Goal: Information Seeking & Learning: Learn about a topic

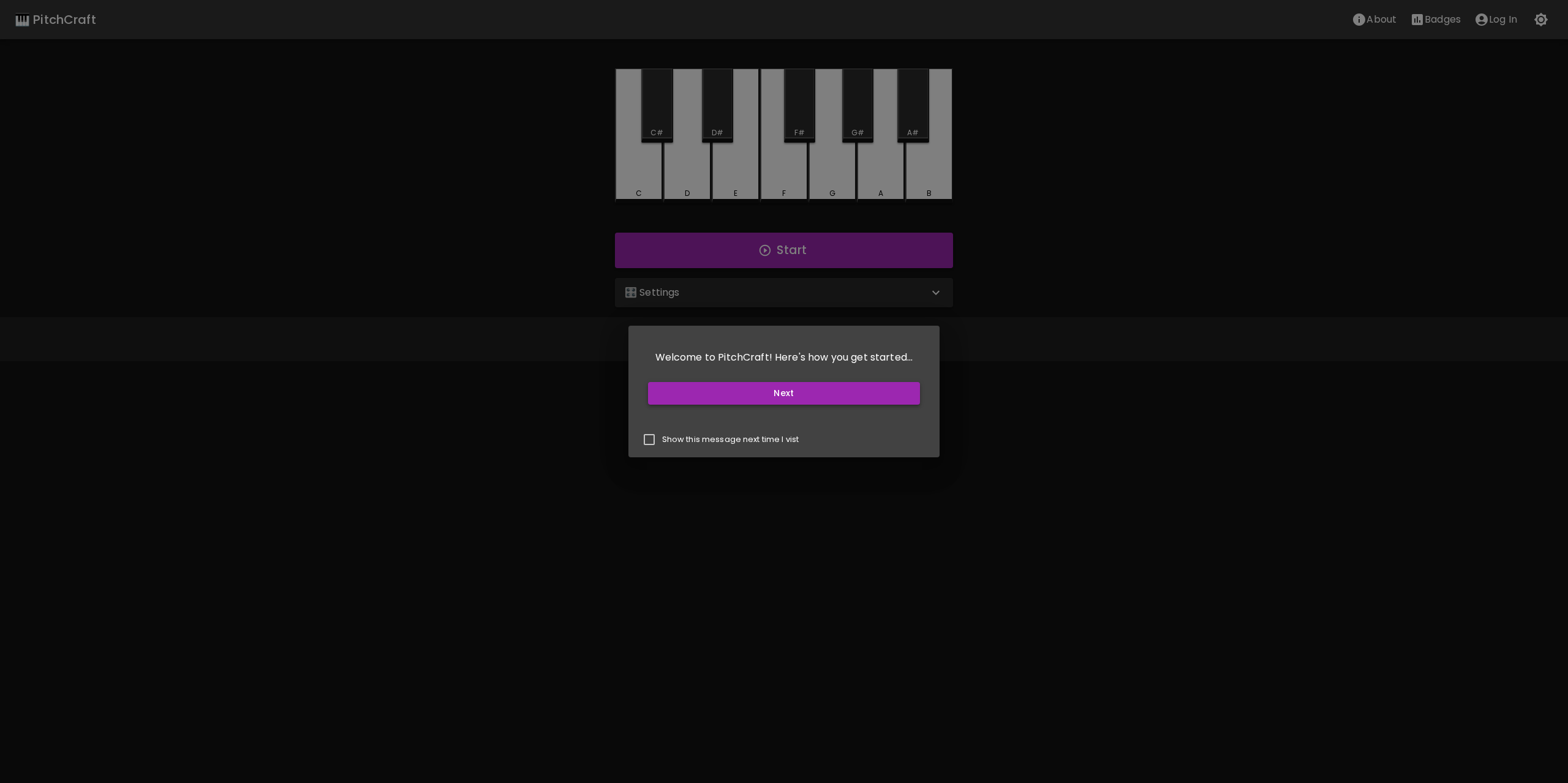
click at [760, 399] on button "Next" at bounding box center [784, 394] width 272 height 23
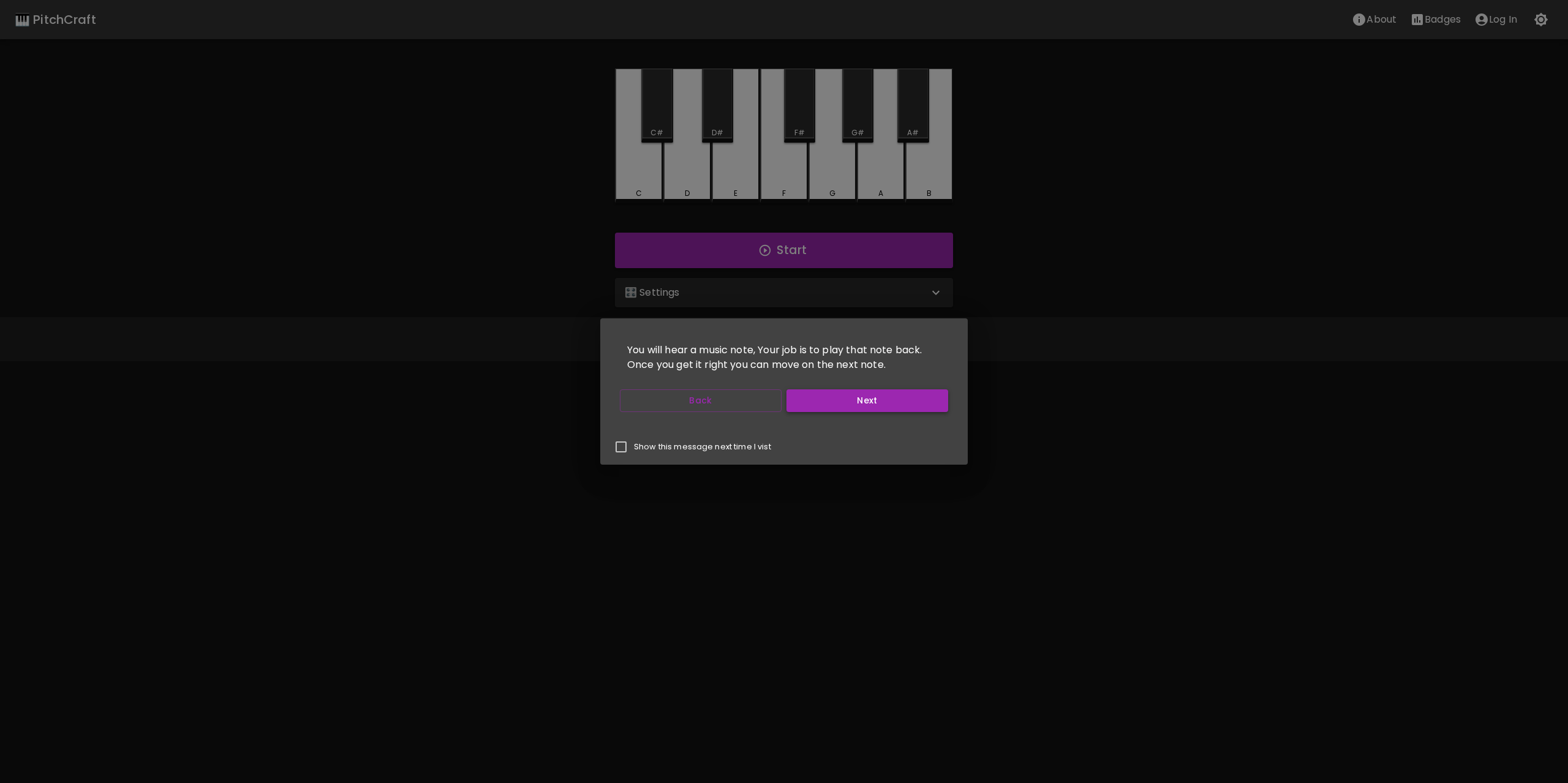
click at [838, 399] on button "Next" at bounding box center [867, 401] width 162 height 23
click at [836, 400] on button "Next" at bounding box center [867, 401] width 162 height 23
click at [835, 401] on button "Next" at bounding box center [867, 401] width 162 height 23
click at [835, 401] on button "Start Playing" at bounding box center [867, 401] width 162 height 23
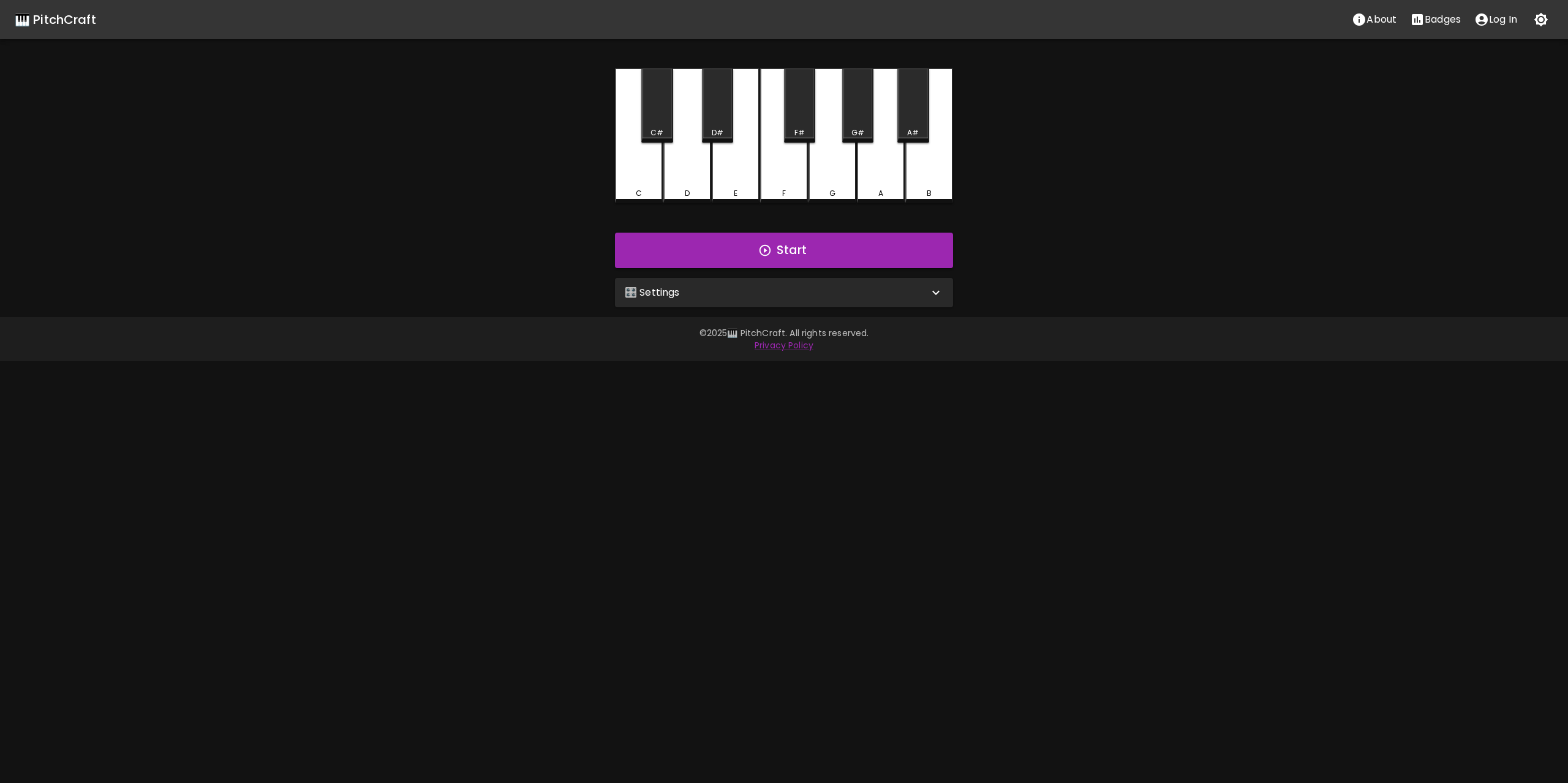
click at [732, 288] on div "🎛️ Settings" at bounding box center [776, 292] width 304 height 15
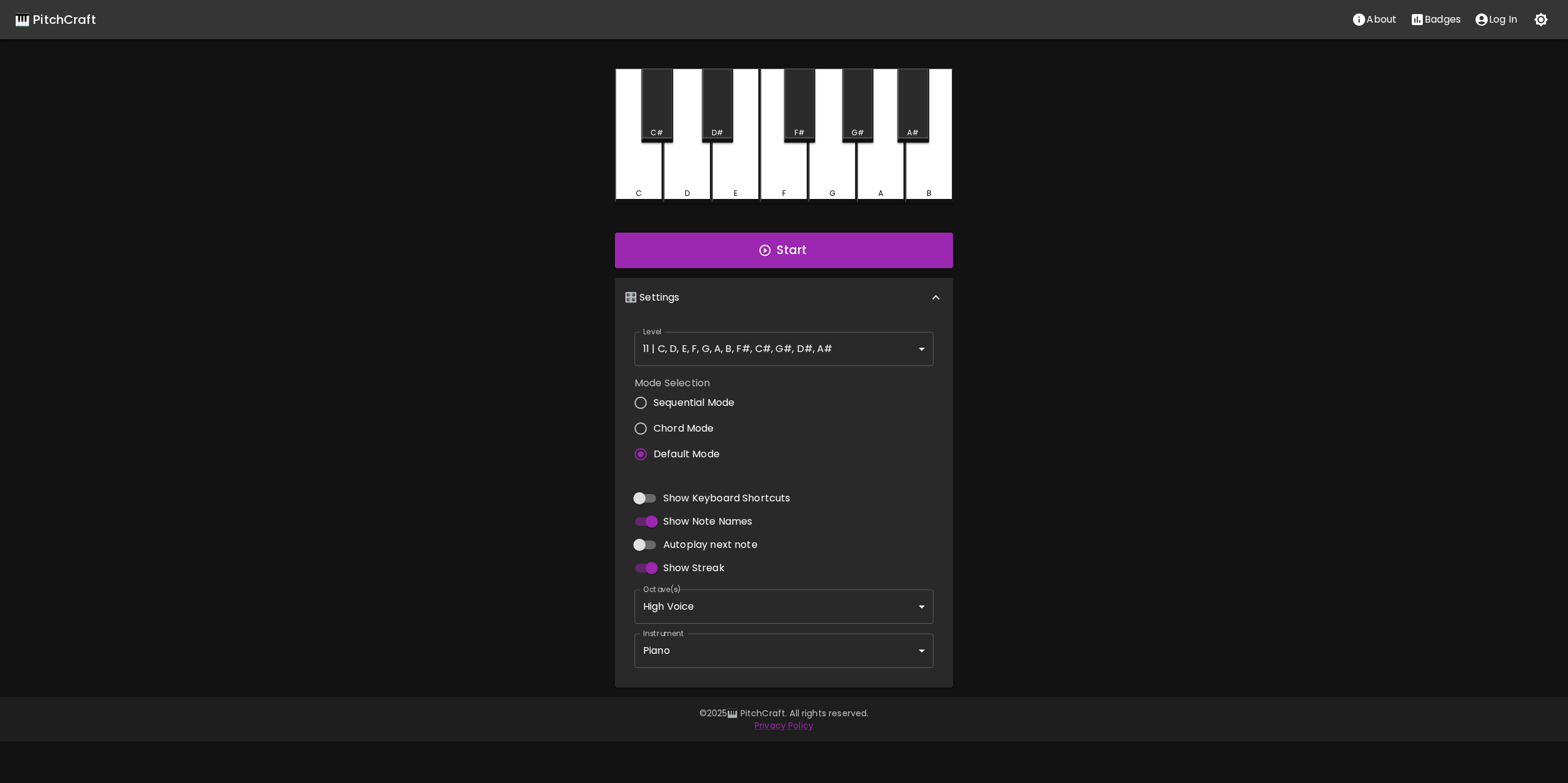
click at [709, 363] on body "🎹 PitchCraft About Badges Log In C C# D D# E F F# G G# A A# B Start 🎛️ Settings…" at bounding box center [784, 370] width 1568 height 741
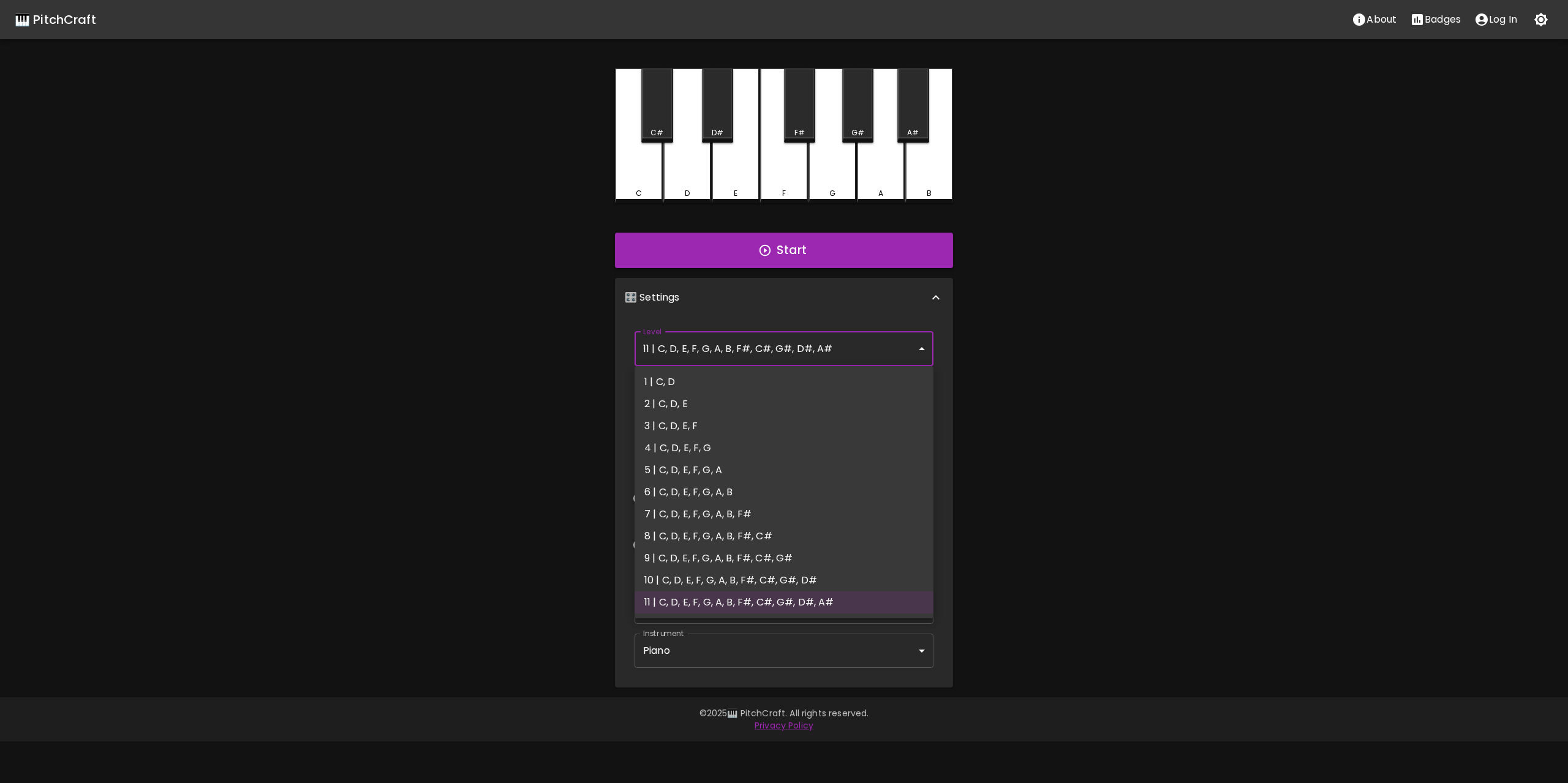
click at [787, 450] on li "4 | C, D, E, F, G" at bounding box center [784, 448] width 299 height 22
type input "7"
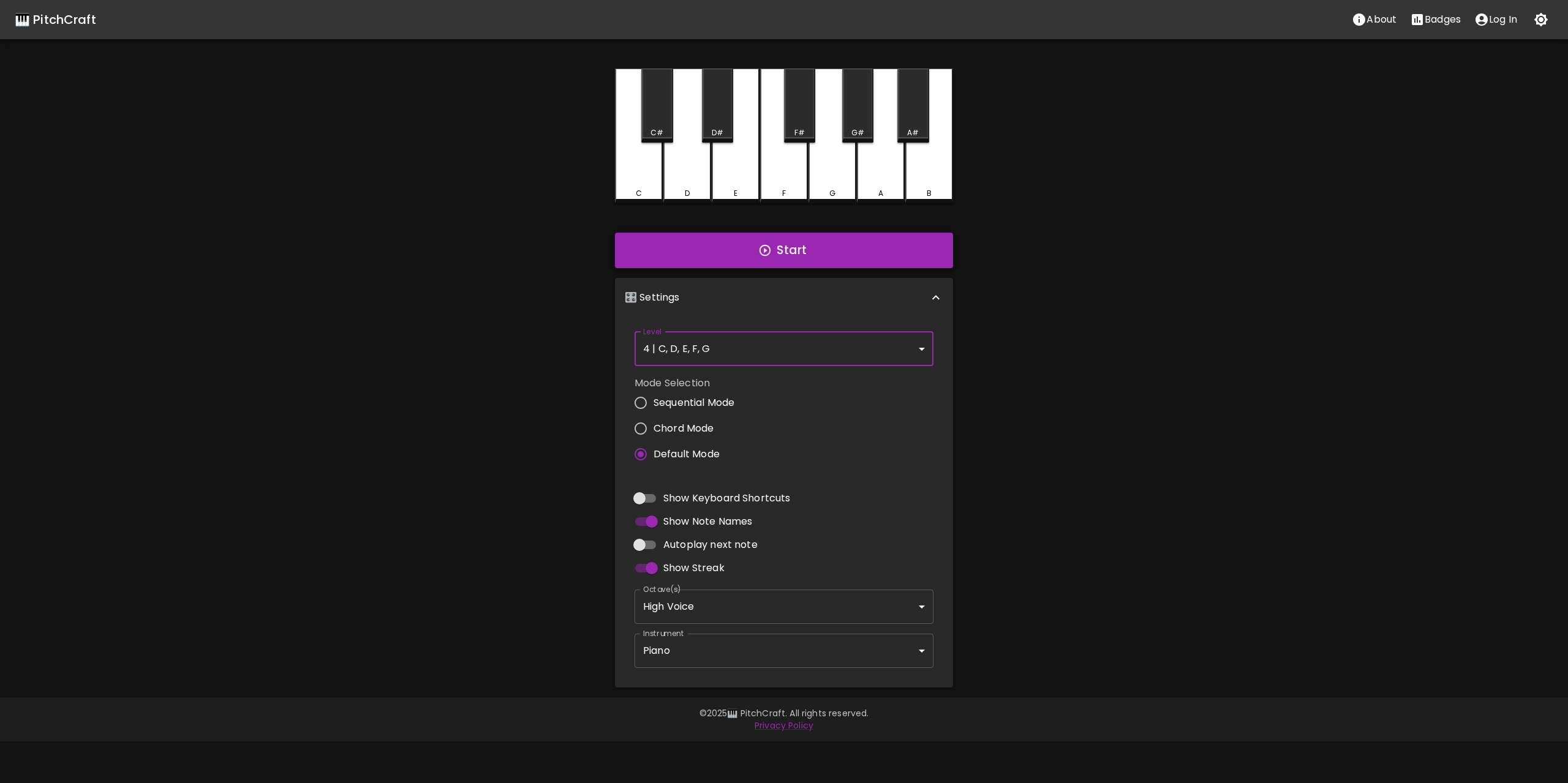
click at [877, 247] on button "Start" at bounding box center [783, 251] width 338 height 36
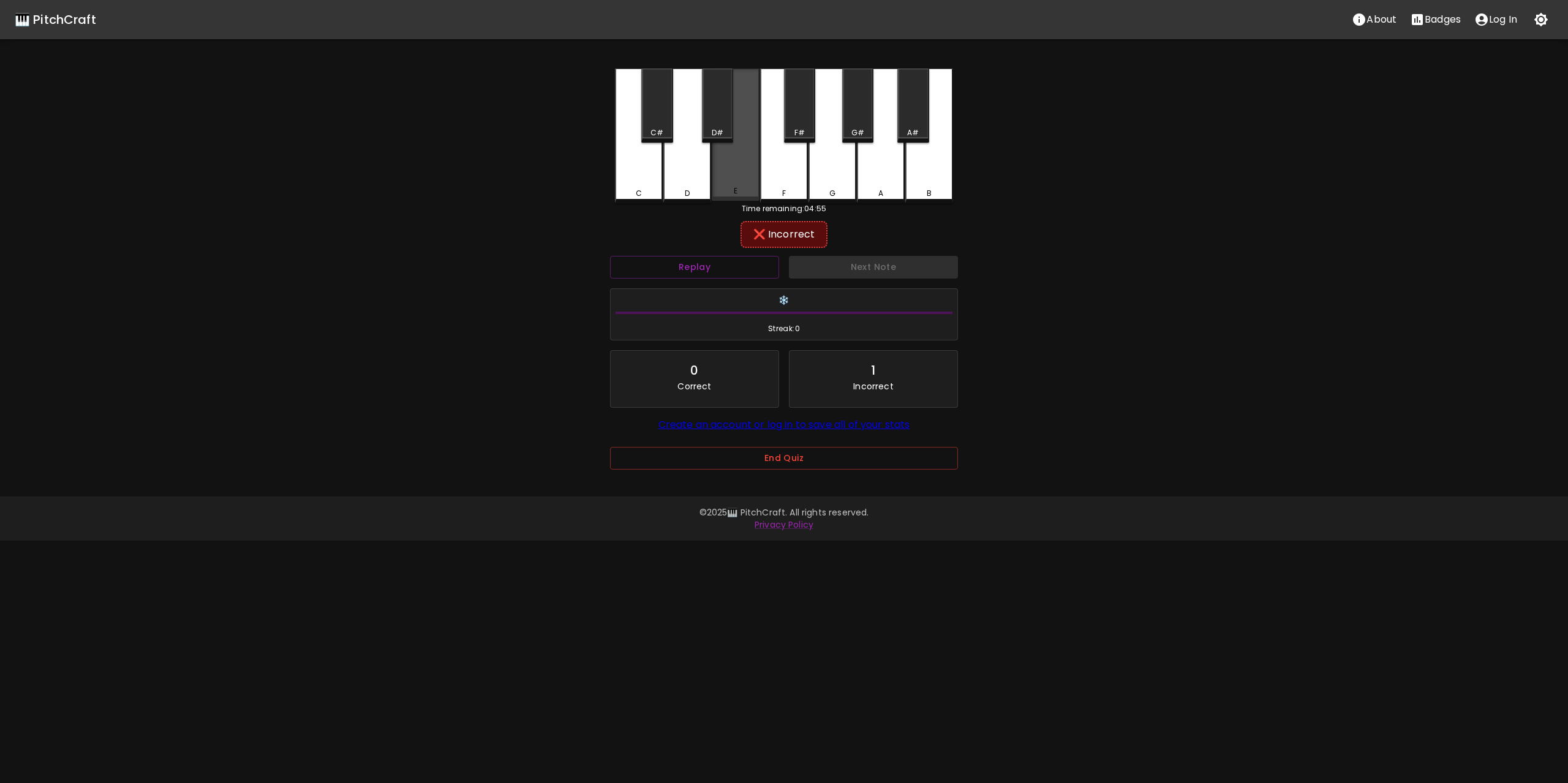
click at [732, 179] on div "E" at bounding box center [735, 135] width 48 height 133
click at [773, 177] on div "F" at bounding box center [783, 135] width 48 height 133
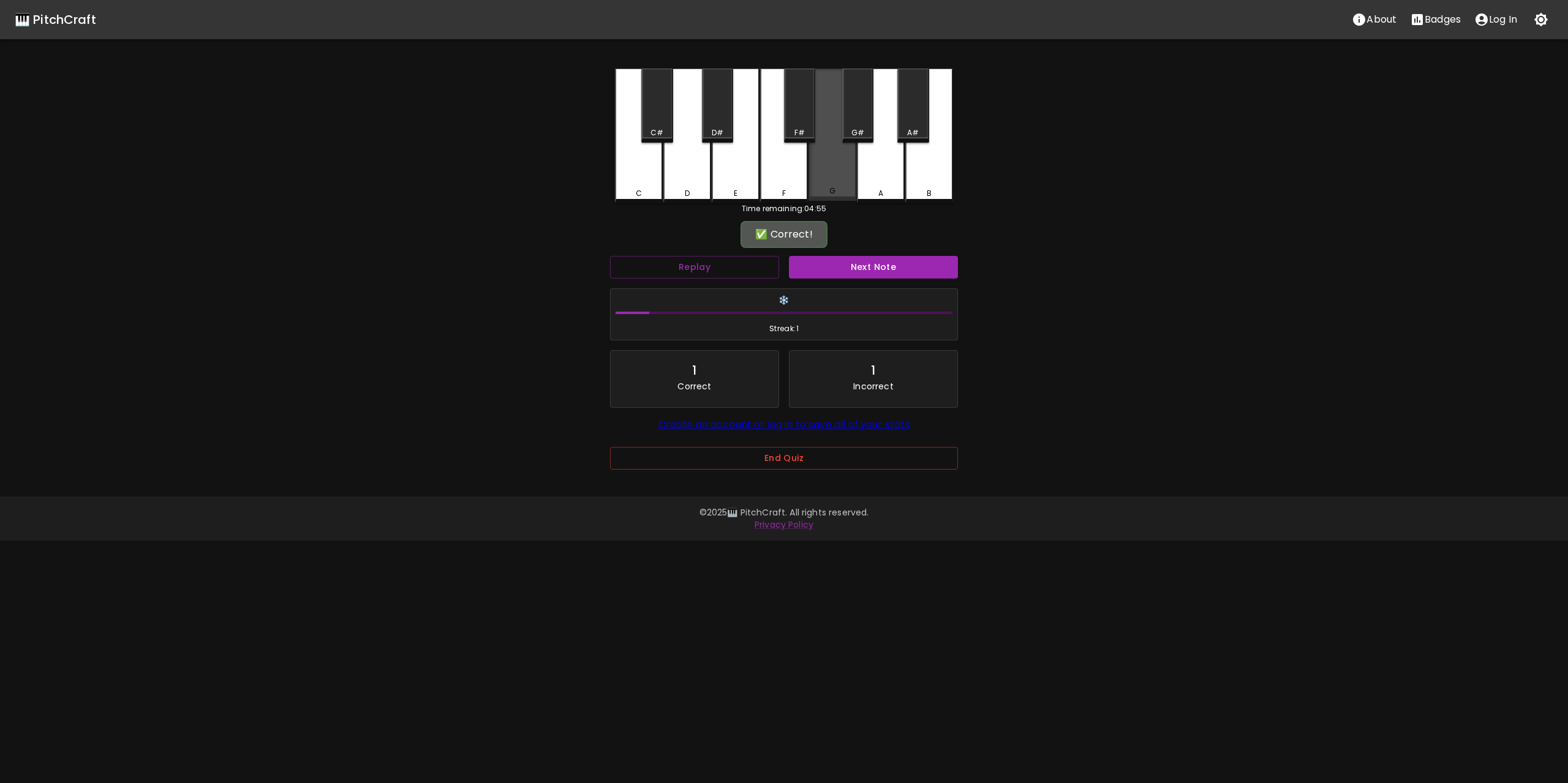
click at [842, 177] on div "G" at bounding box center [832, 135] width 48 height 133
click at [881, 269] on button "Next Note" at bounding box center [873, 267] width 169 height 23
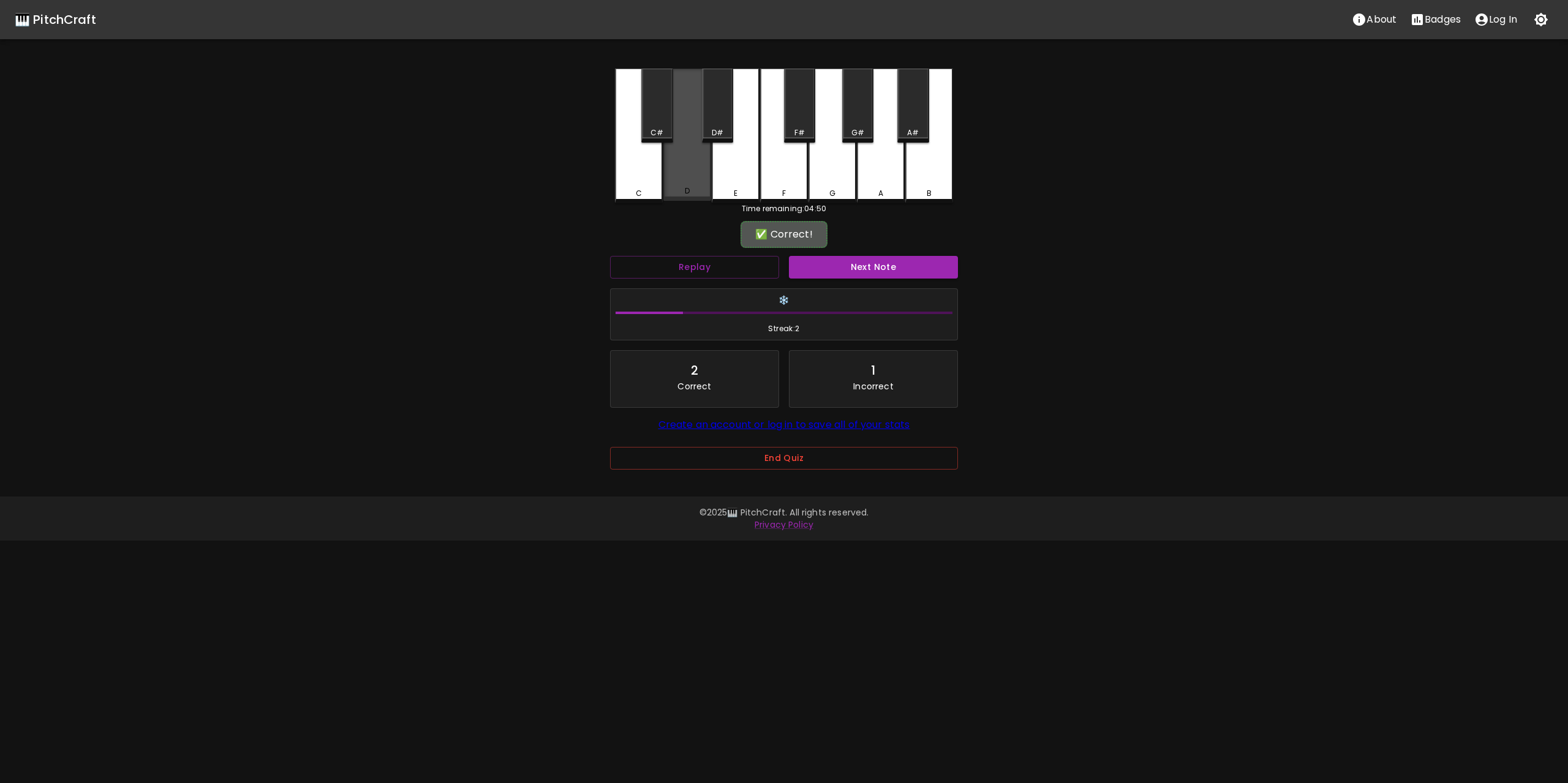
click at [696, 176] on div "D" at bounding box center [687, 135] width 48 height 133
click at [855, 266] on button "Next Note" at bounding box center [873, 267] width 169 height 23
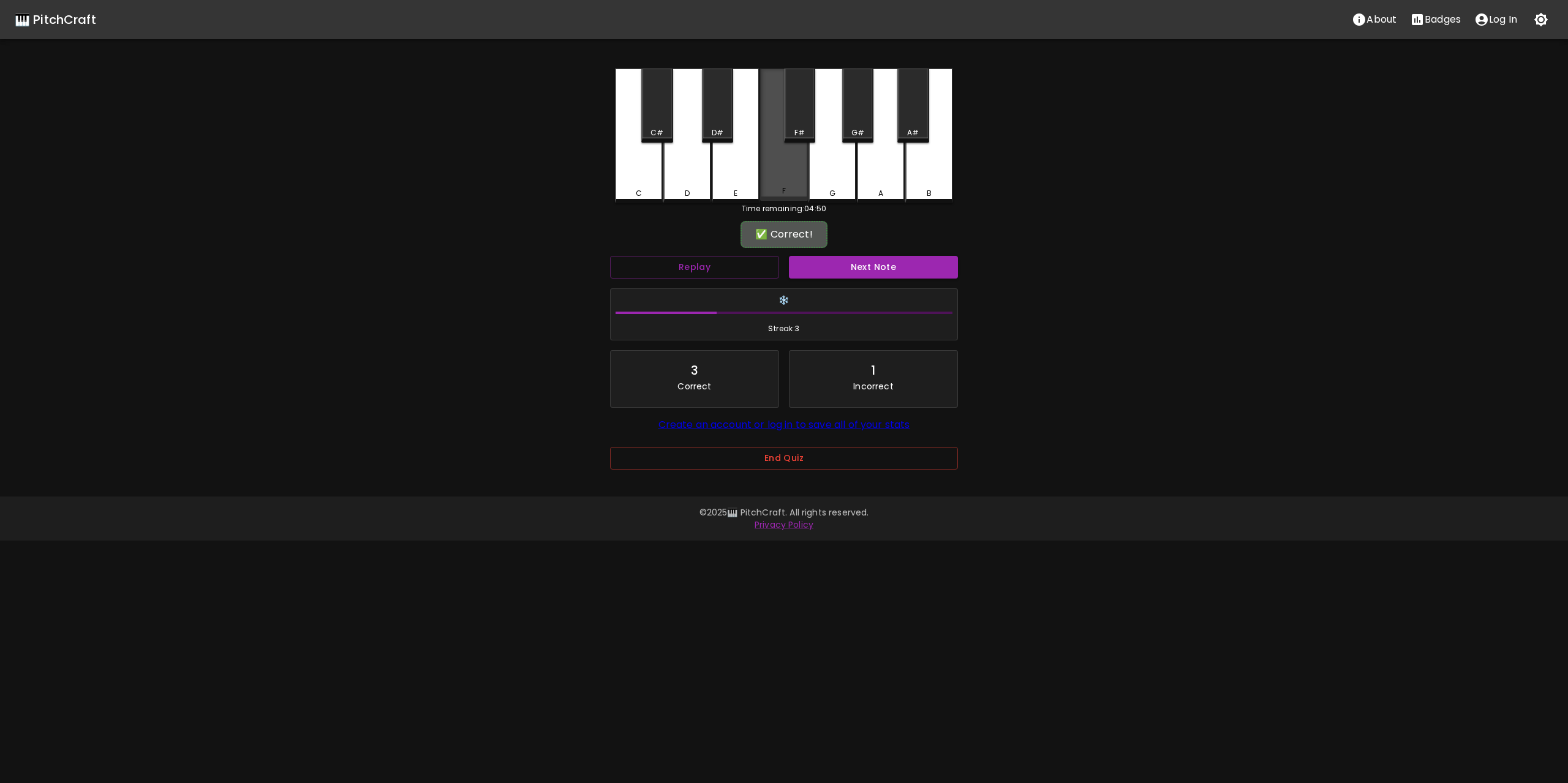
click at [772, 170] on div "F" at bounding box center [783, 135] width 48 height 133
click at [869, 268] on button "Next Note" at bounding box center [873, 267] width 169 height 23
click at [742, 181] on div "E" at bounding box center [735, 135] width 48 height 133
click at [863, 268] on button "Next Note" at bounding box center [873, 267] width 169 height 23
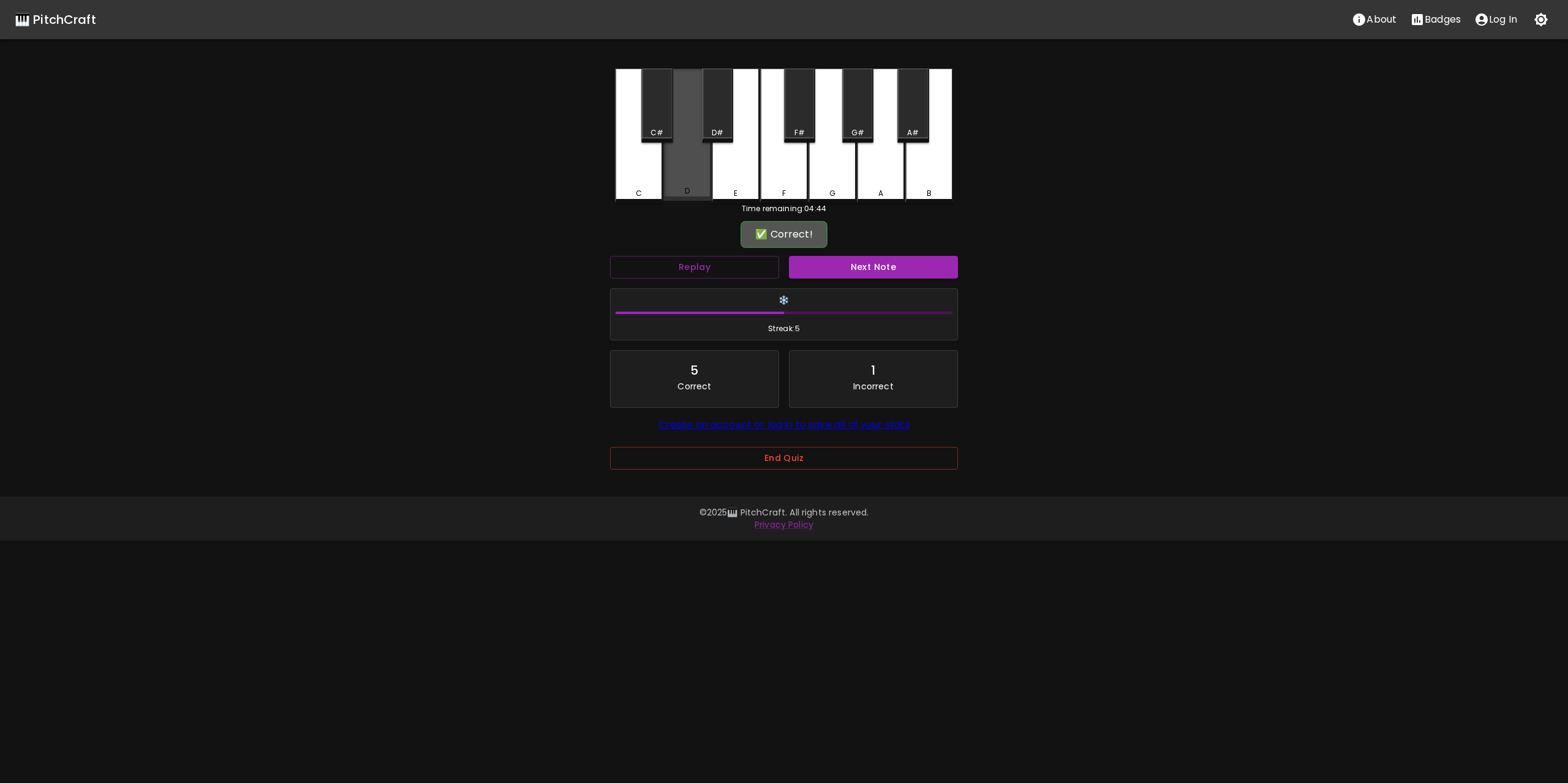
click at [694, 175] on div "D" at bounding box center [687, 135] width 48 height 133
click at [869, 264] on button "Next Note" at bounding box center [873, 267] width 169 height 23
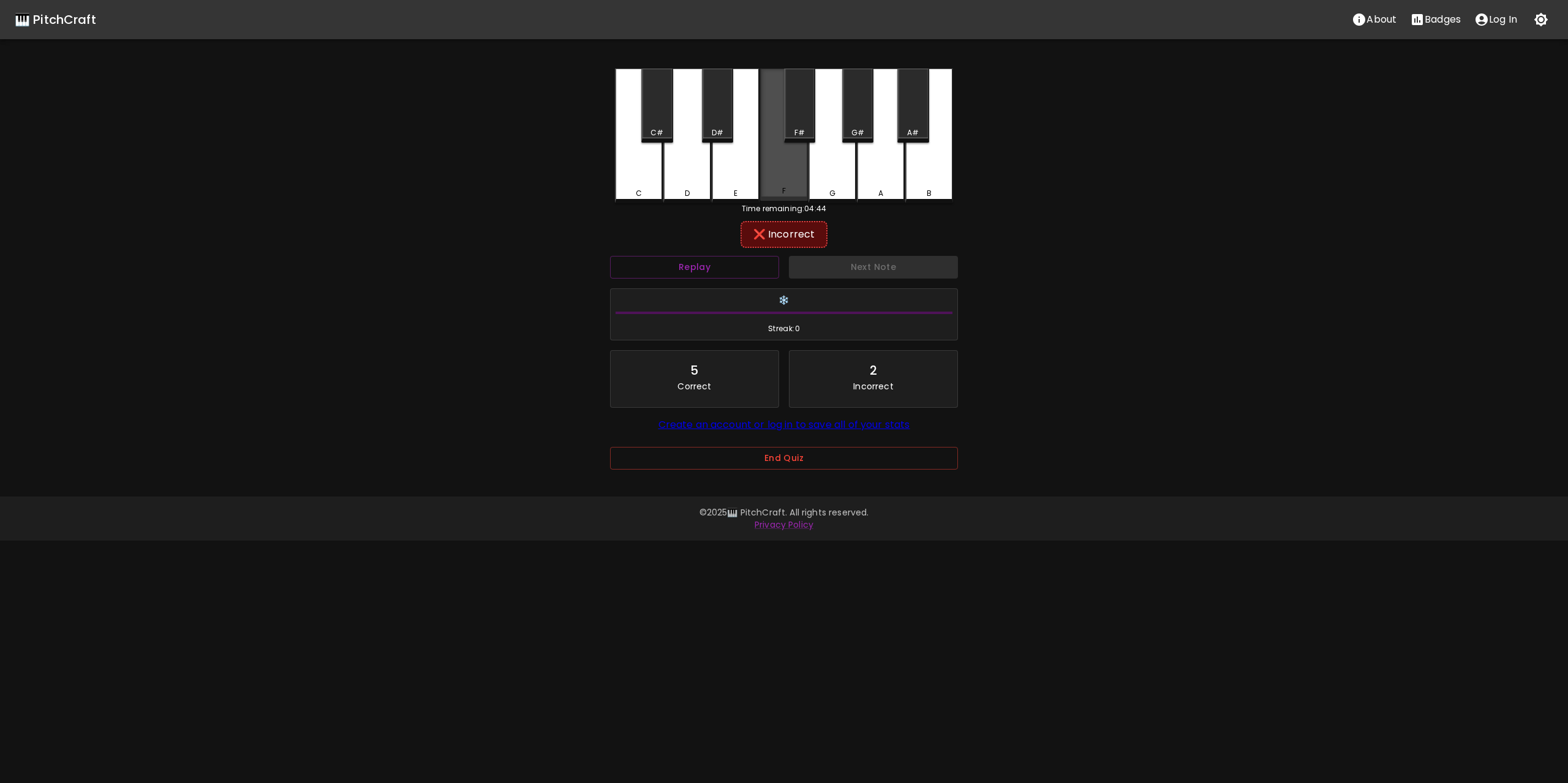
click at [782, 181] on div "F" at bounding box center [783, 135] width 48 height 133
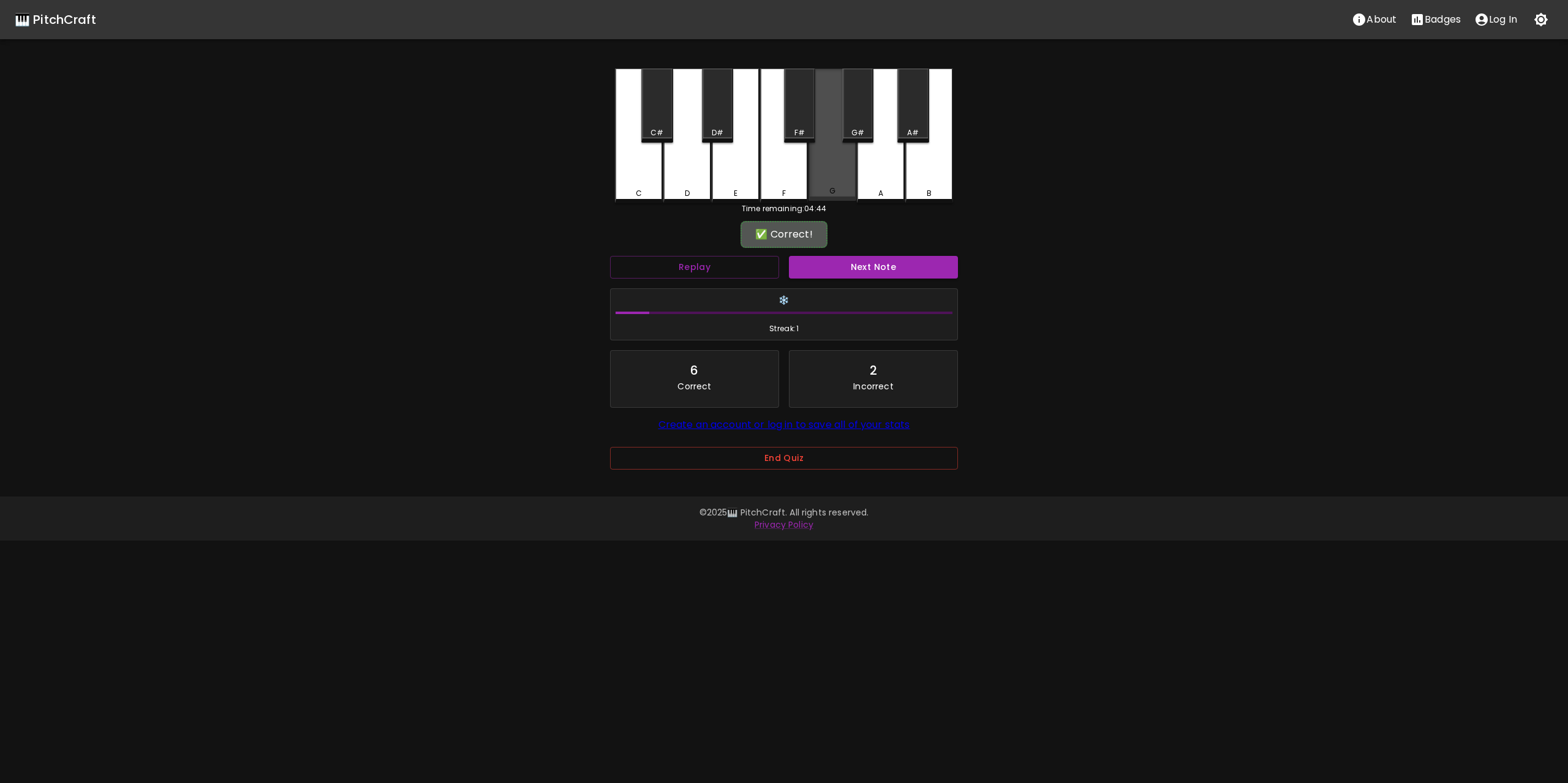
click at [852, 185] on div "G" at bounding box center [832, 135] width 48 height 133
click at [882, 266] on button "Next Note" at bounding box center [873, 267] width 169 height 23
click at [793, 176] on div "F" at bounding box center [783, 135] width 48 height 133
click at [878, 268] on button "Next Note" at bounding box center [873, 267] width 169 height 23
click at [636, 172] on div "C" at bounding box center [638, 135] width 48 height 133
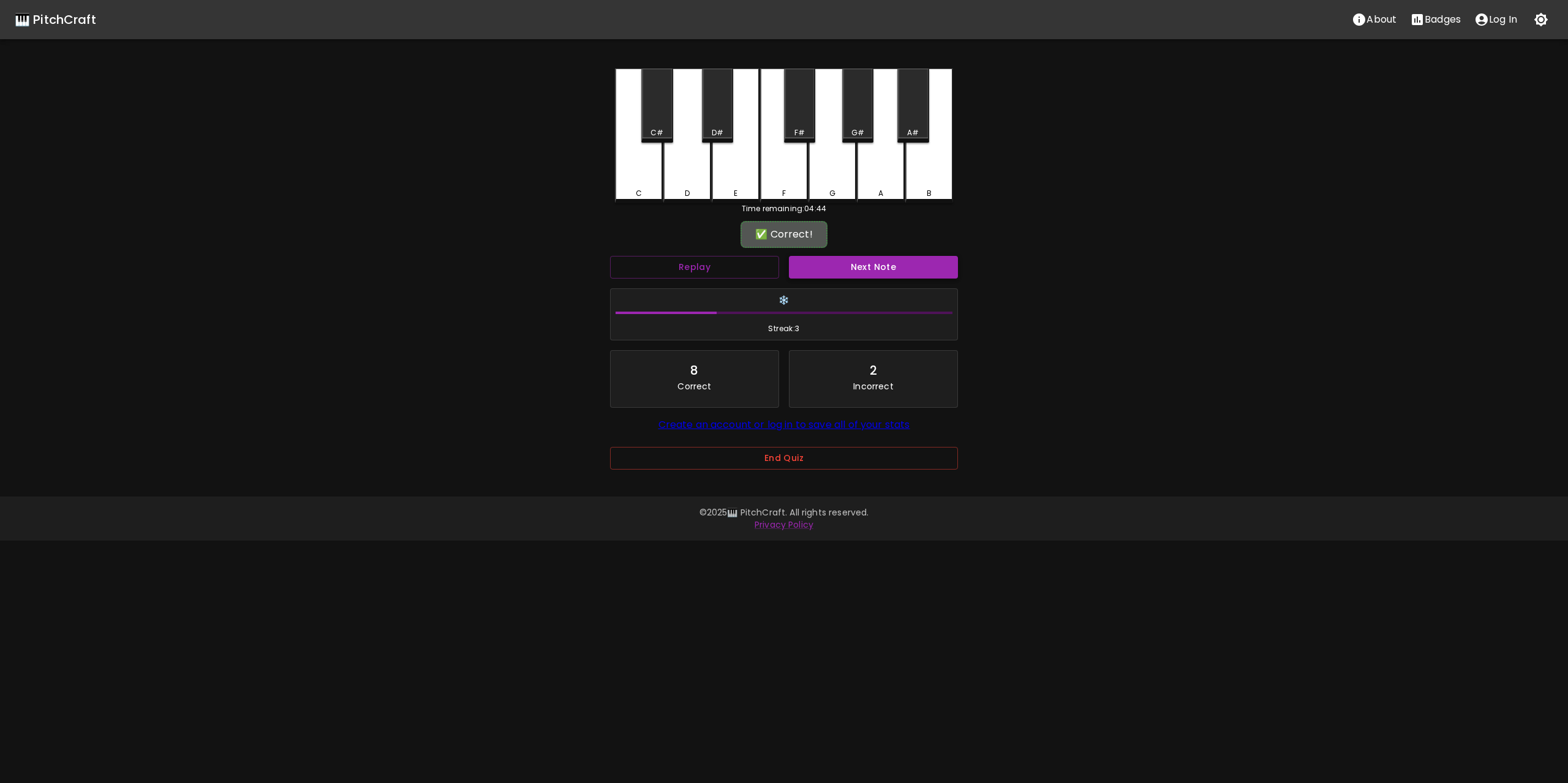
click at [869, 264] on button "Next Note" at bounding box center [873, 267] width 169 height 23
click at [820, 163] on div "G" at bounding box center [832, 135] width 48 height 133
click at [873, 268] on button "Next Note" at bounding box center [873, 267] width 169 height 23
click at [643, 168] on div "C" at bounding box center [638, 135] width 48 height 133
click at [864, 265] on button "Next Note" at bounding box center [873, 267] width 169 height 23
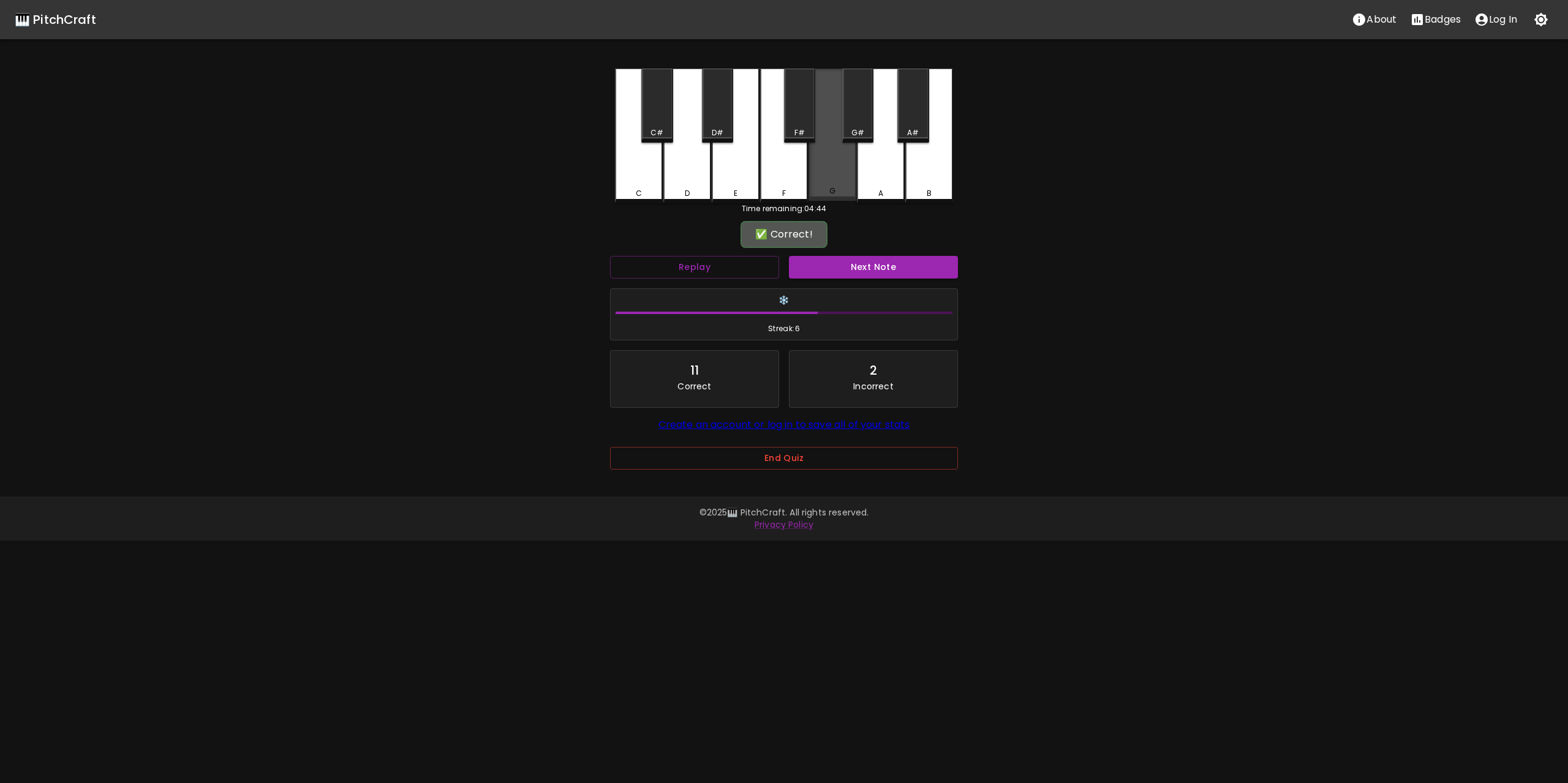
click at [832, 166] on div "G" at bounding box center [832, 135] width 48 height 133
click at [870, 264] on button "Next Note" at bounding box center [873, 267] width 169 height 23
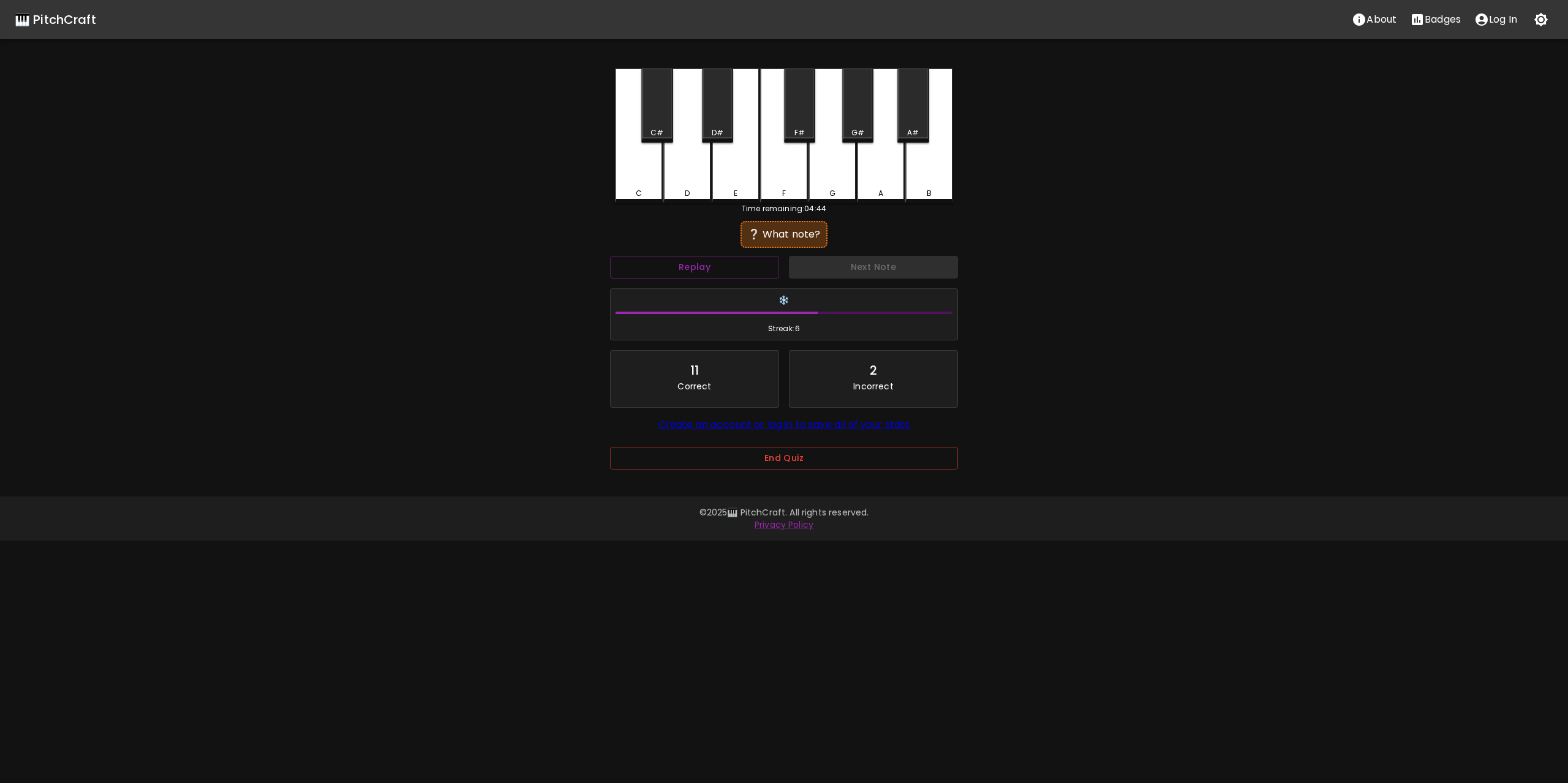
click at [834, 175] on div "G" at bounding box center [832, 136] width 48 height 134
click at [874, 261] on button "Next Note" at bounding box center [873, 267] width 169 height 23
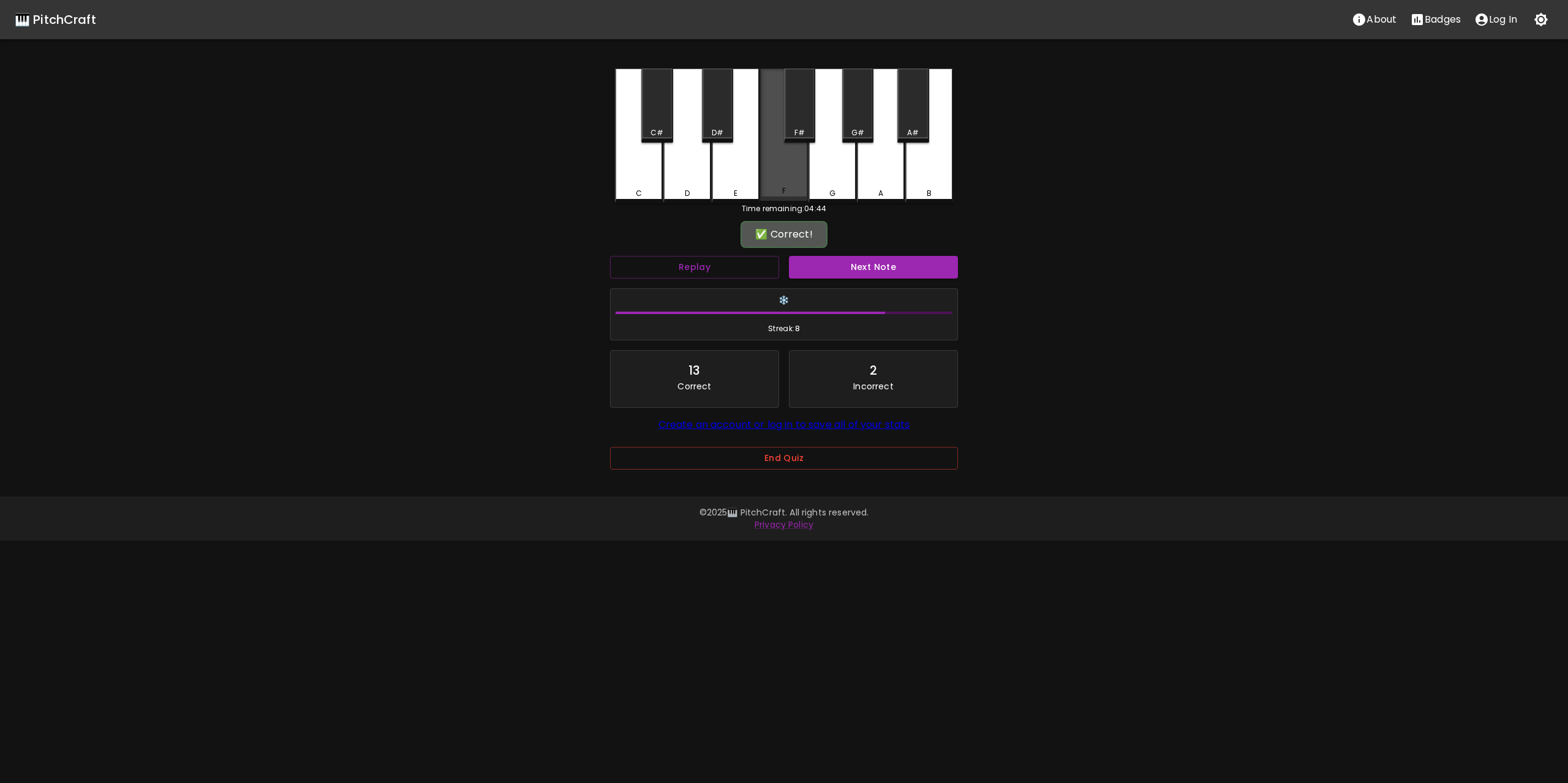
click at [785, 174] on div "F" at bounding box center [783, 135] width 48 height 133
click at [879, 274] on button "Next Note" at bounding box center [873, 267] width 169 height 23
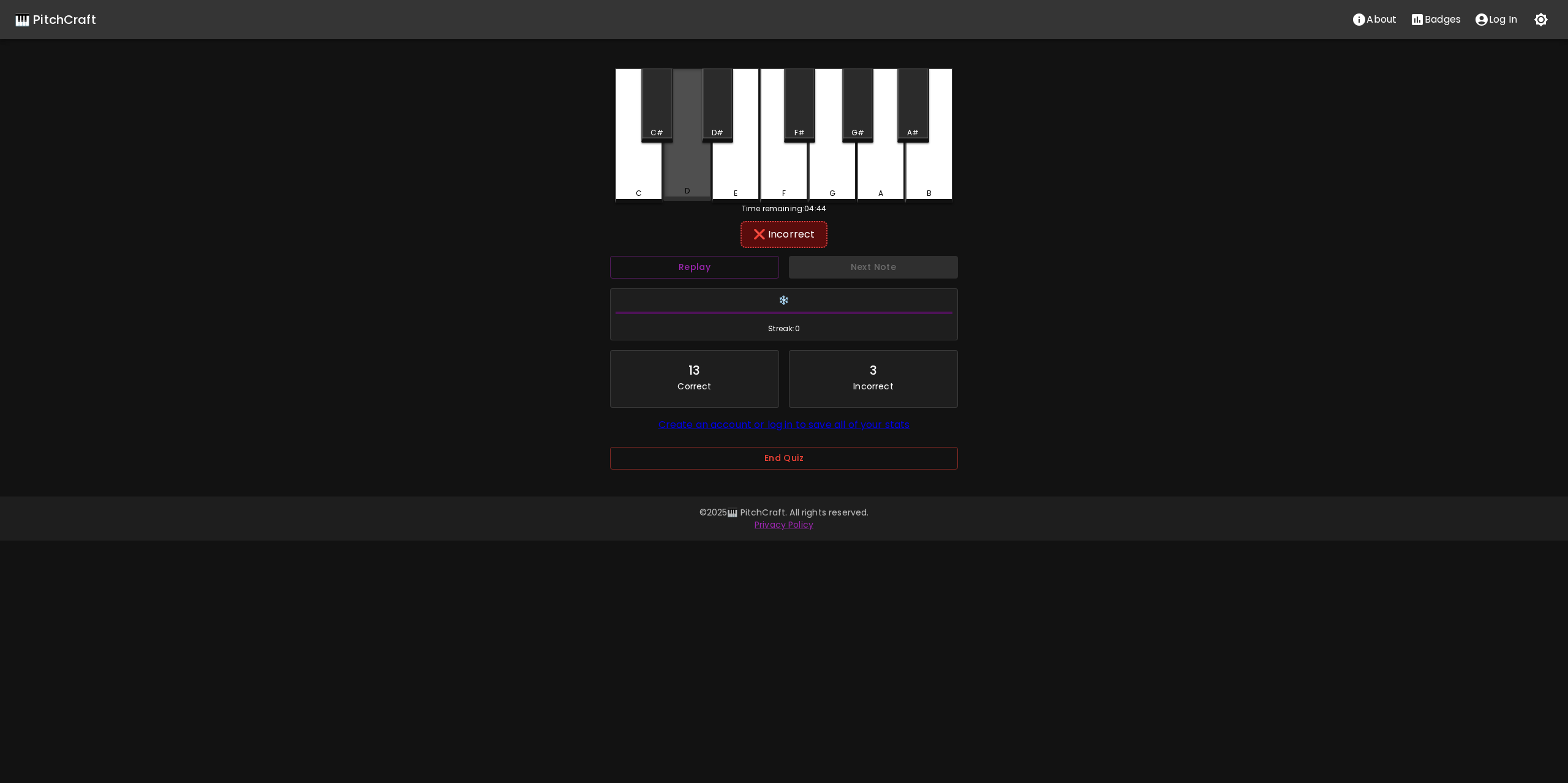
click at [687, 175] on div "D" at bounding box center [687, 135] width 48 height 133
click at [627, 174] on div "C" at bounding box center [638, 136] width 48 height 134
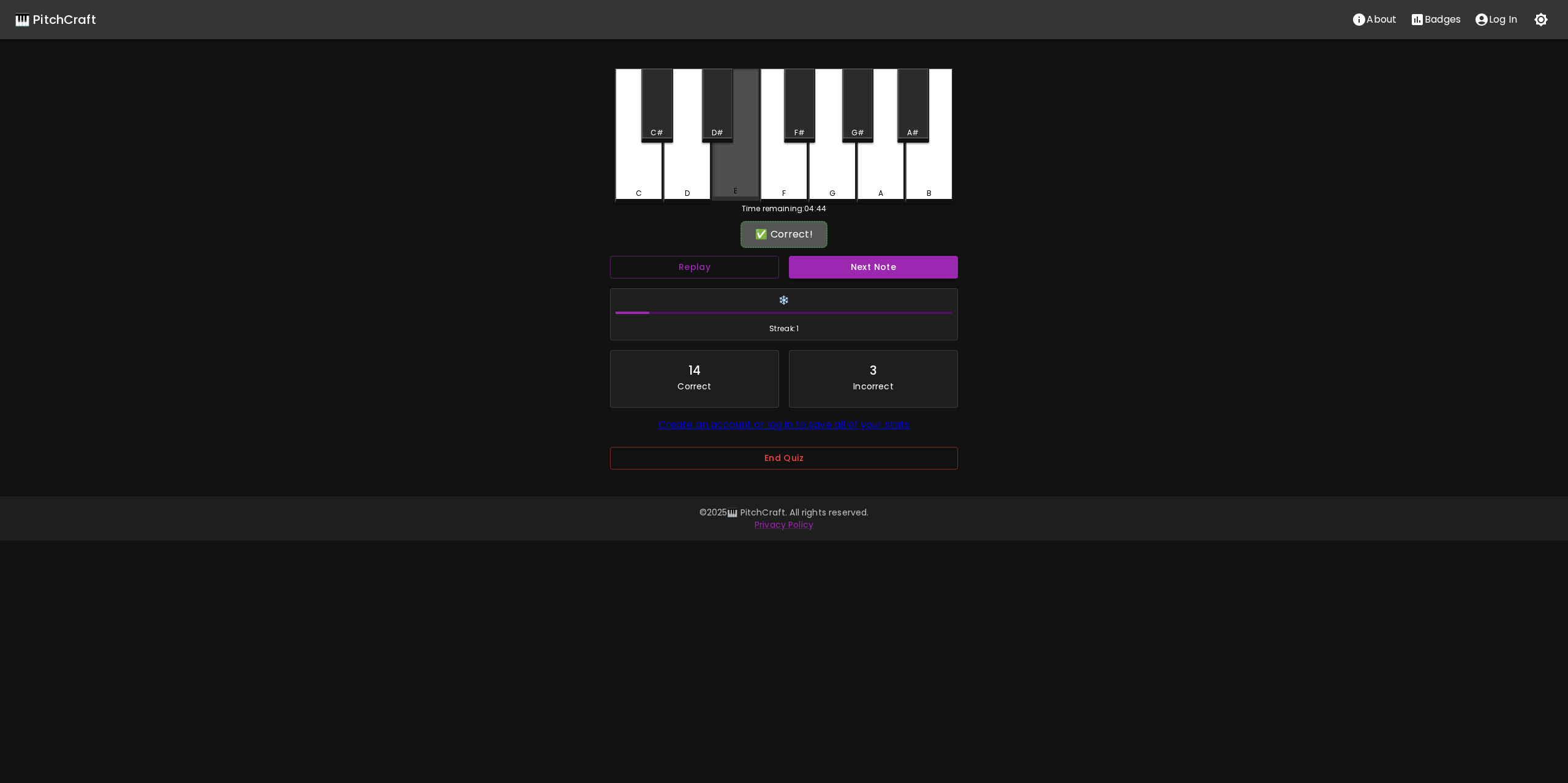
click at [756, 174] on div "E" at bounding box center [735, 135] width 48 height 133
click at [872, 271] on button "Next Note" at bounding box center [873, 267] width 169 height 23
click at [651, 171] on div "C" at bounding box center [638, 135] width 48 height 133
click at [878, 276] on button "Next Note" at bounding box center [873, 267] width 169 height 23
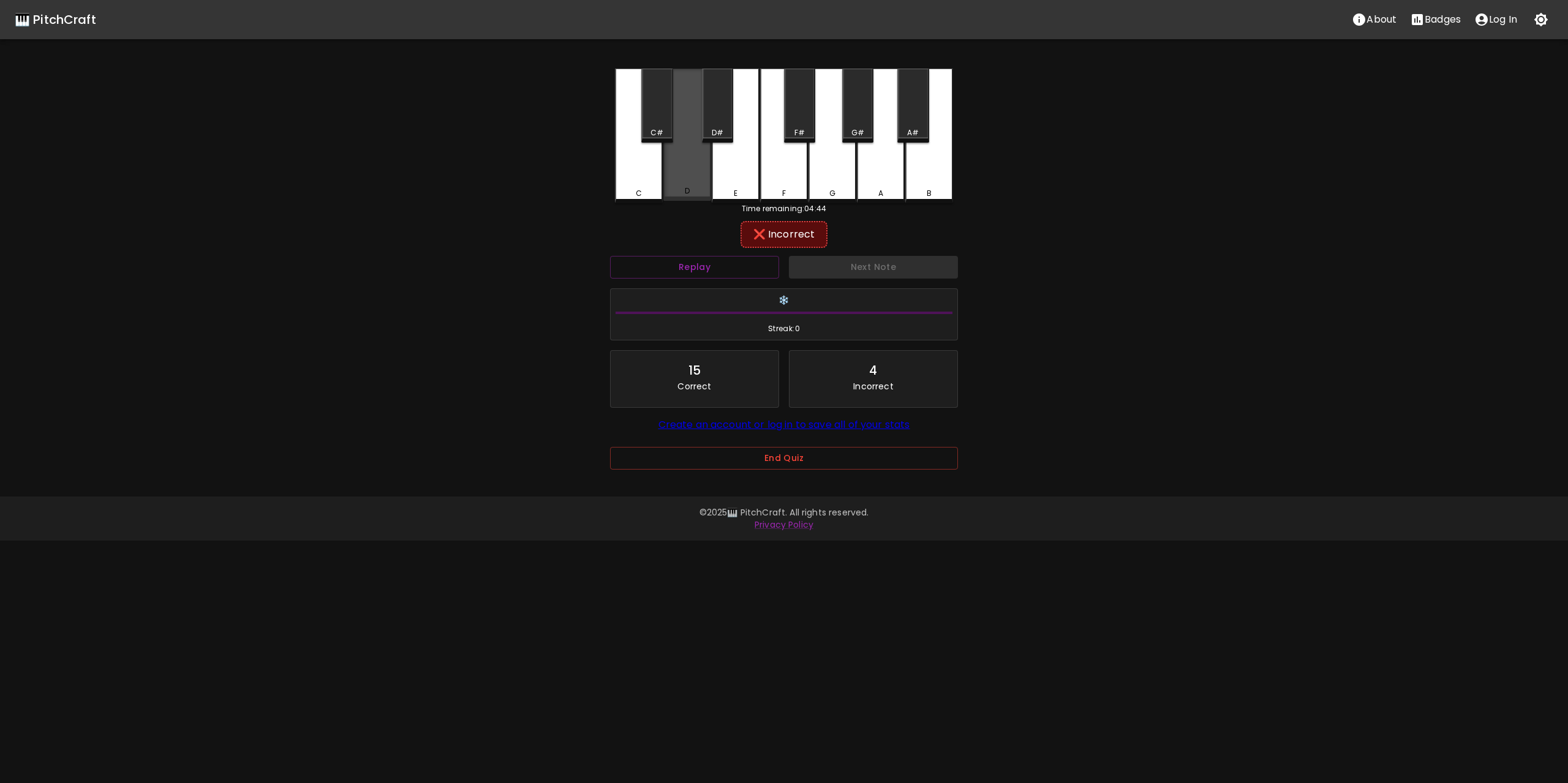
click at [687, 175] on div "D" at bounding box center [687, 135] width 48 height 133
click at [723, 165] on div "E" at bounding box center [735, 136] width 48 height 134
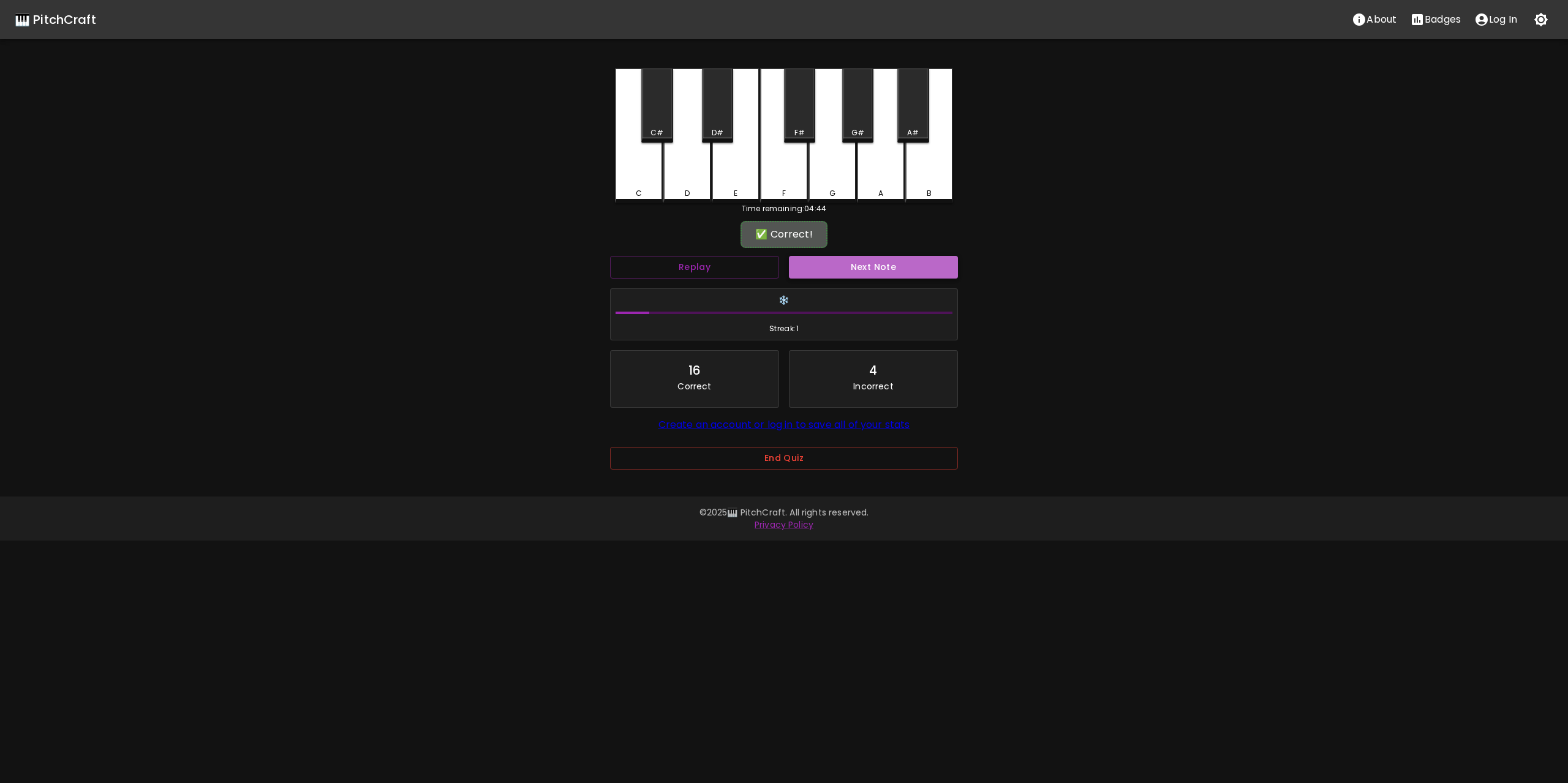
click at [887, 266] on button "Next Note" at bounding box center [873, 267] width 169 height 23
click at [636, 169] on div "C" at bounding box center [638, 136] width 48 height 134
click at [879, 263] on button "Next Note" at bounding box center [873, 267] width 169 height 23
click at [741, 169] on div "E" at bounding box center [735, 136] width 48 height 134
click at [875, 268] on button "Next Note" at bounding box center [873, 267] width 169 height 23
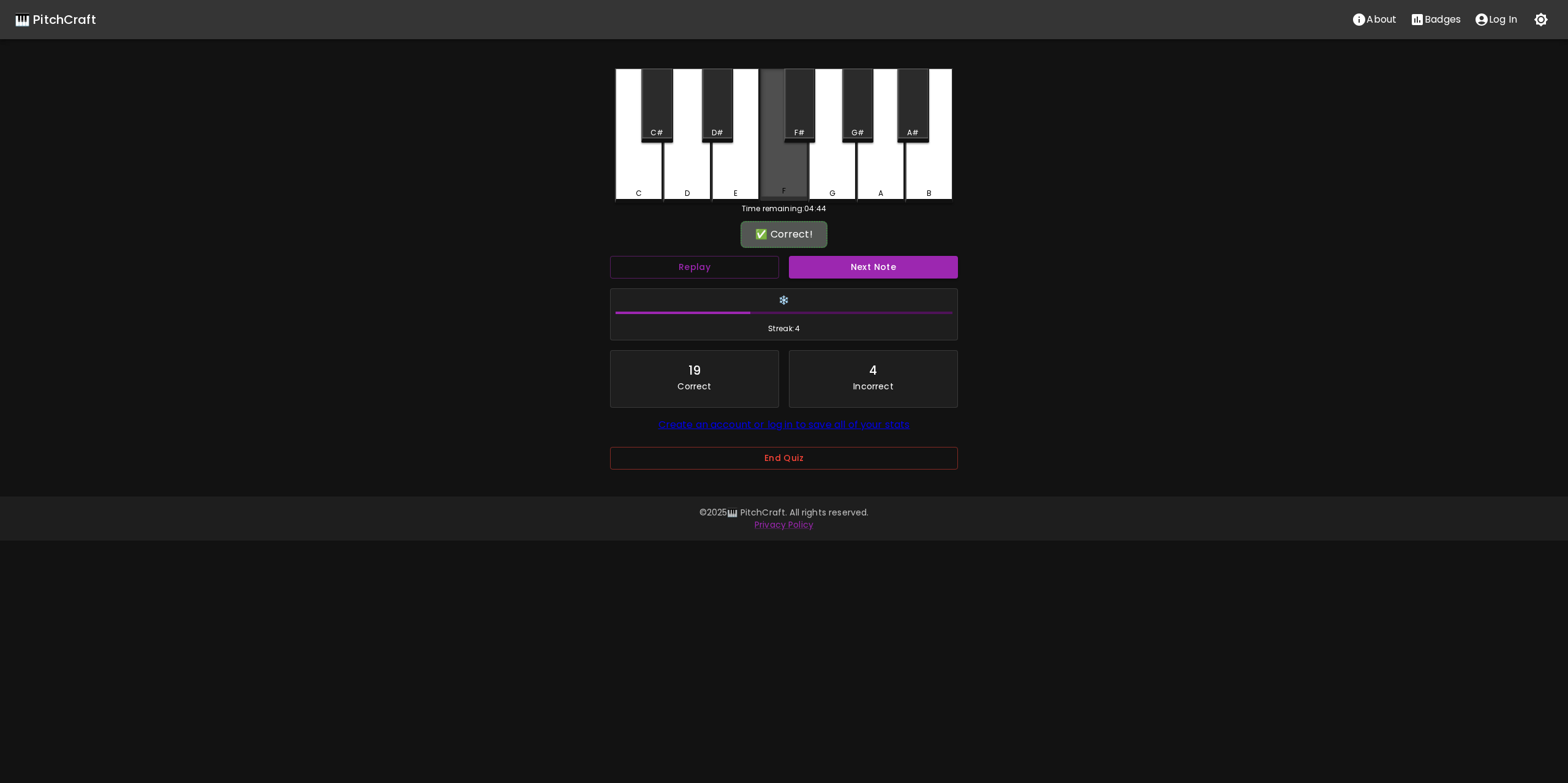
click at [793, 166] on div "F" at bounding box center [783, 135] width 48 height 133
click at [884, 271] on button "Next Note" at bounding box center [873, 267] width 169 height 23
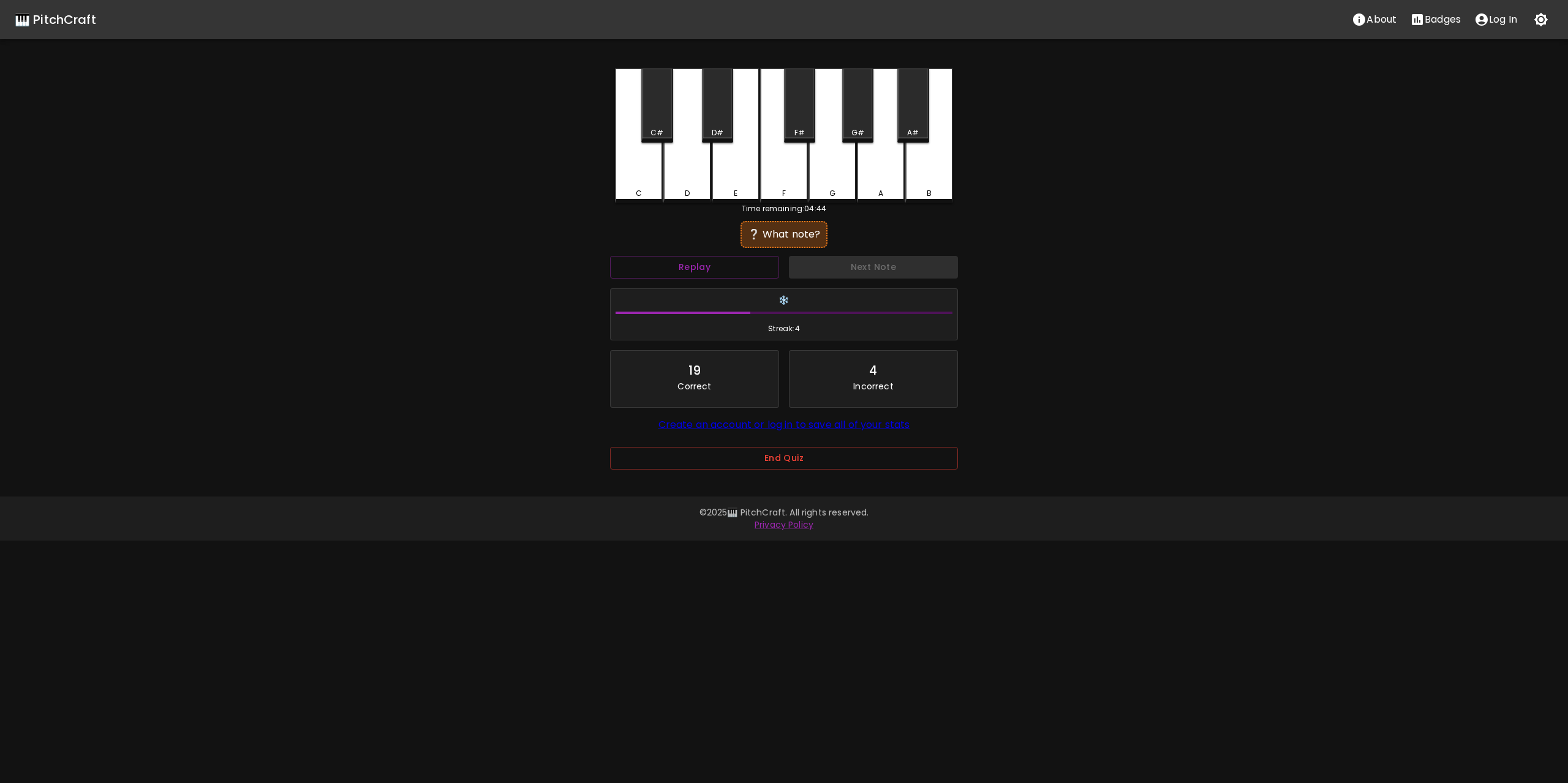
click at [779, 173] on div "F" at bounding box center [783, 136] width 48 height 134
click at [869, 264] on button "Next Note" at bounding box center [873, 267] width 169 height 23
click at [723, 165] on div "E" at bounding box center [735, 136] width 48 height 134
click at [675, 175] on div "D" at bounding box center [687, 136] width 48 height 134
click at [889, 264] on button "Next Note" at bounding box center [873, 267] width 169 height 23
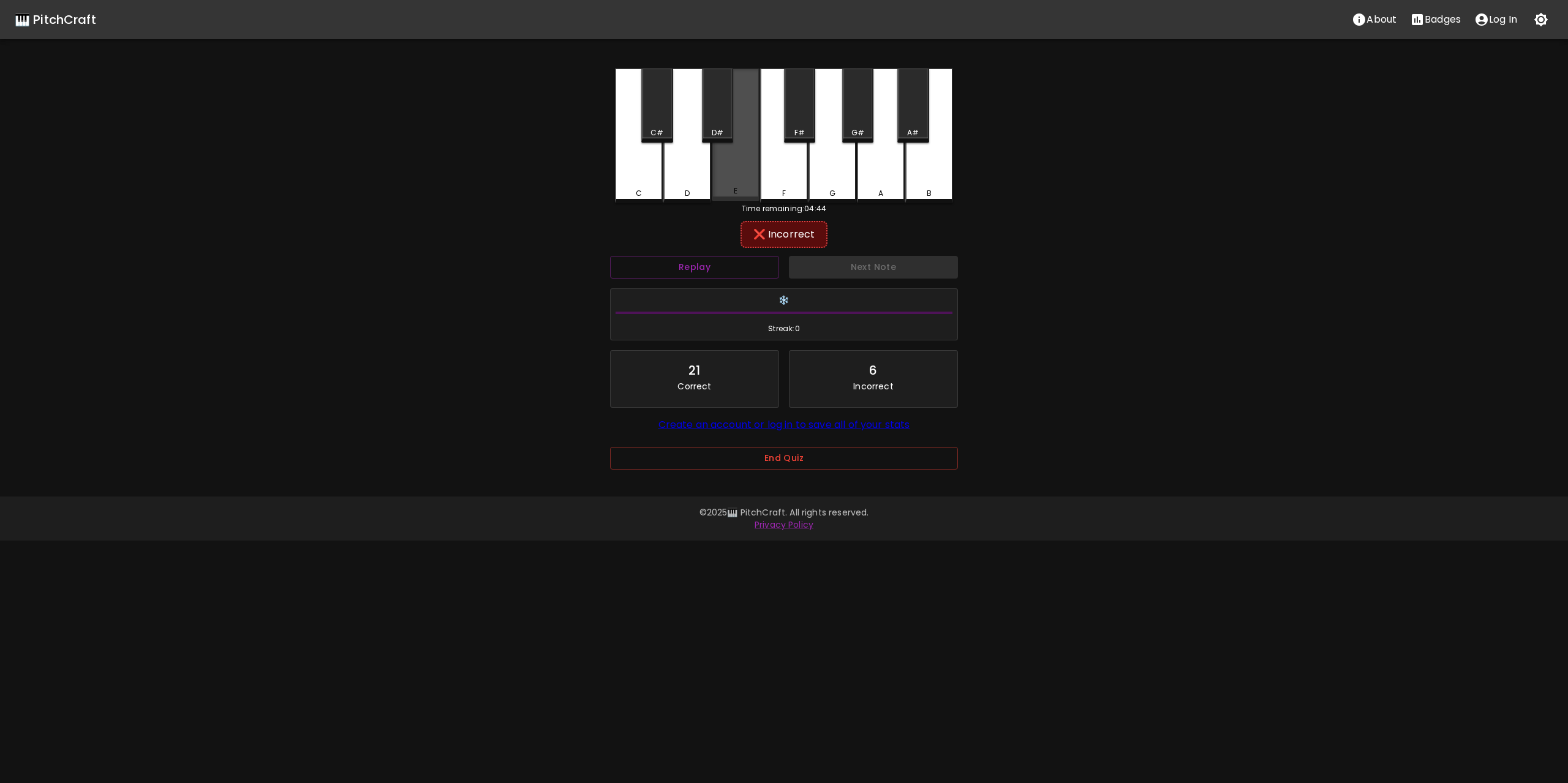
click at [738, 173] on div "E" at bounding box center [735, 135] width 48 height 133
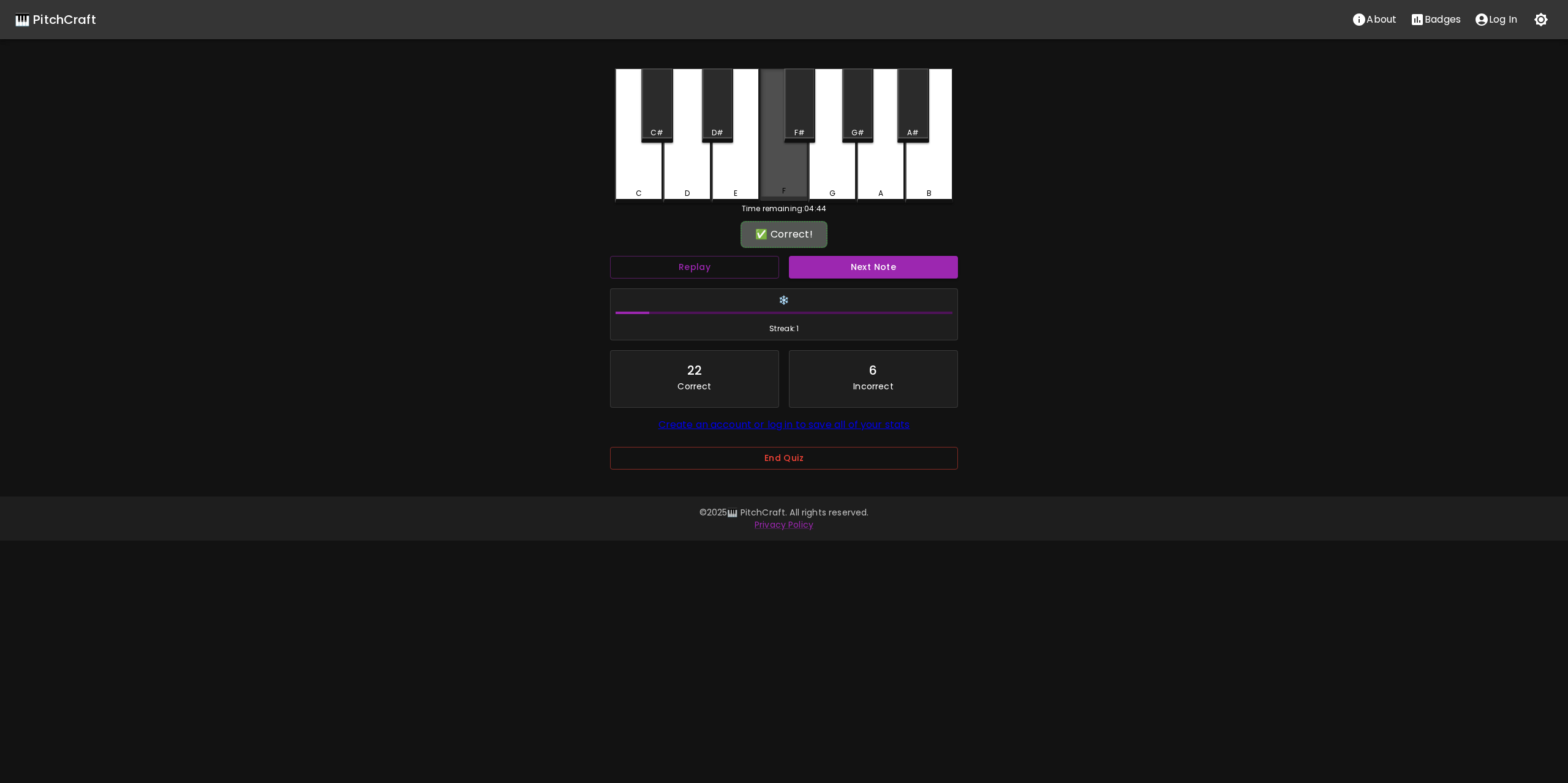
click at [788, 170] on div "F" at bounding box center [783, 135] width 48 height 133
click at [878, 264] on button "Next Note" at bounding box center [873, 267] width 169 height 23
click at [643, 168] on div "C" at bounding box center [638, 135] width 48 height 133
click at [863, 262] on button "Next Note" at bounding box center [873, 267] width 169 height 23
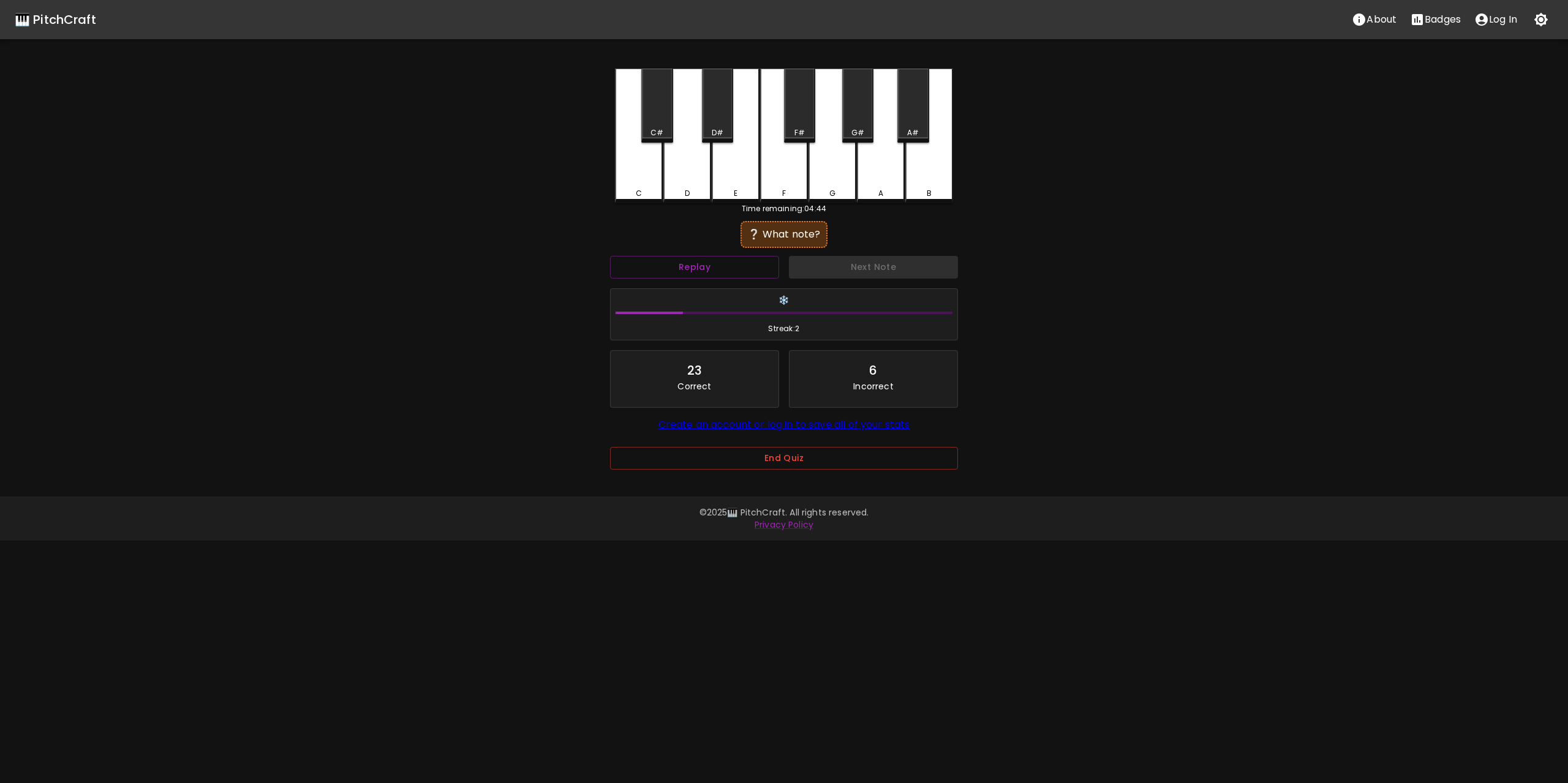
click at [637, 168] on div "C" at bounding box center [638, 136] width 48 height 134
click at [887, 261] on button "Next Note" at bounding box center [873, 267] width 169 height 23
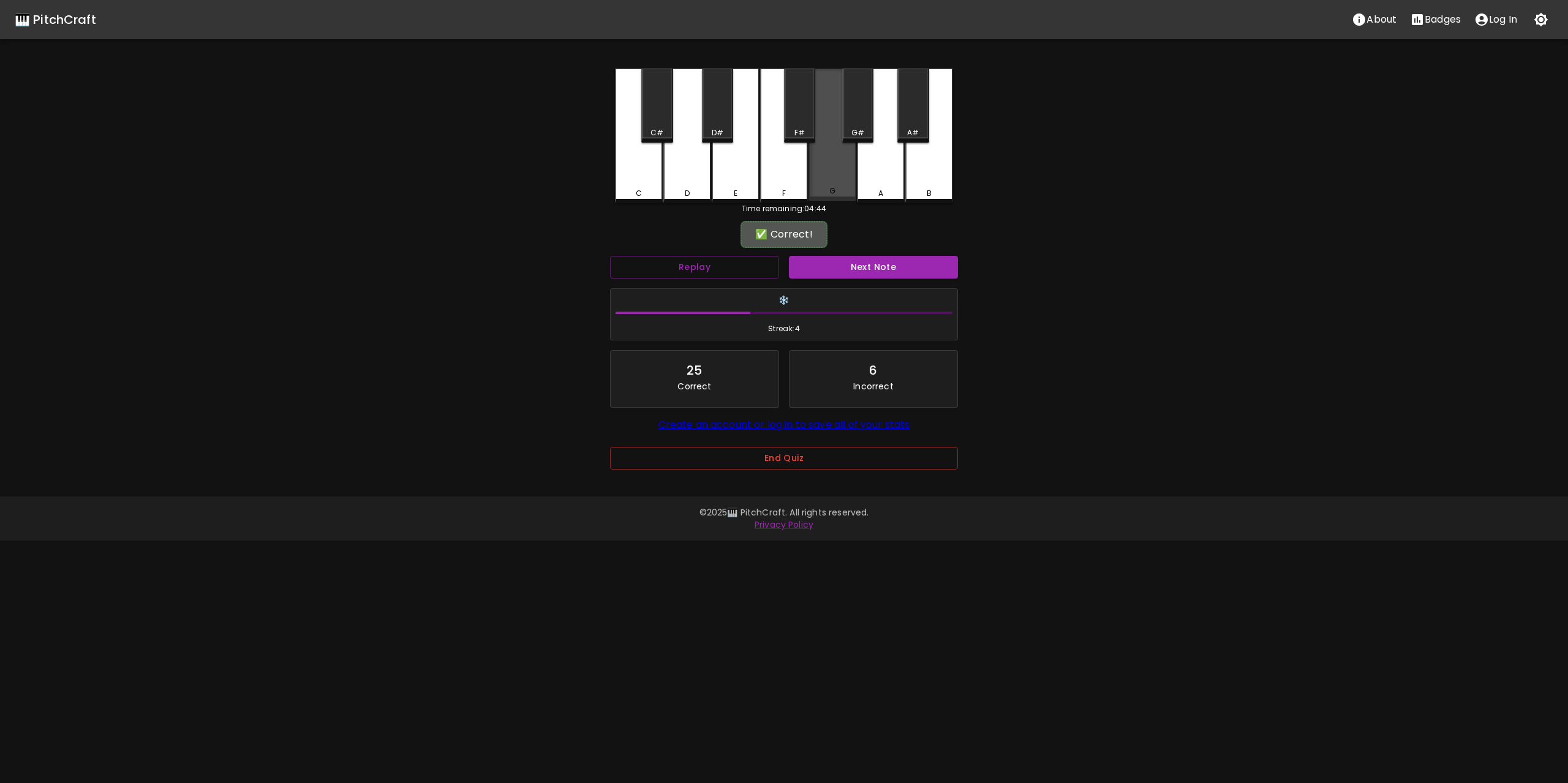
click at [834, 165] on div "G" at bounding box center [832, 135] width 48 height 133
click at [873, 268] on button "Next Note" at bounding box center [873, 267] width 169 height 23
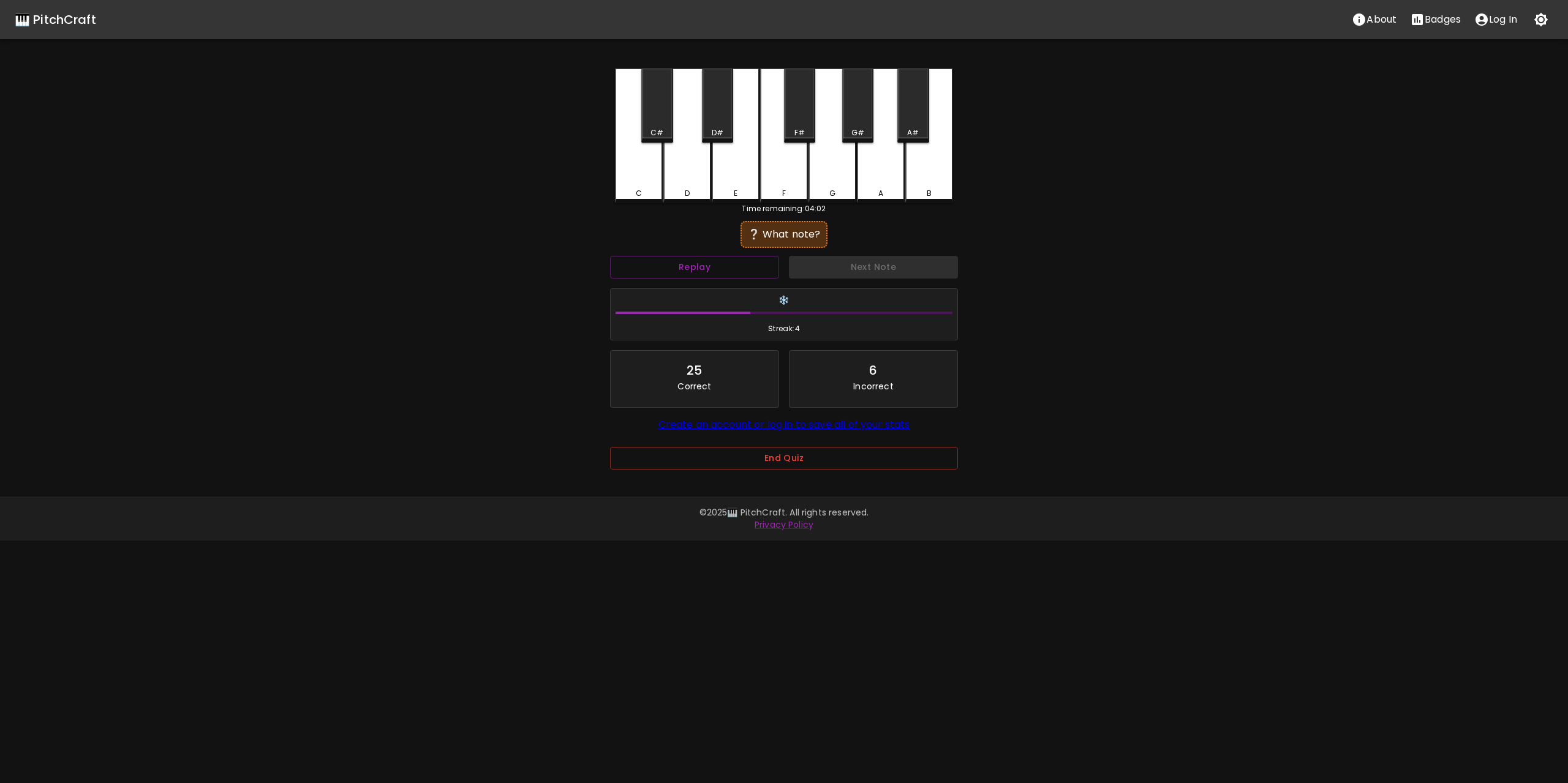
click at [784, 168] on div "F" at bounding box center [783, 136] width 48 height 134
click at [872, 270] on button "Next Note" at bounding box center [873, 267] width 169 height 23
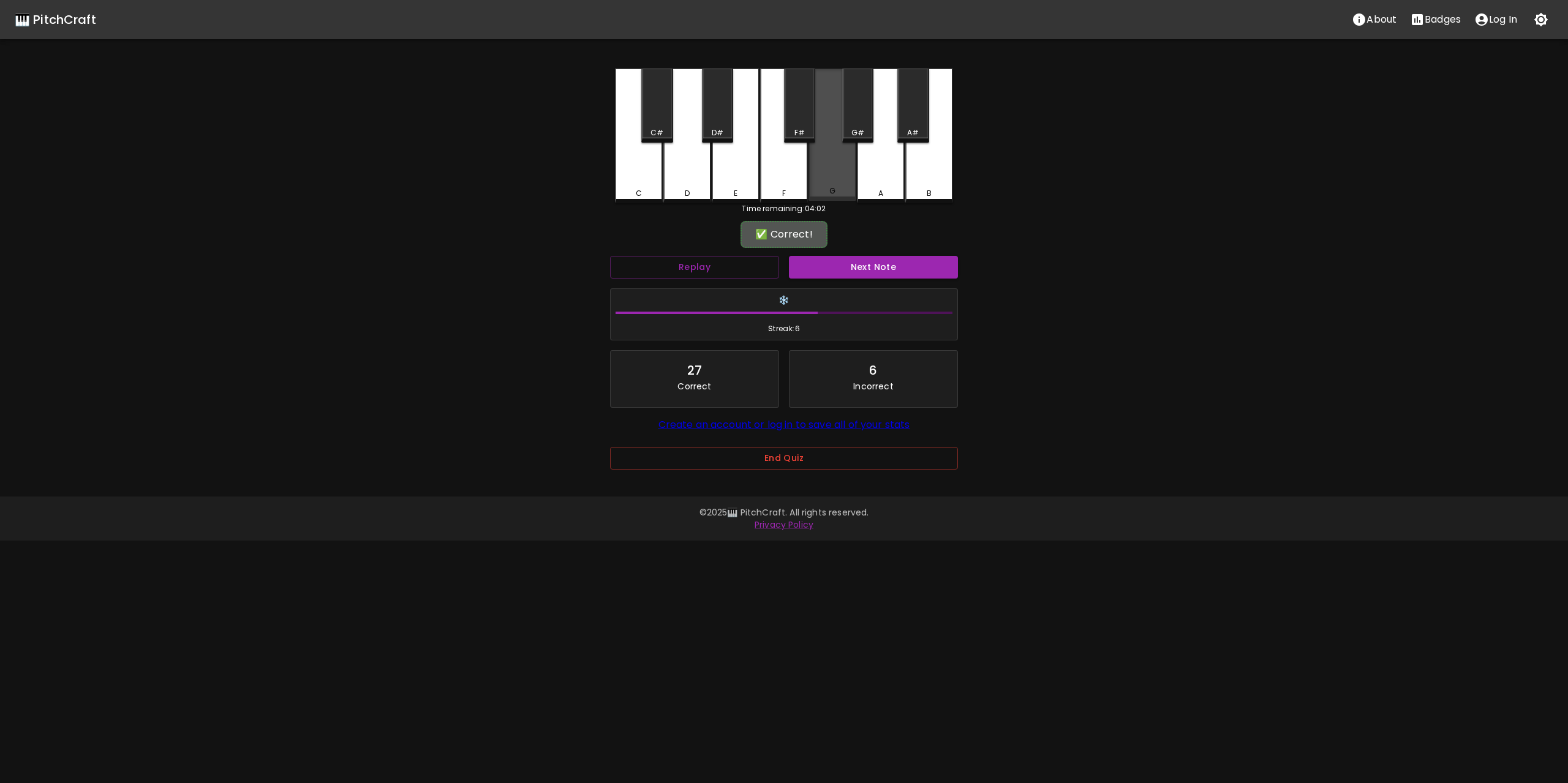
click at [822, 165] on div "G" at bounding box center [832, 135] width 48 height 133
click at [867, 264] on button "Next Note" at bounding box center [873, 267] width 169 height 23
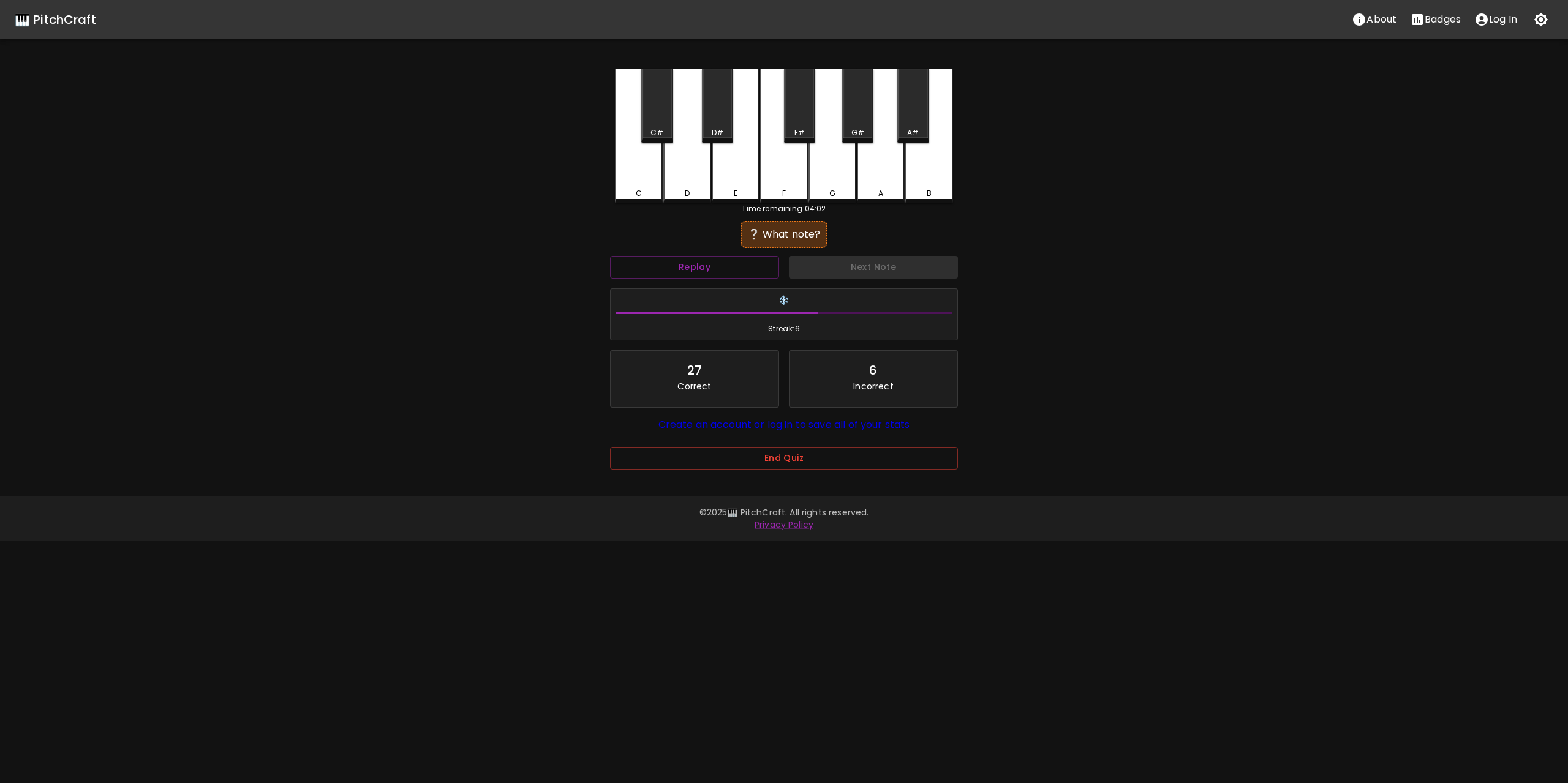
click at [836, 163] on div "G" at bounding box center [832, 136] width 48 height 134
click at [876, 264] on button "Next Note" at bounding box center [873, 267] width 169 height 23
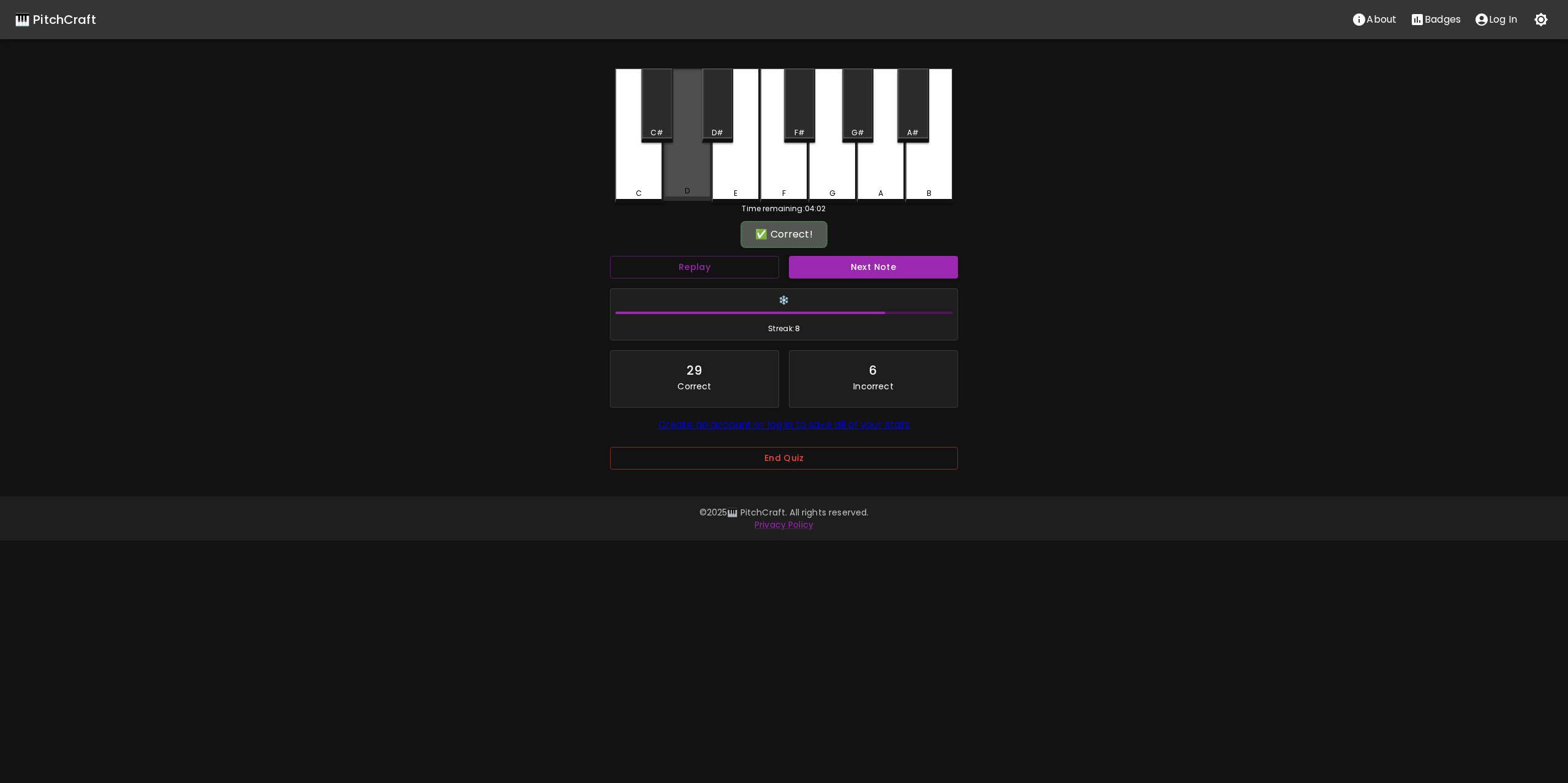
click at [691, 173] on div "D" at bounding box center [687, 135] width 48 height 133
click at [873, 269] on button "Next Note" at bounding box center [873, 267] width 169 height 23
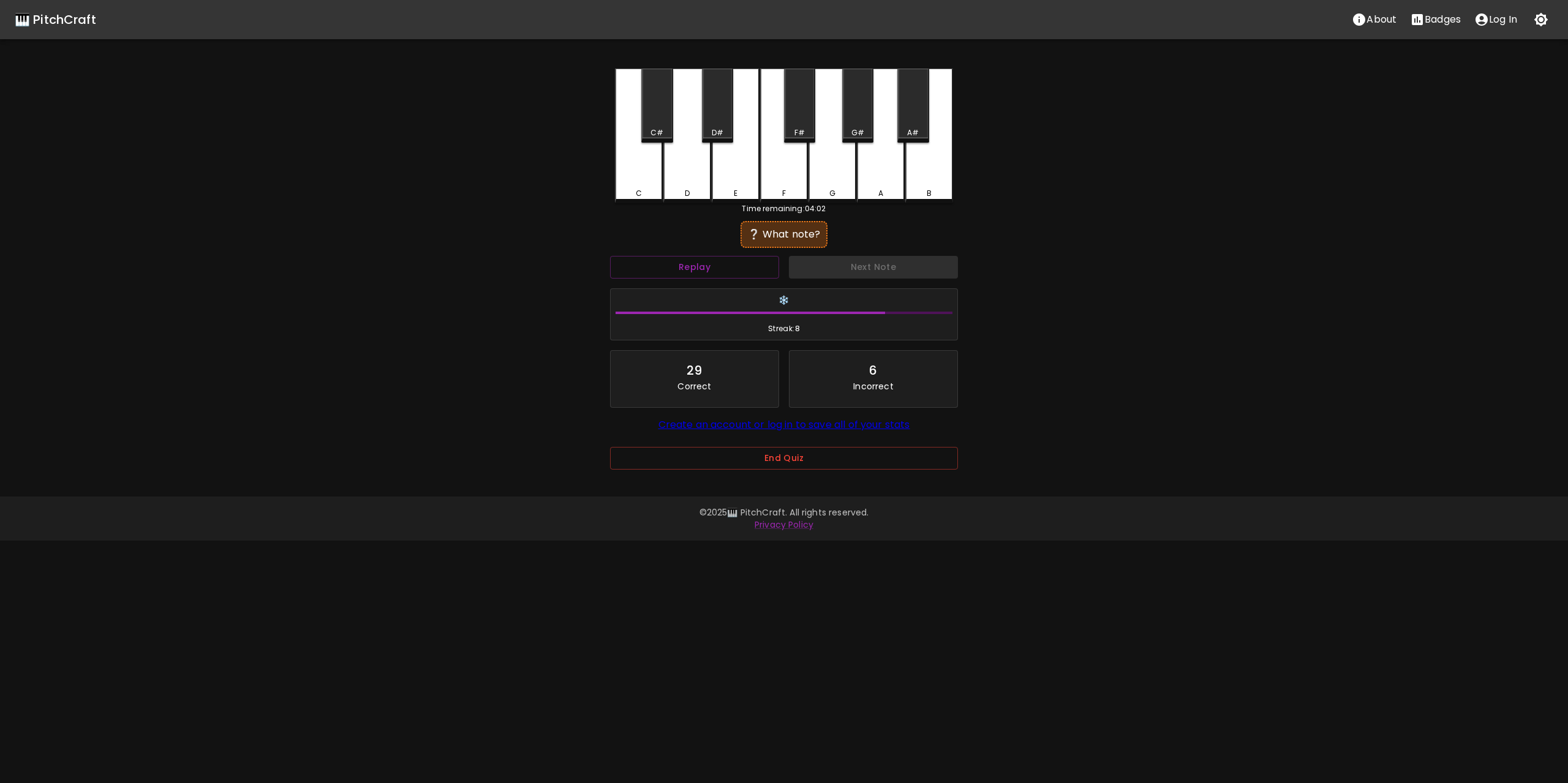
click at [697, 171] on div "D" at bounding box center [687, 136] width 48 height 134
click at [870, 265] on button "Next Note" at bounding box center [873, 267] width 169 height 23
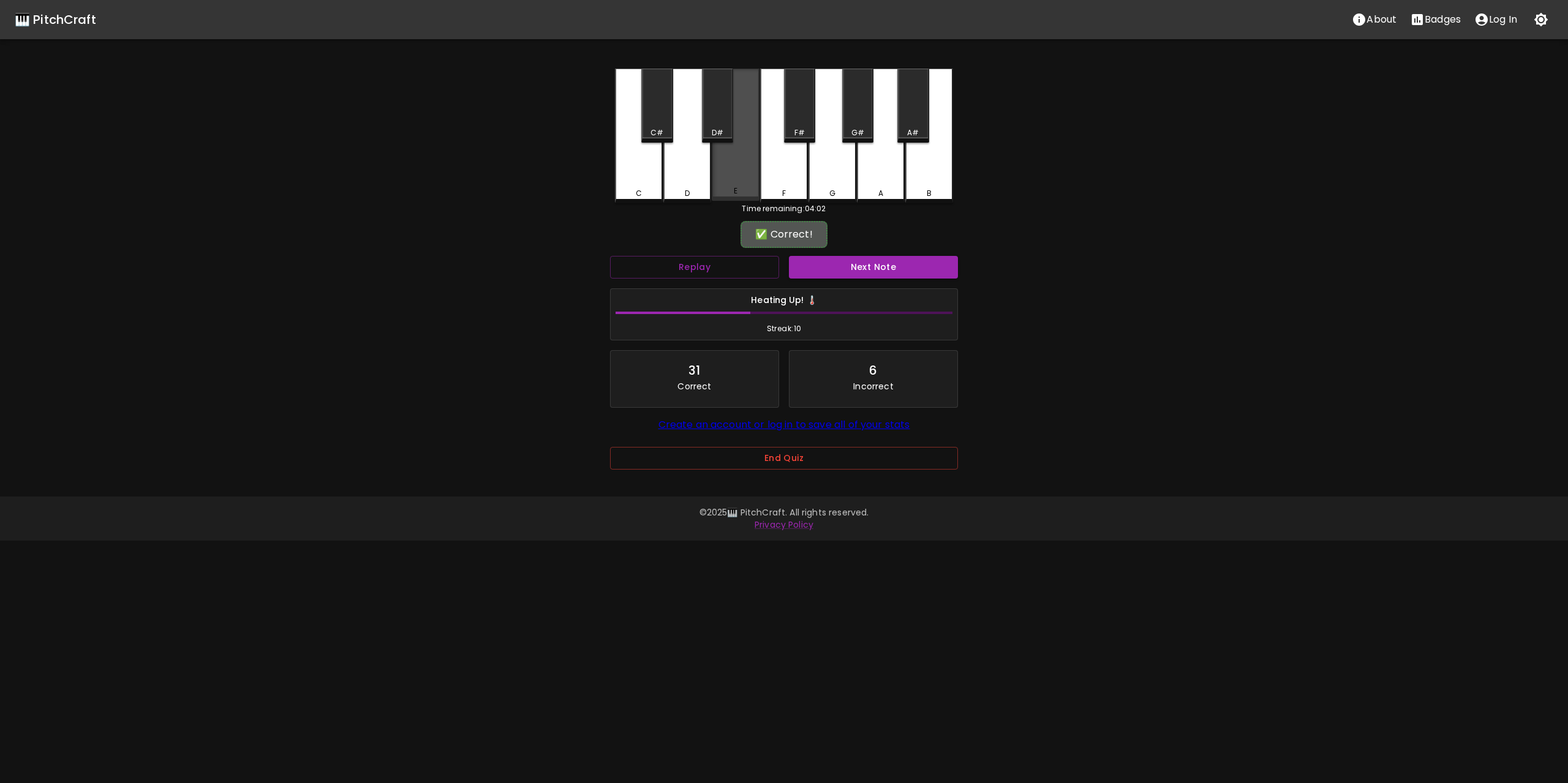
click at [729, 163] on div "E" at bounding box center [735, 135] width 48 height 133
click at [880, 264] on button "Next Note" at bounding box center [873, 267] width 169 height 23
click at [745, 167] on div "E" at bounding box center [735, 135] width 48 height 133
click at [891, 266] on button "Next Note" at bounding box center [873, 267] width 169 height 23
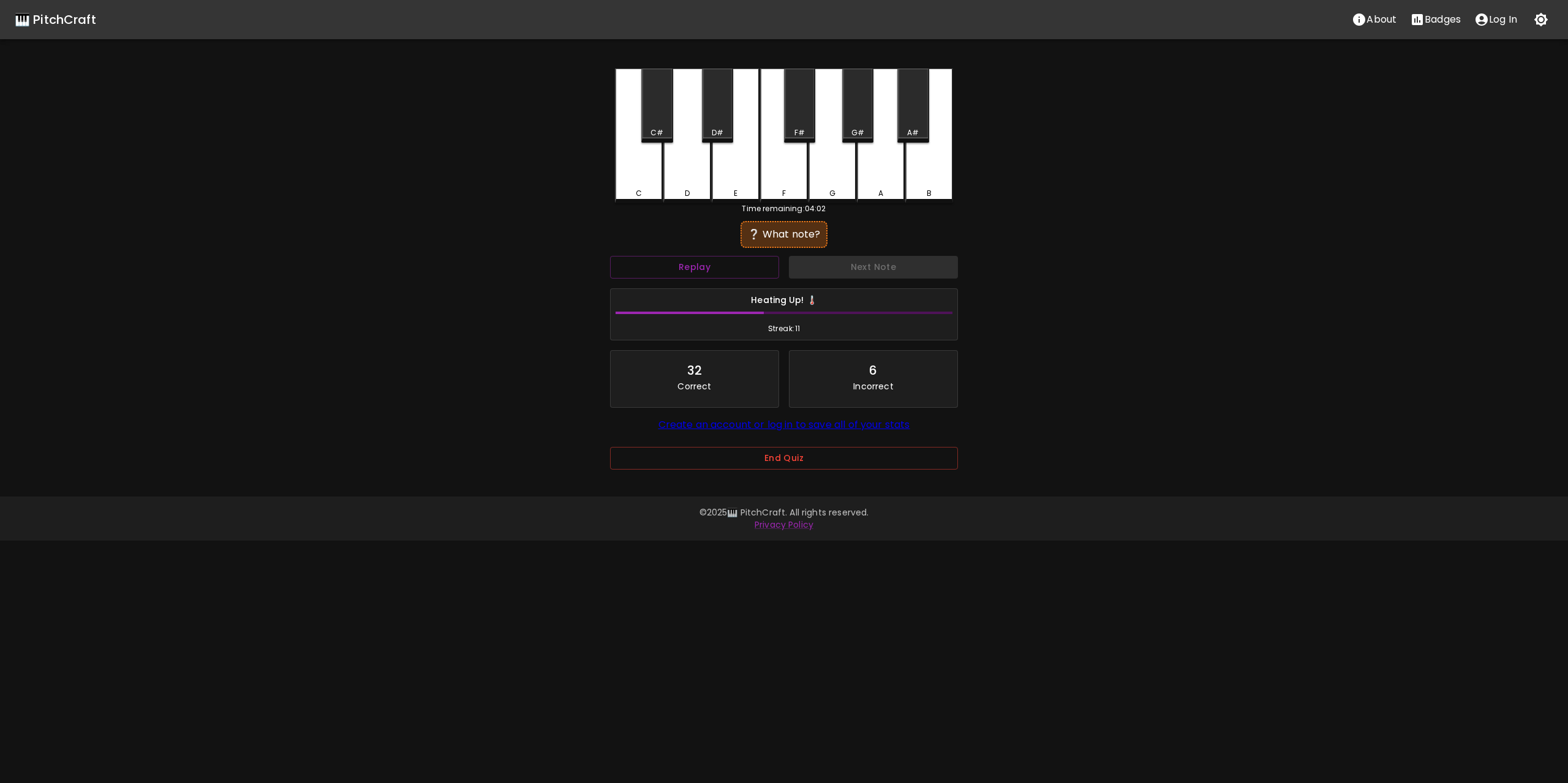
click at [820, 163] on div "G" at bounding box center [832, 136] width 48 height 134
click at [876, 264] on button "Next Note" at bounding box center [873, 267] width 169 height 23
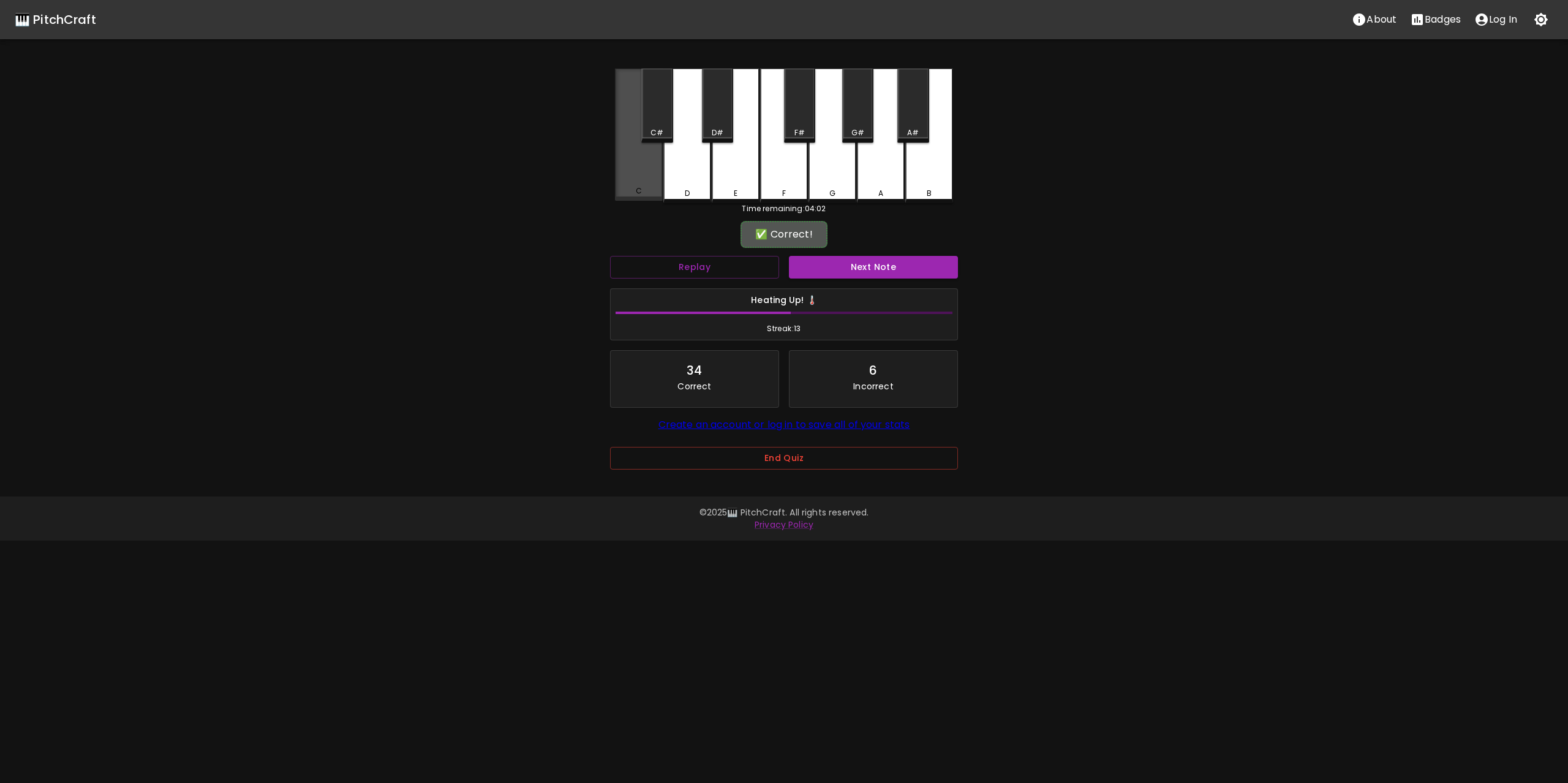
click at [646, 162] on div "C" at bounding box center [638, 135] width 48 height 133
click at [864, 271] on button "Next Note" at bounding box center [873, 267] width 169 height 23
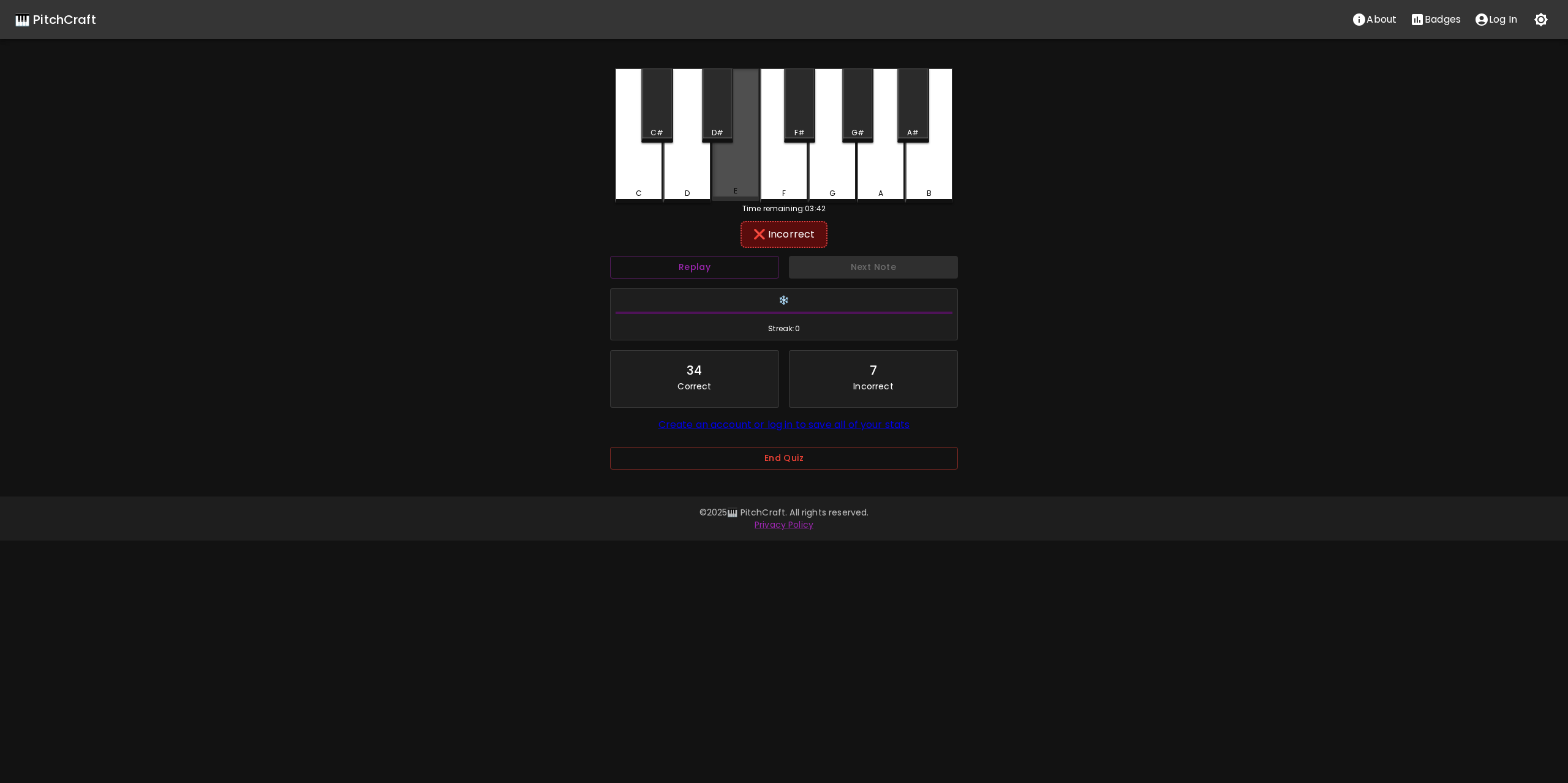
click at [741, 164] on div "E" at bounding box center [735, 135] width 48 height 133
click at [803, 165] on div "F" at bounding box center [783, 136] width 48 height 134
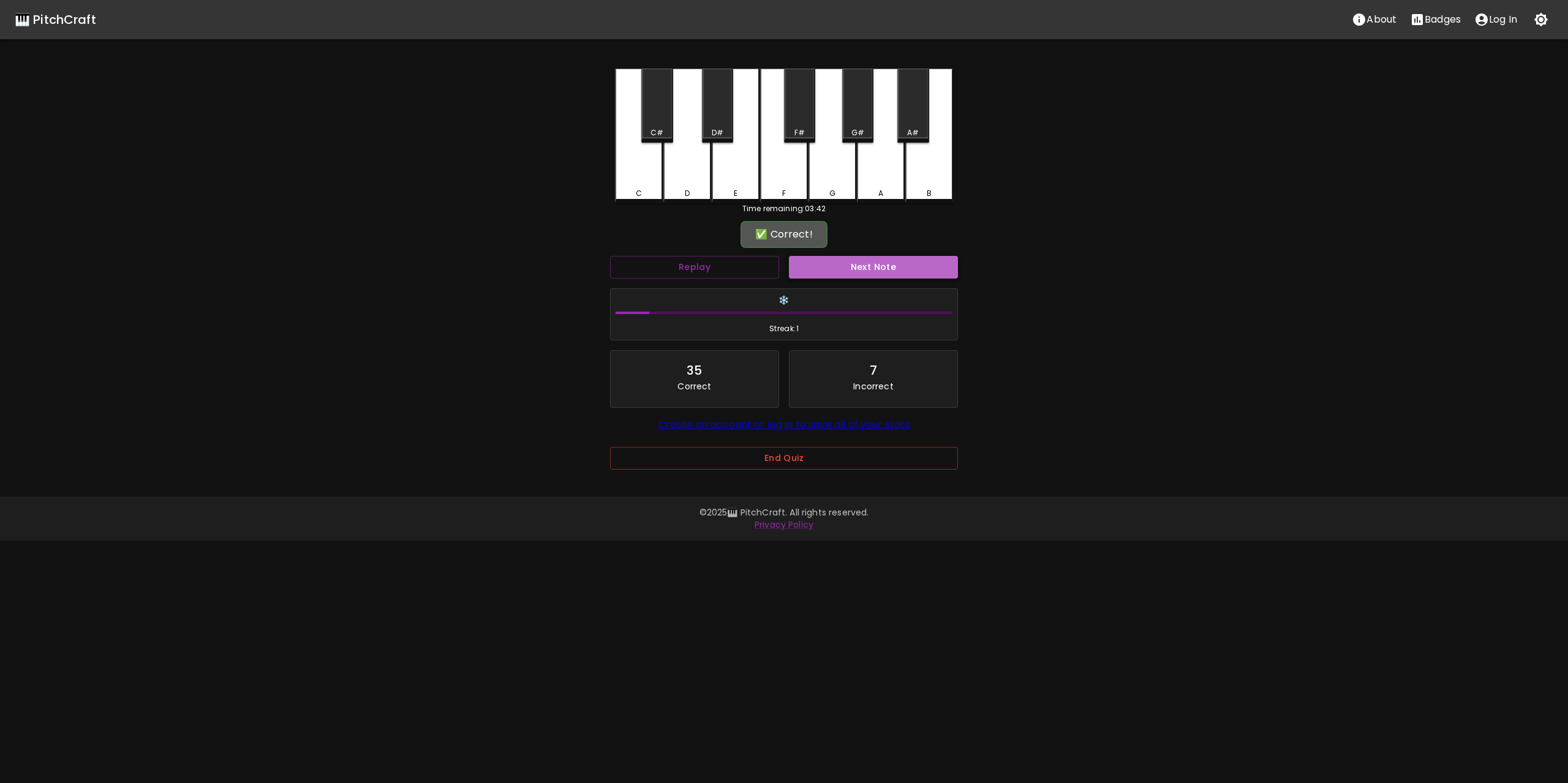
click at [891, 271] on button "Next Note" at bounding box center [873, 267] width 169 height 23
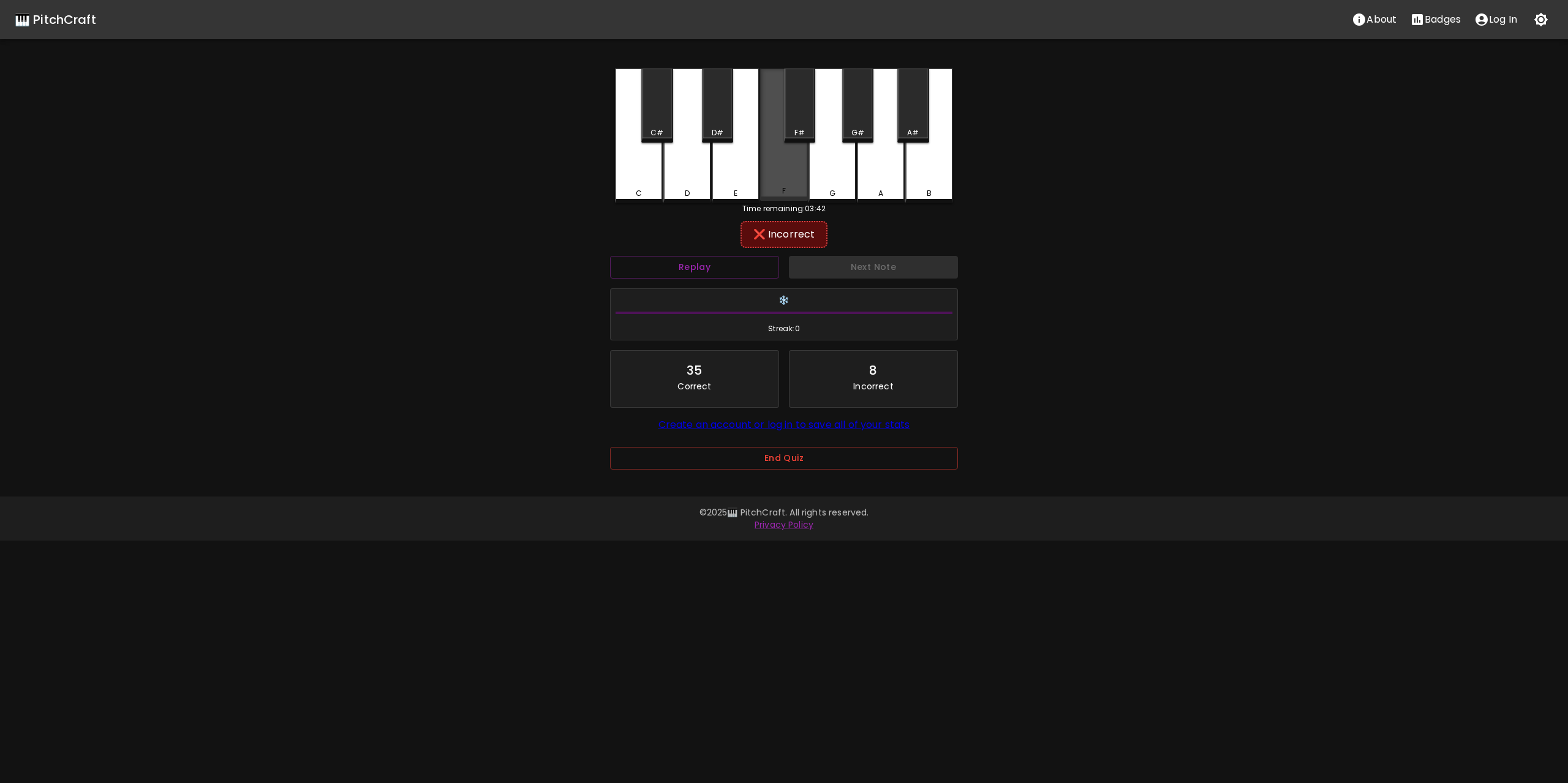
click at [791, 166] on div "F" at bounding box center [783, 135] width 48 height 133
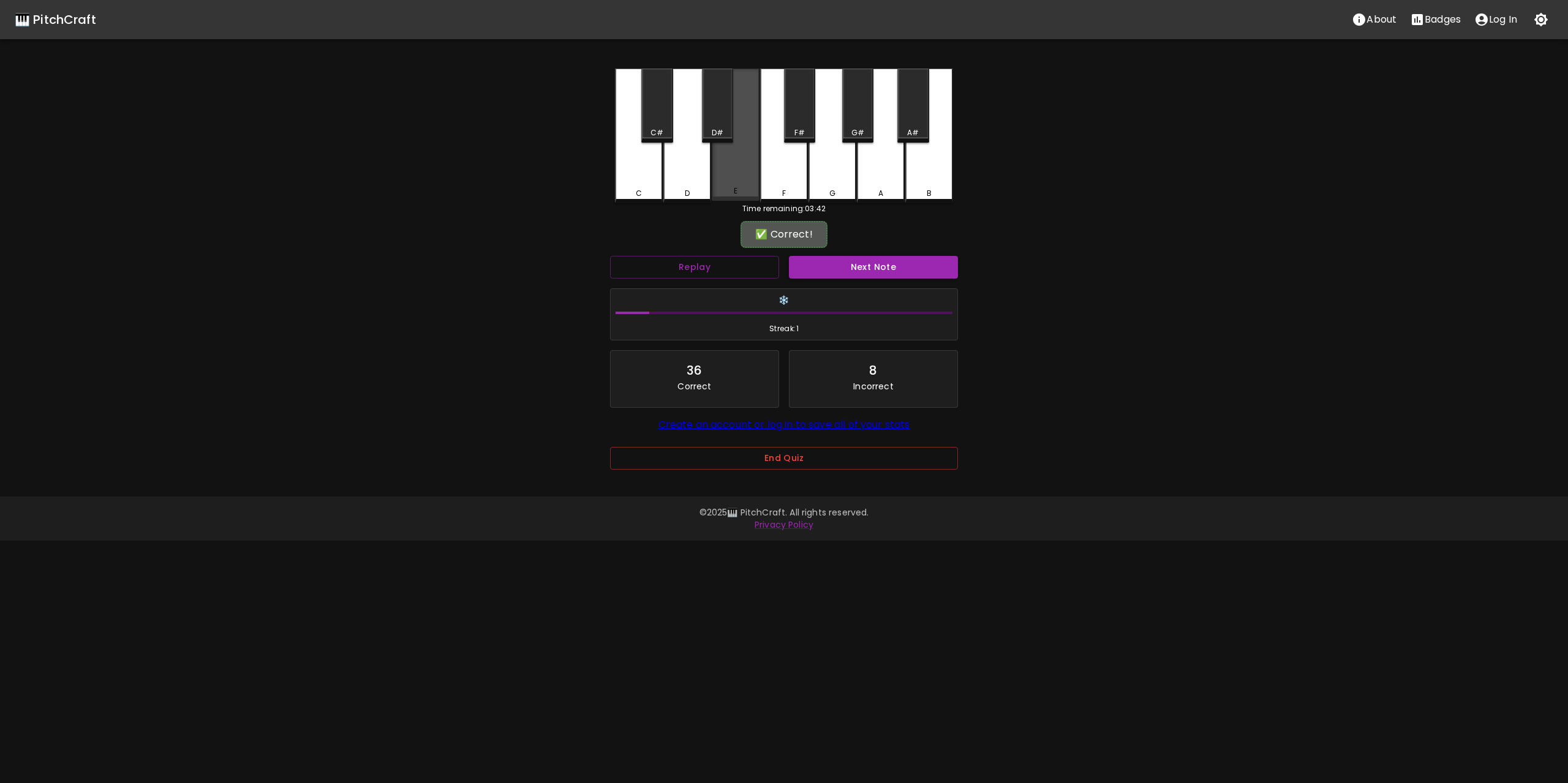
click at [738, 173] on div "E" at bounding box center [735, 135] width 48 height 133
click at [900, 274] on button "Next Note" at bounding box center [873, 267] width 169 height 23
click at [782, 168] on div "F" at bounding box center [783, 135] width 48 height 133
click at [894, 264] on button "Next Note" at bounding box center [873, 267] width 169 height 23
click at [826, 162] on div "G" at bounding box center [832, 135] width 48 height 133
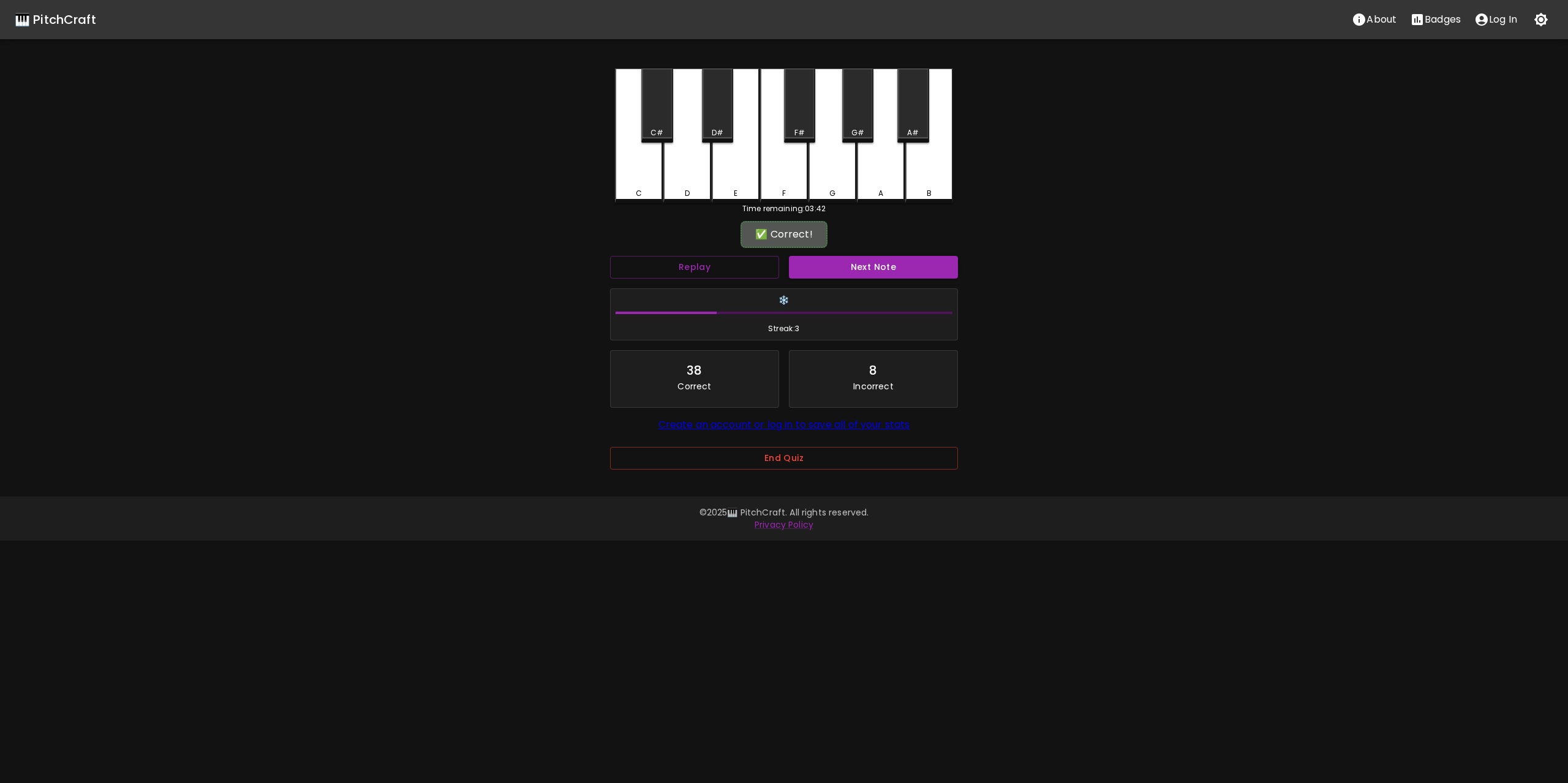
click at [869, 266] on button "Next Note" at bounding box center [873, 267] width 169 height 23
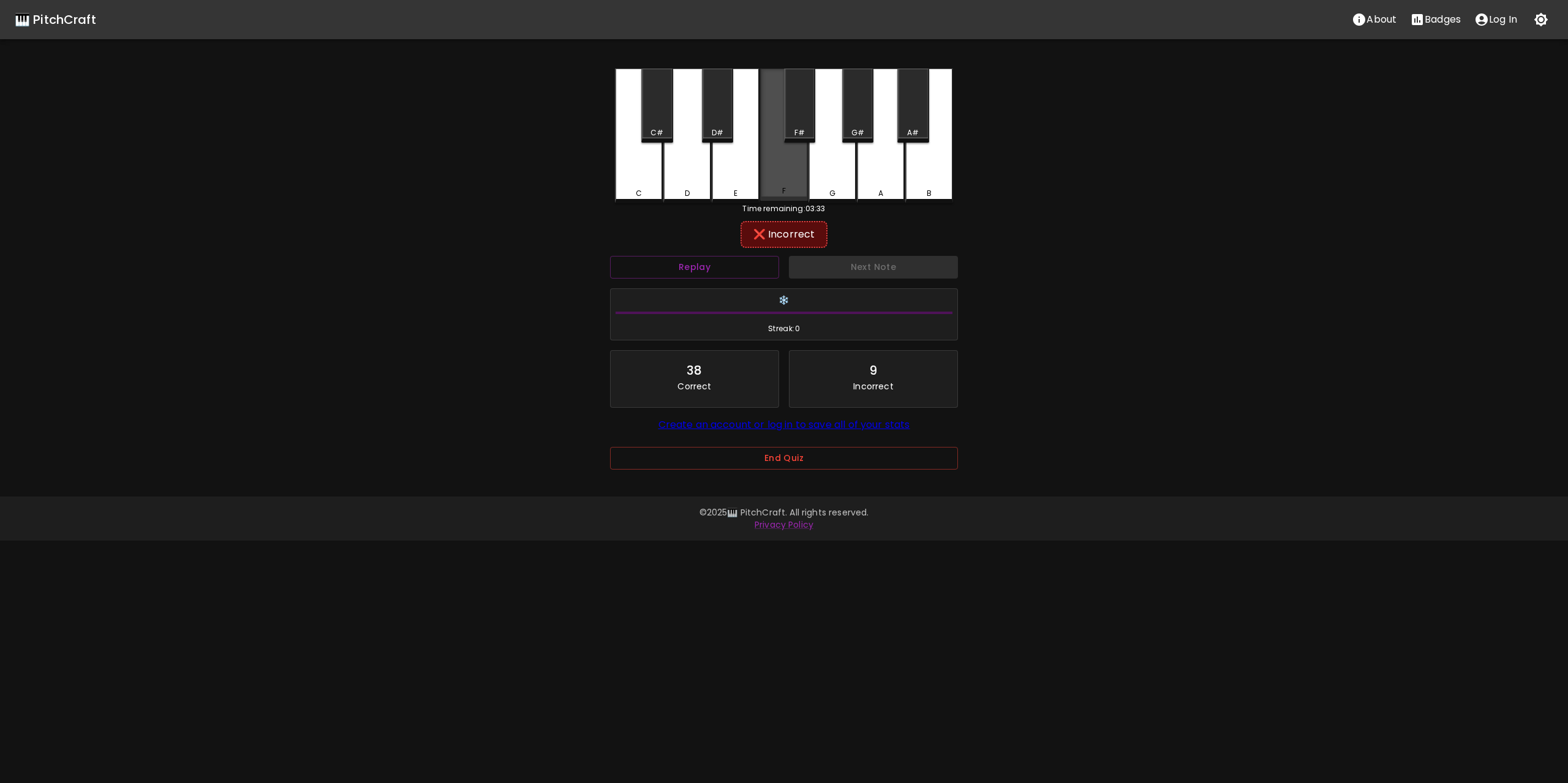
click at [781, 165] on div "F" at bounding box center [783, 135] width 48 height 133
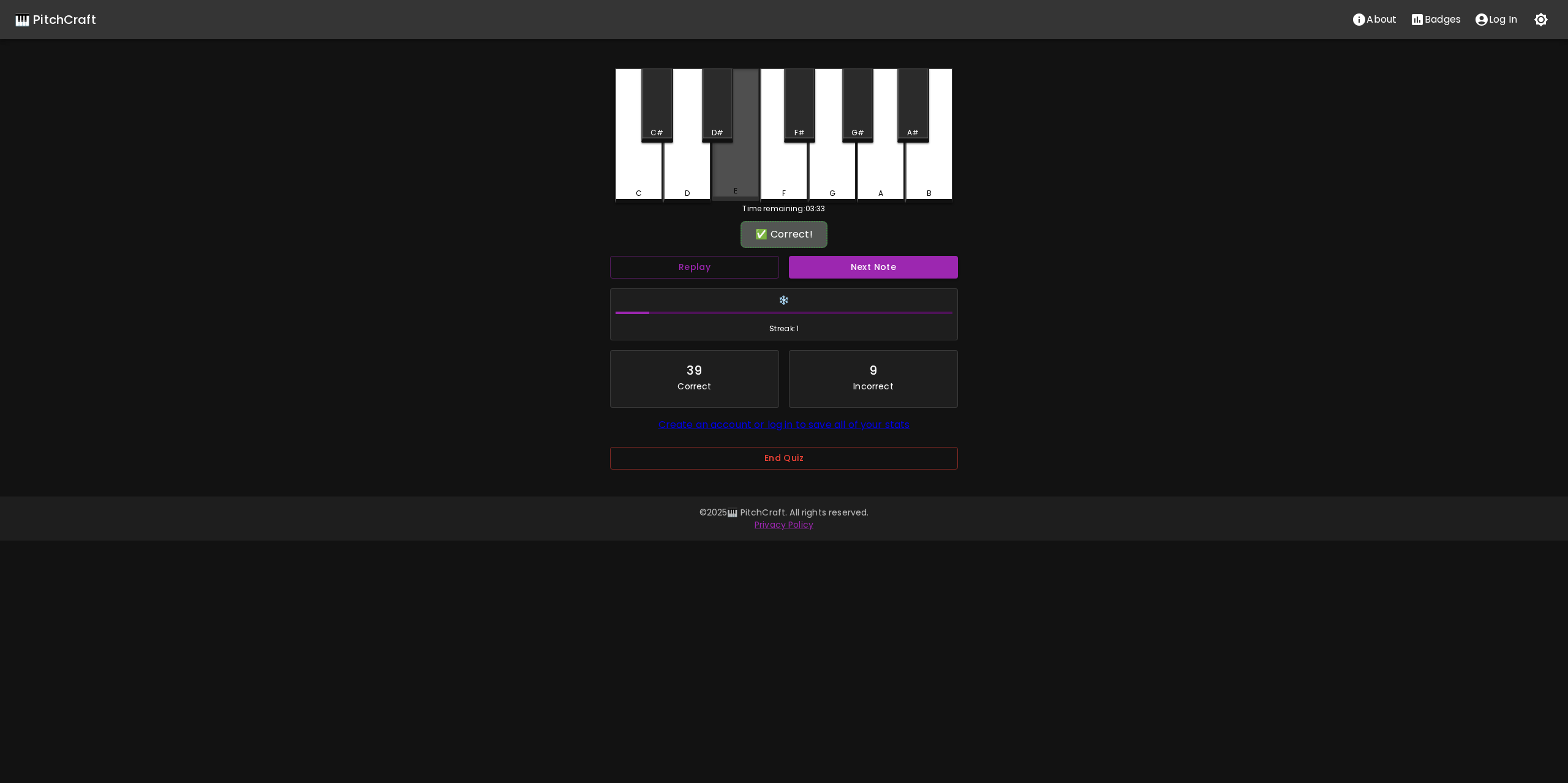
click at [741, 168] on div "E" at bounding box center [735, 135] width 48 height 133
click at [886, 271] on button "Next Note" at bounding box center [873, 267] width 169 height 23
click at [781, 174] on div "F" at bounding box center [783, 135] width 48 height 133
click at [876, 264] on button "Next Note" at bounding box center [873, 267] width 169 height 23
click at [787, 165] on div "F" at bounding box center [783, 135] width 48 height 133
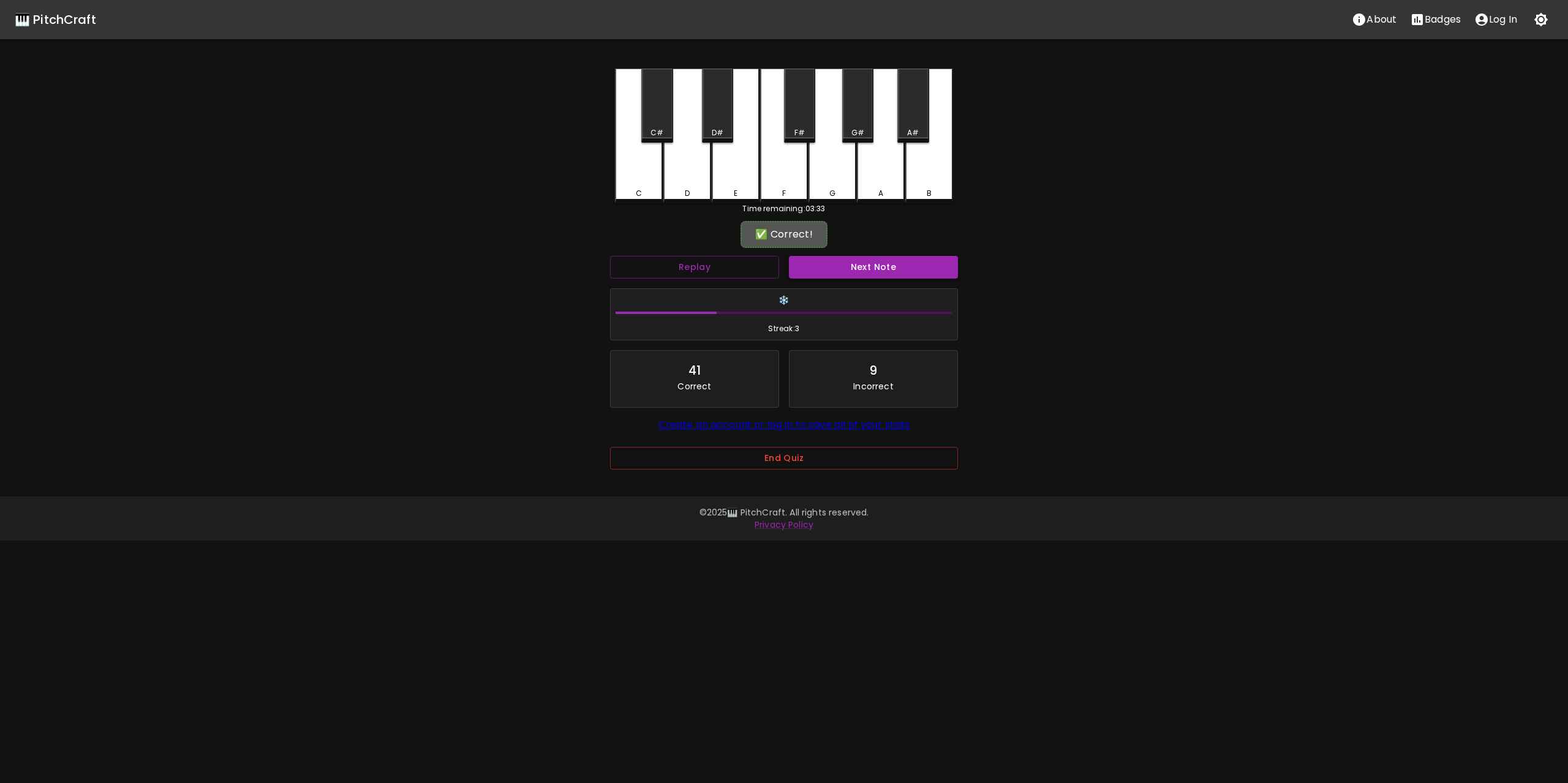
click at [878, 276] on button "Next Note" at bounding box center [873, 267] width 169 height 23
click at [650, 163] on div "C" at bounding box center [638, 135] width 48 height 133
click at [872, 264] on button "Next Note" at bounding box center [873, 267] width 169 height 23
click at [779, 169] on div "F" at bounding box center [783, 135] width 48 height 133
click at [882, 264] on button "Next Note" at bounding box center [873, 267] width 169 height 23
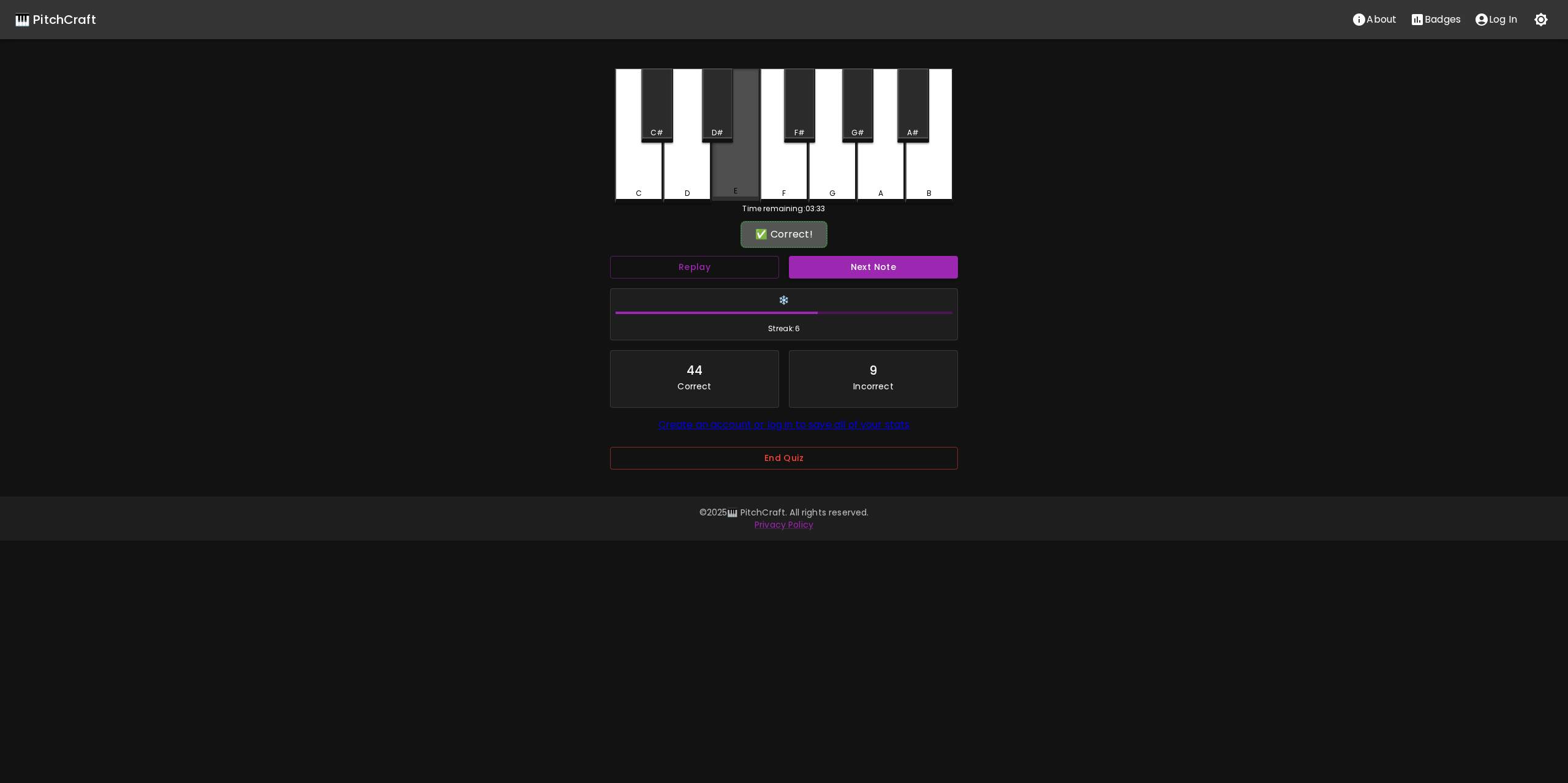
click at [726, 168] on div "E" at bounding box center [735, 135] width 48 height 133
click at [893, 270] on button "Next Note" at bounding box center [873, 267] width 169 height 23
click at [839, 167] on div "G" at bounding box center [832, 135] width 48 height 133
click at [876, 268] on button "Next Note" at bounding box center [873, 267] width 169 height 23
click at [689, 166] on div "D" at bounding box center [687, 135] width 48 height 133
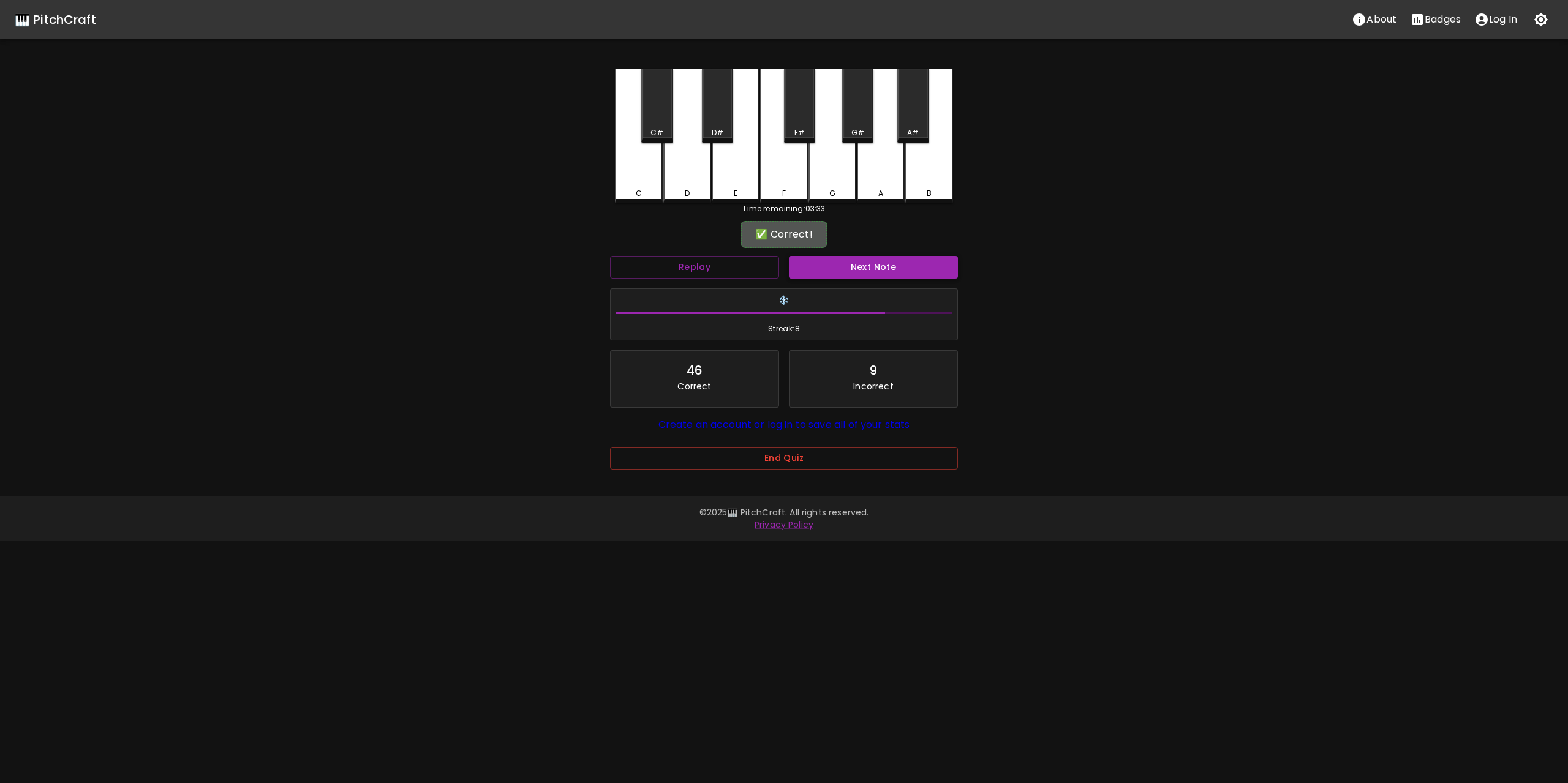
click at [877, 271] on button "Next Note" at bounding box center [873, 267] width 169 height 23
click at [640, 168] on div "C" at bounding box center [638, 135] width 48 height 133
click at [902, 264] on button "Next Note" at bounding box center [873, 267] width 169 height 23
click at [822, 166] on div "G" at bounding box center [832, 135] width 48 height 133
click at [863, 265] on button "Next Note" at bounding box center [873, 267] width 169 height 23
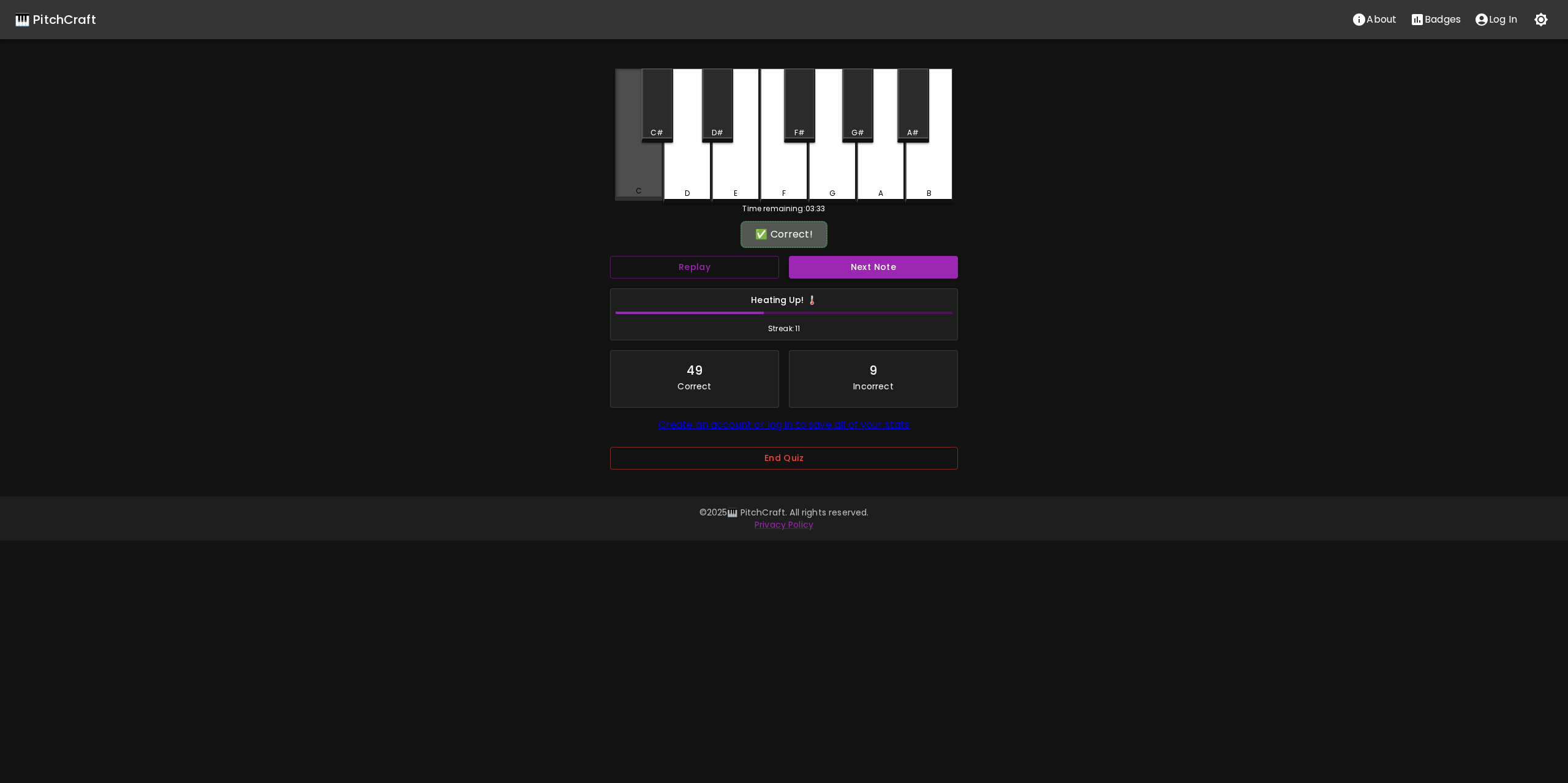
click at [644, 165] on div "C" at bounding box center [638, 135] width 48 height 133
click at [869, 268] on button "Next Note" at bounding box center [873, 267] width 169 height 23
click at [658, 169] on div "C" at bounding box center [638, 135] width 48 height 133
click at [896, 264] on button "Next Note" at bounding box center [873, 267] width 169 height 23
click at [830, 158] on div "G" at bounding box center [832, 135] width 48 height 133
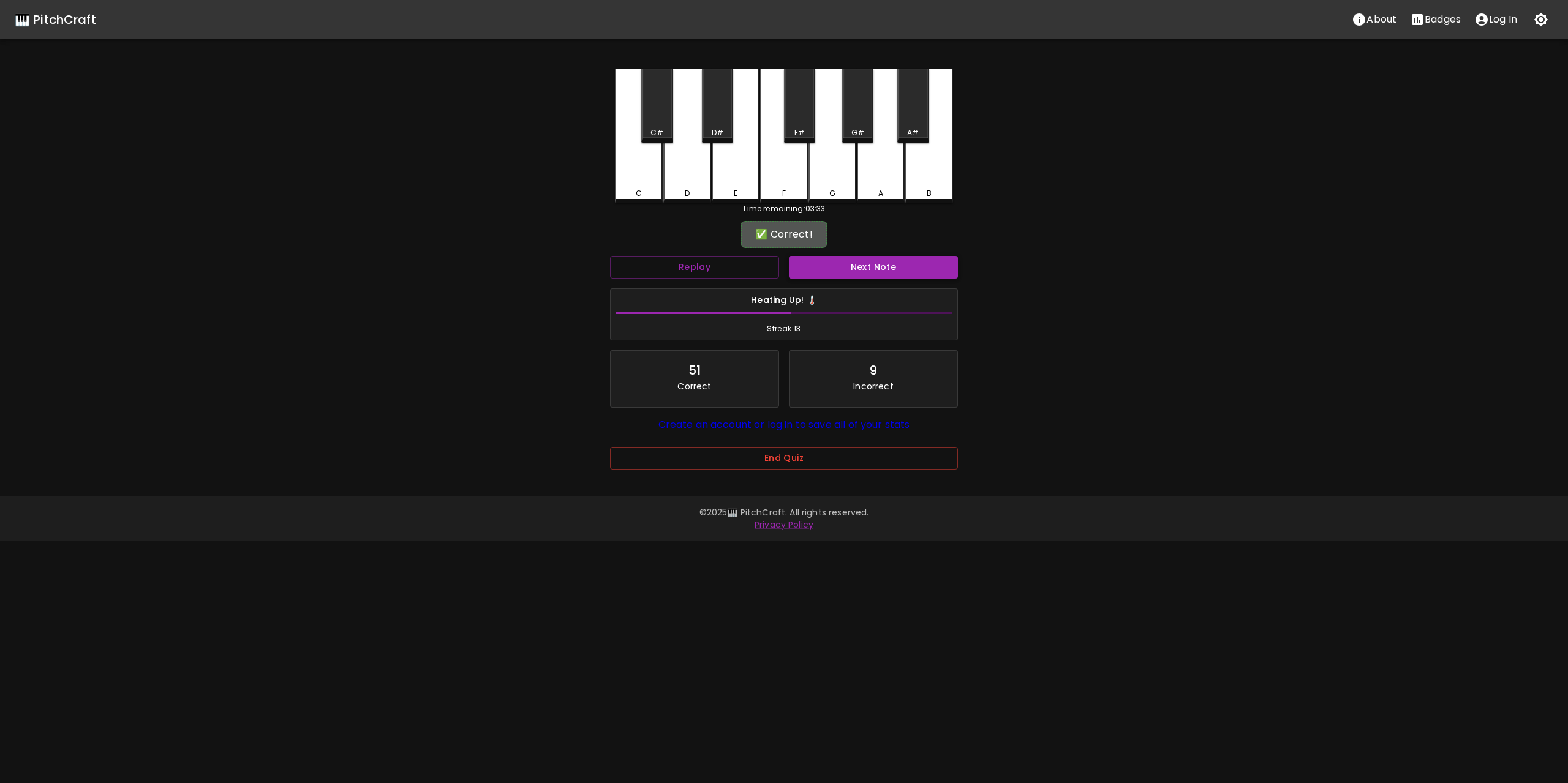
click at [885, 271] on button "Next Note" at bounding box center [873, 267] width 169 height 23
click at [840, 168] on div "G" at bounding box center [832, 135] width 48 height 133
click at [880, 271] on button "Next Note" at bounding box center [873, 267] width 169 height 23
click at [770, 165] on div "F" at bounding box center [783, 135] width 48 height 133
click at [877, 271] on button "Next Note" at bounding box center [873, 267] width 169 height 23
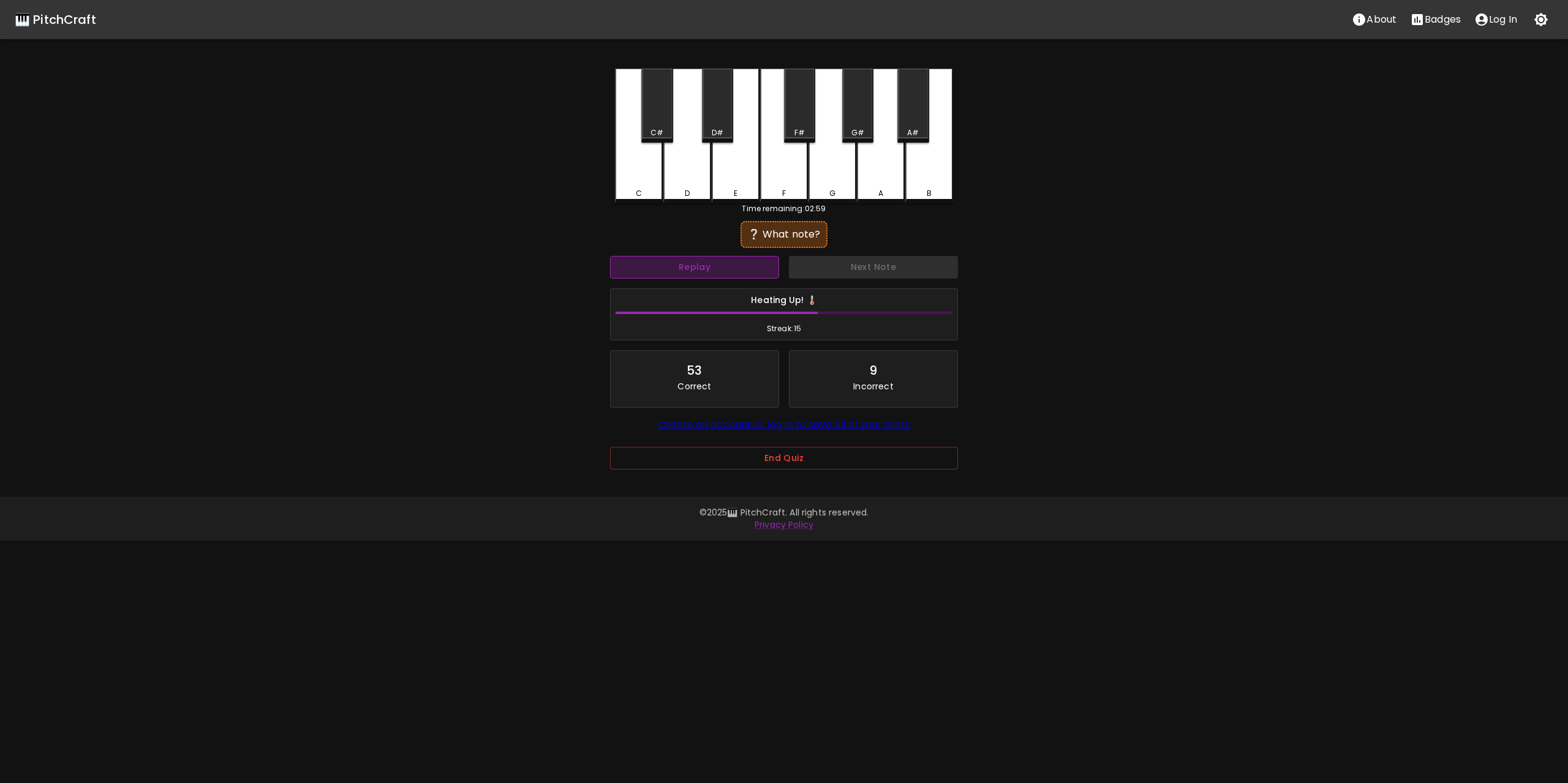
click at [731, 276] on button "Replay" at bounding box center [695, 267] width 169 height 23
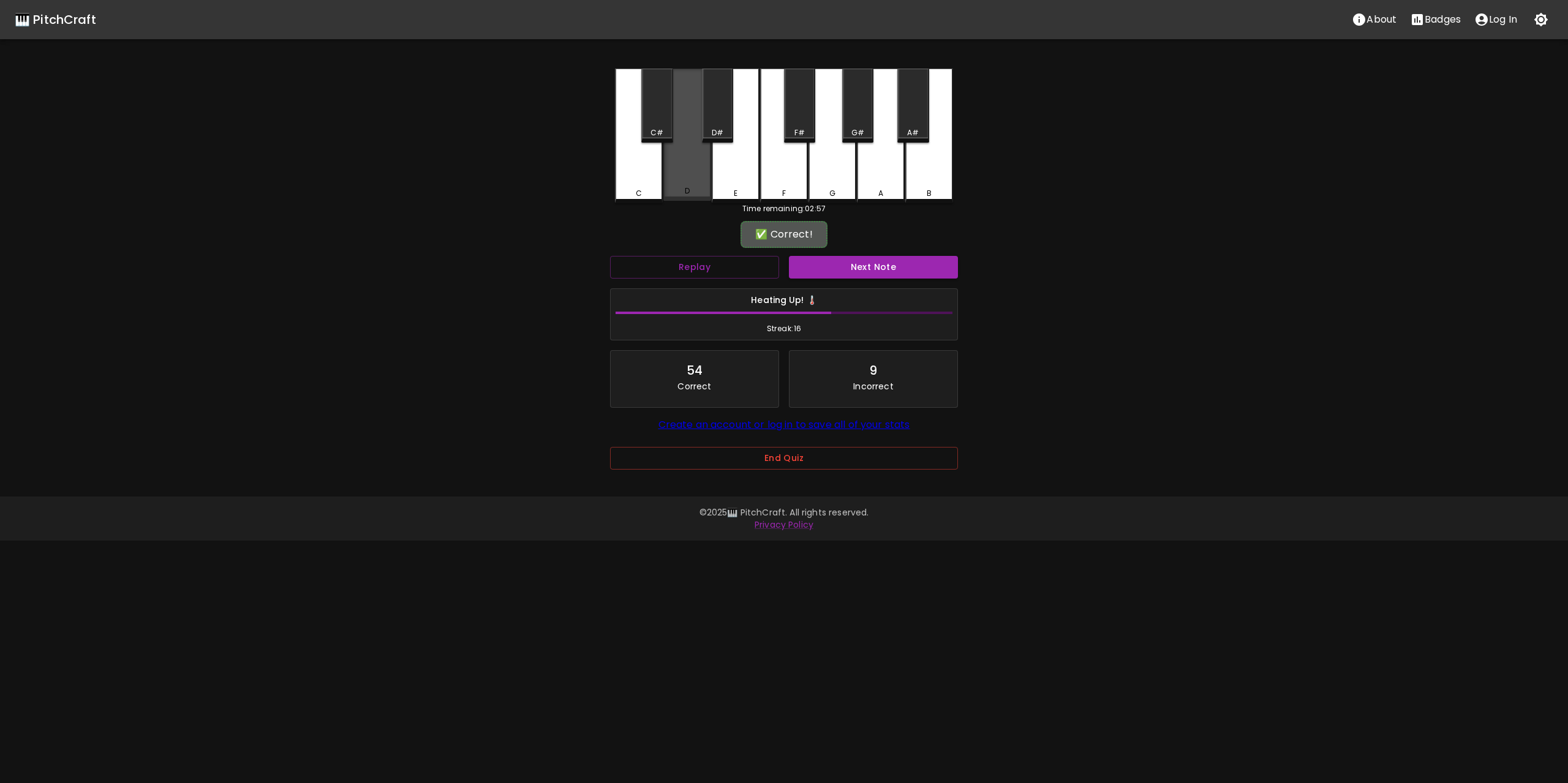
click at [705, 165] on div "D" at bounding box center [687, 135] width 48 height 133
click at [884, 264] on button "Next Note" at bounding box center [873, 267] width 169 height 23
click at [652, 172] on div "C" at bounding box center [638, 135] width 48 height 133
click at [875, 272] on button "Next Note" at bounding box center [873, 267] width 169 height 23
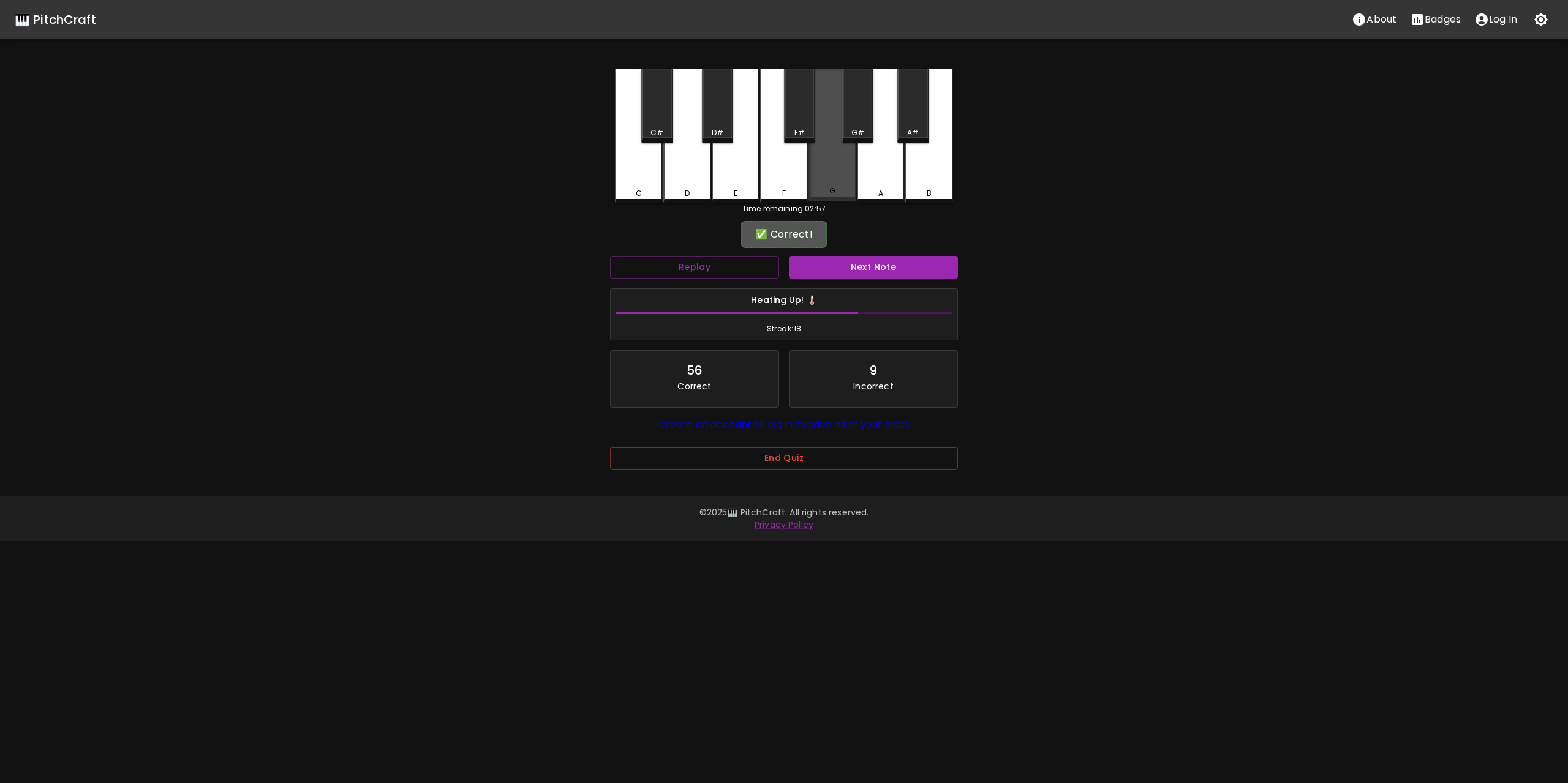
click at [835, 175] on div "G" at bounding box center [832, 135] width 48 height 133
drag, startPoint x: 835, startPoint y: 175, endPoint x: 1179, endPoint y: 244, distance: 350.9
click at [1179, 244] on div "🎹 PitchCraft About Badges Log In C C# D D# E F F# G G# A A# B Time remaining: 0…" at bounding box center [784, 244] width 1568 height 487
click at [905, 253] on div "Next Note" at bounding box center [873, 267] width 179 height 32
click at [893, 260] on button "Next Note" at bounding box center [873, 267] width 169 height 23
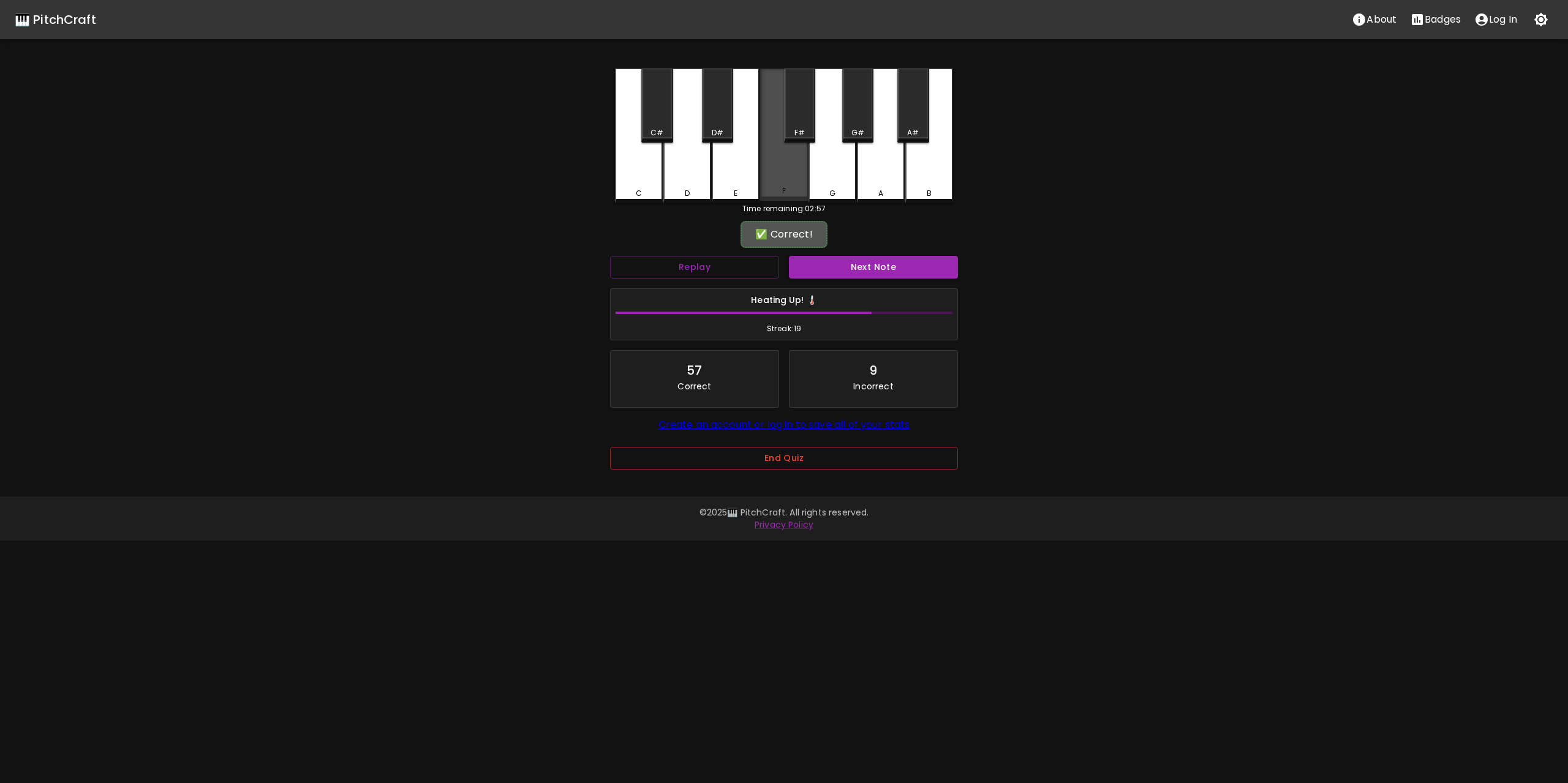
click at [806, 173] on div "F" at bounding box center [783, 135] width 48 height 133
click at [877, 265] on button "Next Note" at bounding box center [873, 267] width 169 height 23
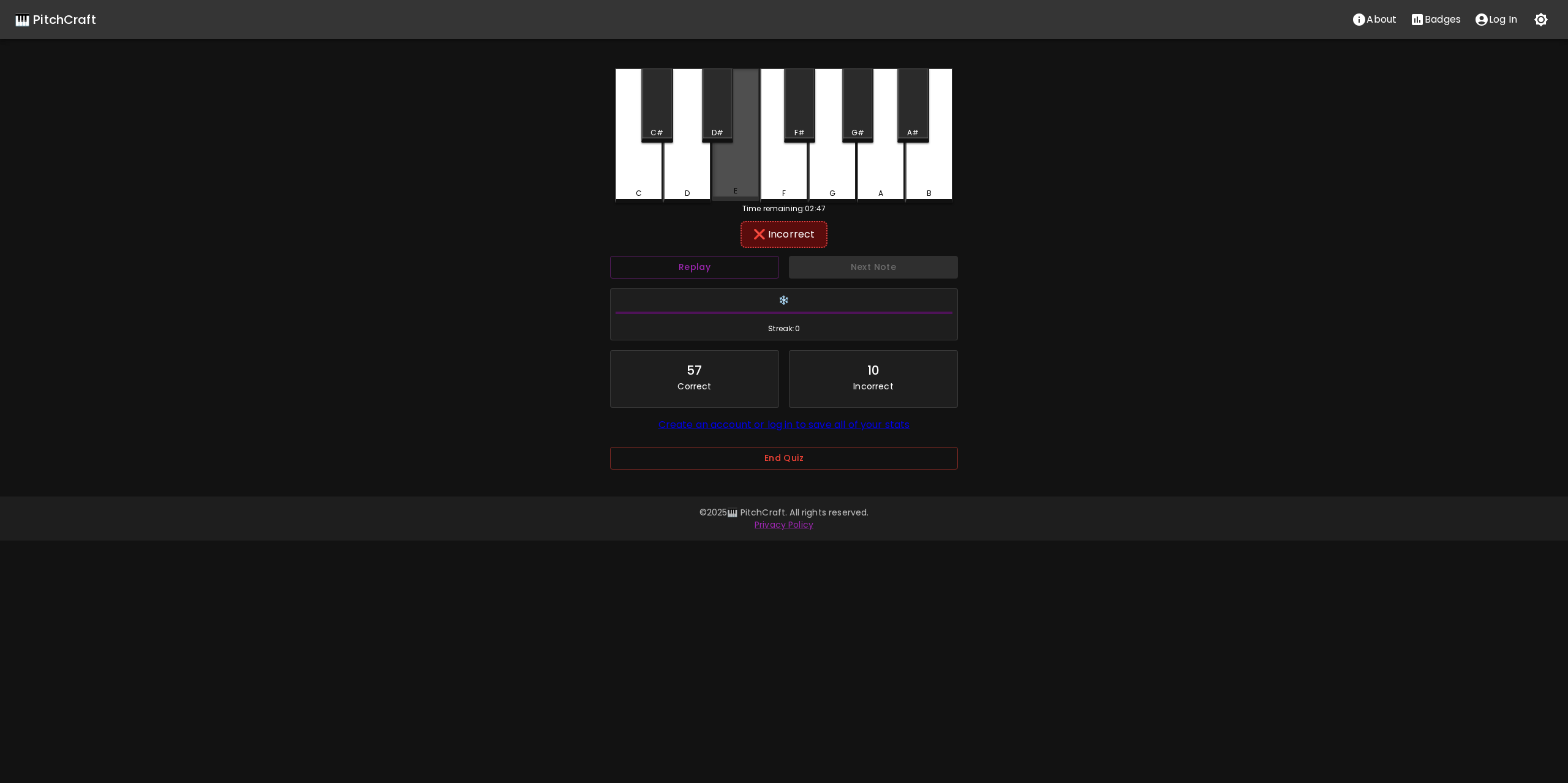
click at [734, 174] on div "E" at bounding box center [735, 135] width 48 height 133
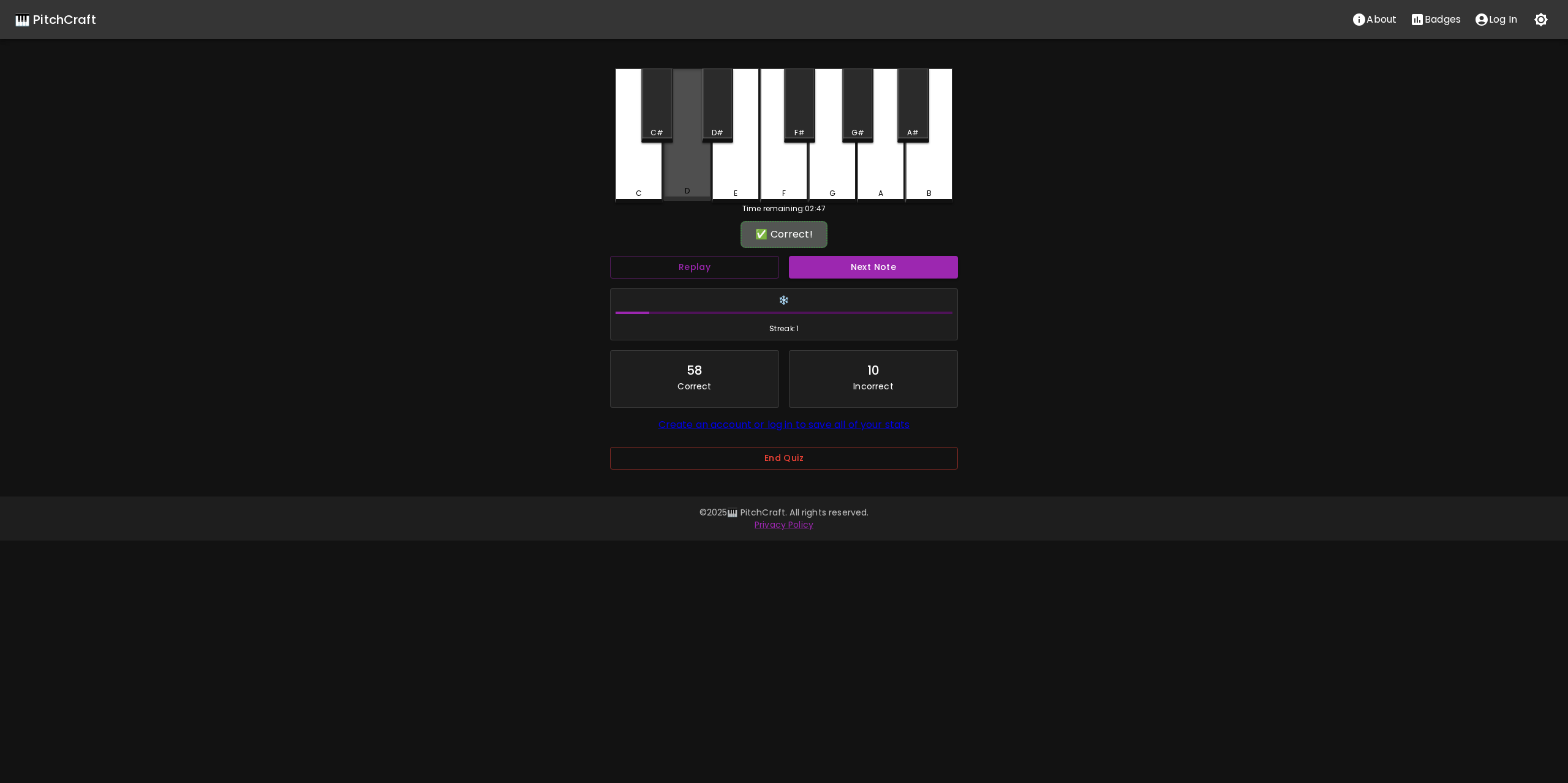
click at [678, 172] on div "D" at bounding box center [687, 135] width 48 height 133
click at [883, 272] on button "Next Note" at bounding box center [873, 267] width 169 height 23
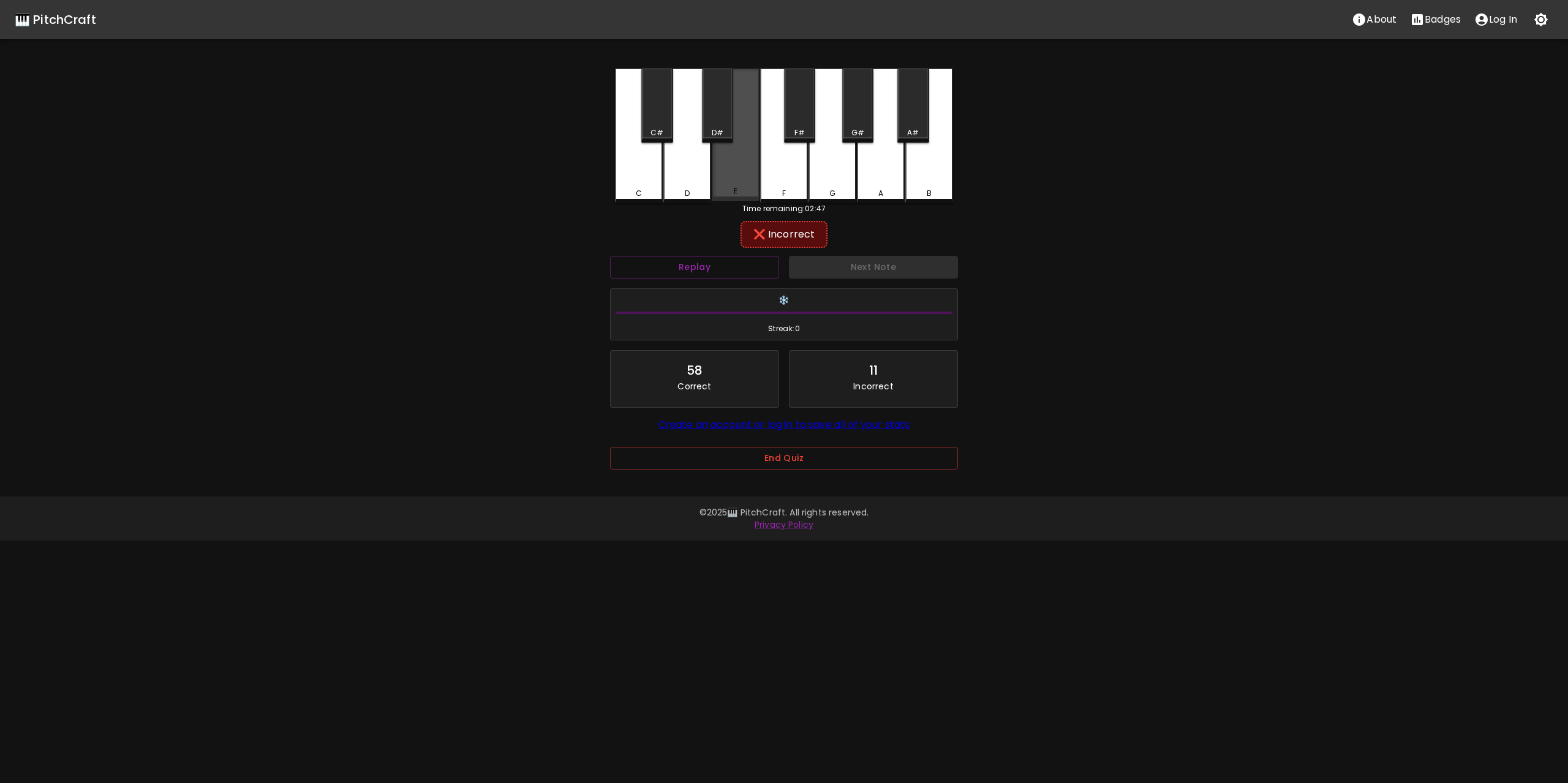
click at [734, 164] on div "E" at bounding box center [735, 135] width 48 height 133
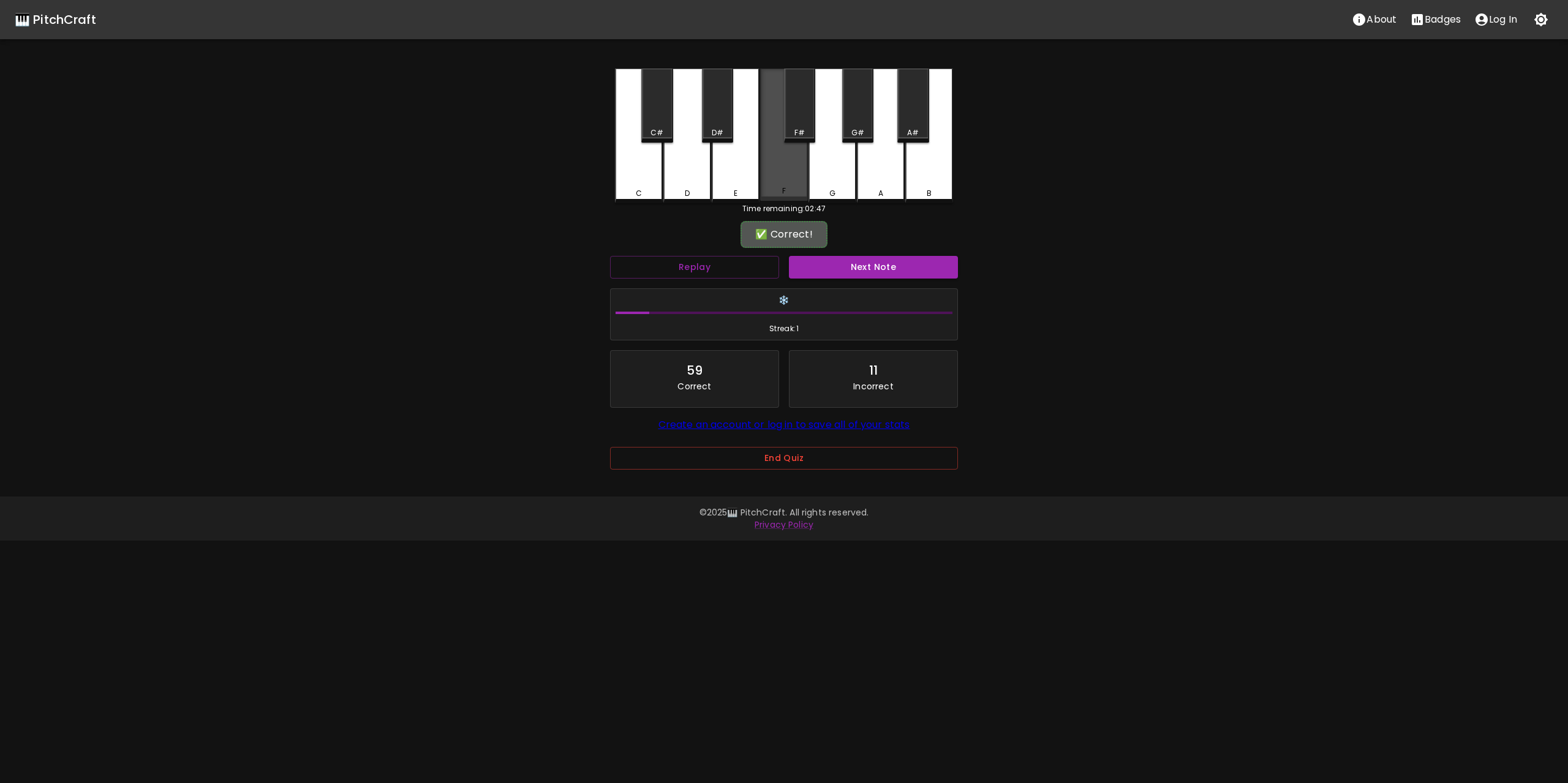
click at [787, 168] on div "F" at bounding box center [783, 135] width 48 height 133
click at [877, 259] on button "Next Note" at bounding box center [873, 267] width 169 height 23
click at [829, 164] on div "G" at bounding box center [832, 135] width 48 height 133
click at [884, 264] on button "Next Note" at bounding box center [873, 267] width 169 height 23
click at [775, 168] on div "F" at bounding box center [783, 135] width 48 height 133
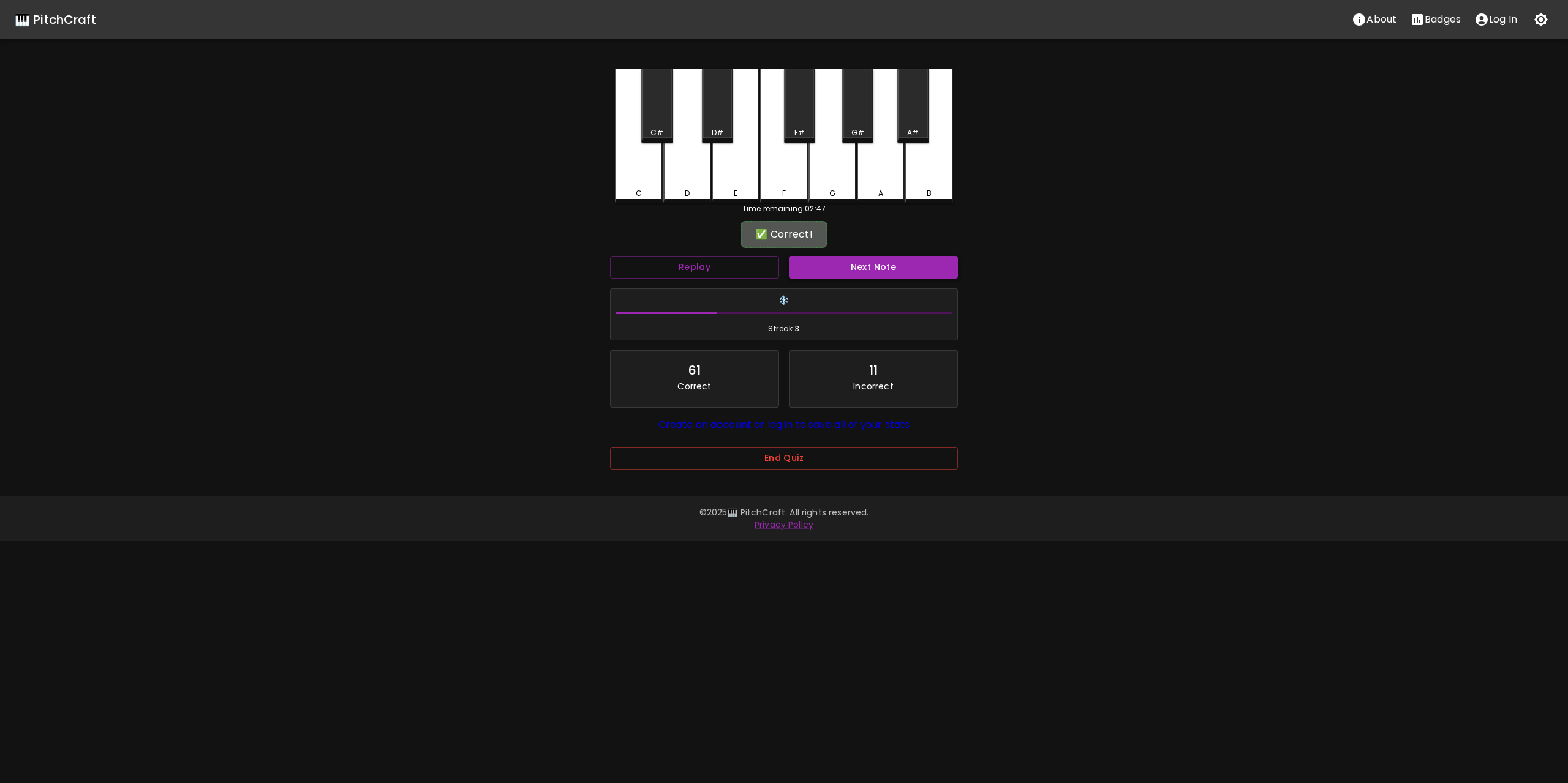
click at [882, 269] on button "Next Note" at bounding box center [873, 267] width 169 height 23
click at [647, 161] on div "C" at bounding box center [638, 135] width 48 height 133
click at [879, 264] on button "Next Note" at bounding box center [873, 267] width 169 height 23
click at [781, 163] on div "F" at bounding box center [783, 135] width 48 height 133
click at [889, 265] on button "Next Note" at bounding box center [873, 267] width 169 height 23
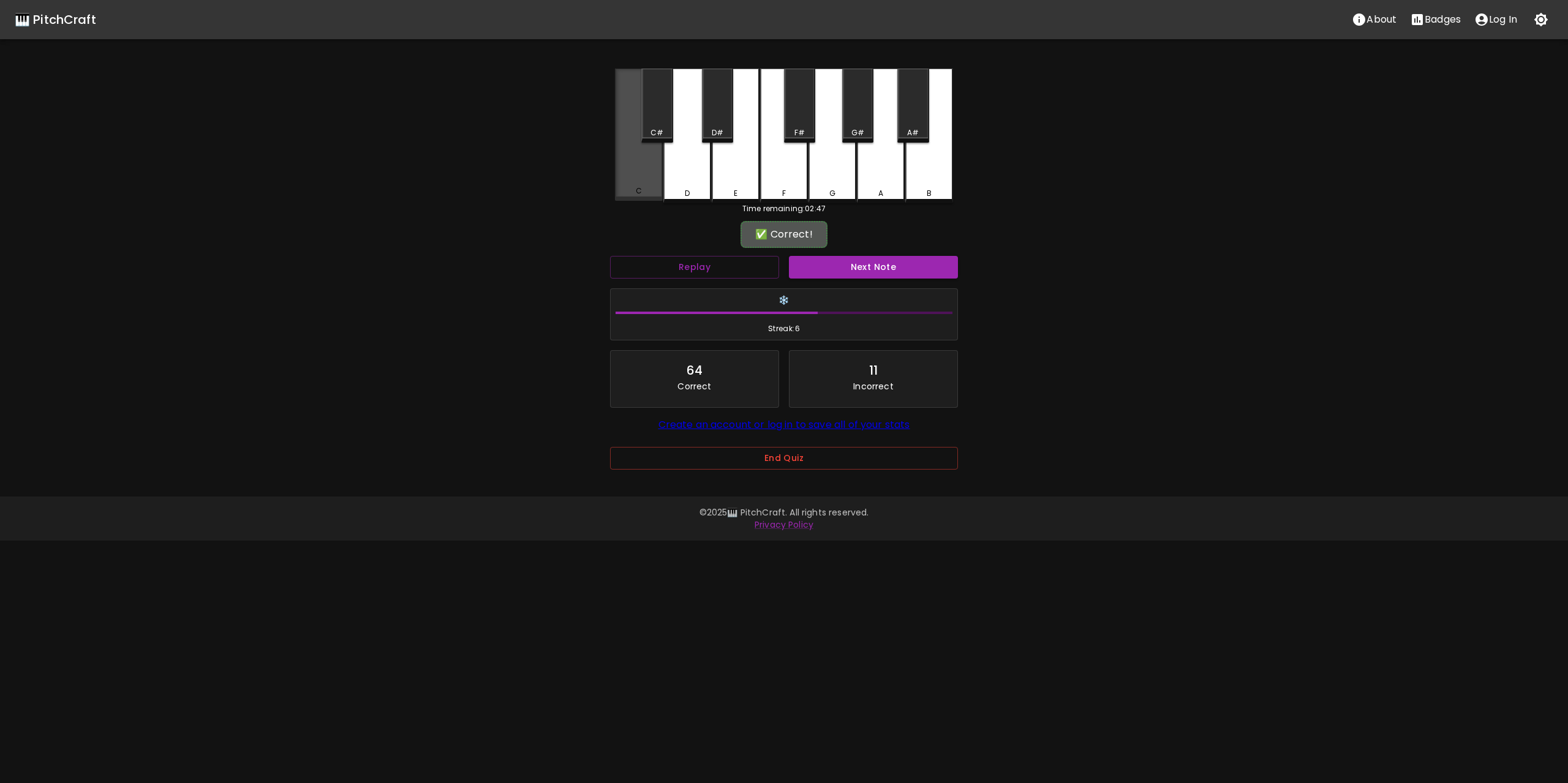
click at [642, 161] on div "C" at bounding box center [638, 135] width 48 height 133
click at [877, 267] on button "Next Note" at bounding box center [873, 267] width 169 height 23
click at [703, 164] on div "D" at bounding box center [687, 135] width 48 height 133
click at [884, 266] on button "Next Note" at bounding box center [873, 267] width 169 height 23
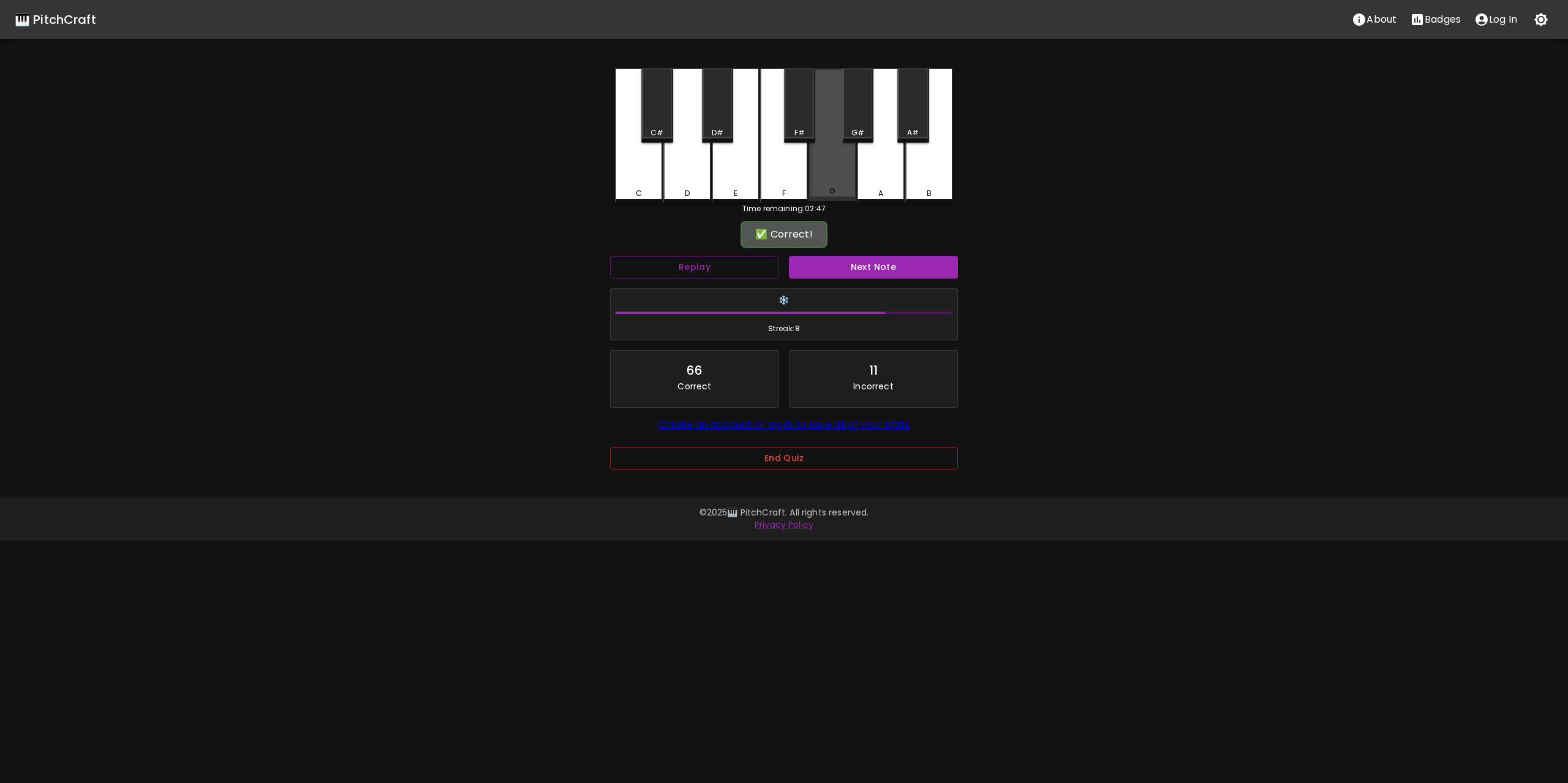
click at [833, 171] on div "G" at bounding box center [832, 135] width 48 height 133
click at [870, 259] on button "Next Note" at bounding box center [873, 267] width 169 height 23
click at [635, 163] on div "C" at bounding box center [638, 135] width 48 height 133
click at [906, 268] on button "Next Note" at bounding box center [873, 267] width 169 height 23
click at [830, 165] on div "G" at bounding box center [832, 135] width 48 height 133
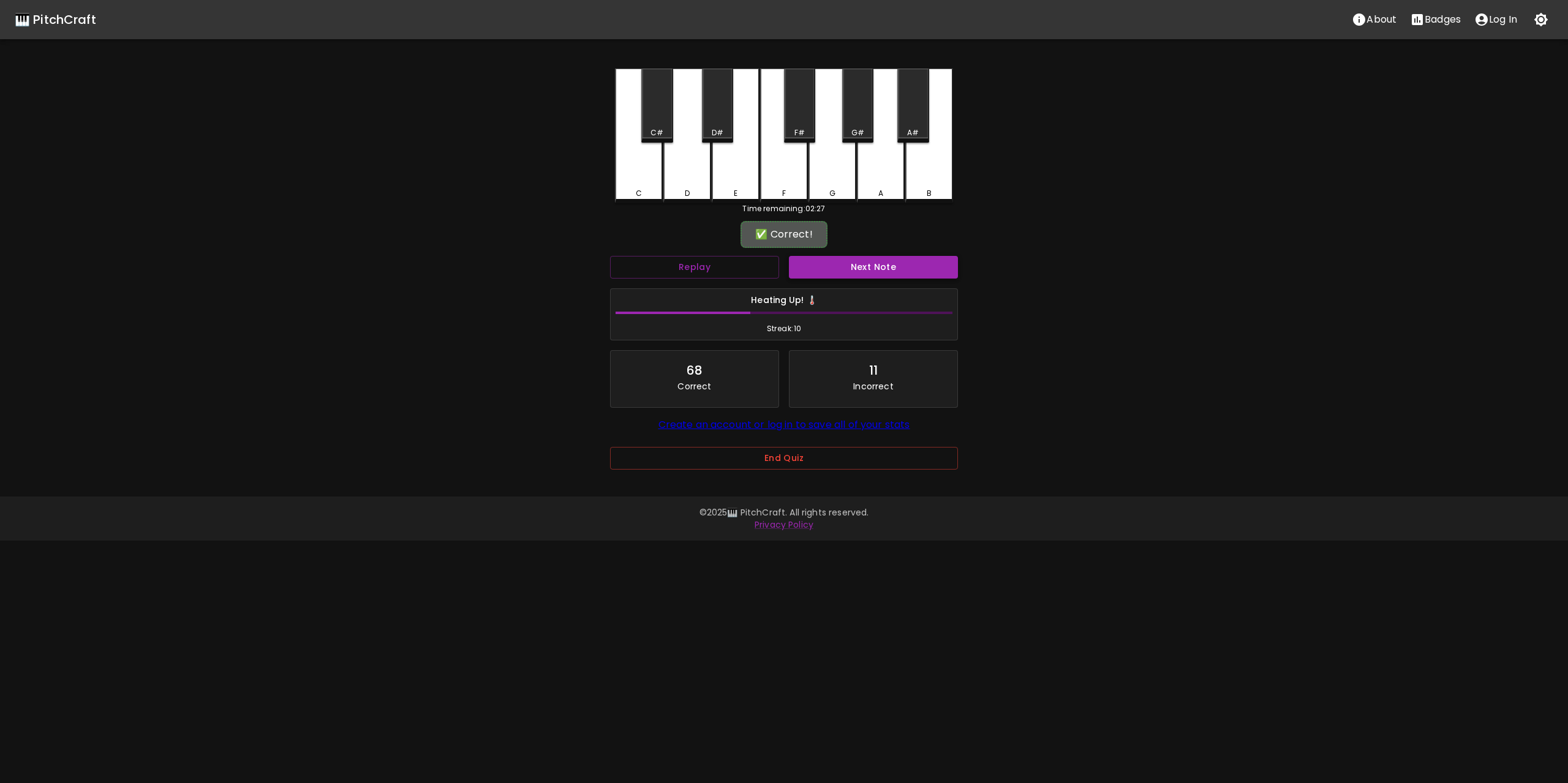
click at [873, 266] on button "Next Note" at bounding box center [873, 267] width 169 height 23
click at [842, 160] on div "G" at bounding box center [832, 135] width 48 height 133
click at [870, 259] on button "Next Note" at bounding box center [873, 267] width 169 height 23
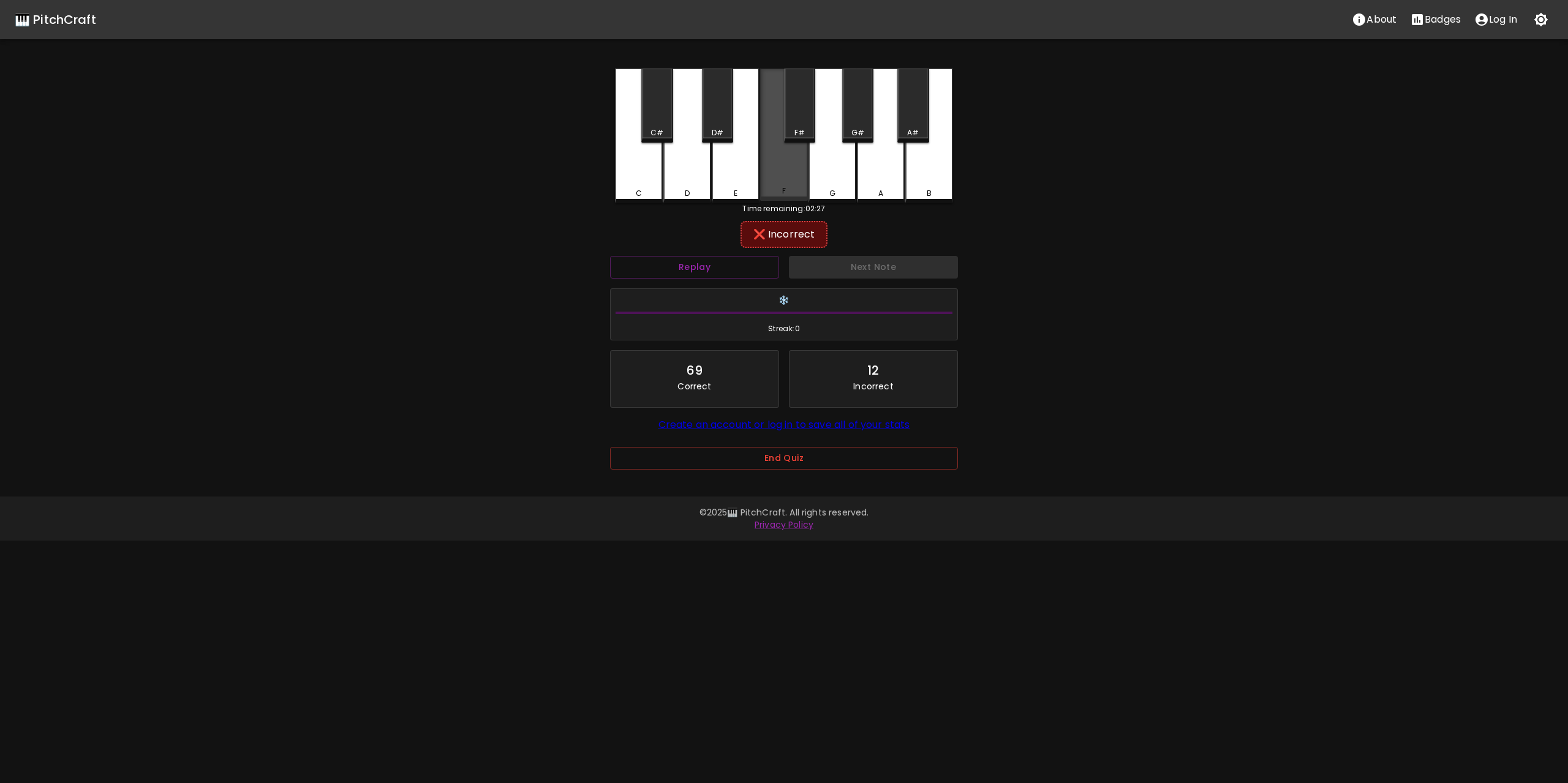
click at [782, 167] on div "F" at bounding box center [783, 135] width 48 height 133
click at [746, 167] on div "E" at bounding box center [735, 135] width 48 height 133
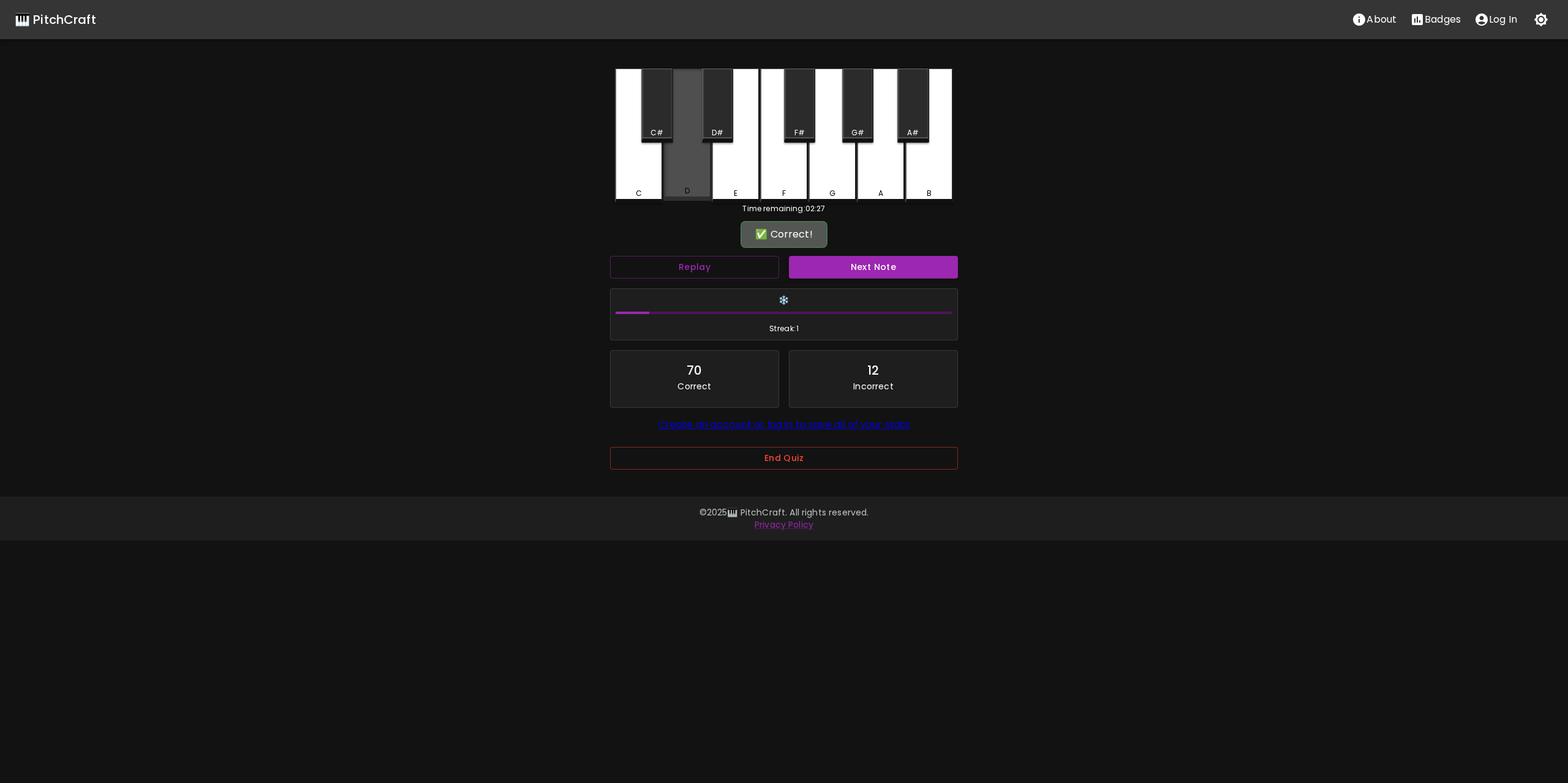
click at [680, 168] on div "D" at bounding box center [687, 135] width 48 height 133
click at [904, 270] on button "Next Note" at bounding box center [873, 267] width 169 height 23
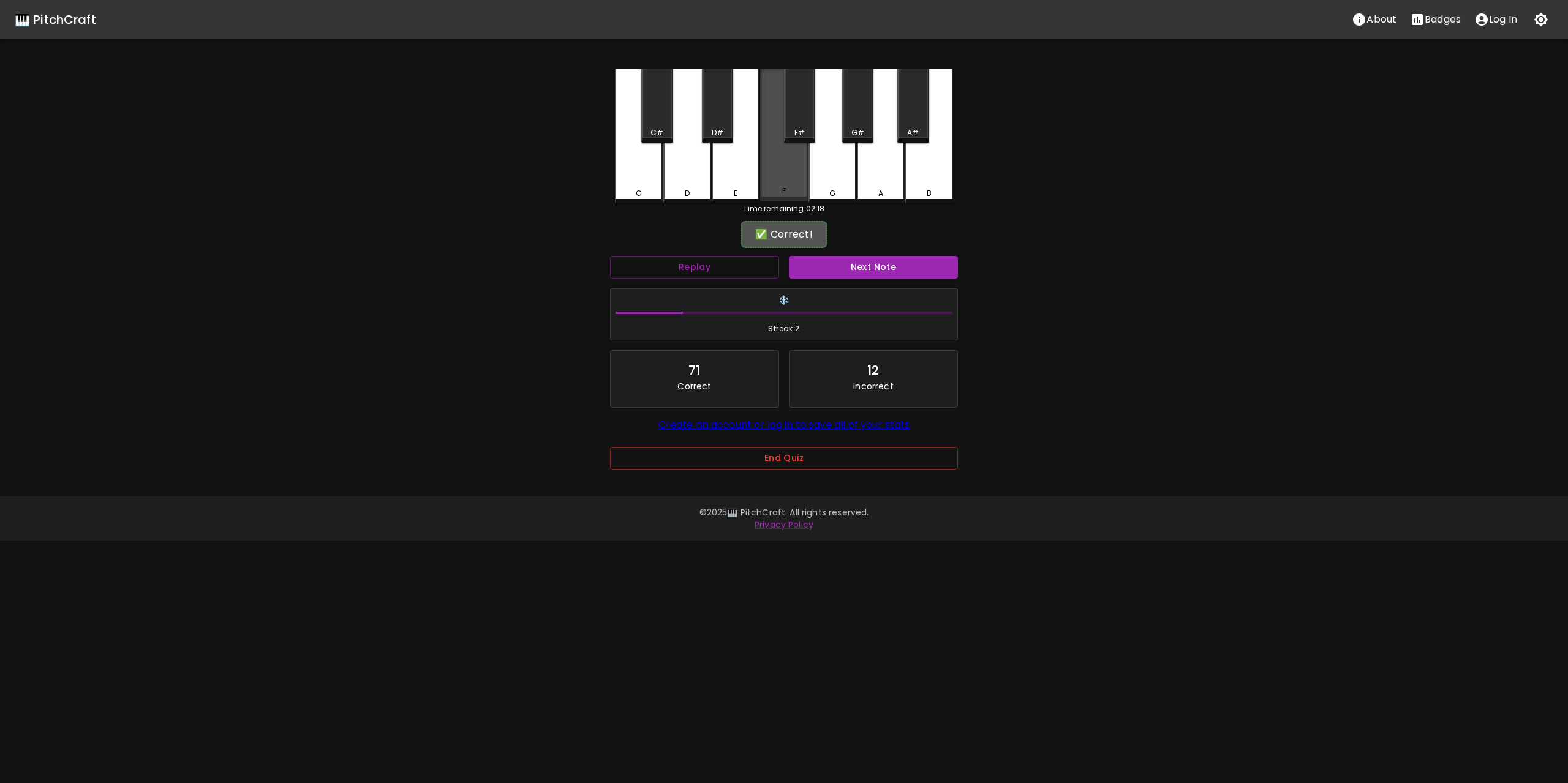
click at [774, 159] on div "F" at bounding box center [783, 135] width 48 height 133
click at [897, 268] on button "Next Note" at bounding box center [873, 267] width 169 height 23
click at [836, 161] on div "G" at bounding box center [832, 135] width 48 height 133
click at [893, 263] on button "Next Note" at bounding box center [873, 267] width 169 height 23
click at [827, 162] on div "G" at bounding box center [832, 135] width 48 height 133
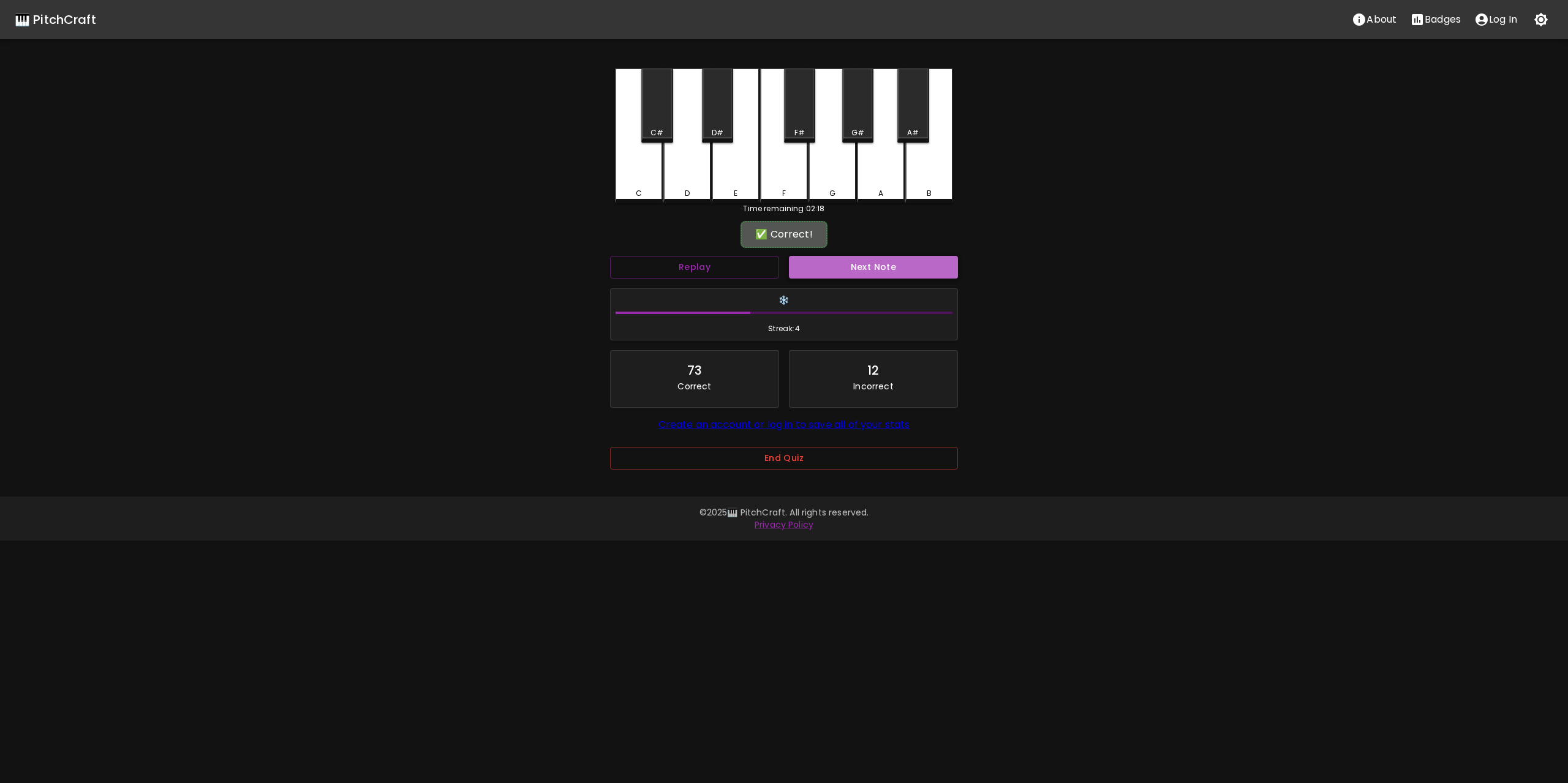
click at [876, 262] on button "Next Note" at bounding box center [873, 267] width 169 height 23
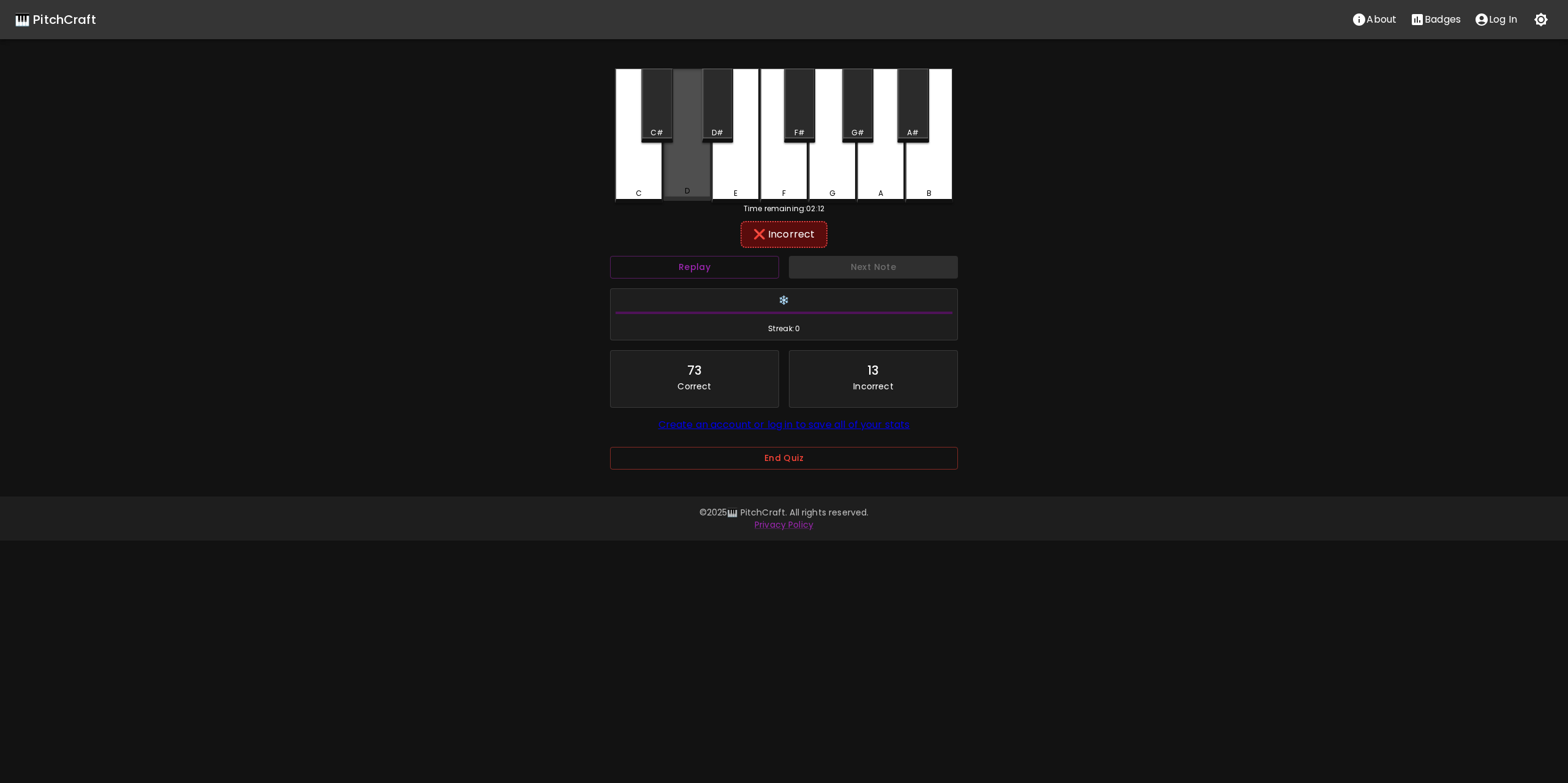
click at [676, 162] on div "D" at bounding box center [687, 135] width 48 height 133
click at [738, 167] on div "E" at bounding box center [735, 136] width 48 height 134
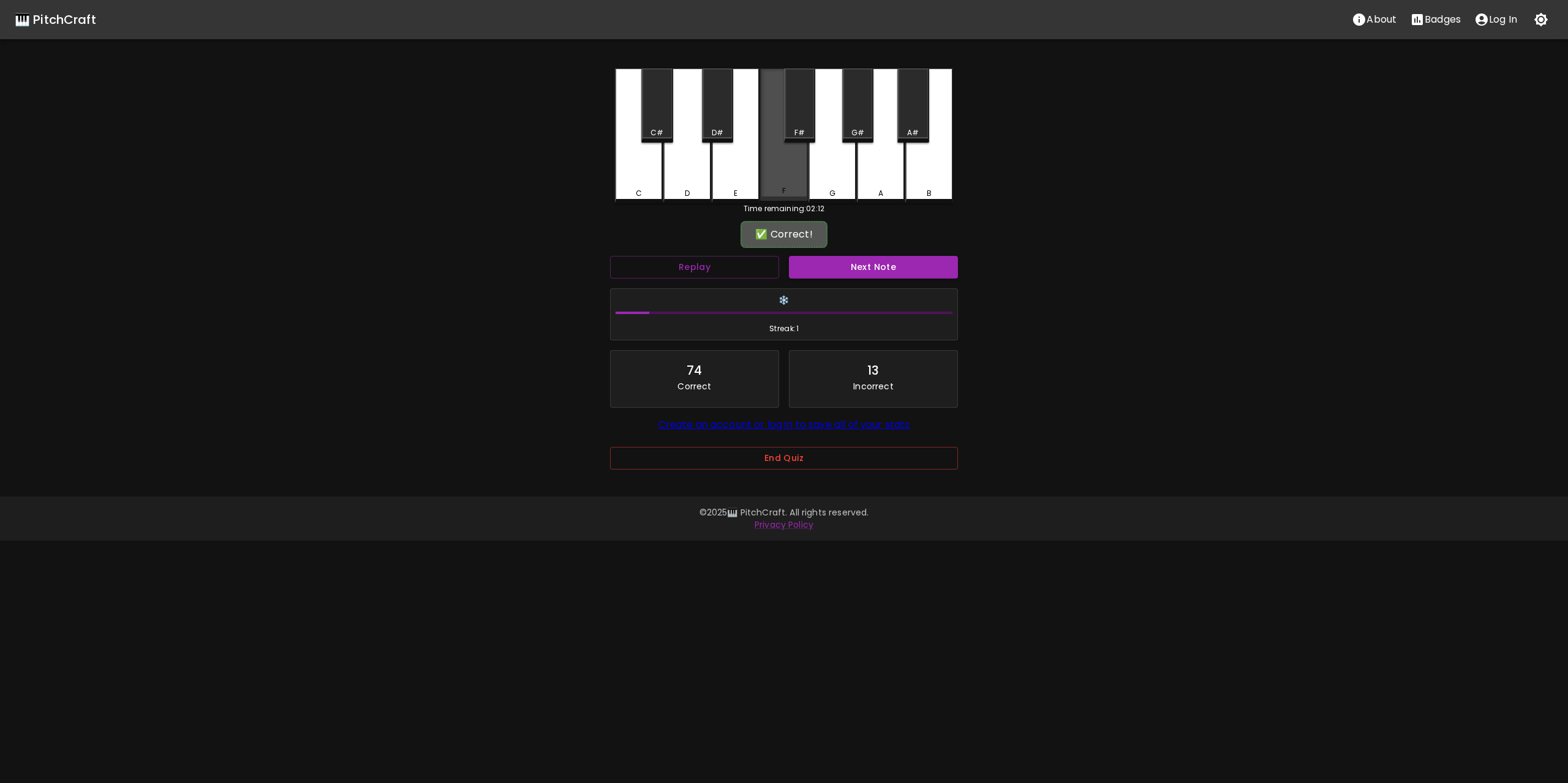
click at [775, 169] on div "F" at bounding box center [783, 135] width 48 height 133
click at [877, 260] on button "Next Note" at bounding box center [873, 267] width 169 height 23
click at [653, 163] on div "C" at bounding box center [638, 135] width 48 height 133
click at [885, 262] on button "Next Note" at bounding box center [873, 267] width 169 height 23
click at [789, 168] on div "F" at bounding box center [783, 135] width 48 height 133
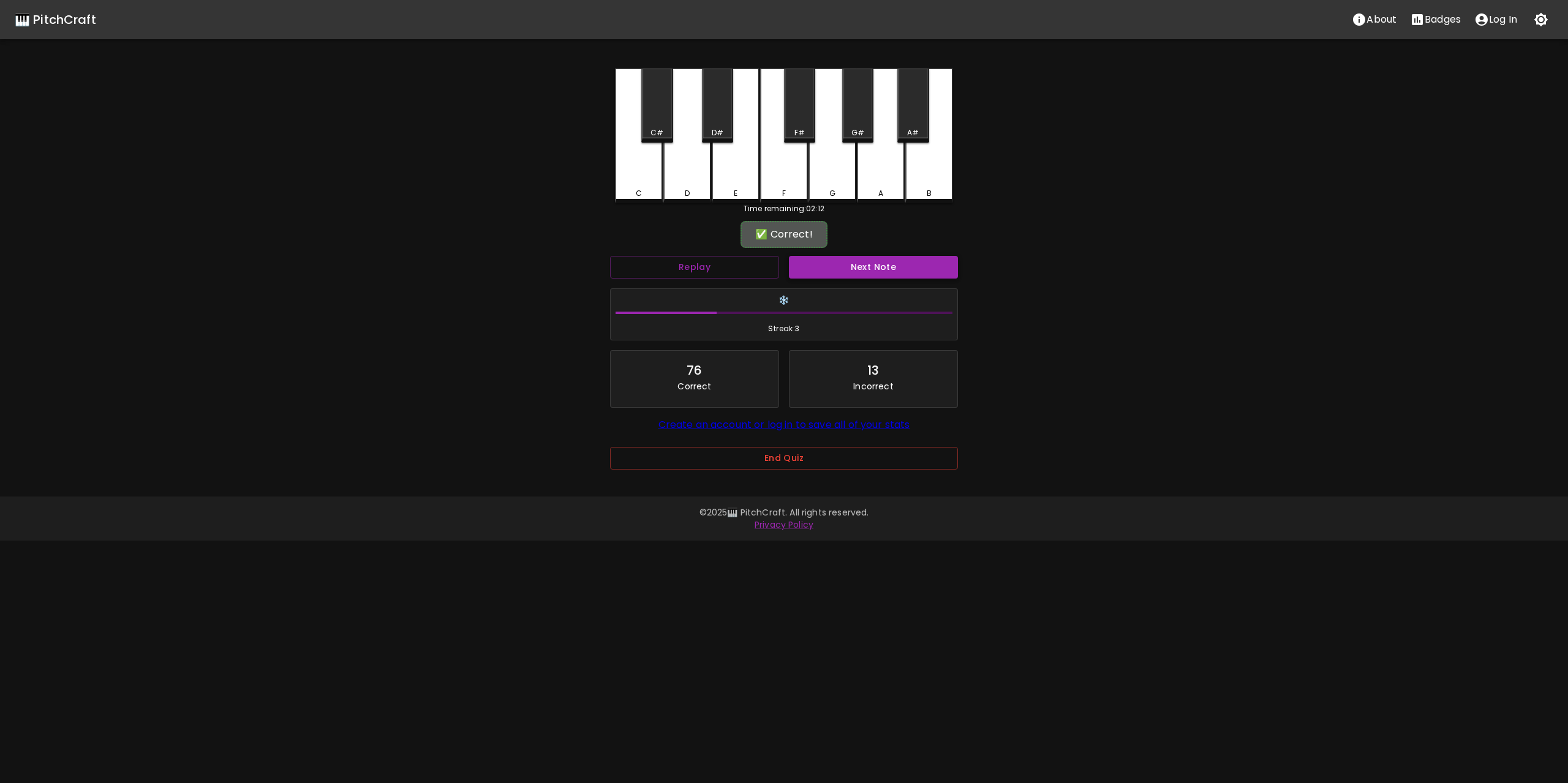
click at [889, 264] on button "Next Note" at bounding box center [873, 267] width 169 height 23
click at [823, 166] on div "G" at bounding box center [832, 136] width 48 height 134
click at [863, 260] on button "Next Note" at bounding box center [873, 267] width 169 height 23
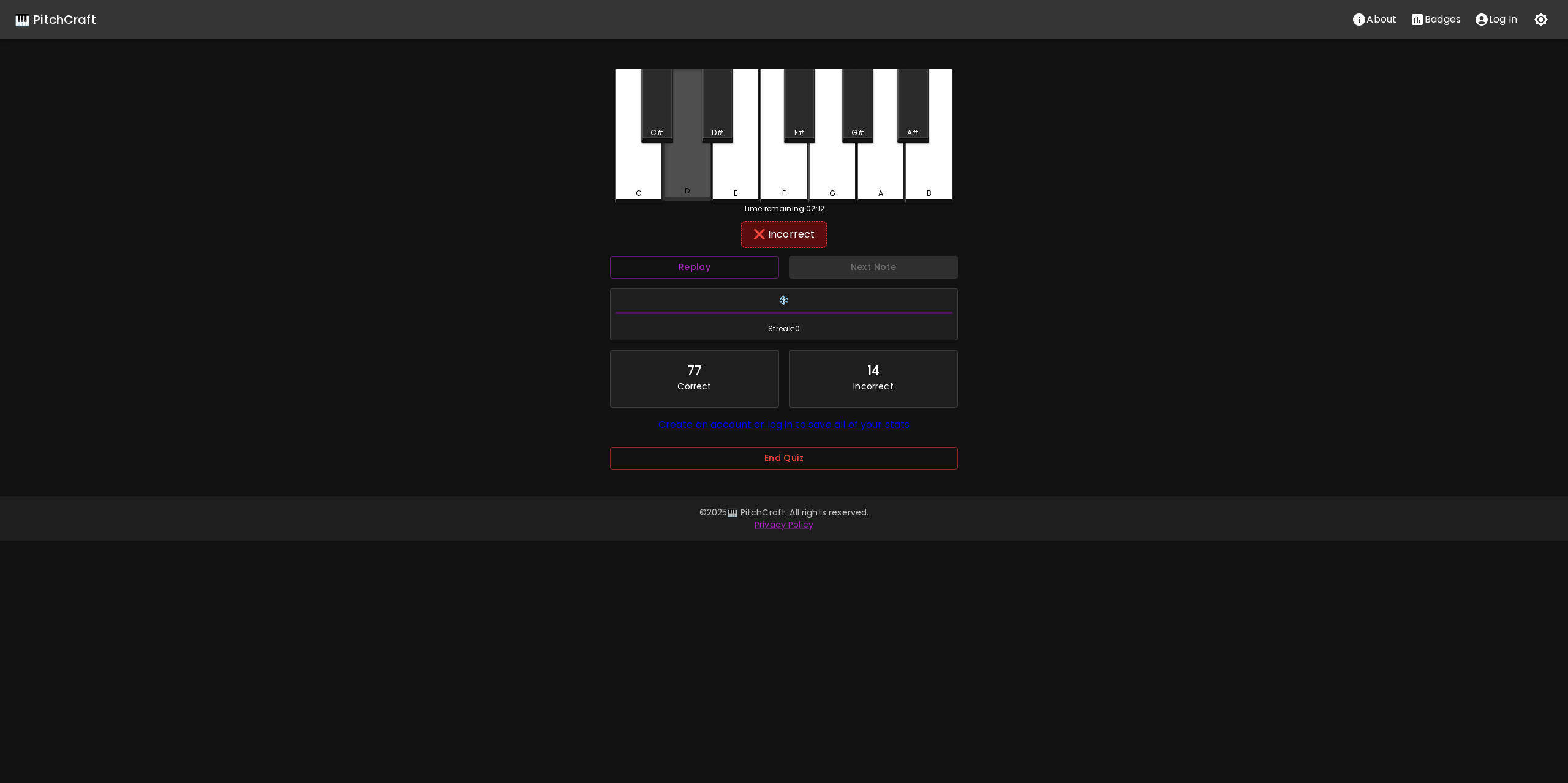
click at [693, 165] on div "D" at bounding box center [687, 135] width 48 height 133
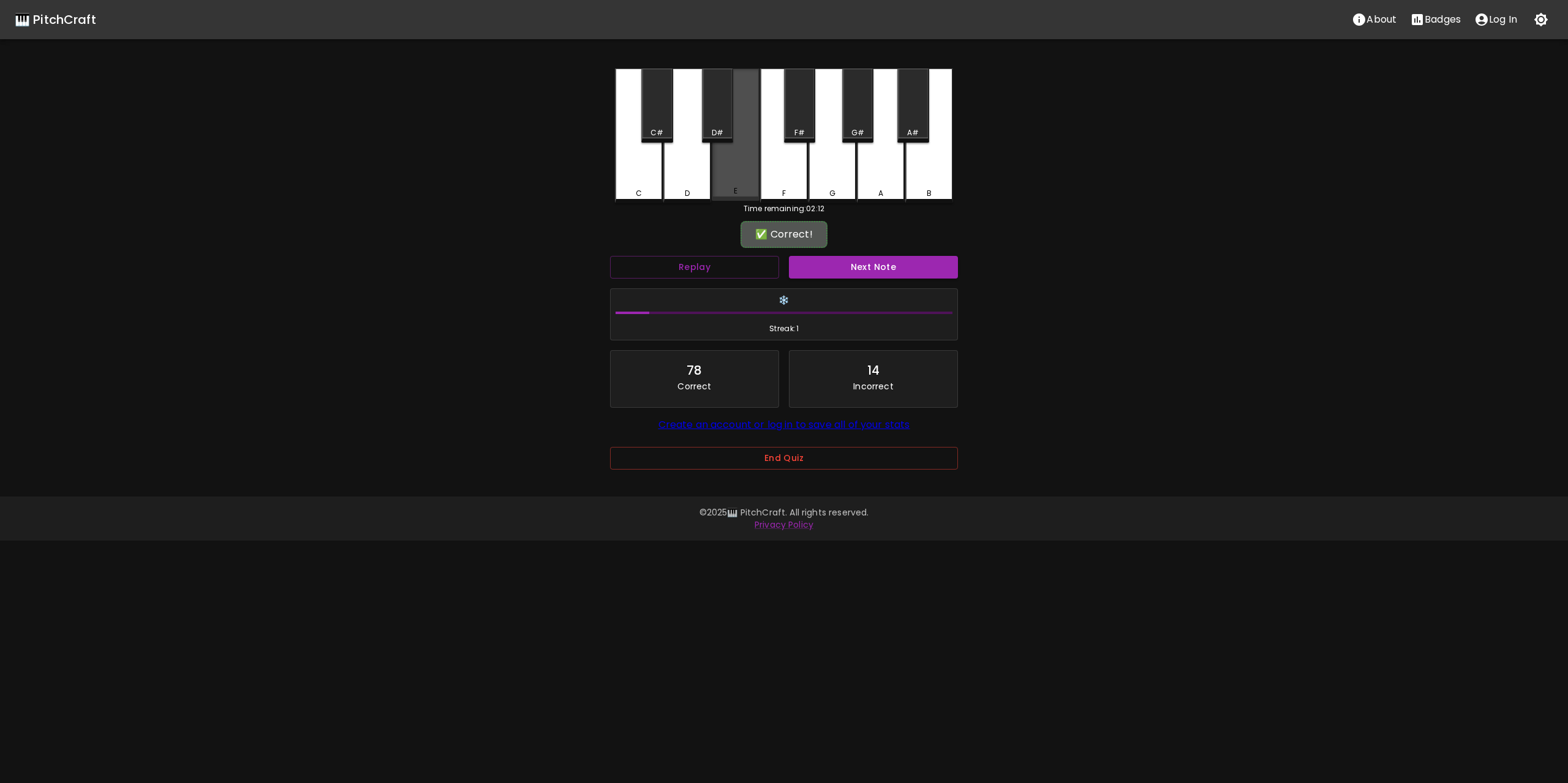
click at [749, 165] on div "E" at bounding box center [735, 135] width 48 height 133
click at [896, 276] on button "Next Note" at bounding box center [873, 267] width 169 height 23
click at [688, 165] on div "D" at bounding box center [687, 135] width 48 height 133
click at [884, 269] on button "Next Note" at bounding box center [873, 267] width 169 height 23
click at [687, 164] on div "D" at bounding box center [687, 135] width 48 height 133
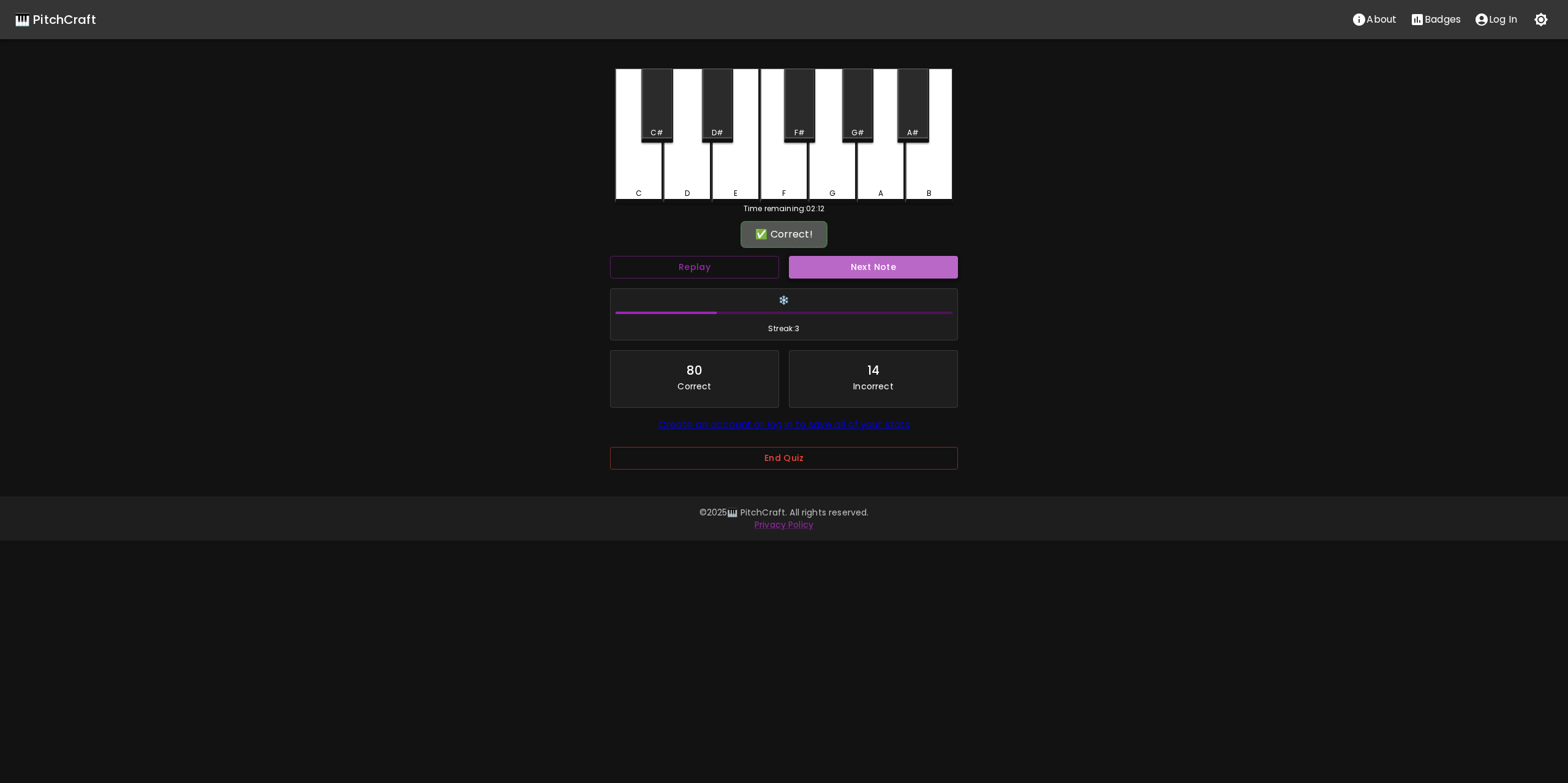
click at [875, 261] on button "Next Note" at bounding box center [873, 267] width 169 height 23
click at [772, 161] on div "F" at bounding box center [783, 135] width 48 height 133
click at [899, 271] on button "Next Note" at bounding box center [873, 267] width 169 height 23
click at [651, 165] on div "C" at bounding box center [638, 135] width 48 height 133
click at [908, 273] on button "Next Note" at bounding box center [873, 267] width 169 height 23
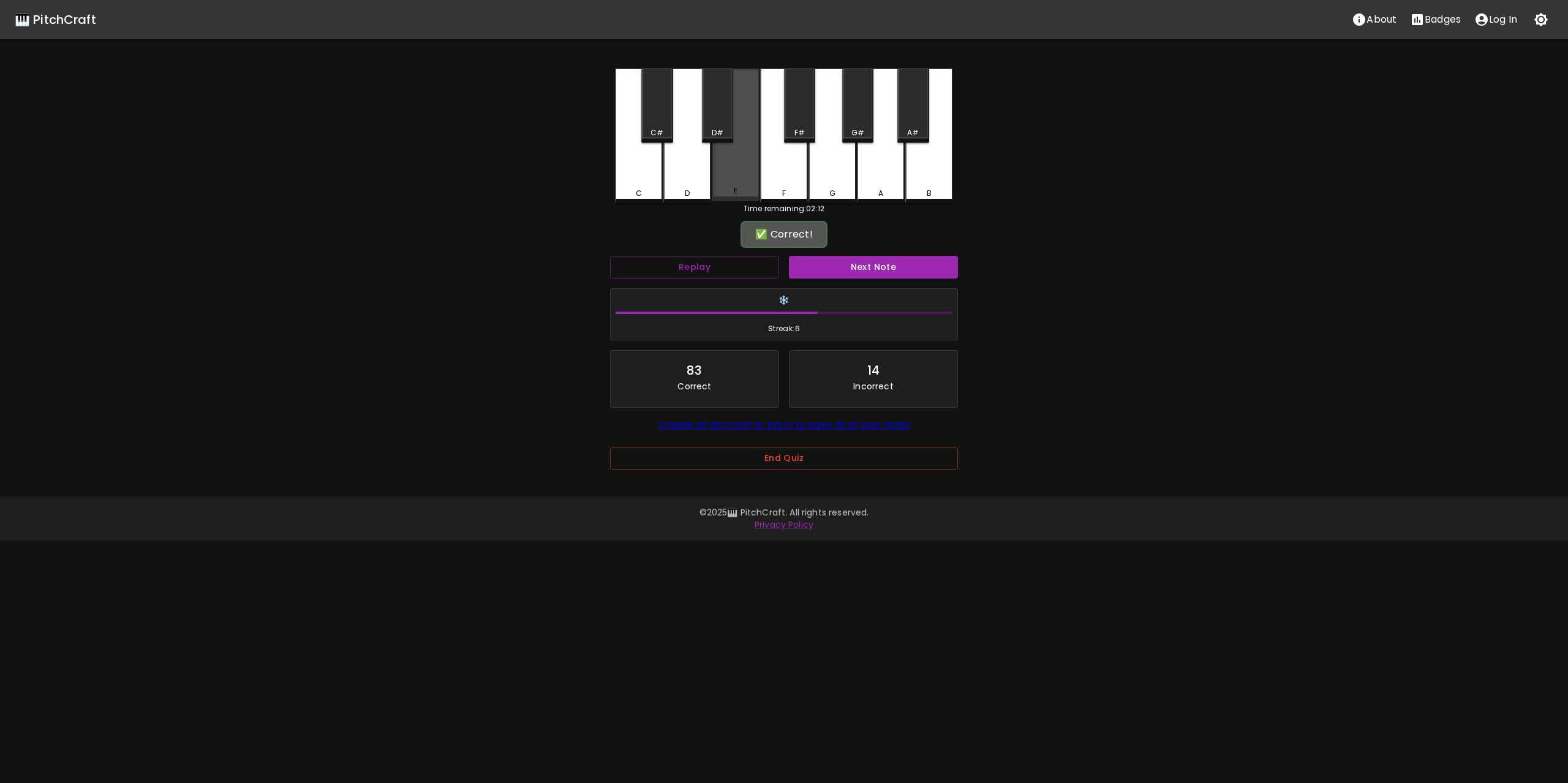
click at [739, 162] on div "E" at bounding box center [735, 135] width 48 height 133
click at [883, 269] on button "Next Note" at bounding box center [873, 267] width 169 height 23
click at [698, 159] on div "D" at bounding box center [687, 135] width 48 height 133
click at [910, 263] on button "Next Note" at bounding box center [873, 267] width 169 height 23
click at [782, 161] on div "F" at bounding box center [783, 135] width 48 height 133
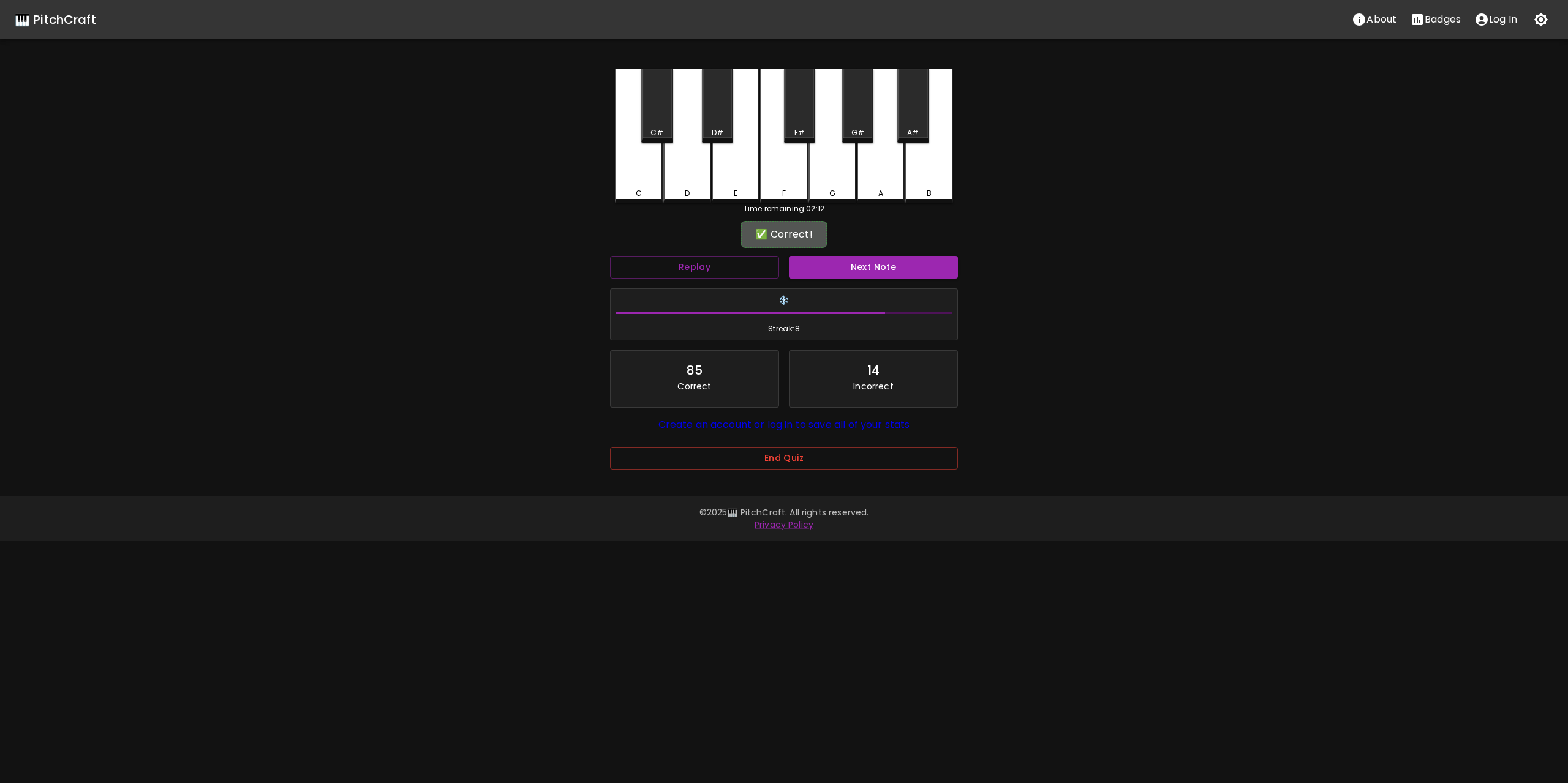
click at [883, 264] on button "Next Note" at bounding box center [873, 267] width 169 height 23
click at [636, 159] on div "C" at bounding box center [638, 135] width 48 height 133
drag, startPoint x: 855, startPoint y: 253, endPoint x: 870, endPoint y: 267, distance: 20.5
click at [855, 254] on div "Next Note" at bounding box center [873, 267] width 179 height 32
click at [870, 268] on button "Next Note" at bounding box center [873, 267] width 169 height 23
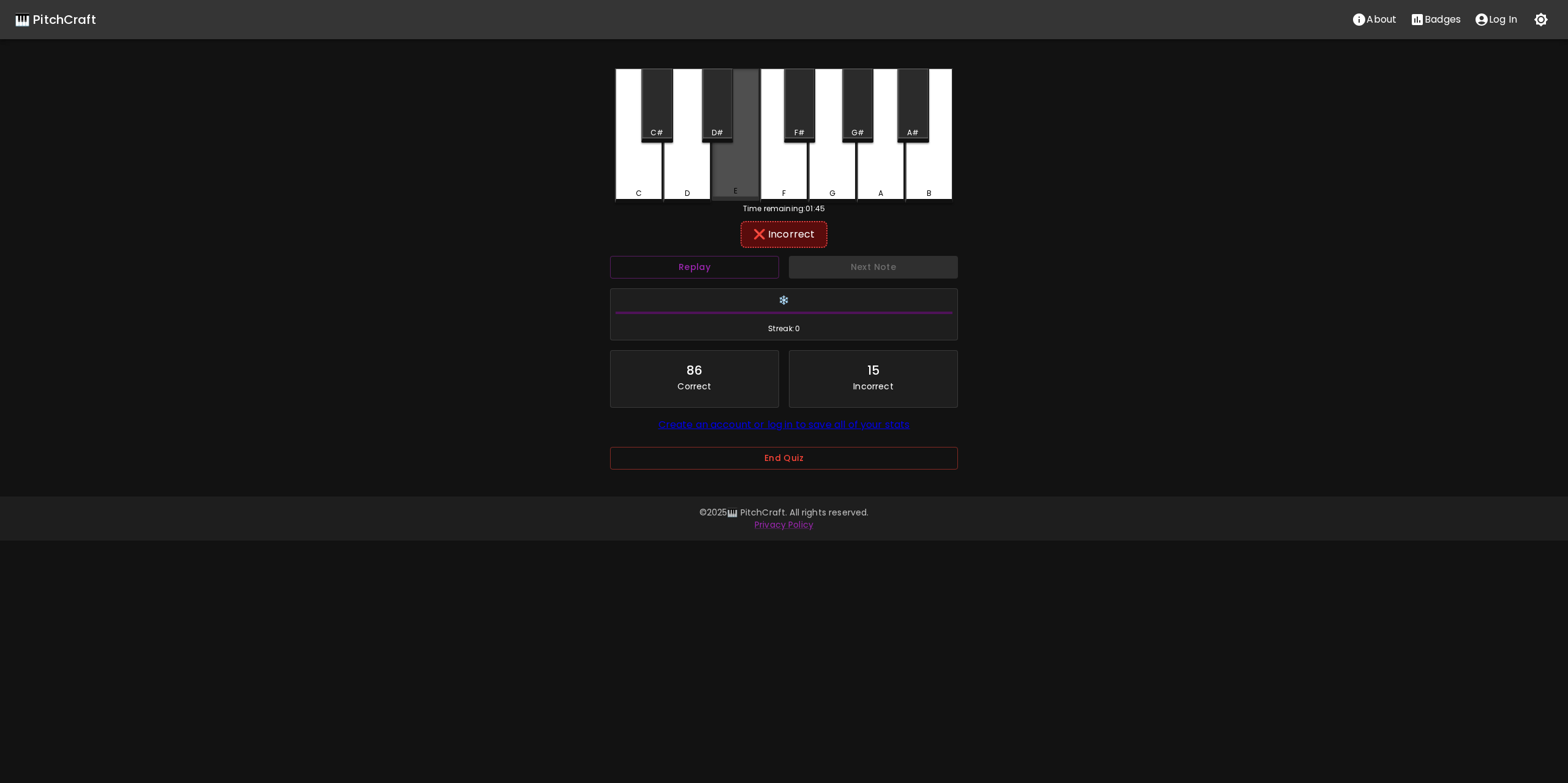
click at [752, 160] on div "E" at bounding box center [735, 135] width 48 height 133
click at [784, 163] on div "F" at bounding box center [783, 135] width 48 height 133
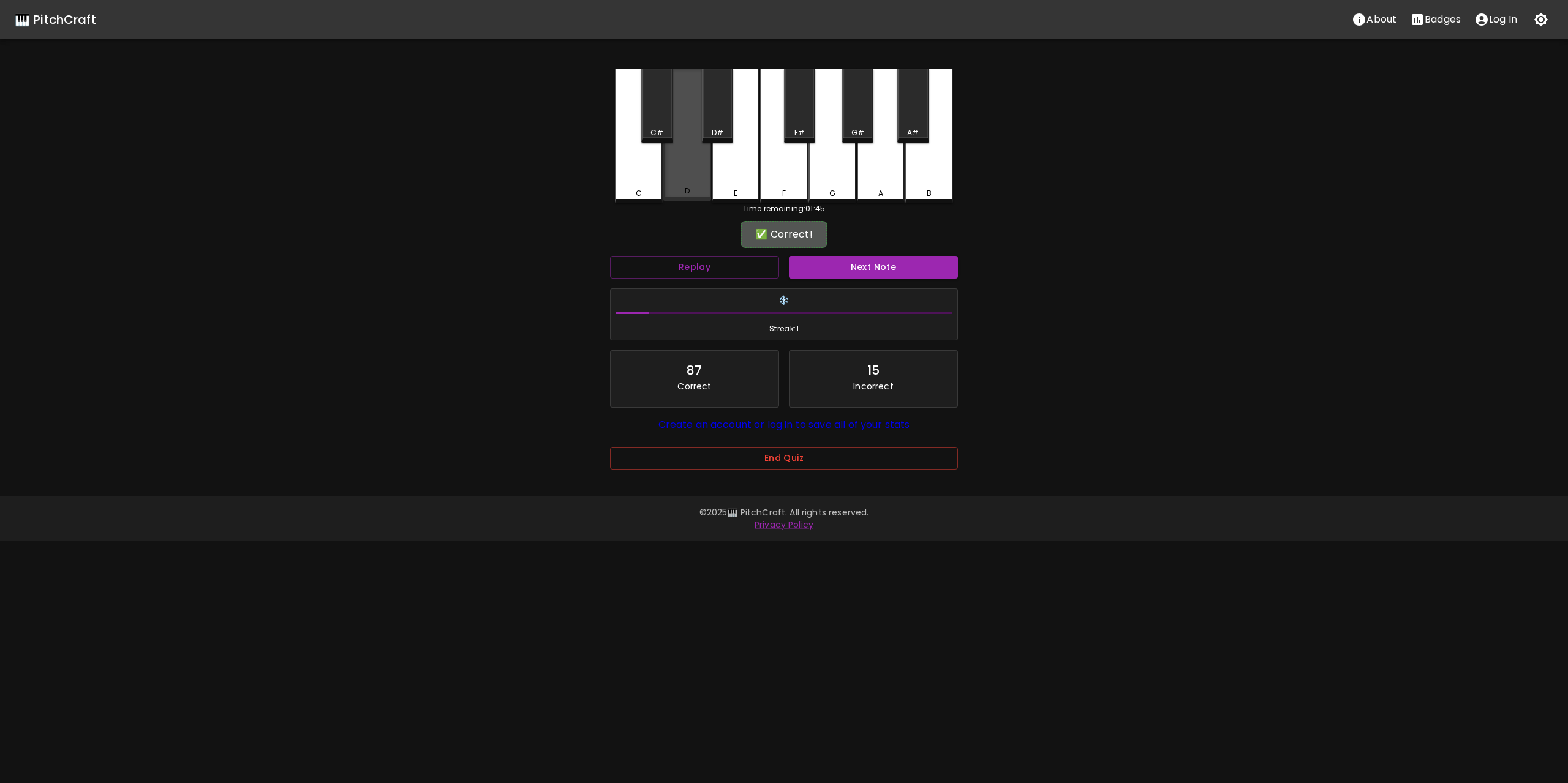
click at [686, 168] on div "D" at bounding box center [687, 135] width 48 height 133
click at [911, 274] on button "Next Note" at bounding box center [873, 267] width 169 height 23
click at [648, 171] on div "C" at bounding box center [638, 135] width 48 height 133
click at [906, 269] on button "Next Note" at bounding box center [873, 267] width 169 height 23
click at [629, 155] on div "C" at bounding box center [638, 135] width 48 height 133
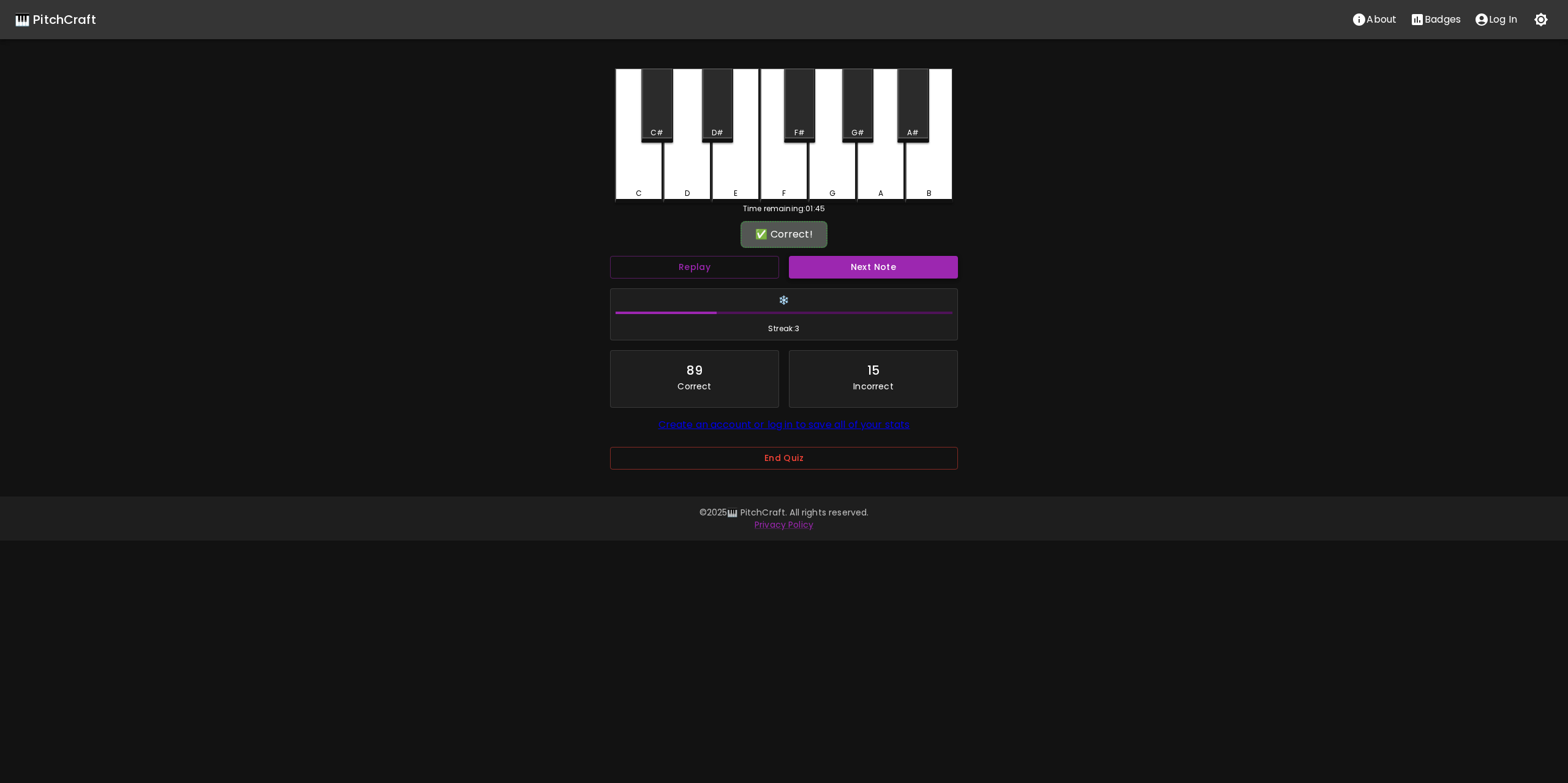
click at [916, 262] on button "Next Note" at bounding box center [873, 267] width 169 height 23
click at [793, 167] on div "F" at bounding box center [783, 135] width 48 height 133
click at [899, 265] on button "Next Note" at bounding box center [873, 267] width 169 height 23
click at [782, 162] on div "F" at bounding box center [783, 136] width 48 height 134
click at [888, 266] on button "Next Note" at bounding box center [873, 267] width 169 height 23
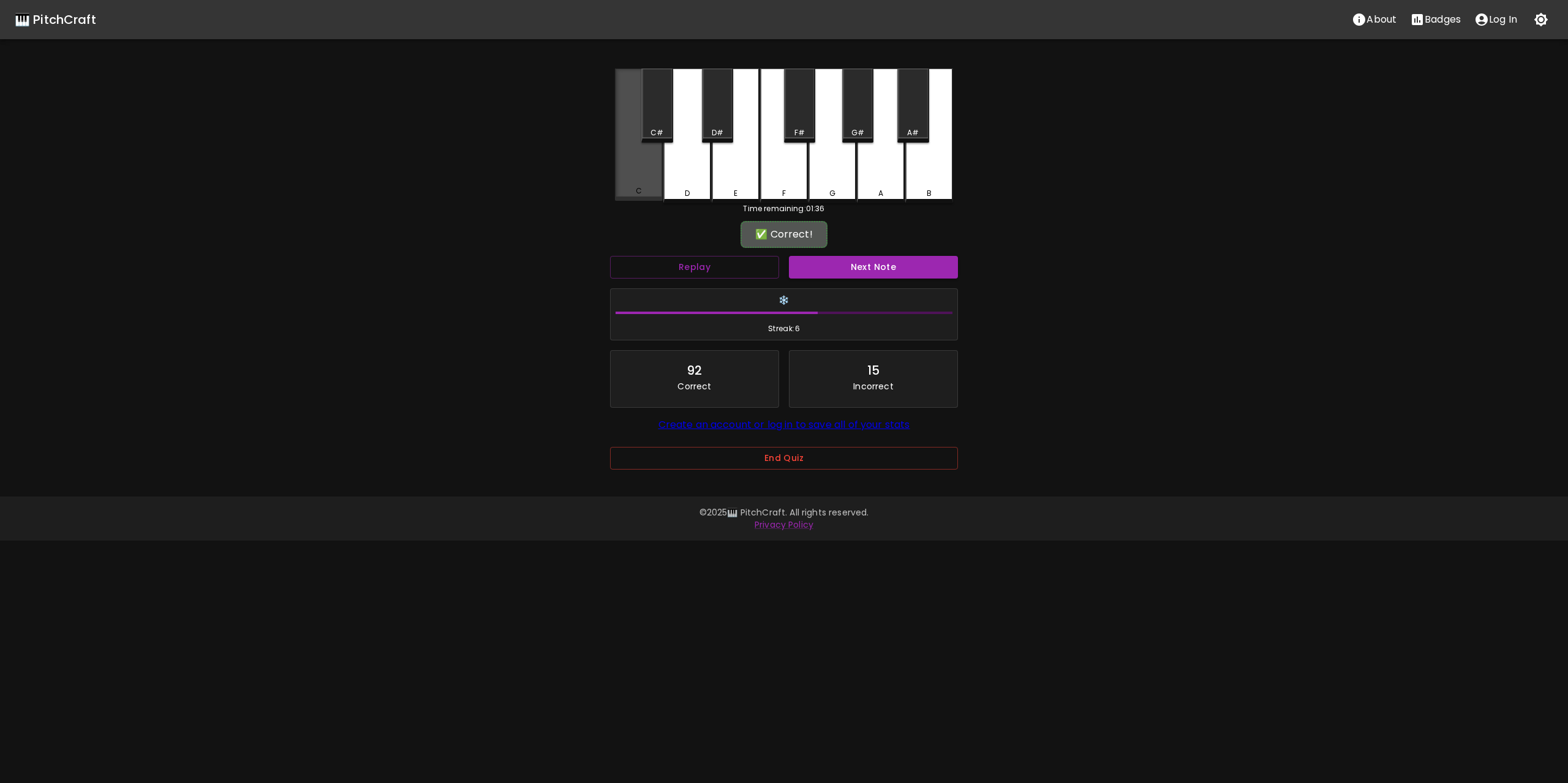
click at [645, 164] on div "C" at bounding box center [638, 135] width 48 height 133
click at [891, 264] on button "Next Note" at bounding box center [873, 267] width 169 height 23
click at [834, 157] on div "G" at bounding box center [832, 135] width 48 height 133
click at [874, 258] on button "Next Note" at bounding box center [873, 267] width 169 height 23
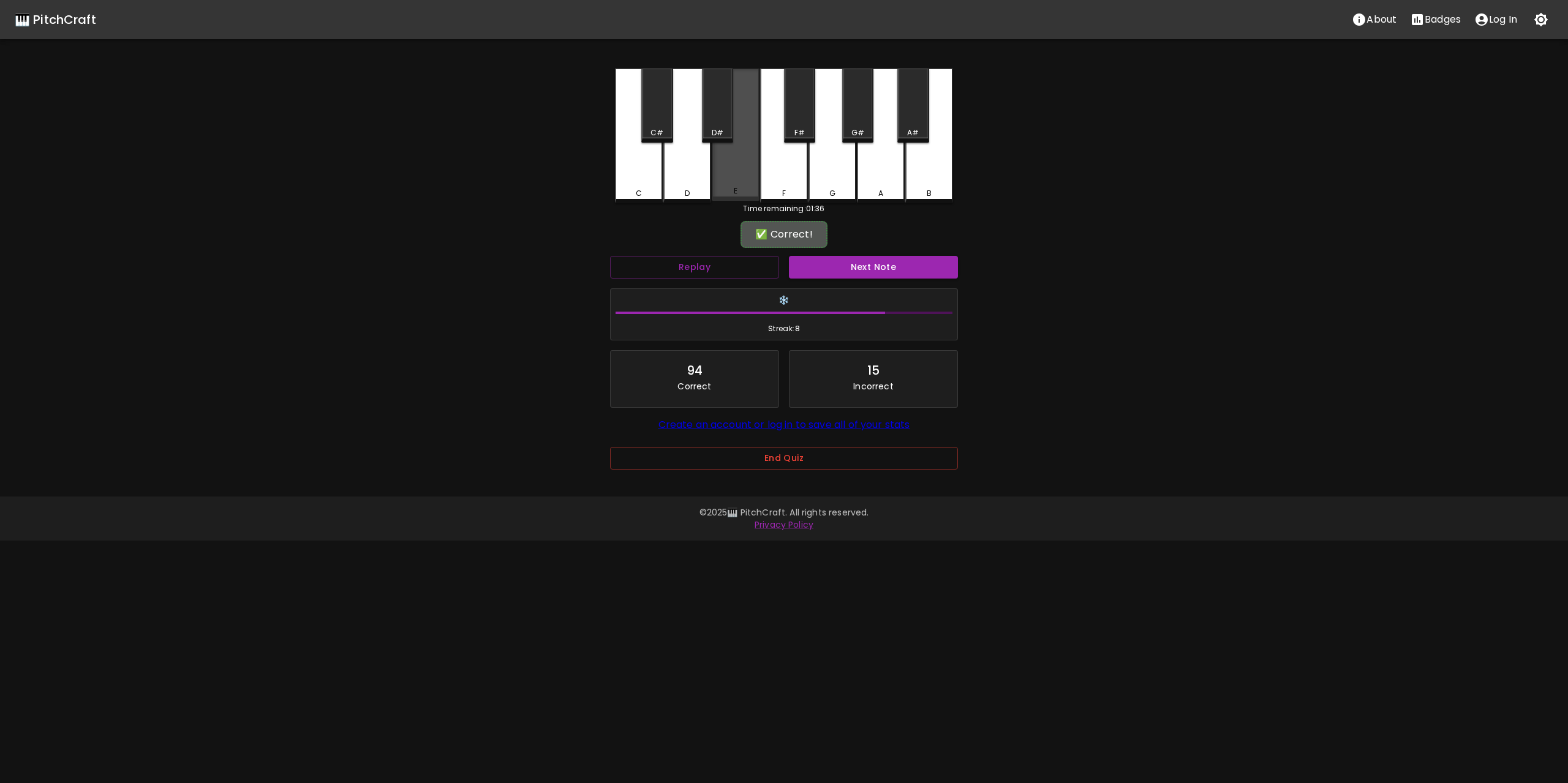
click at [735, 166] on div "E" at bounding box center [735, 135] width 48 height 133
click at [887, 270] on button "Next Note" at bounding box center [873, 267] width 169 height 23
click at [703, 163] on div "D" at bounding box center [687, 135] width 48 height 133
click at [900, 268] on button "Next Note" at bounding box center [873, 267] width 169 height 23
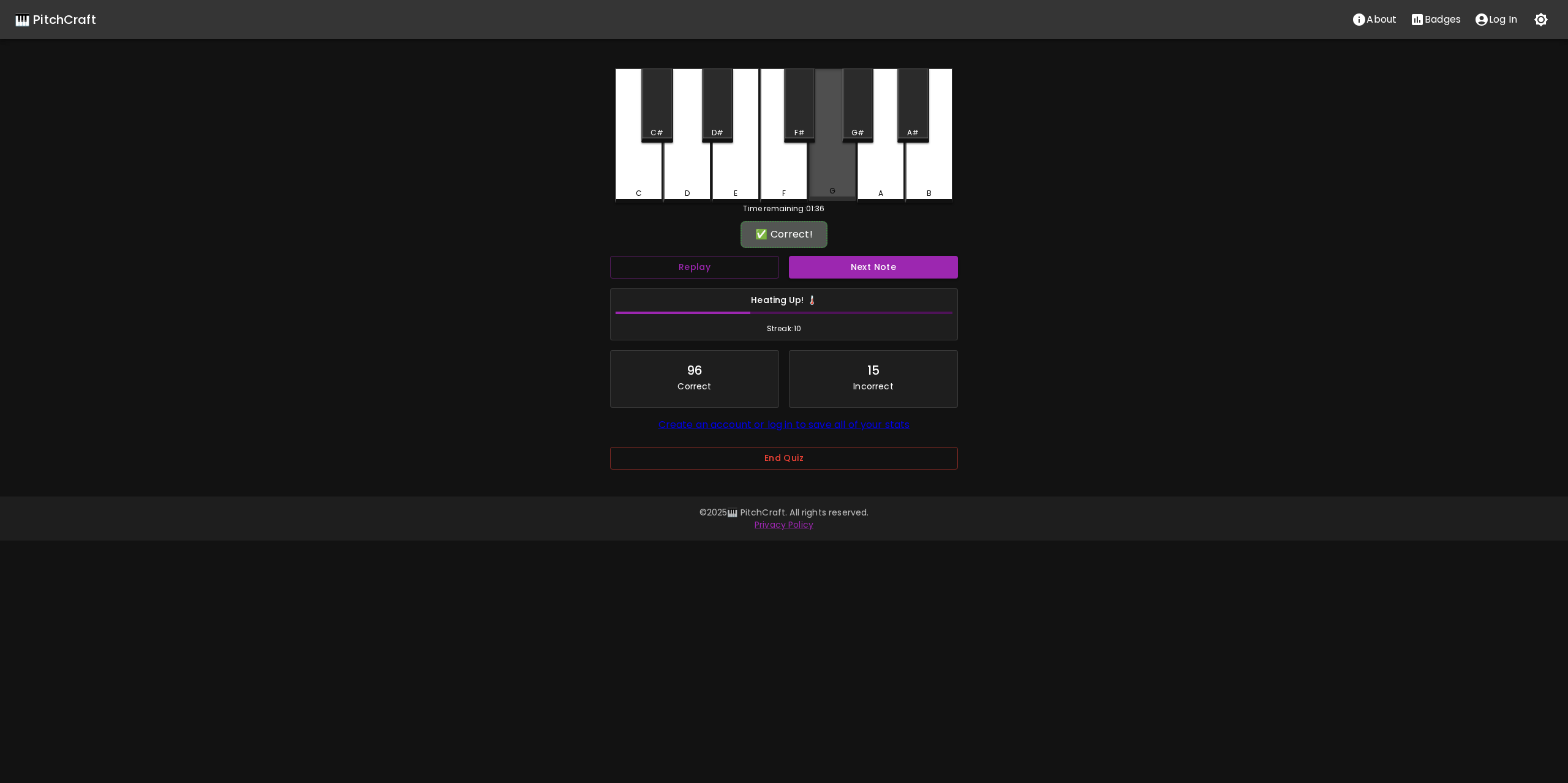
click at [824, 166] on div "G" at bounding box center [832, 135] width 48 height 133
click at [873, 265] on button "Next Note" at bounding box center [873, 267] width 169 height 23
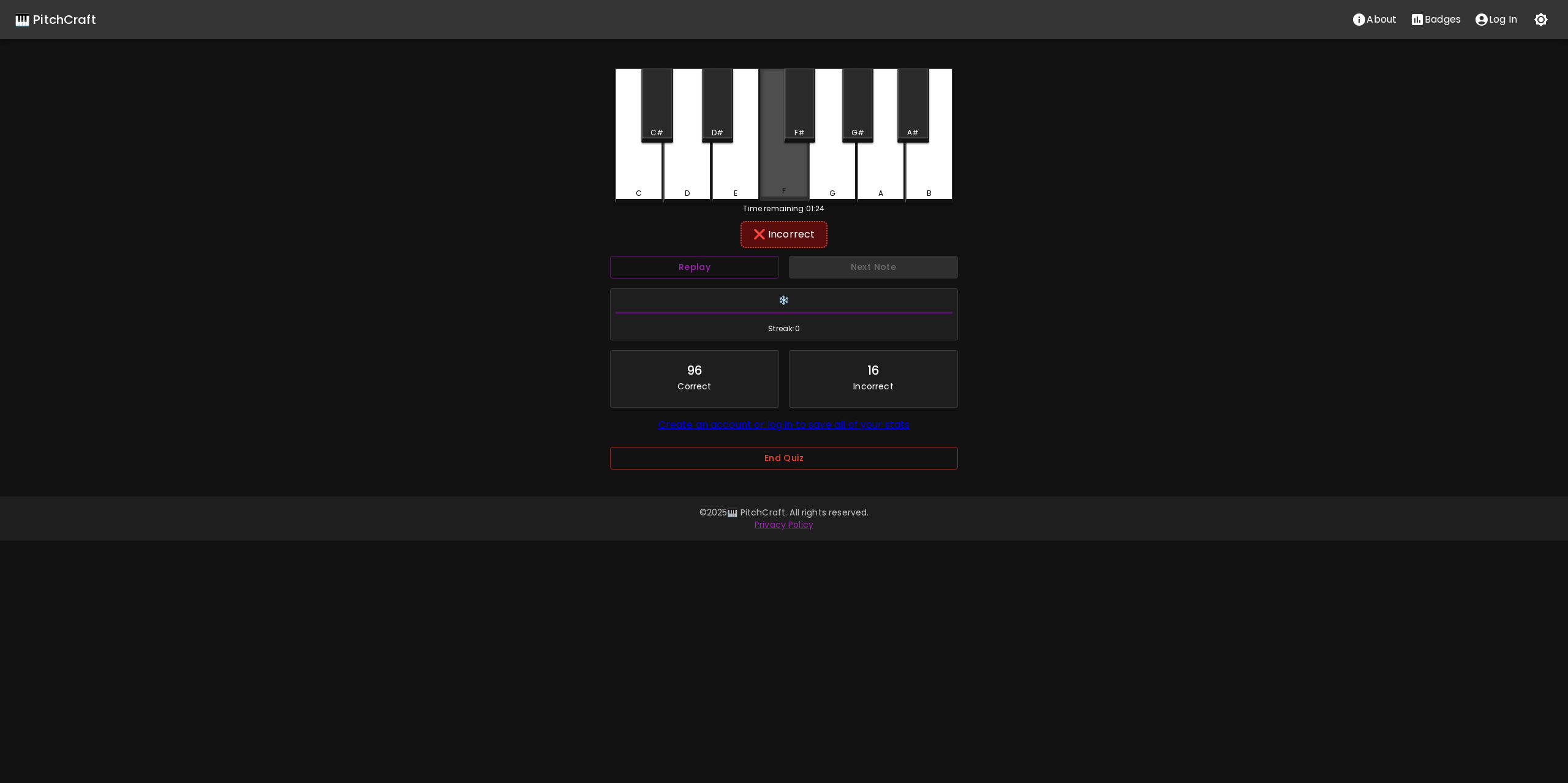
click at [790, 166] on div "F" at bounding box center [783, 135] width 48 height 133
click at [693, 171] on div "D" at bounding box center [687, 135] width 48 height 133
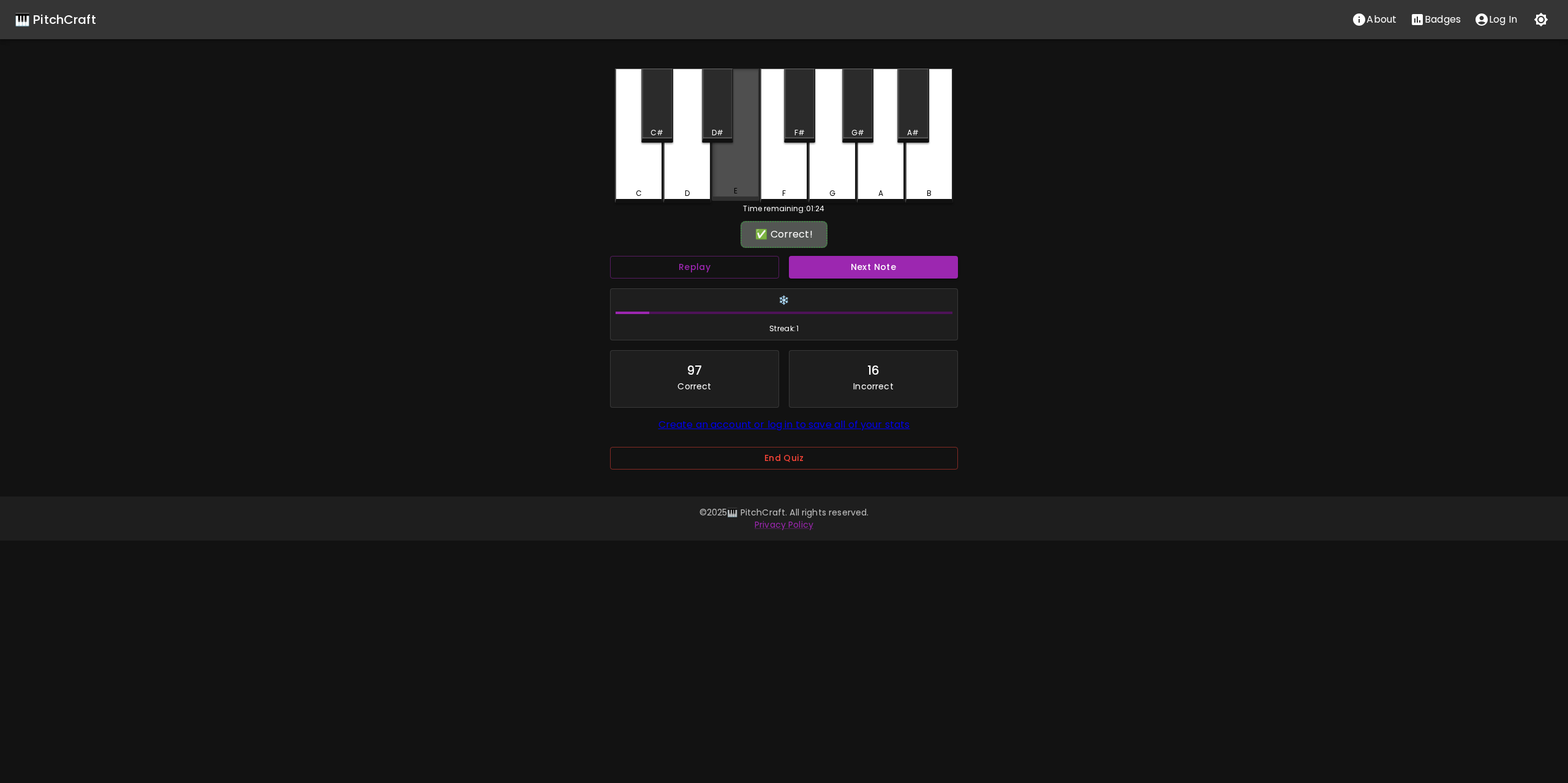
click at [739, 169] on div "E" at bounding box center [735, 135] width 48 height 133
click at [885, 268] on button "Next Note" at bounding box center [873, 267] width 169 height 23
click at [639, 159] on div "C" at bounding box center [638, 135] width 48 height 133
click at [878, 266] on button "Next Note" at bounding box center [873, 267] width 169 height 23
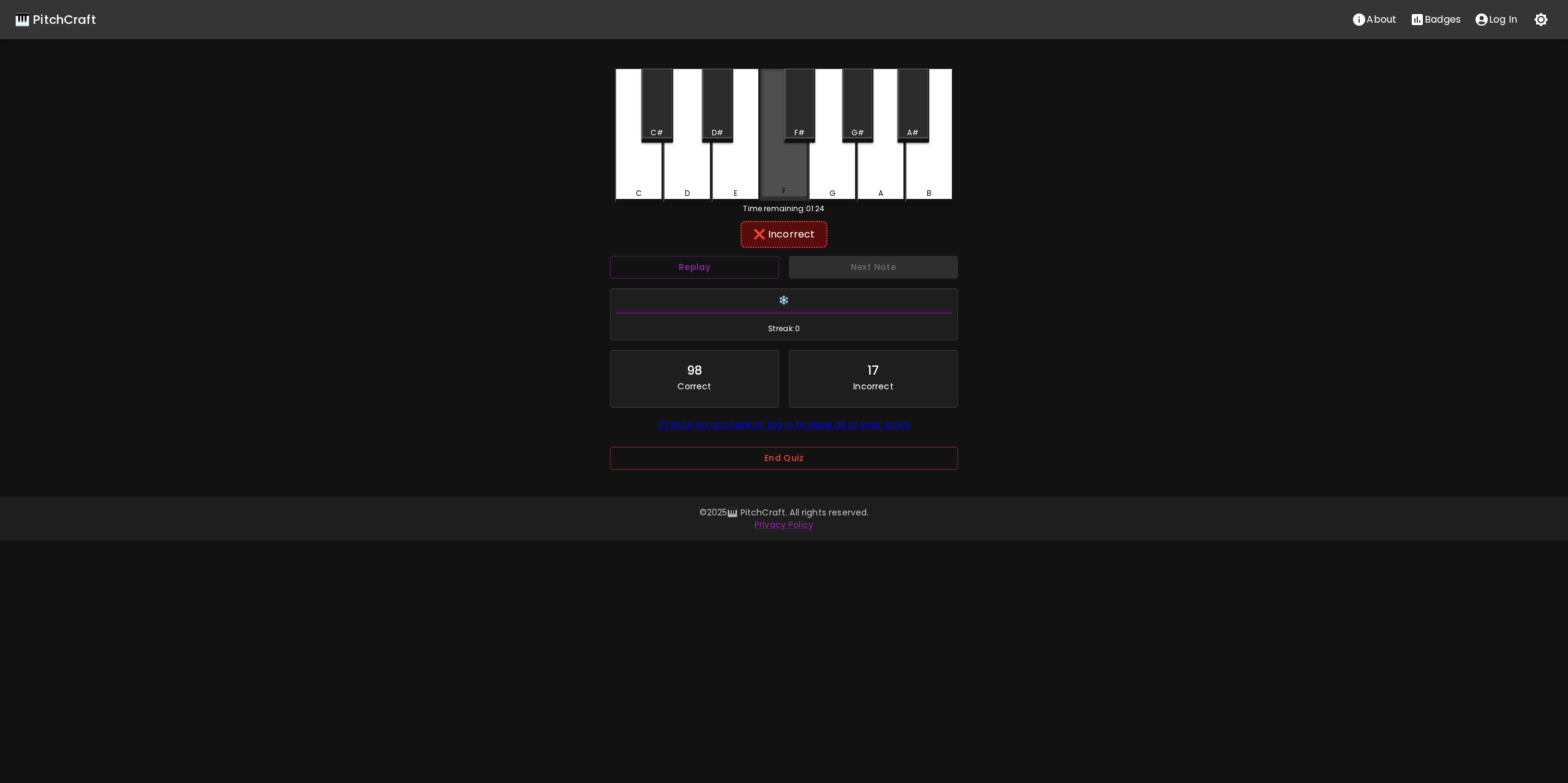
click at [775, 157] on div "F" at bounding box center [783, 135] width 48 height 133
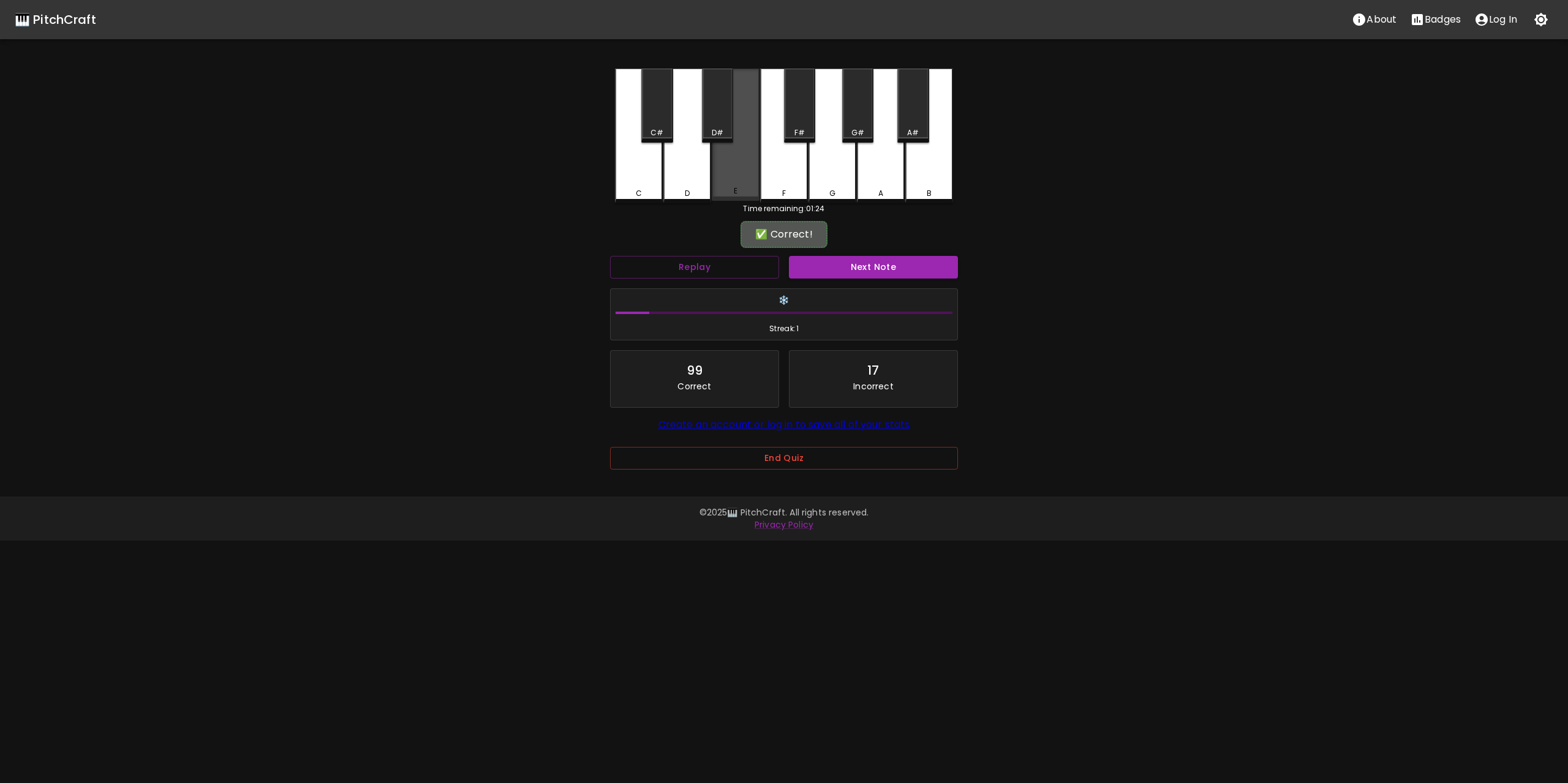
click at [723, 162] on div "E" at bounding box center [735, 135] width 48 height 133
click at [897, 265] on button "Next Note" at bounding box center [873, 267] width 169 height 23
click at [657, 166] on div "C" at bounding box center [638, 135] width 48 height 133
click at [896, 268] on button "Next Note" at bounding box center [873, 267] width 169 height 23
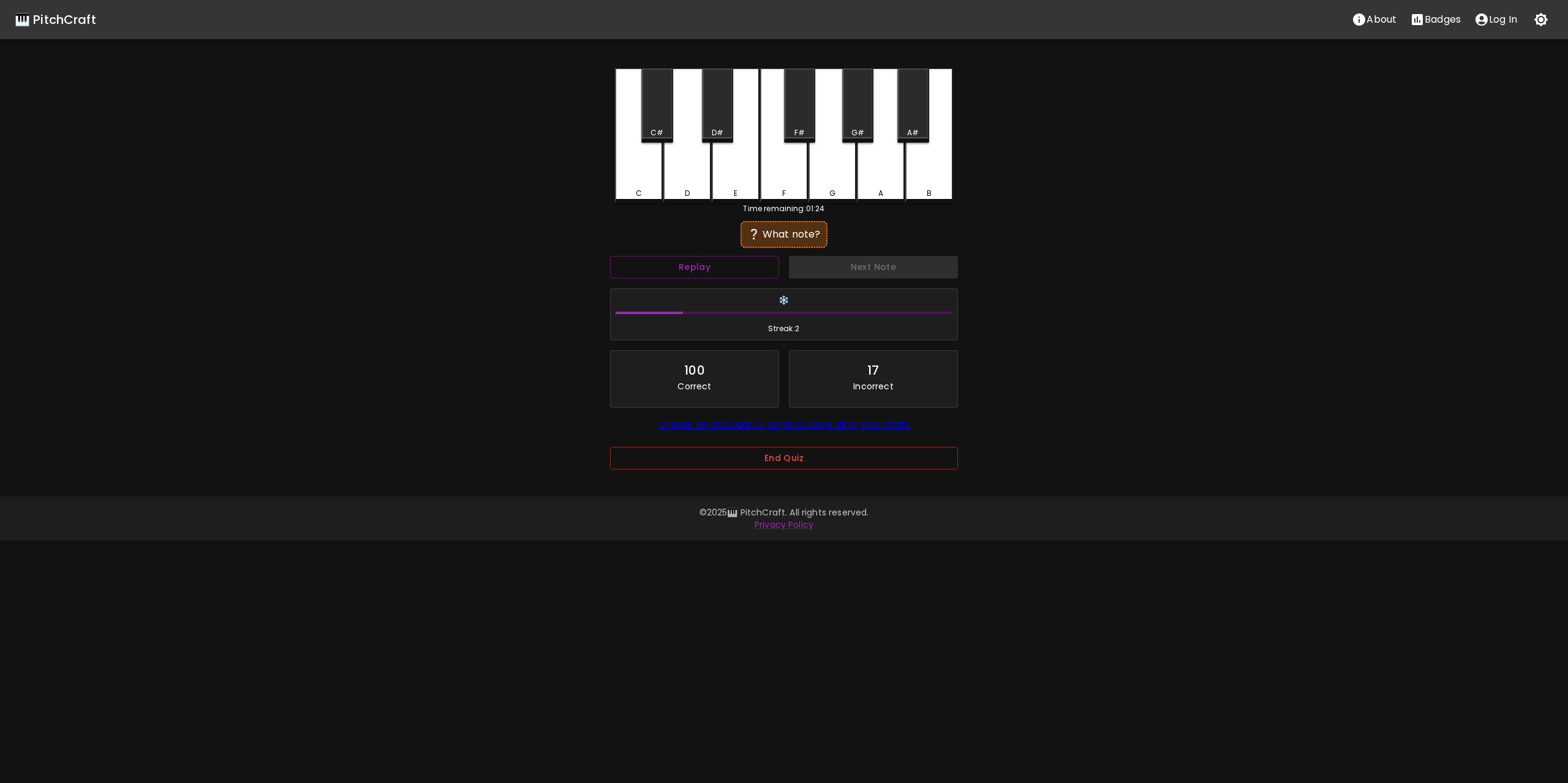
click at [820, 151] on div "G" at bounding box center [832, 136] width 48 height 134
click at [877, 265] on button "Next Note" at bounding box center [873, 267] width 169 height 23
click at [719, 155] on div "E" at bounding box center [735, 135] width 48 height 133
click at [792, 161] on div "F" at bounding box center [783, 135] width 48 height 133
click at [675, 170] on div "D" at bounding box center [687, 135] width 48 height 133
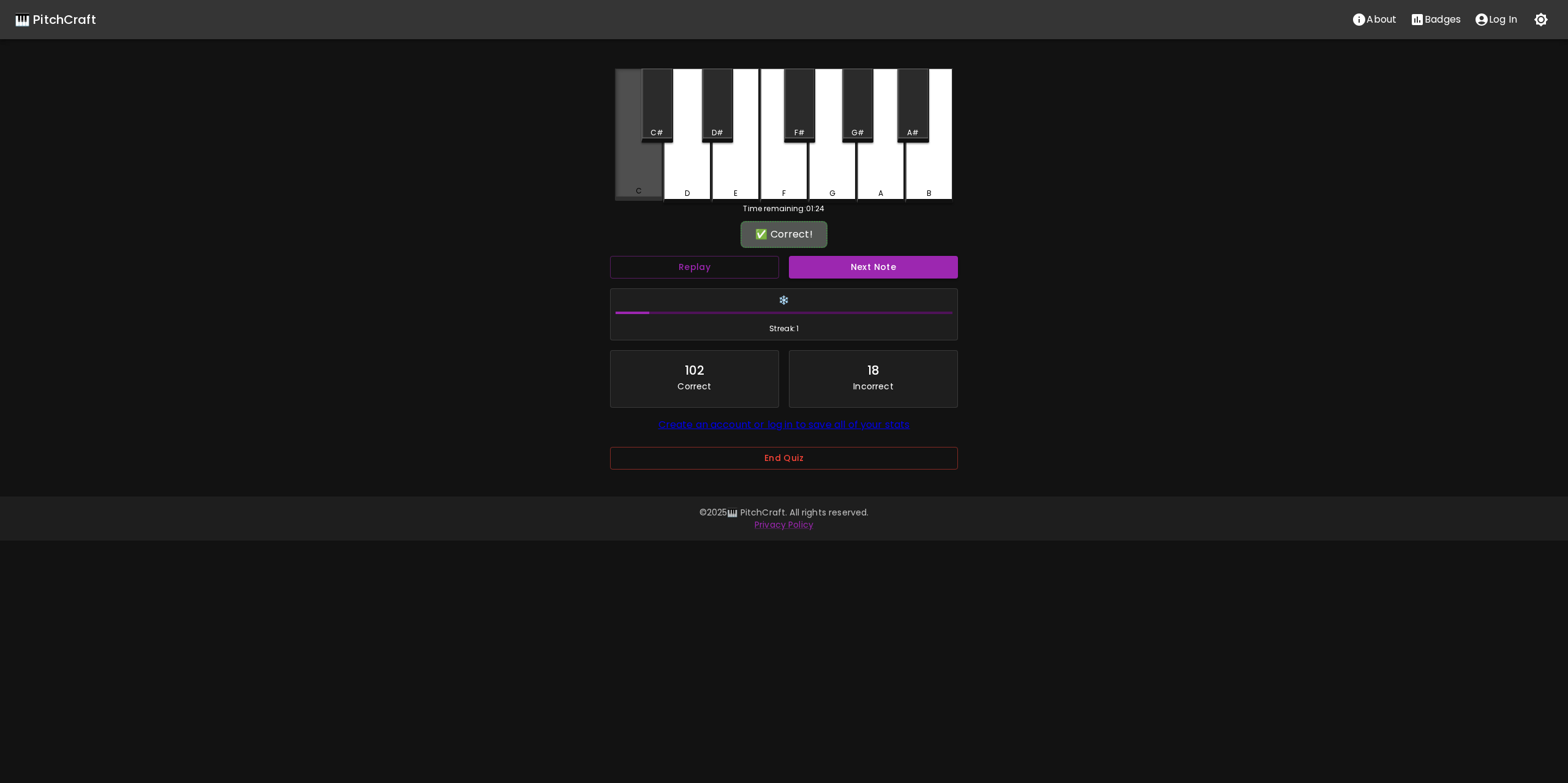
click at [629, 172] on div "C" at bounding box center [638, 135] width 48 height 133
click at [905, 264] on button "Next Note" at bounding box center [873, 267] width 169 height 23
click at [738, 159] on div "E" at bounding box center [735, 135] width 48 height 133
click at [897, 271] on button "Next Note" at bounding box center [873, 267] width 169 height 23
click at [739, 164] on div "E" at bounding box center [735, 135] width 48 height 133
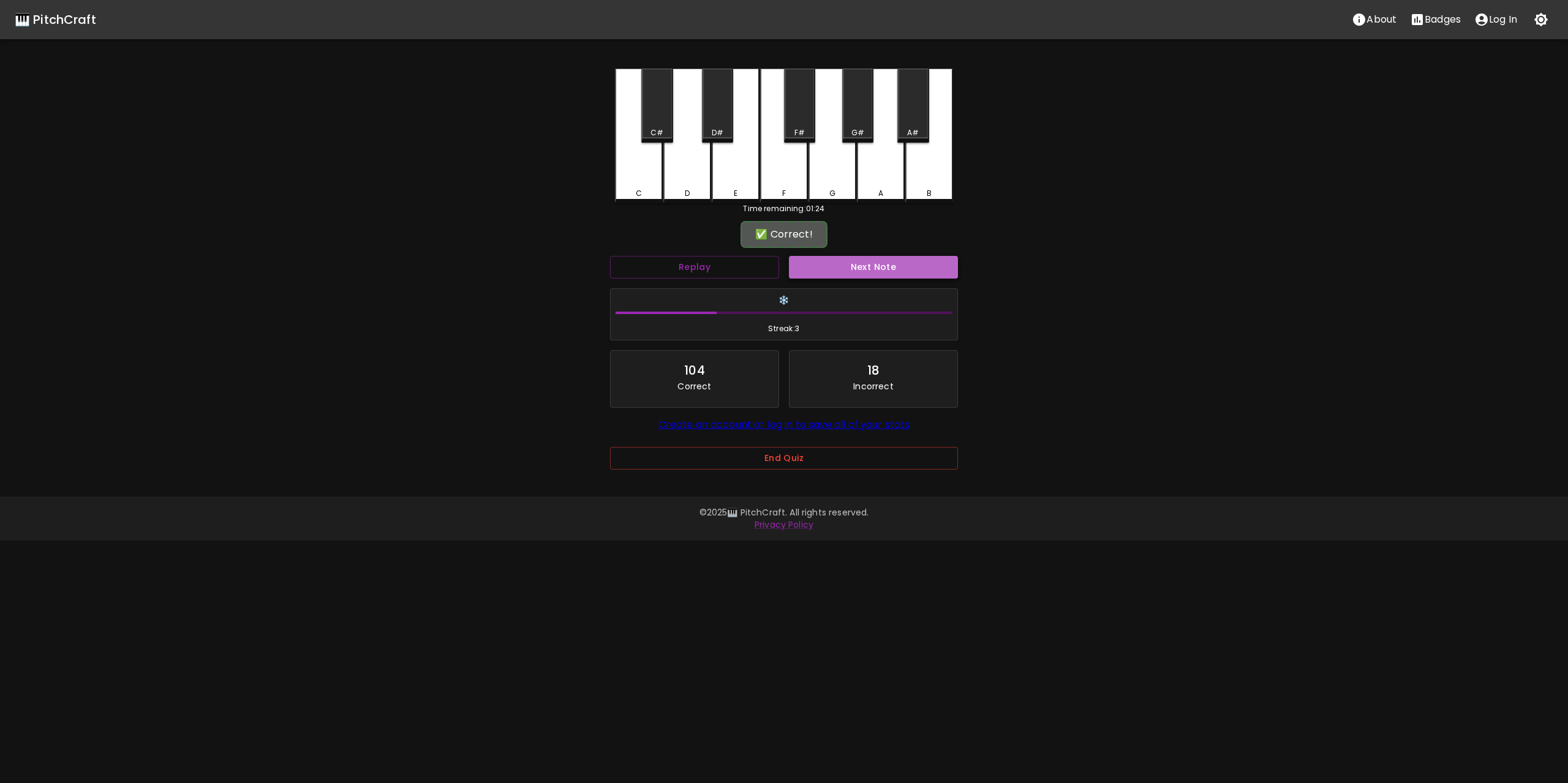
click at [896, 264] on button "Next Note" at bounding box center [873, 267] width 169 height 23
click at [834, 164] on div "G" at bounding box center [832, 135] width 48 height 133
click at [876, 271] on button "Next Note" at bounding box center [873, 267] width 169 height 23
click at [840, 161] on div "G" at bounding box center [832, 135] width 48 height 133
click at [881, 264] on button "Next Note" at bounding box center [873, 267] width 169 height 23
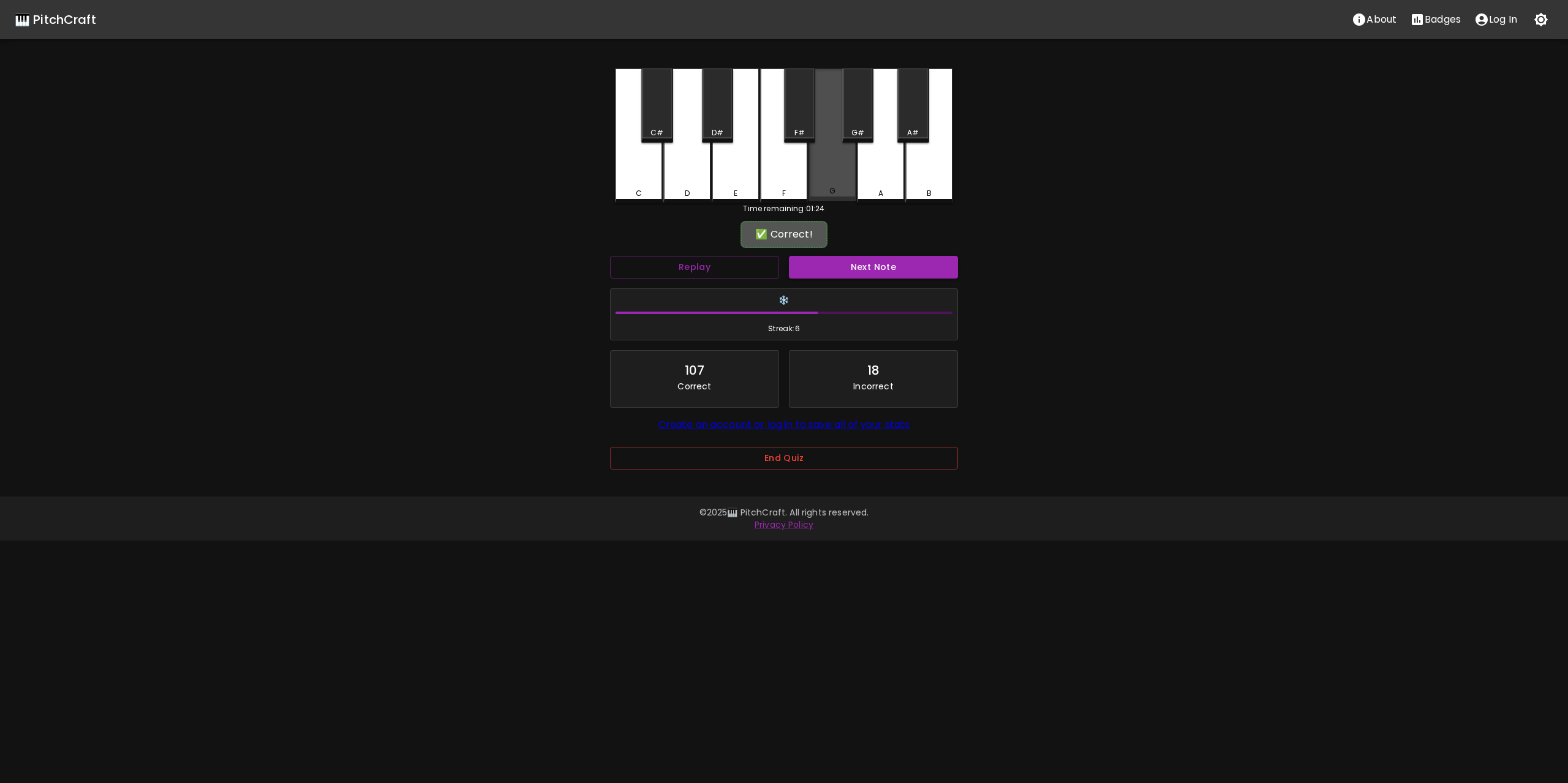
click at [842, 159] on div "G" at bounding box center [832, 135] width 48 height 133
click at [877, 264] on button "Next Note" at bounding box center [873, 267] width 169 height 23
click at [829, 168] on div "G" at bounding box center [832, 135] width 48 height 133
click at [876, 269] on button "Next Note" at bounding box center [873, 267] width 169 height 23
click at [834, 158] on div "G" at bounding box center [832, 135] width 48 height 133
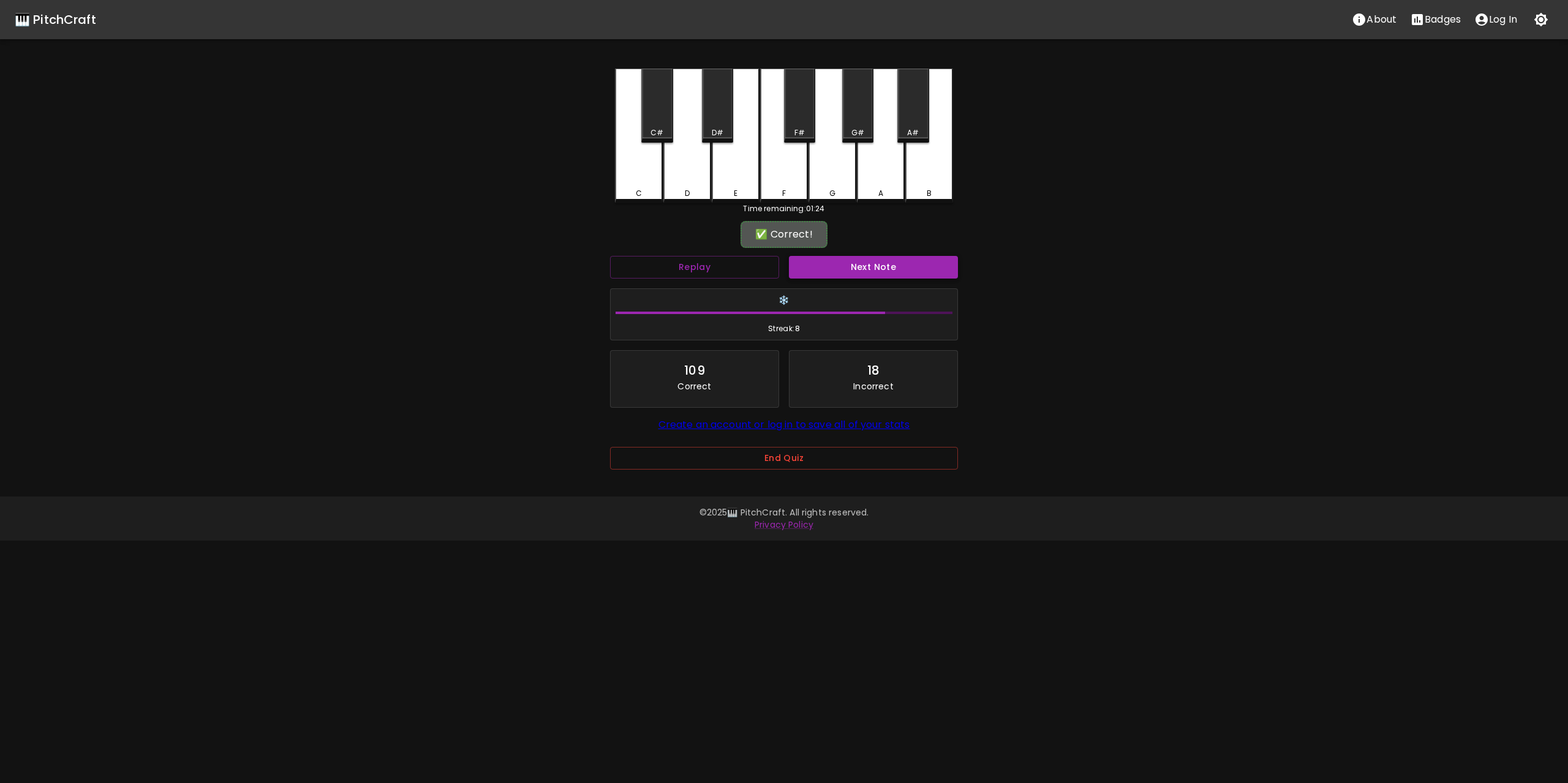
click at [872, 264] on button "Next Note" at bounding box center [873, 267] width 169 height 23
click at [835, 163] on div "G" at bounding box center [832, 136] width 48 height 134
click at [877, 271] on button "Next Note" at bounding box center [873, 267] width 169 height 23
click at [841, 156] on div "G" at bounding box center [832, 135] width 48 height 133
click at [873, 256] on div "Next Note" at bounding box center [873, 267] width 179 height 32
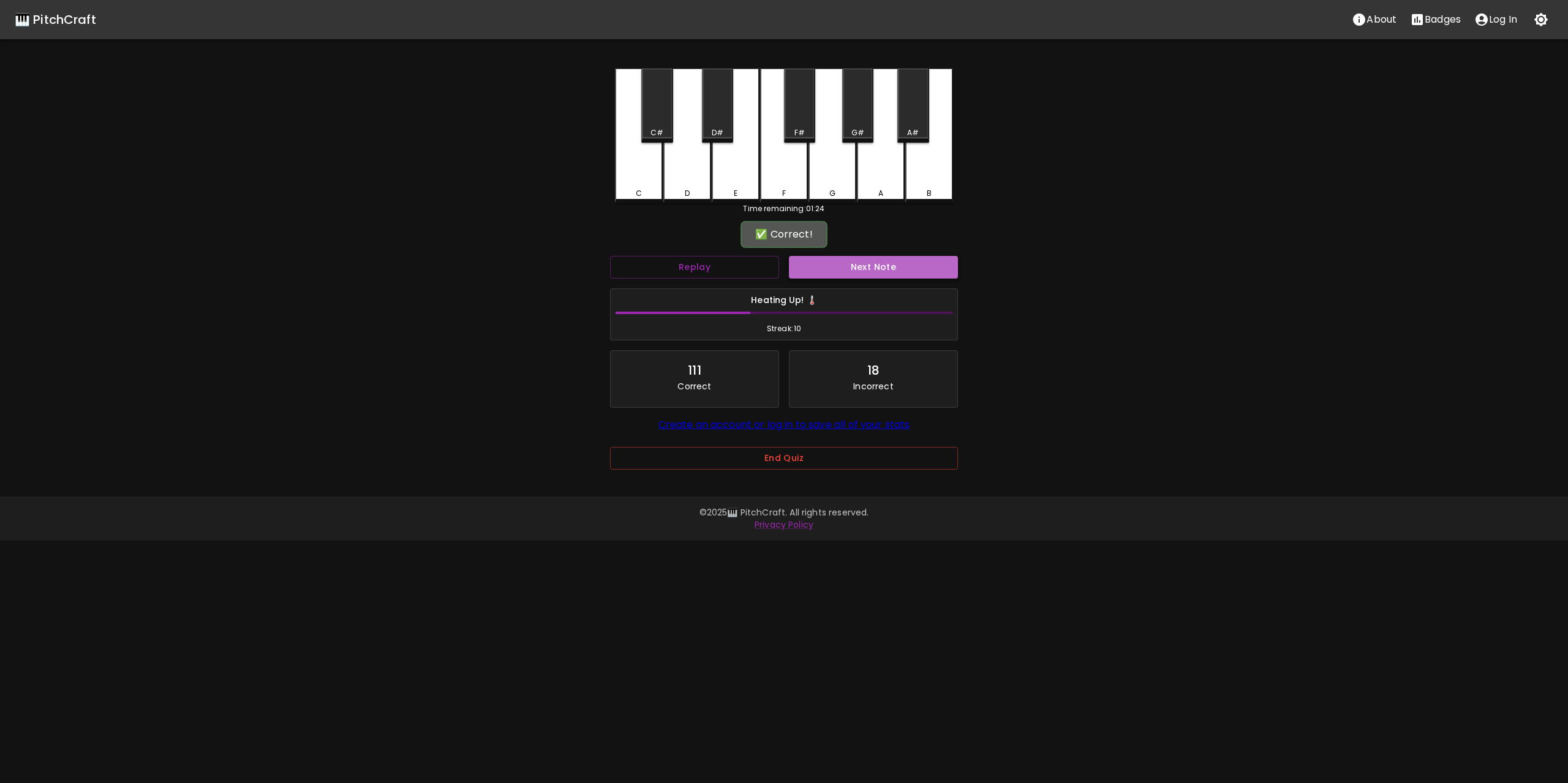
click at [873, 262] on button "Next Note" at bounding box center [873, 267] width 169 height 23
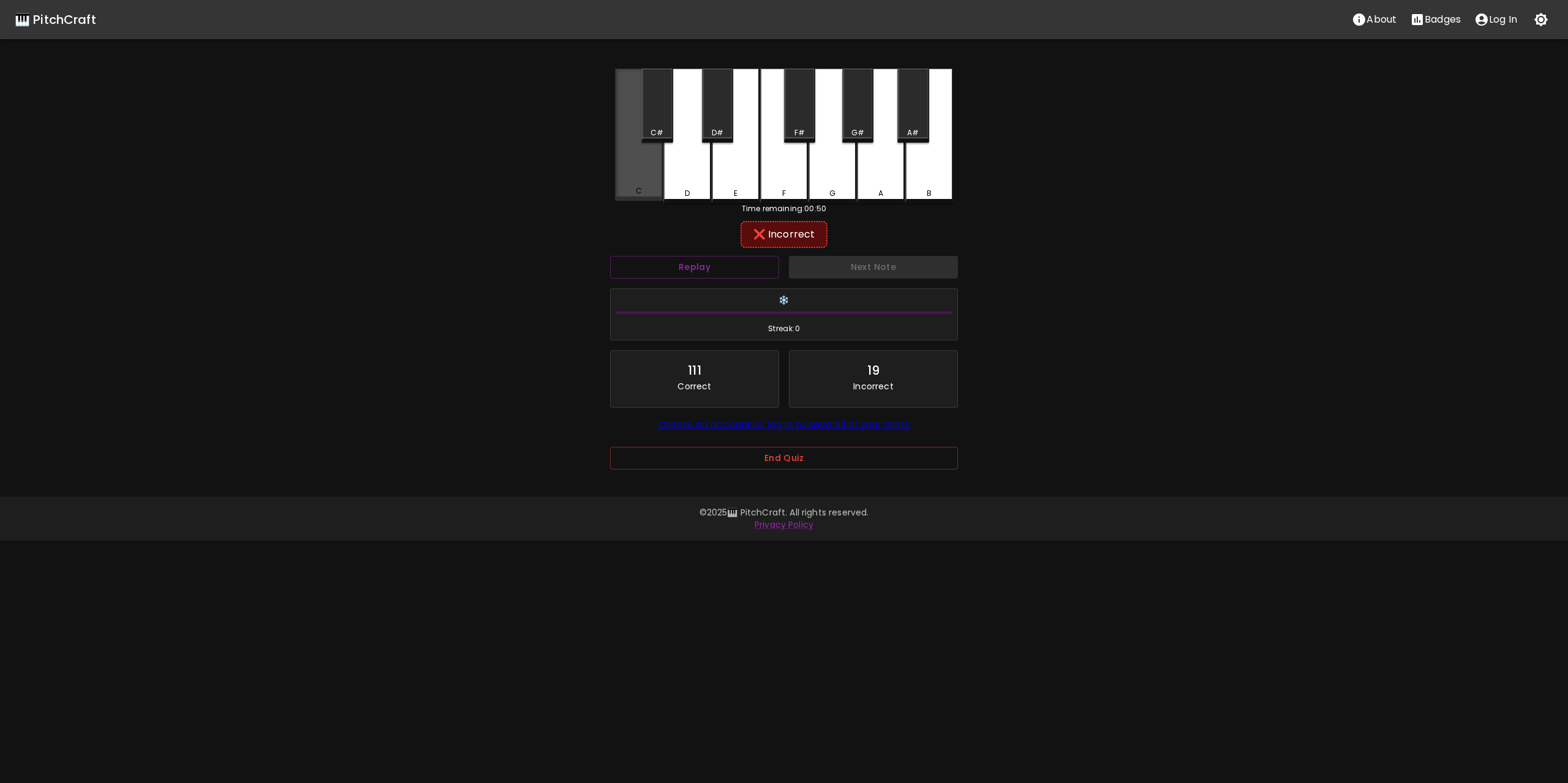
click at [643, 160] on div "C" at bounding box center [638, 135] width 48 height 133
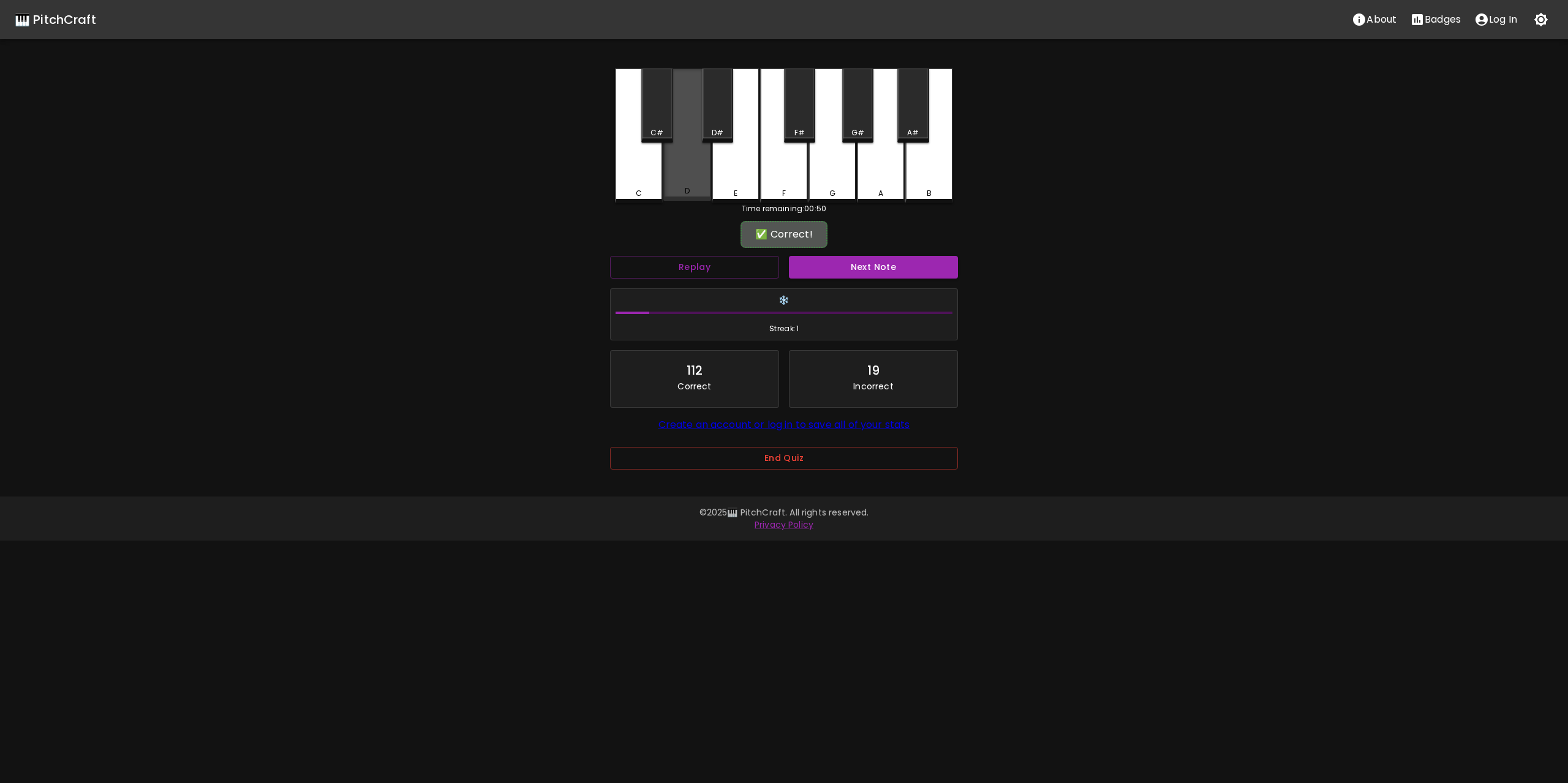
click at [692, 161] on div "D" at bounding box center [687, 135] width 48 height 133
click at [883, 268] on button "Next Note" at bounding box center [873, 267] width 169 height 23
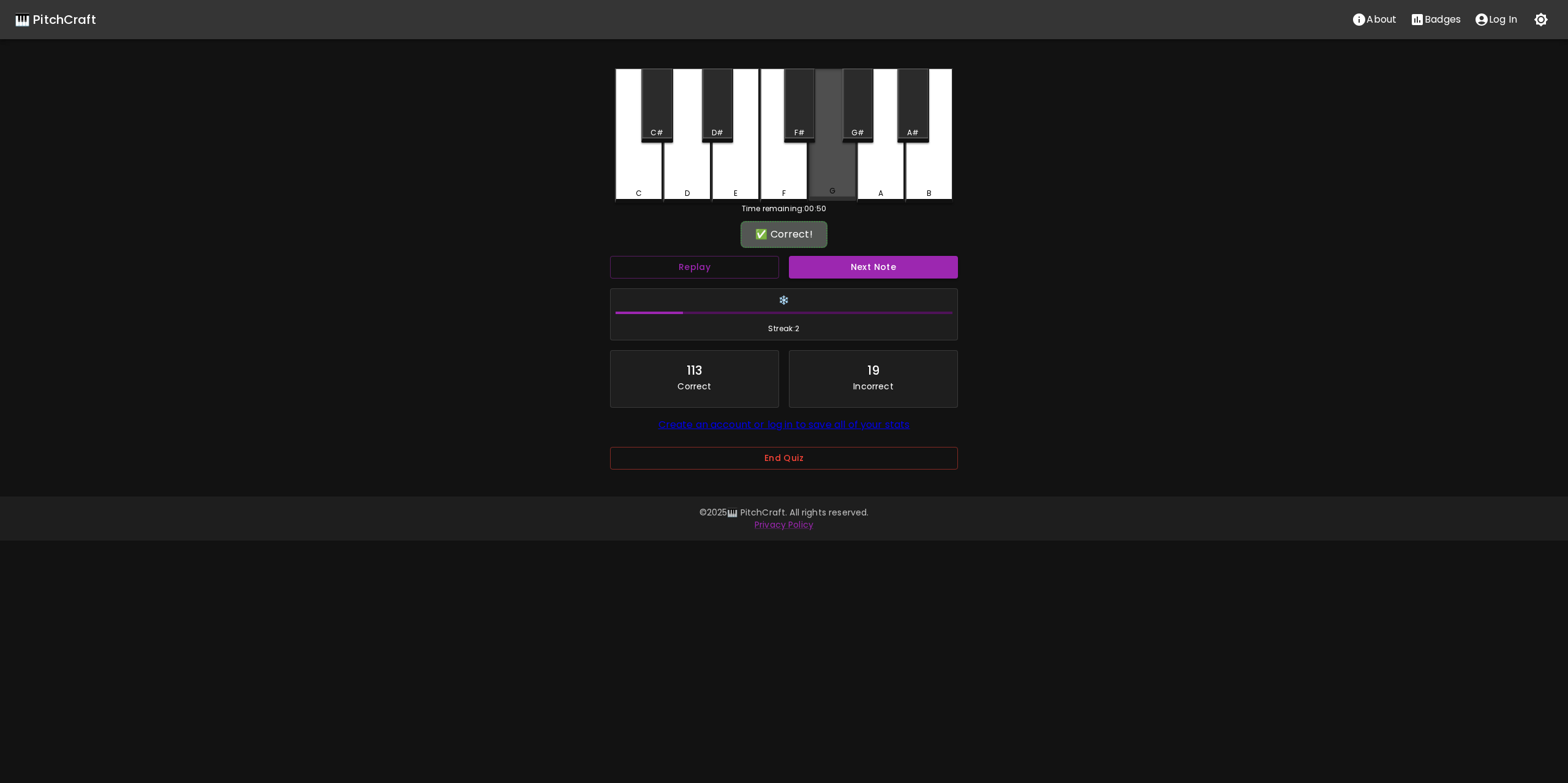
click at [829, 160] on div "G" at bounding box center [832, 135] width 48 height 133
click at [879, 264] on button "Next Note" at bounding box center [873, 267] width 169 height 23
click at [635, 163] on div "C" at bounding box center [638, 135] width 48 height 133
click at [879, 268] on button "Next Note" at bounding box center [873, 267] width 169 height 23
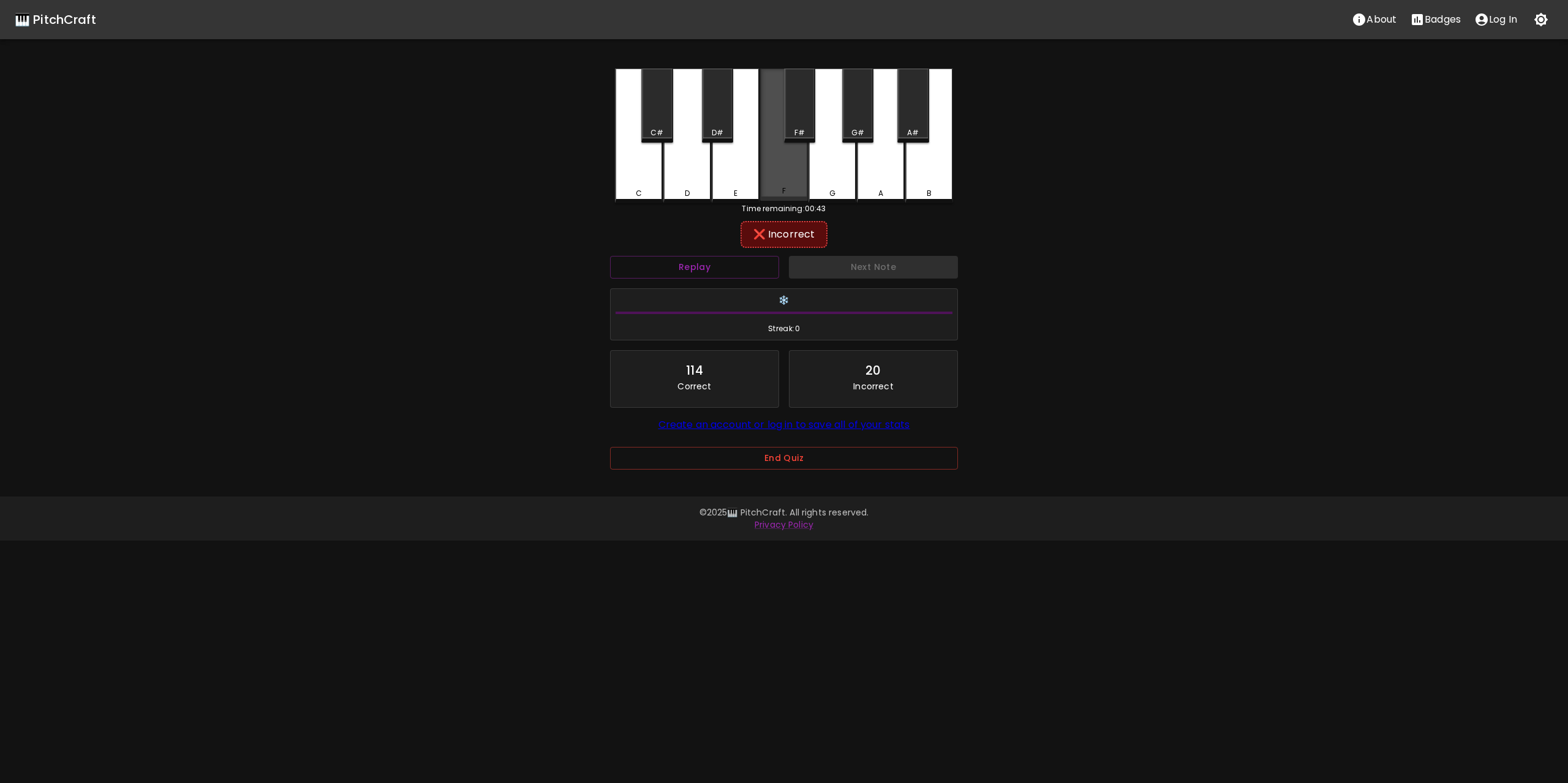
click at [775, 155] on div "F" at bounding box center [783, 135] width 48 height 133
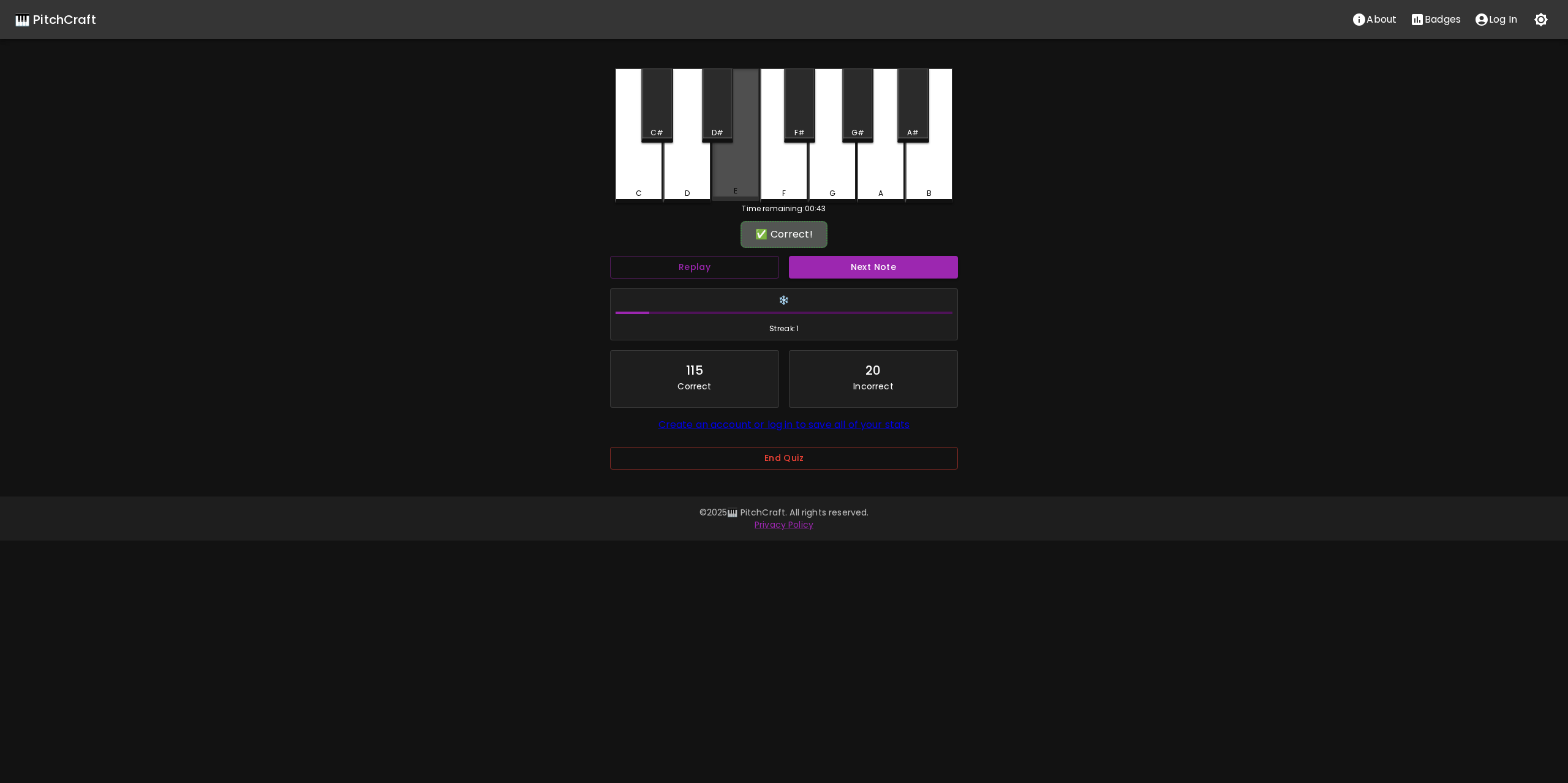
click at [747, 163] on div "E" at bounding box center [735, 135] width 48 height 133
click at [905, 275] on button "Next Note" at bounding box center [873, 267] width 169 height 23
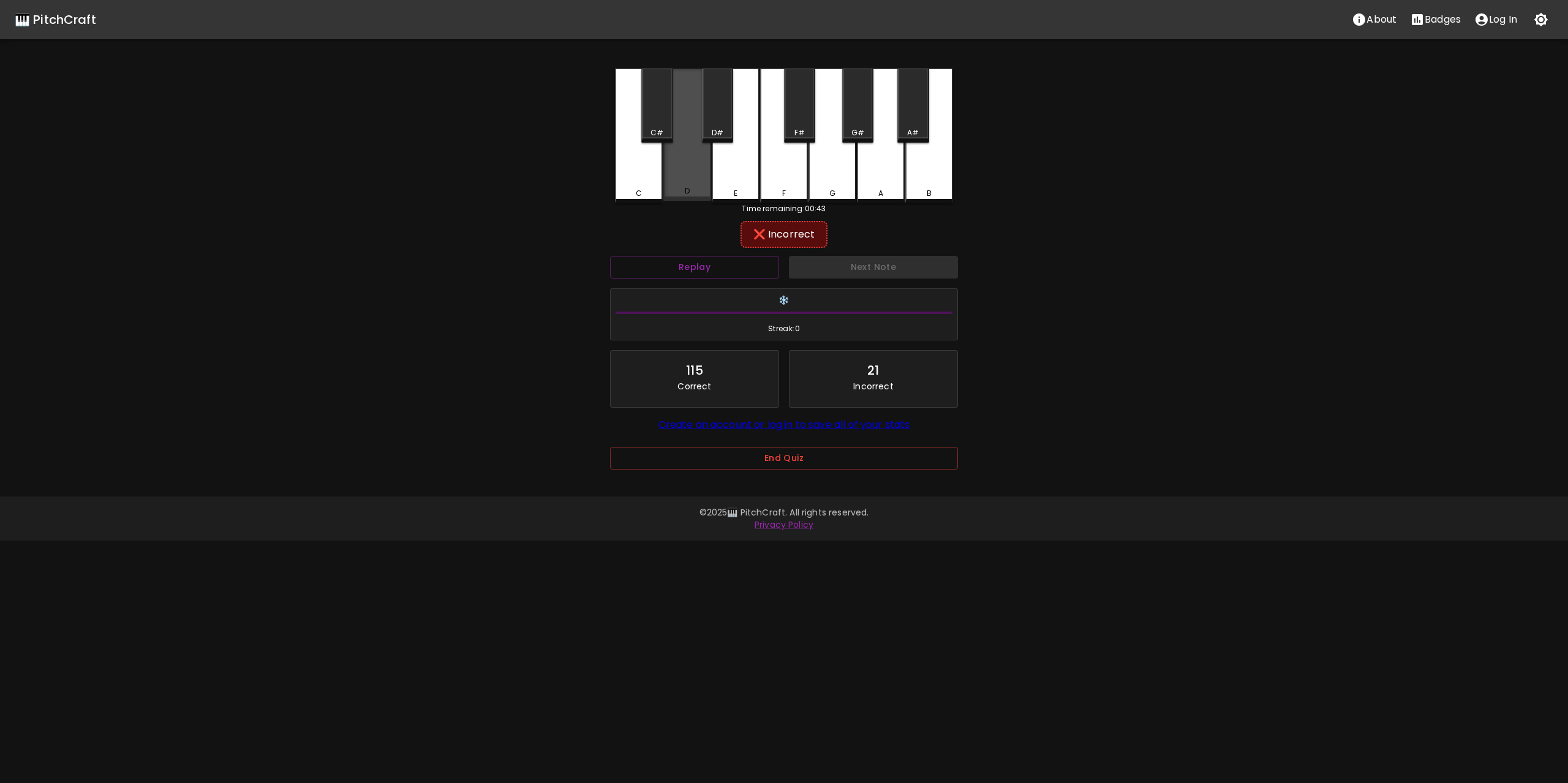
click at [693, 165] on div "D" at bounding box center [687, 135] width 48 height 133
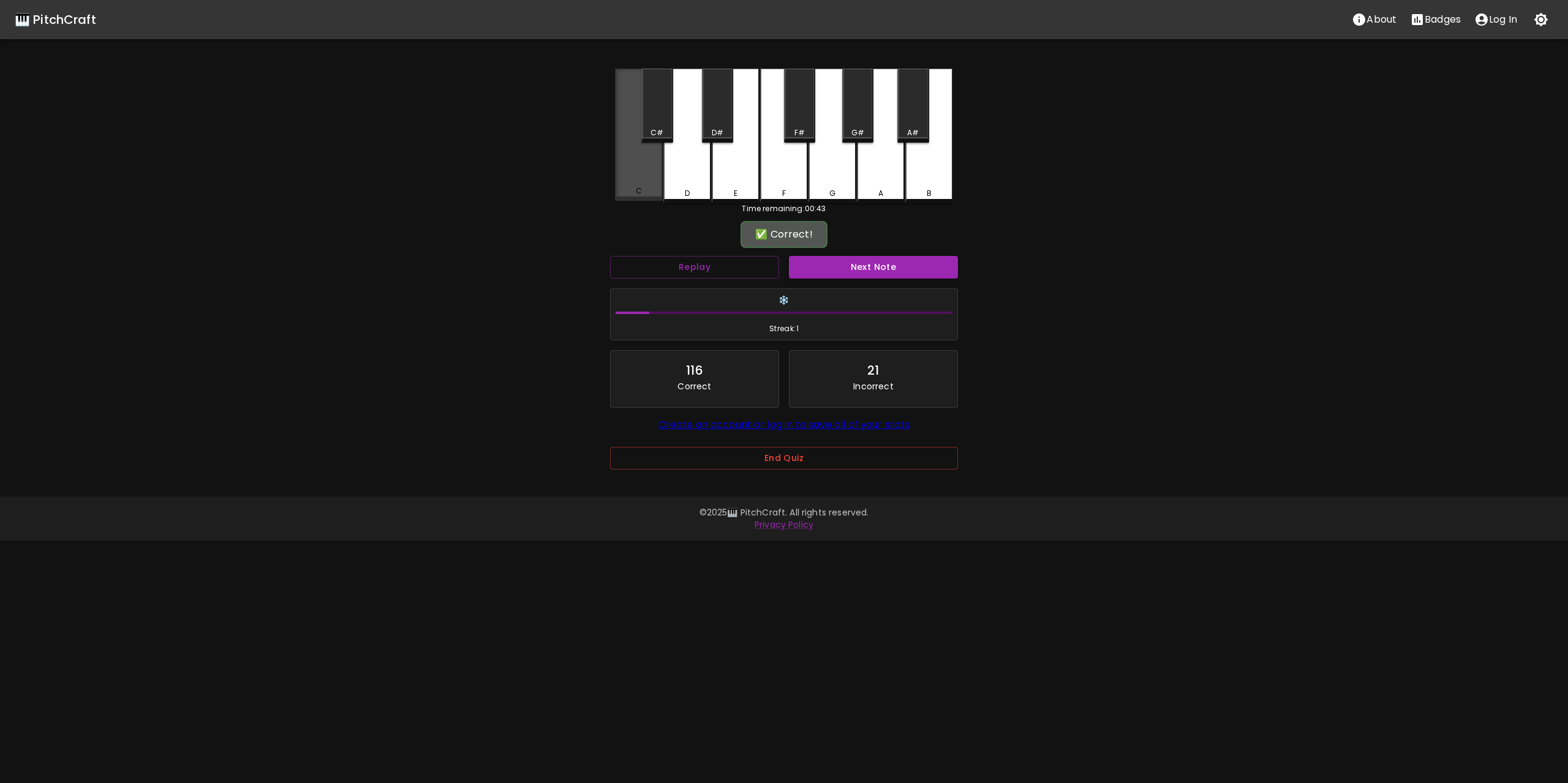
click at [647, 165] on div "C" at bounding box center [638, 135] width 48 height 133
click at [884, 271] on button "Next Note" at bounding box center [873, 267] width 169 height 23
click at [772, 163] on div "F" at bounding box center [783, 135] width 48 height 133
click at [881, 269] on button "Next Note" at bounding box center [873, 267] width 169 height 23
click at [741, 157] on div "E" at bounding box center [735, 135] width 48 height 133
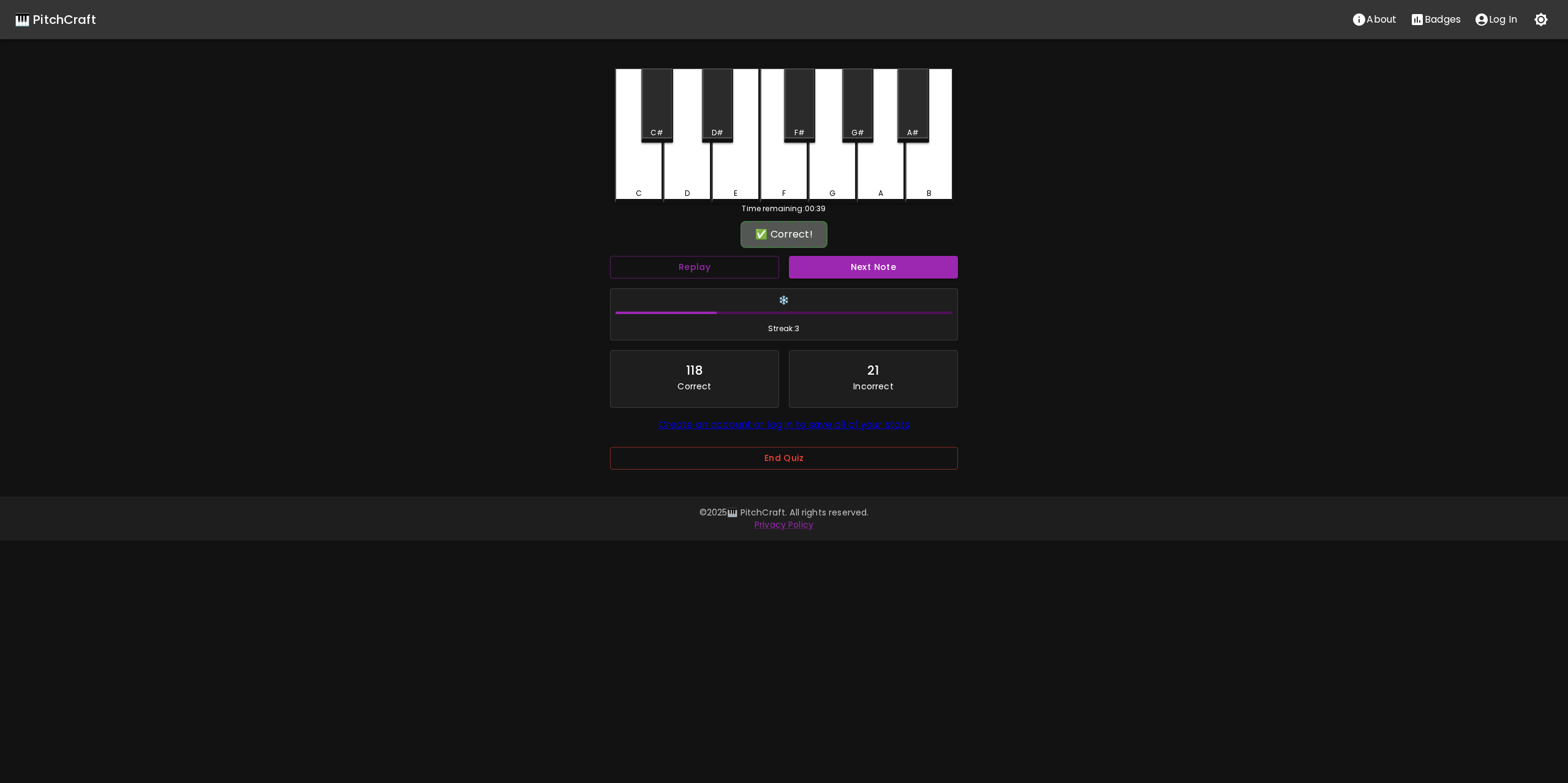
click at [888, 271] on button "Next Note" at bounding box center [873, 267] width 169 height 23
click at [690, 170] on div "D" at bounding box center [687, 135] width 48 height 133
click at [869, 268] on button "Next Note" at bounding box center [873, 267] width 169 height 23
click at [746, 162] on div "E" at bounding box center [735, 135] width 48 height 133
click at [877, 266] on button "Next Note" at bounding box center [873, 267] width 169 height 23
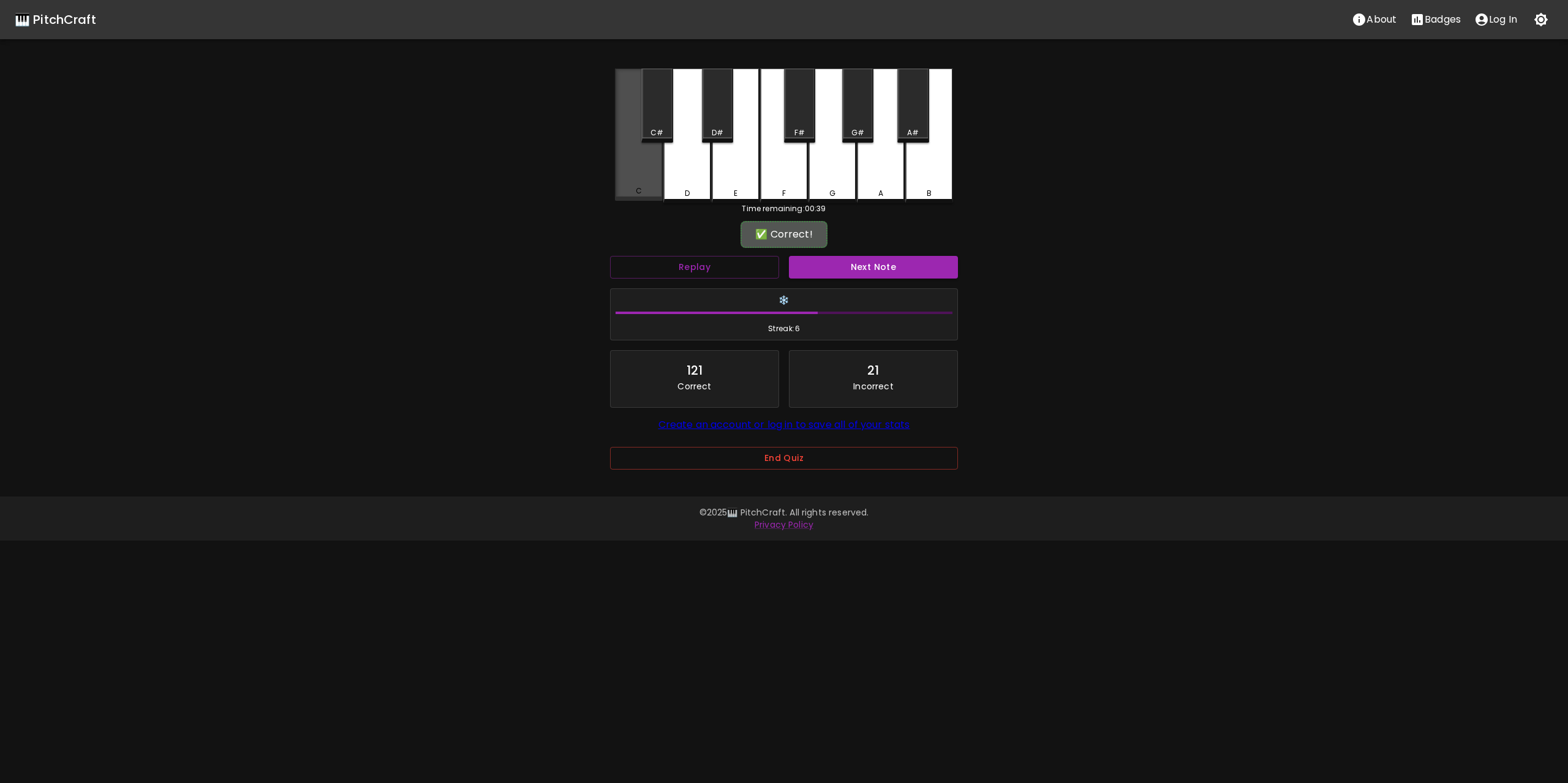
click at [641, 161] on div "C" at bounding box center [638, 135] width 48 height 133
click at [891, 265] on button "Next Note" at bounding box center [873, 267] width 169 height 23
click at [781, 166] on div "F" at bounding box center [783, 135] width 48 height 133
click at [876, 269] on button "Next Note" at bounding box center [873, 267] width 169 height 23
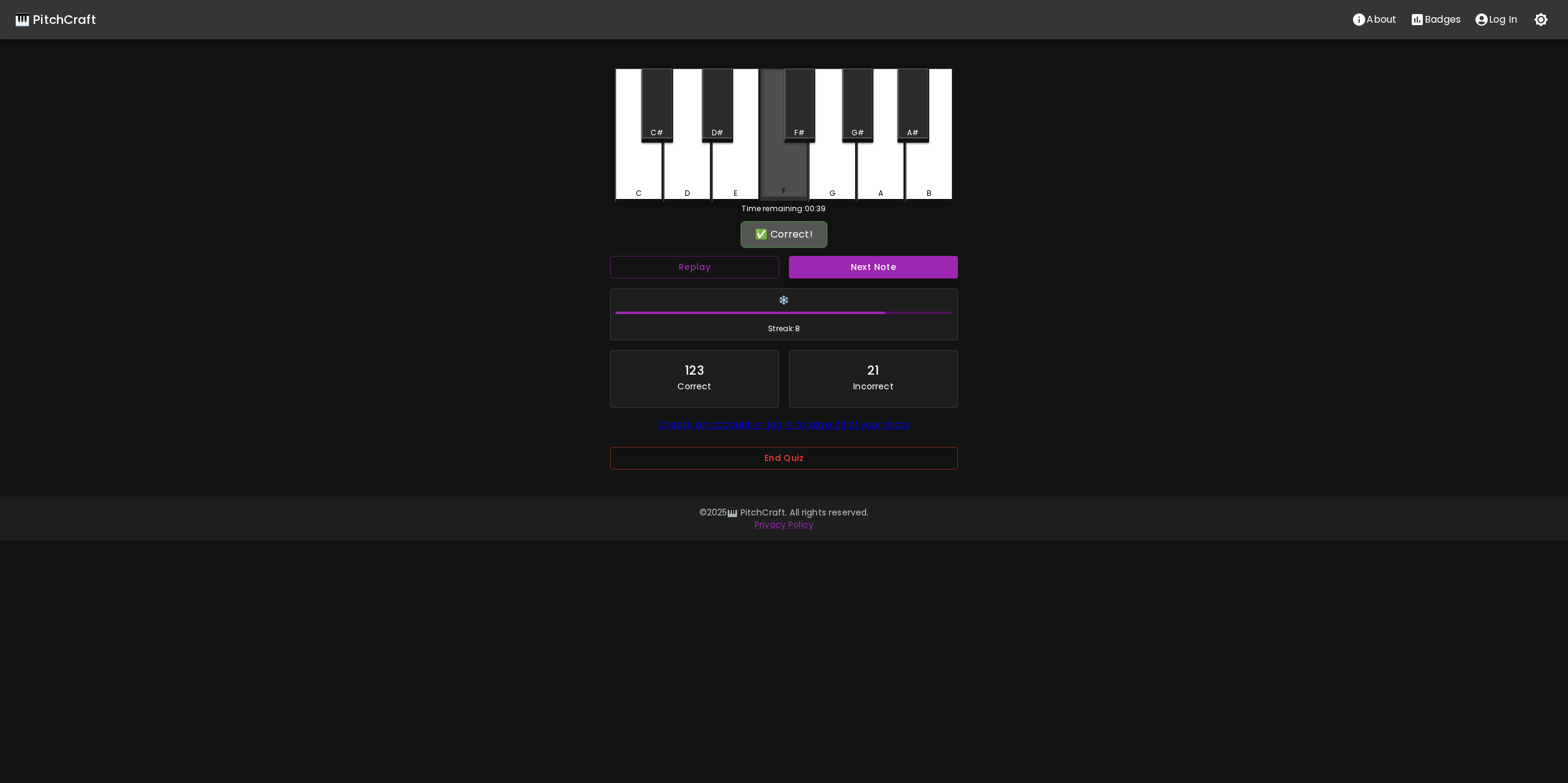
click at [787, 167] on div "F" at bounding box center [783, 135] width 48 height 133
click at [884, 266] on button "Next Note" at bounding box center [873, 267] width 169 height 23
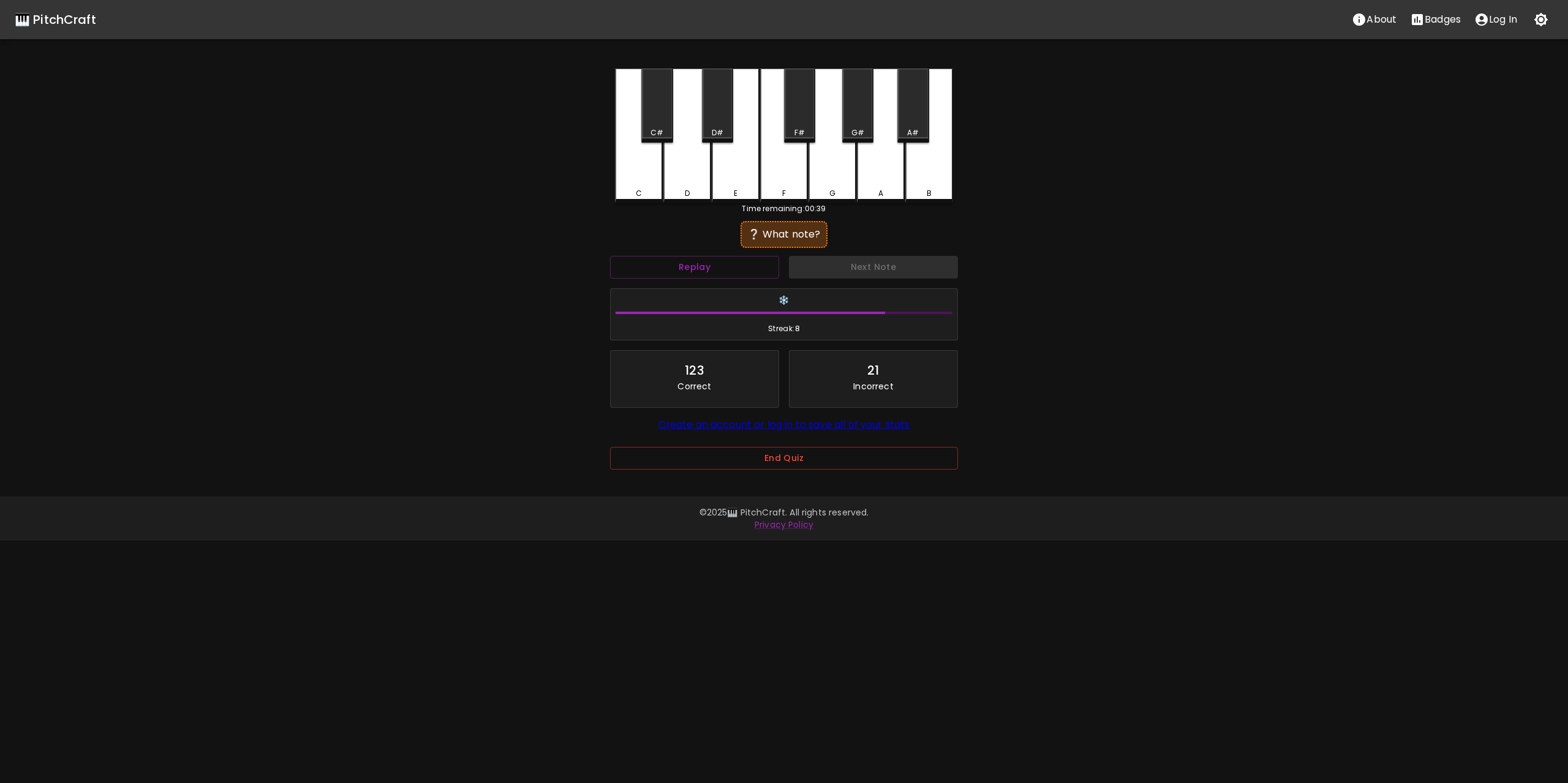
click at [785, 161] on div "F" at bounding box center [783, 136] width 48 height 134
click at [870, 268] on button "Next Note" at bounding box center [873, 267] width 169 height 23
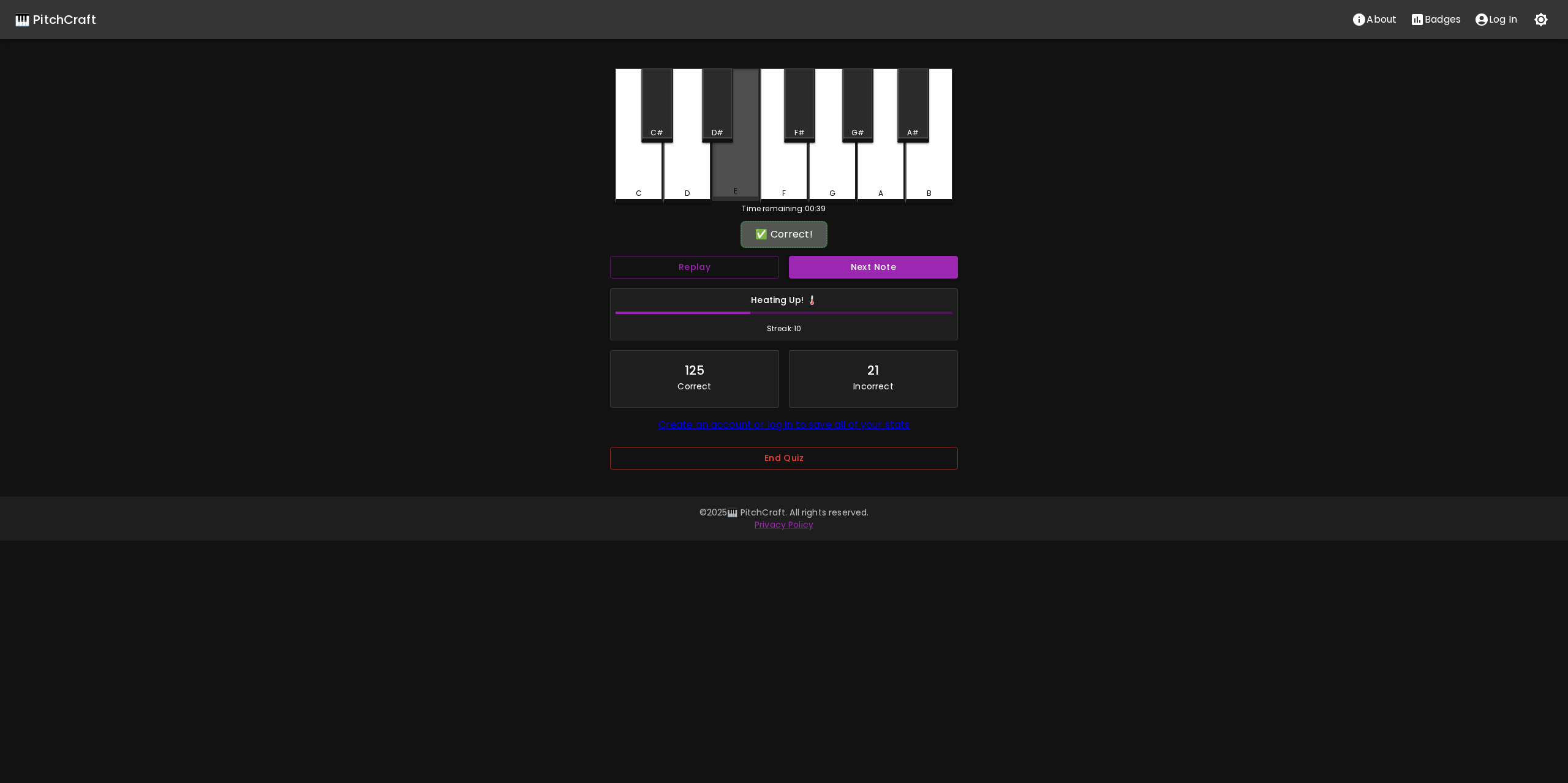
click at [732, 169] on div "E" at bounding box center [735, 135] width 48 height 133
click at [875, 259] on button "Next Note" at bounding box center [873, 267] width 169 height 23
click at [732, 155] on div "E" at bounding box center [735, 135] width 48 height 133
click at [884, 259] on button "Next Note" at bounding box center [873, 267] width 169 height 23
click at [822, 165] on div "G" at bounding box center [832, 135] width 48 height 133
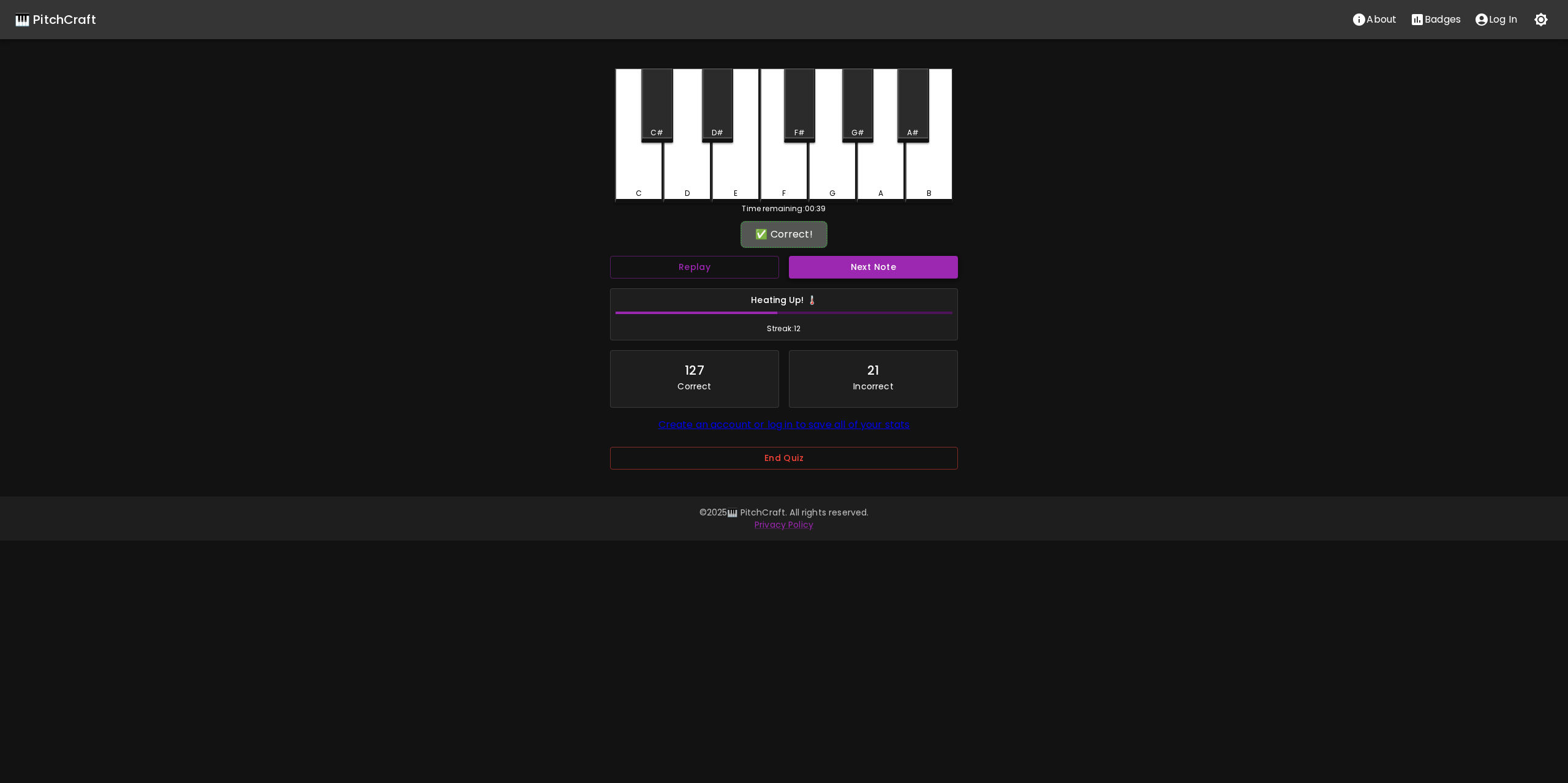
click at [858, 266] on button "Next Note" at bounding box center [873, 267] width 169 height 23
click at [639, 168] on div "C" at bounding box center [638, 135] width 48 height 133
click at [872, 265] on button "Next Note" at bounding box center [873, 267] width 169 height 23
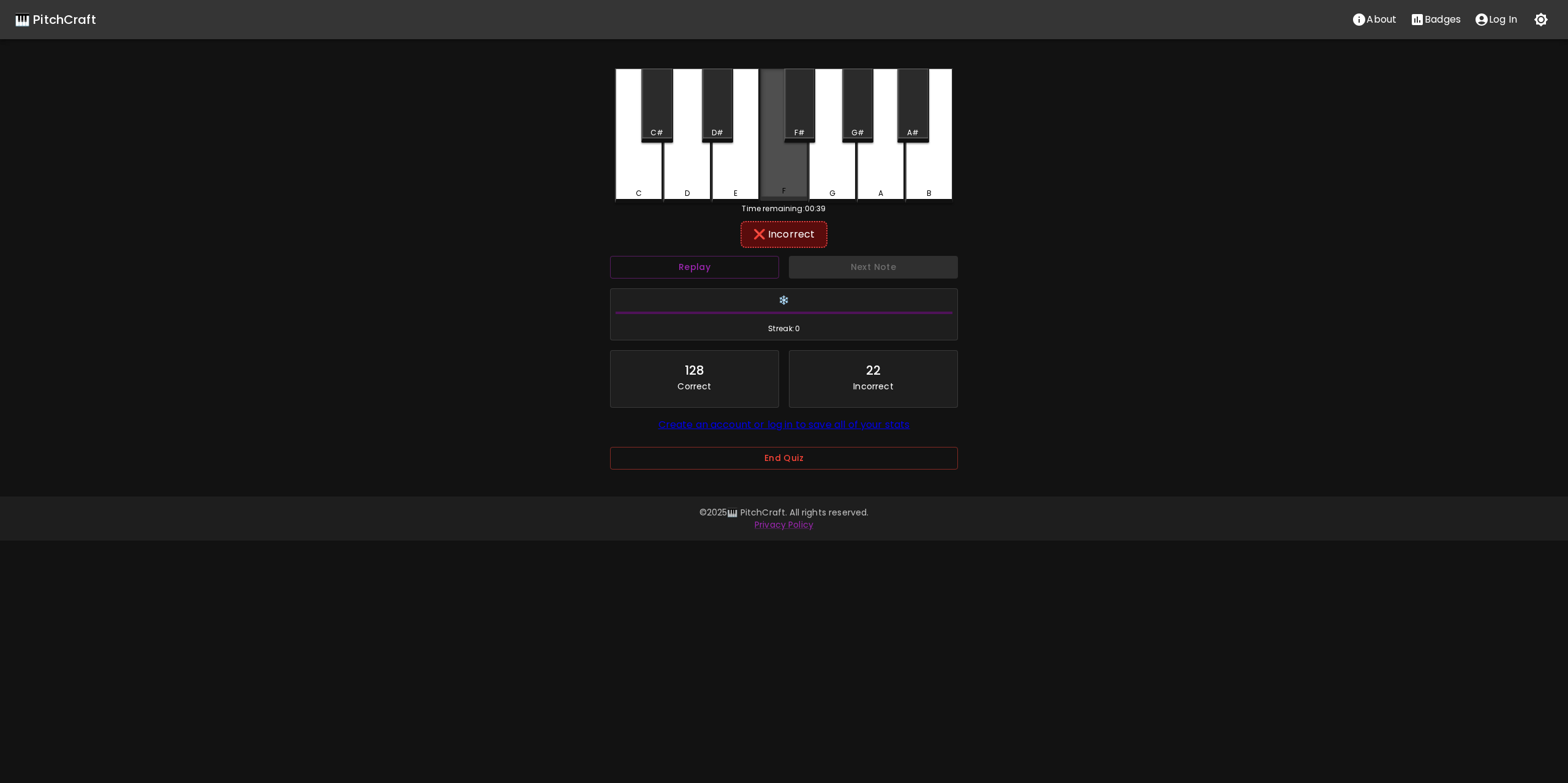
click at [776, 165] on div "F" at bounding box center [783, 135] width 48 height 133
click at [709, 165] on div "D" at bounding box center [687, 135] width 48 height 133
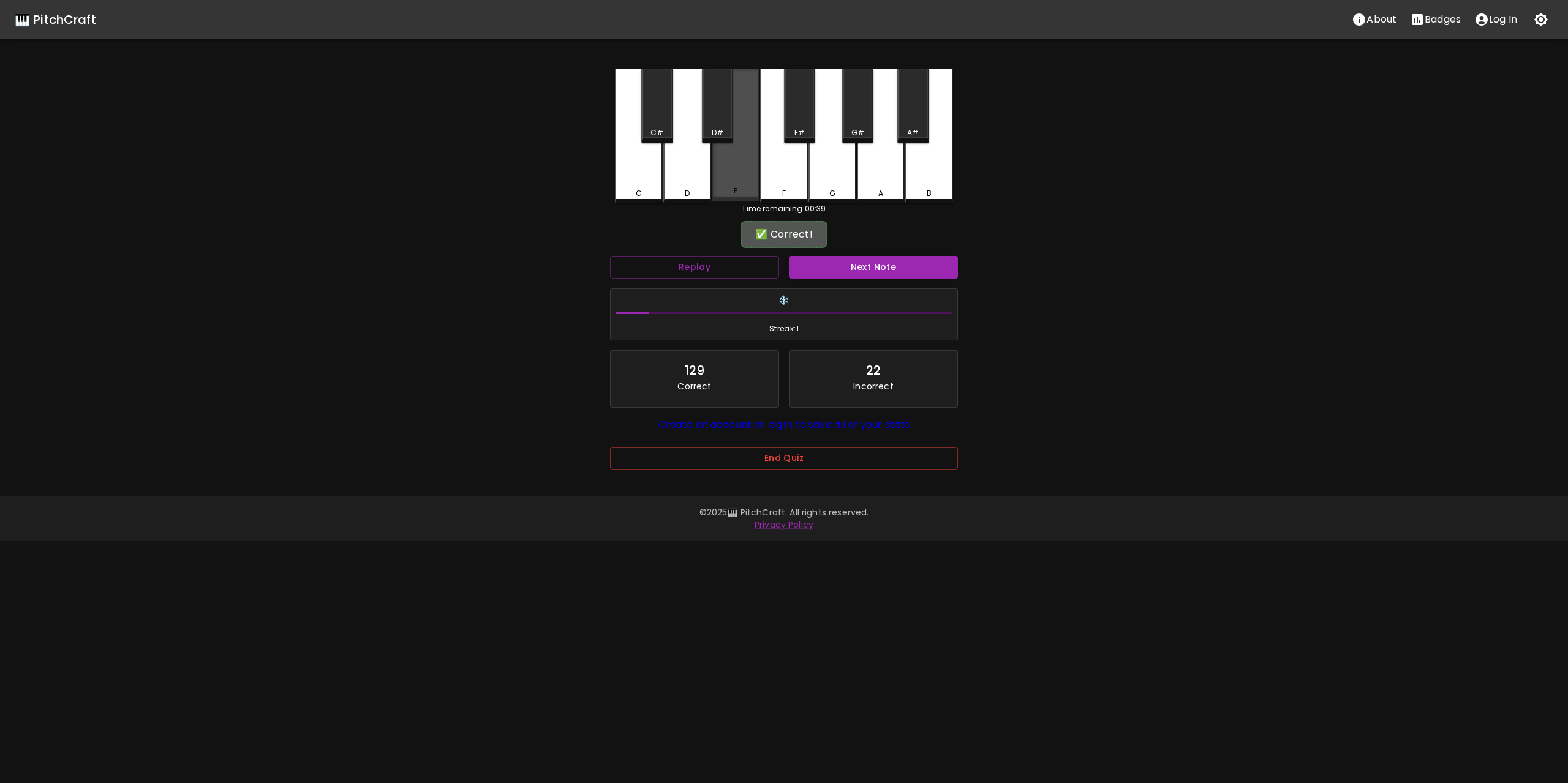
click at [737, 168] on div "E" at bounding box center [735, 135] width 48 height 133
click at [877, 265] on button "Next Note" at bounding box center [873, 267] width 169 height 23
click at [741, 166] on div "E" at bounding box center [735, 135] width 48 height 133
click at [872, 266] on button "Next Note" at bounding box center [873, 267] width 169 height 23
click at [645, 163] on div "C" at bounding box center [638, 135] width 48 height 133
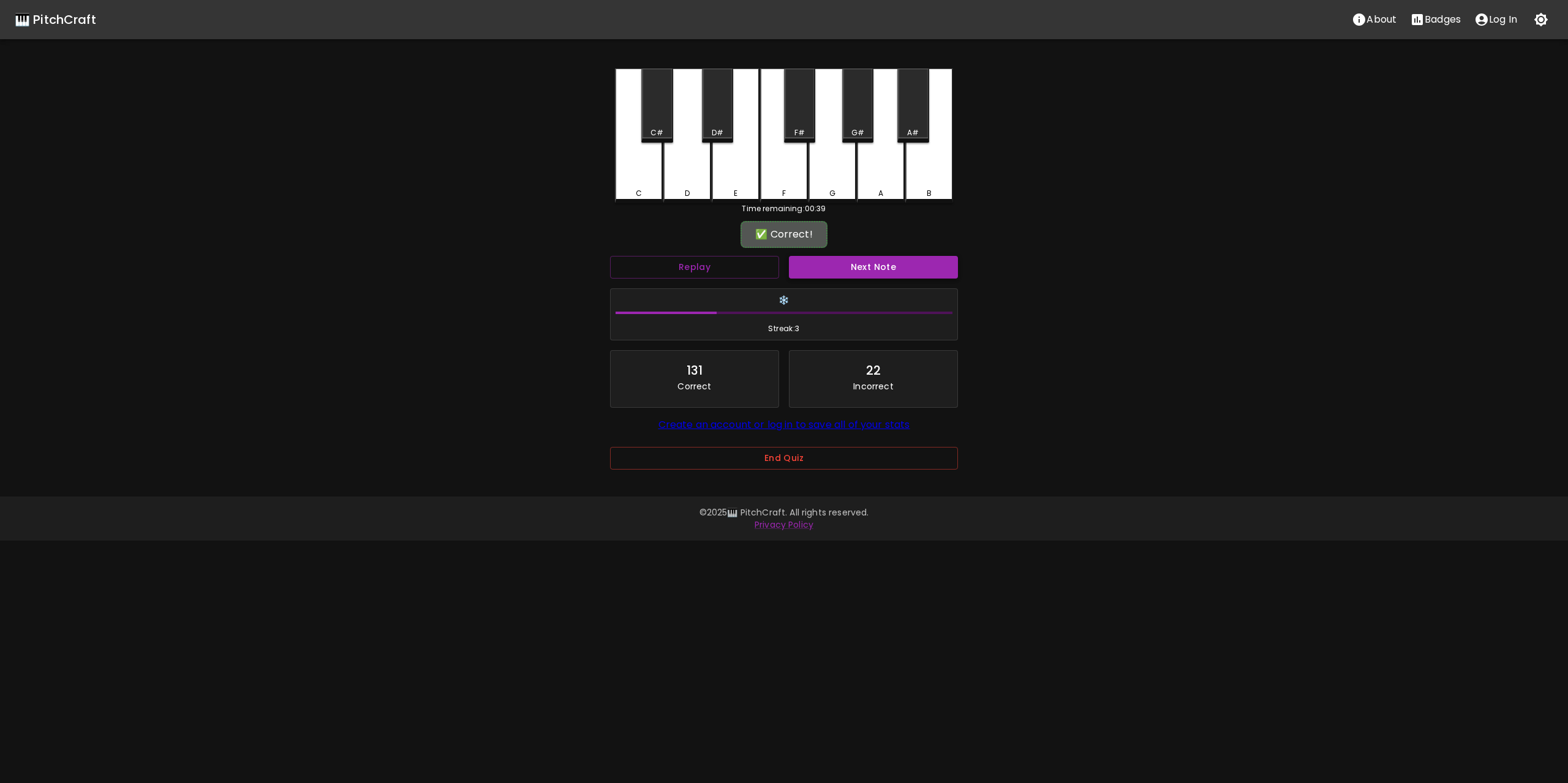
click at [889, 269] on button "Next Note" at bounding box center [873, 267] width 169 height 23
click at [655, 165] on div "C" at bounding box center [638, 135] width 48 height 133
click at [858, 263] on button "Next Note" at bounding box center [873, 267] width 169 height 23
click at [779, 159] on div "F" at bounding box center [783, 135] width 48 height 133
drag, startPoint x: 879, startPoint y: 274, endPoint x: 867, endPoint y: 268, distance: 13.4
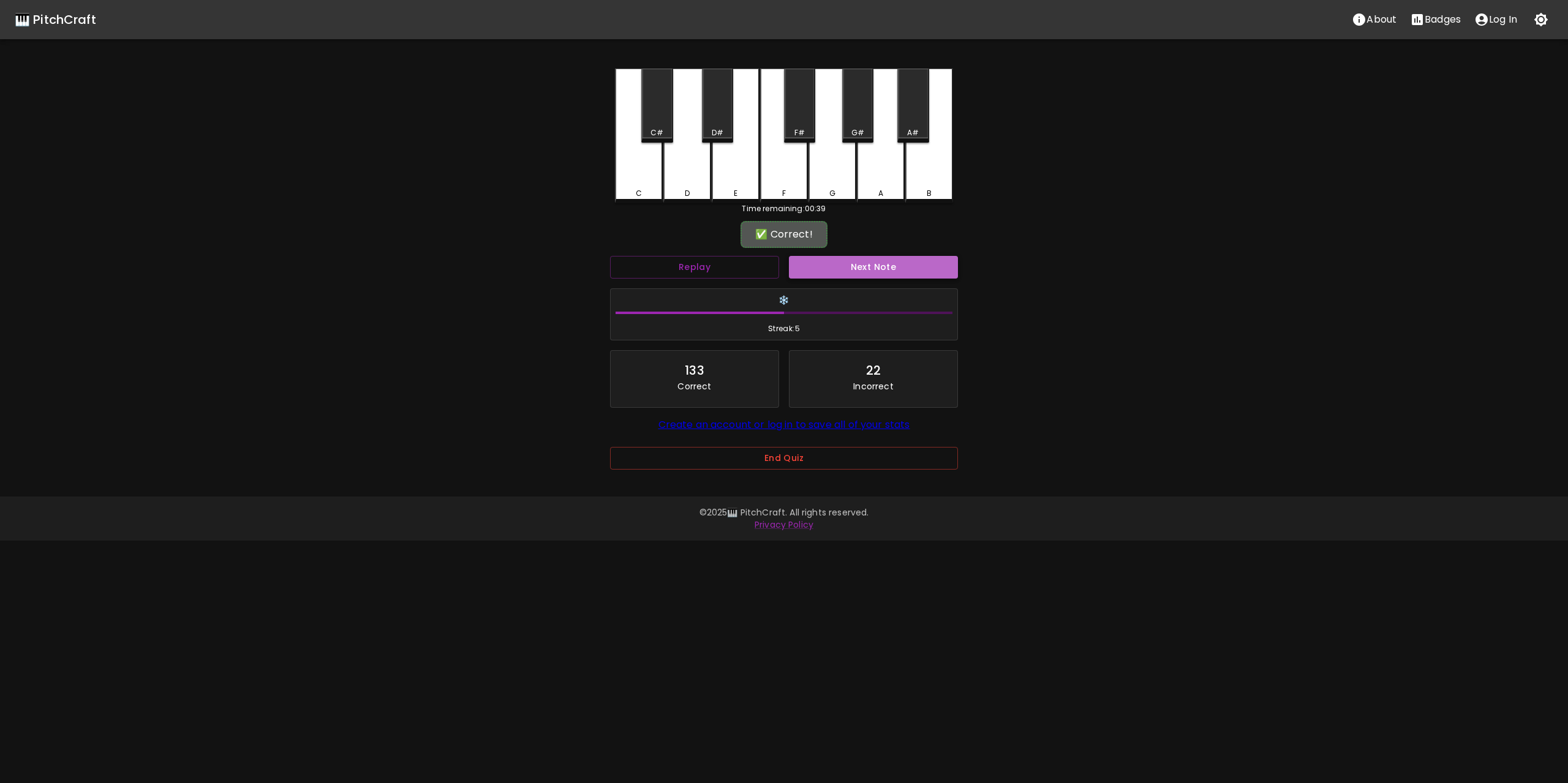
click at [879, 274] on button "Next Note" at bounding box center [873, 267] width 169 height 23
click at [726, 157] on div "E" at bounding box center [735, 135] width 48 height 133
click at [869, 264] on button "Next Note" at bounding box center [873, 267] width 169 height 23
click at [732, 155] on div "E" at bounding box center [735, 135] width 48 height 133
click at [867, 264] on button "Next Note" at bounding box center [873, 267] width 169 height 23
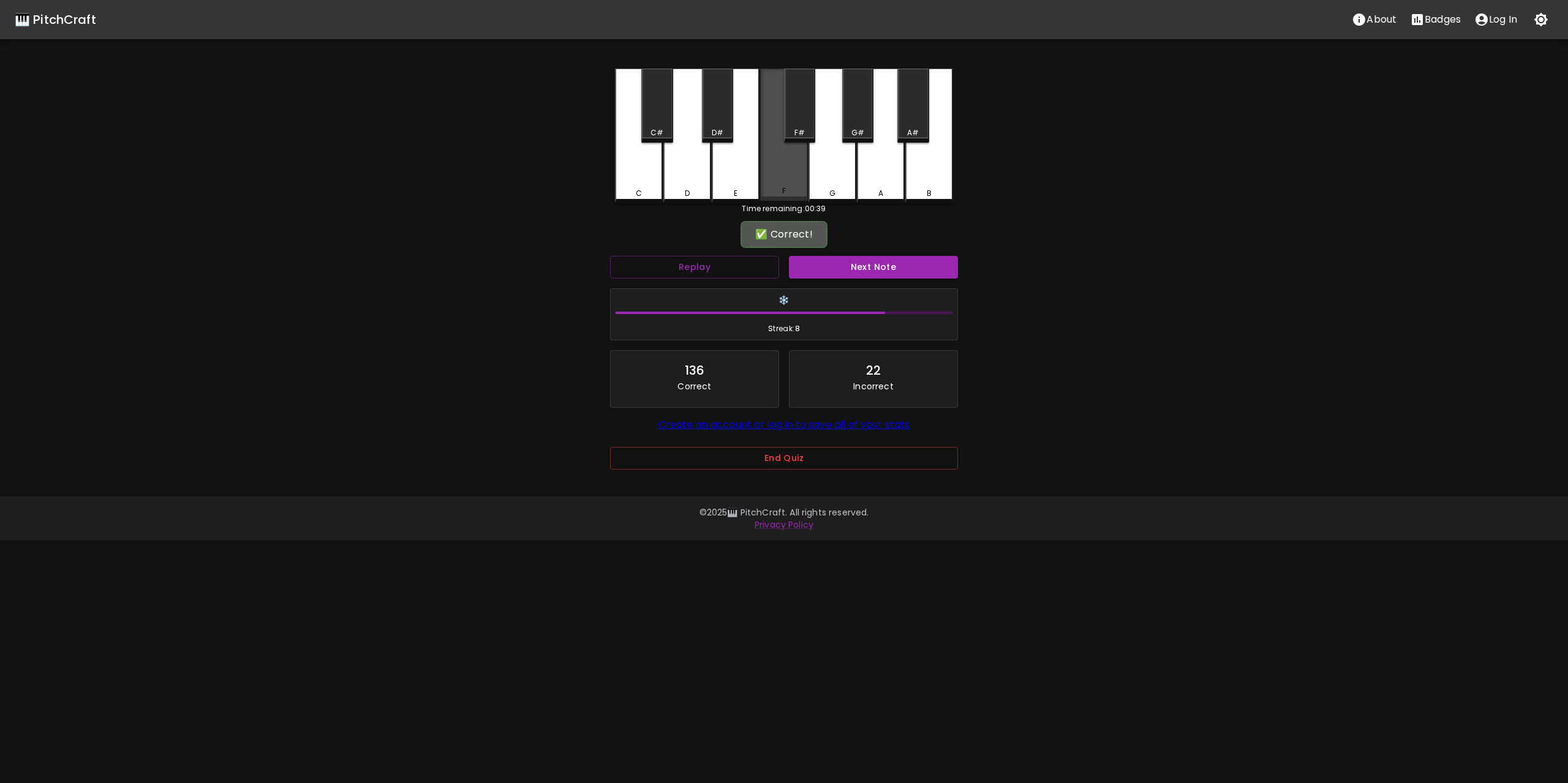
click at [784, 166] on div "F" at bounding box center [783, 135] width 48 height 133
click at [859, 266] on button "Next Note" at bounding box center [873, 267] width 169 height 23
click at [652, 163] on div "C" at bounding box center [638, 135] width 48 height 133
click at [870, 260] on button "Next Note" at bounding box center [873, 267] width 169 height 23
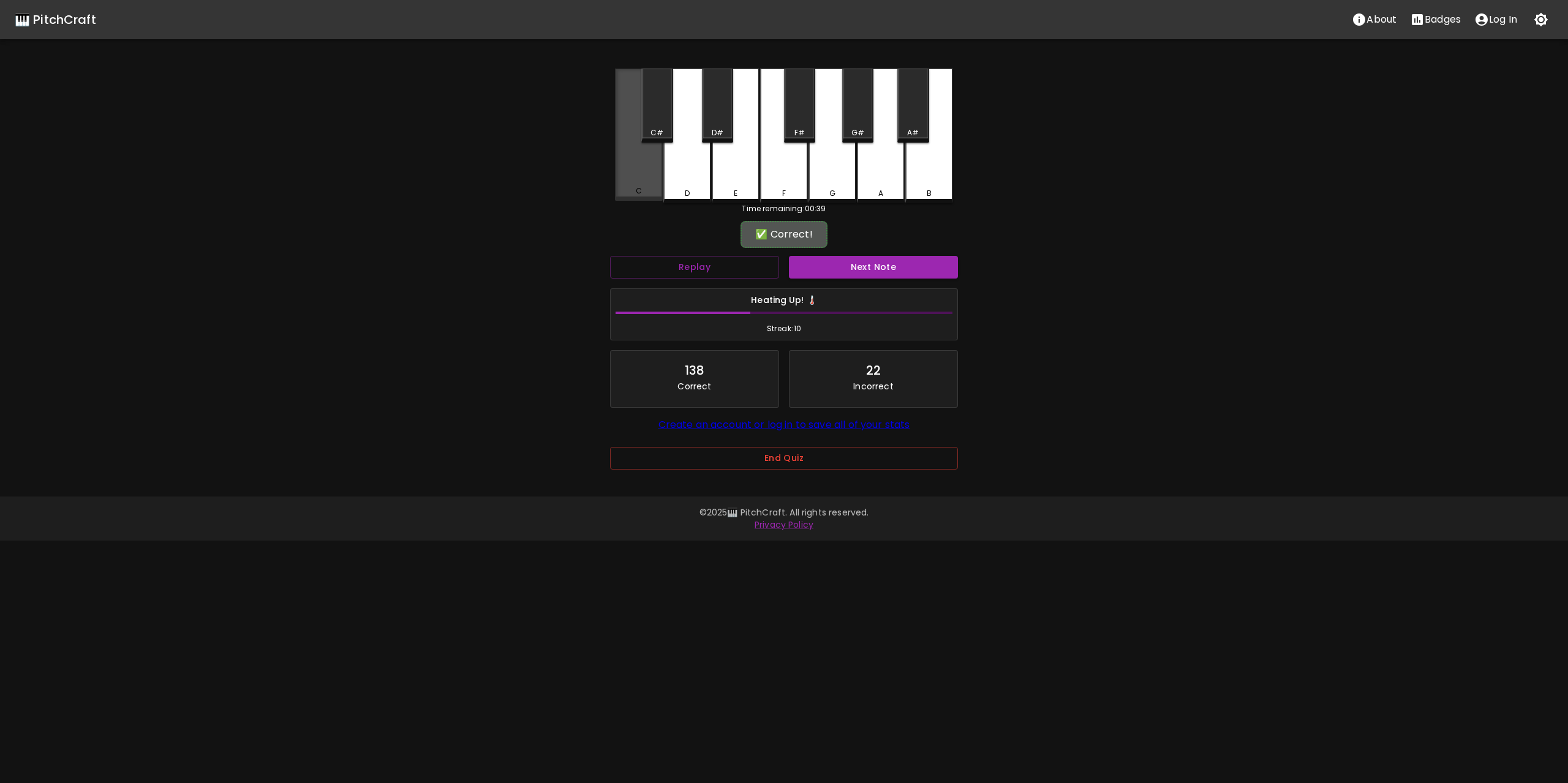
click at [650, 157] on div "C" at bounding box center [638, 135] width 48 height 133
click at [878, 264] on button "Next Note" at bounding box center [873, 267] width 169 height 23
click at [651, 168] on div "C" at bounding box center [638, 135] width 48 height 133
click at [885, 267] on button "Next Note" at bounding box center [873, 267] width 169 height 23
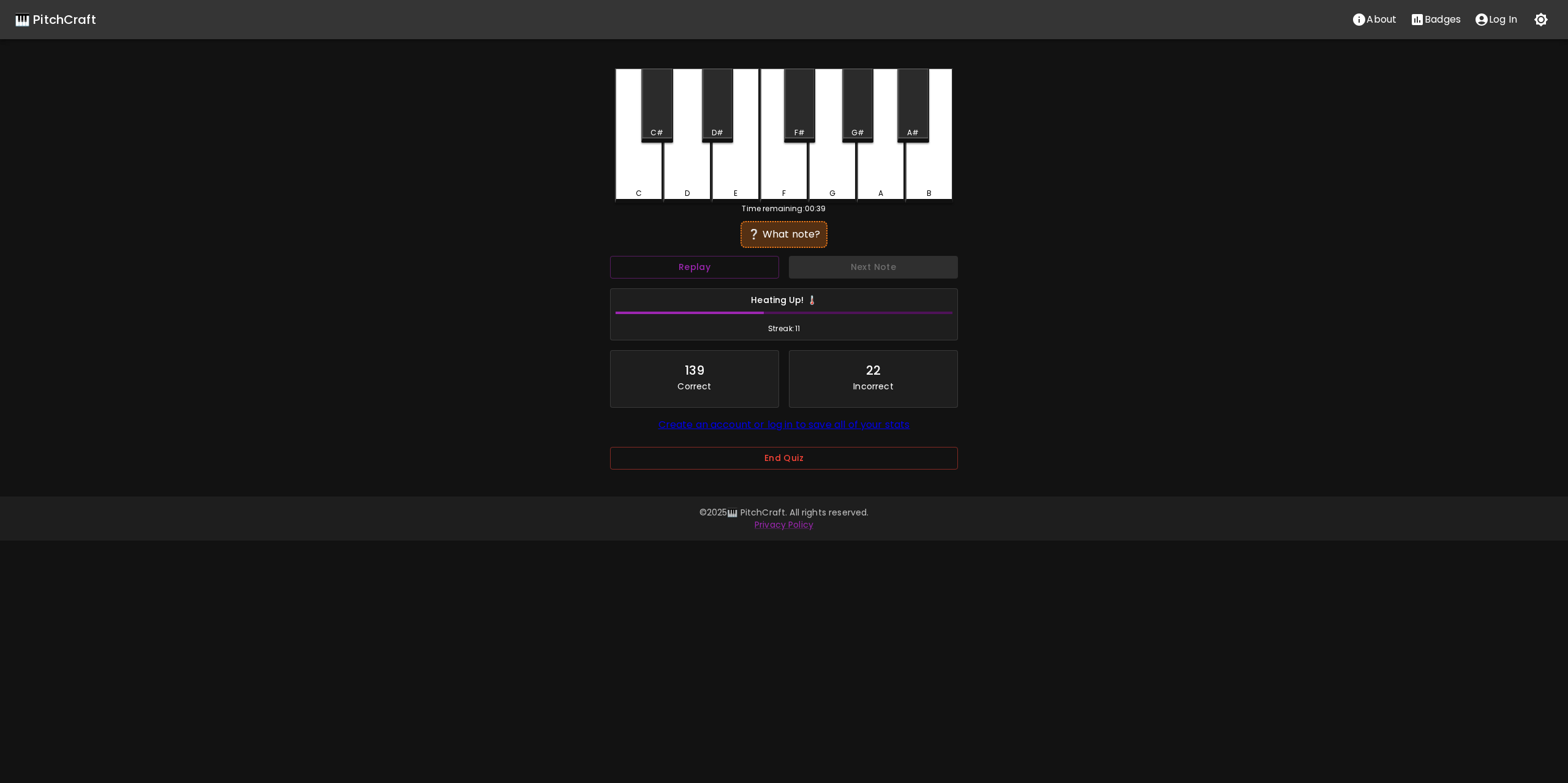
click at [643, 163] on div "C" at bounding box center [638, 136] width 48 height 134
click at [884, 257] on button "Next Note" at bounding box center [873, 267] width 169 height 23
click at [652, 170] on div "C" at bounding box center [638, 136] width 48 height 134
click at [889, 263] on button "Next Note" at bounding box center [873, 267] width 169 height 23
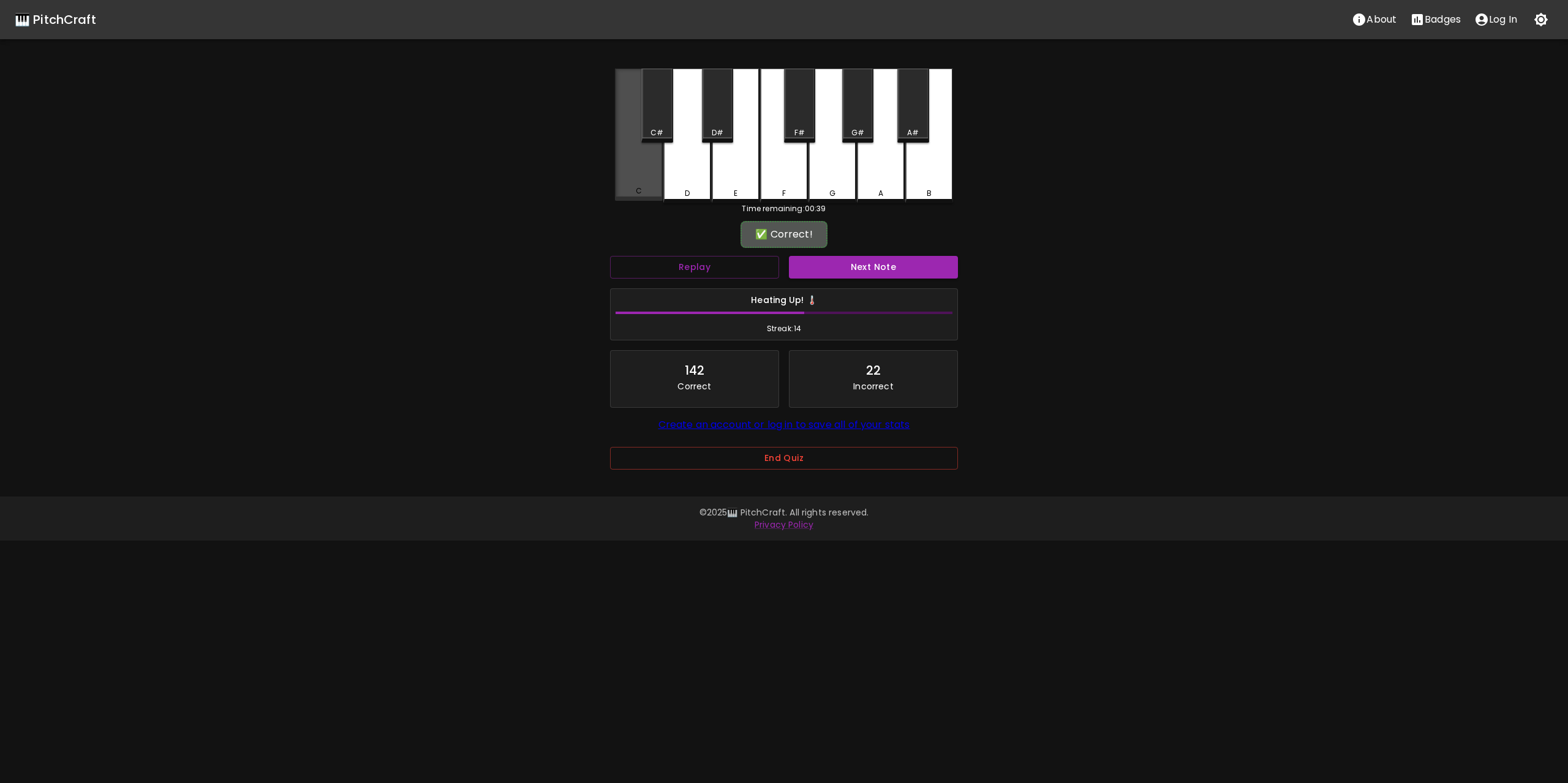
click at [643, 161] on div "C" at bounding box center [638, 135] width 48 height 133
click at [898, 264] on button "Next Note" at bounding box center [873, 267] width 169 height 23
click at [647, 162] on div "C" at bounding box center [638, 135] width 48 height 133
click at [902, 264] on button "Next Note" at bounding box center [873, 267] width 169 height 23
click at [790, 169] on div "F" at bounding box center [783, 135] width 48 height 133
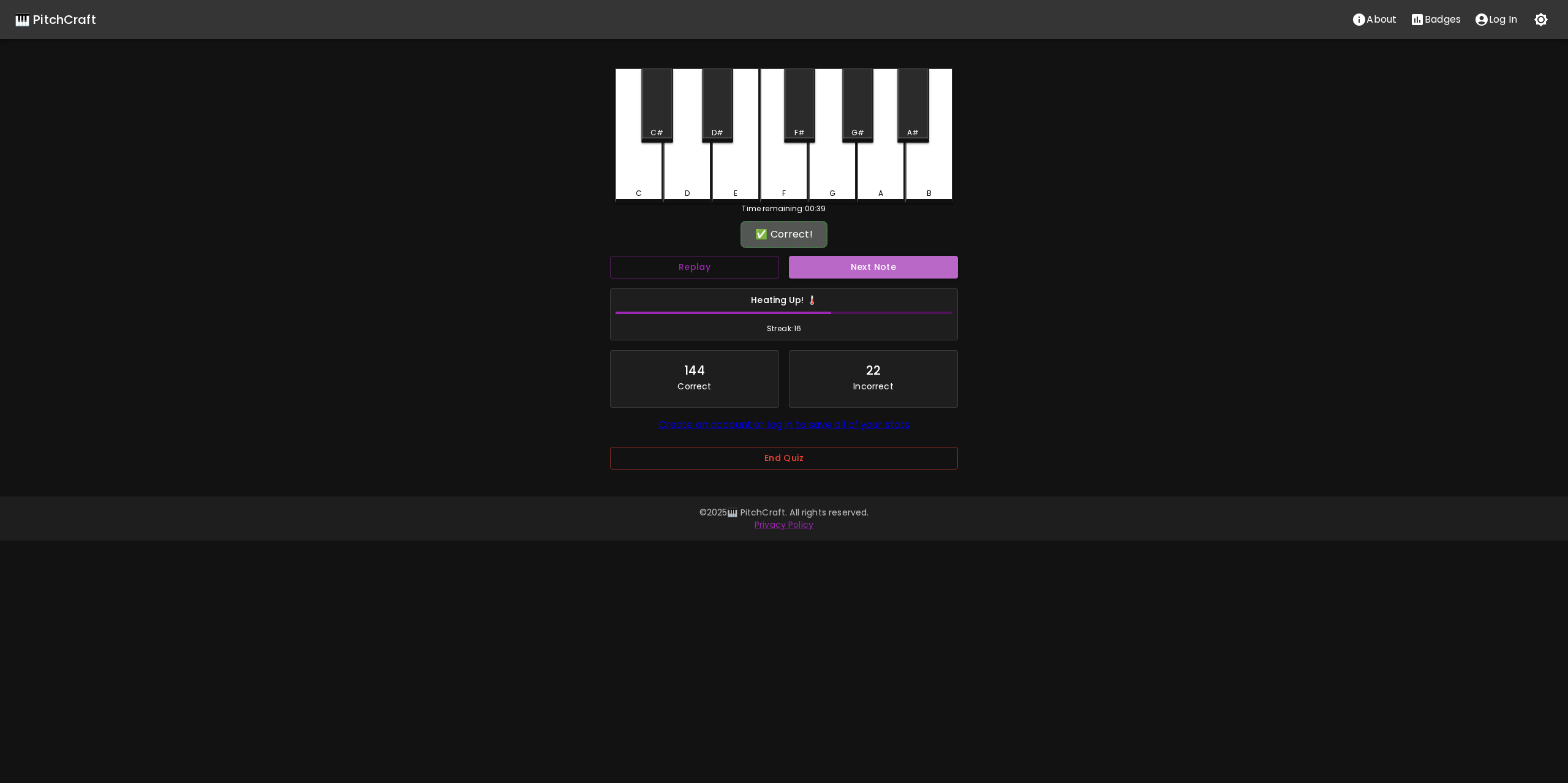
click at [883, 268] on button "Next Note" at bounding box center [873, 267] width 169 height 23
click at [832, 165] on div "G" at bounding box center [832, 135] width 48 height 133
click at [870, 270] on button "Next Note" at bounding box center [873, 267] width 169 height 23
click at [697, 167] on div "D" at bounding box center [687, 135] width 48 height 133
click at [882, 271] on button "Next Note" at bounding box center [873, 267] width 169 height 23
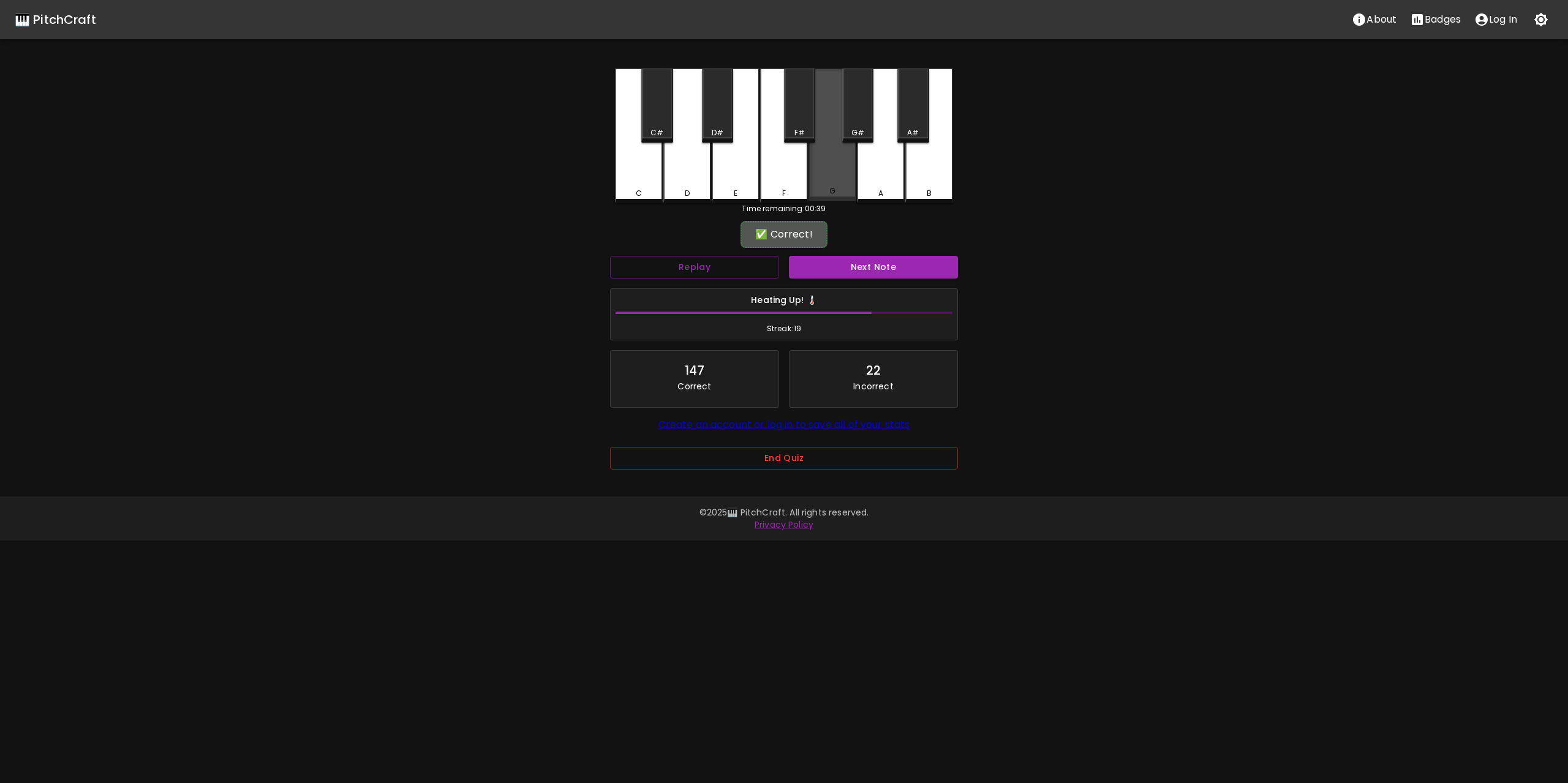
click at [822, 167] on div "G" at bounding box center [832, 135] width 48 height 133
click at [872, 266] on button "Next Note" at bounding box center [873, 267] width 169 height 23
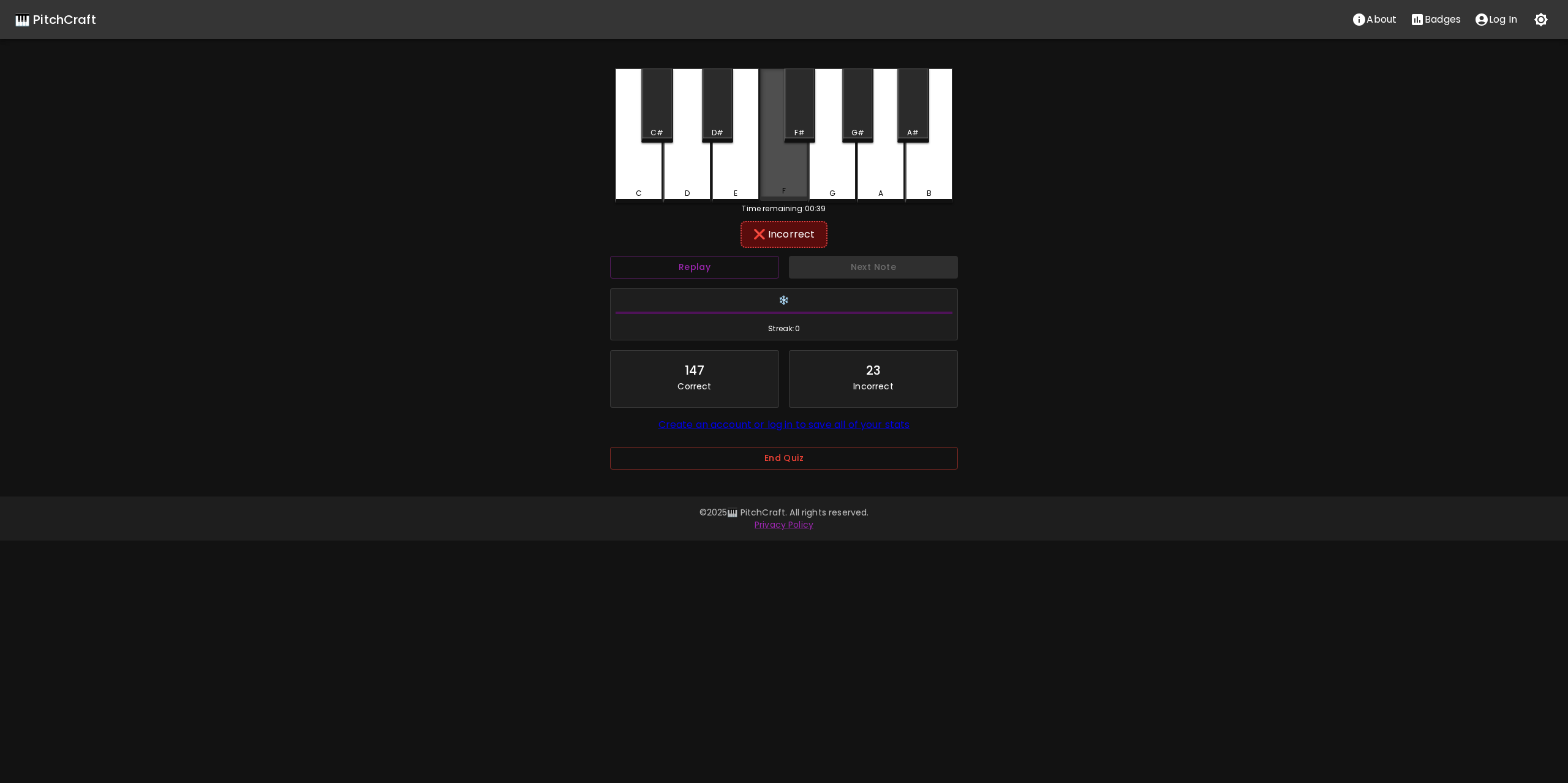
click at [791, 169] on div "F" at bounding box center [783, 135] width 48 height 133
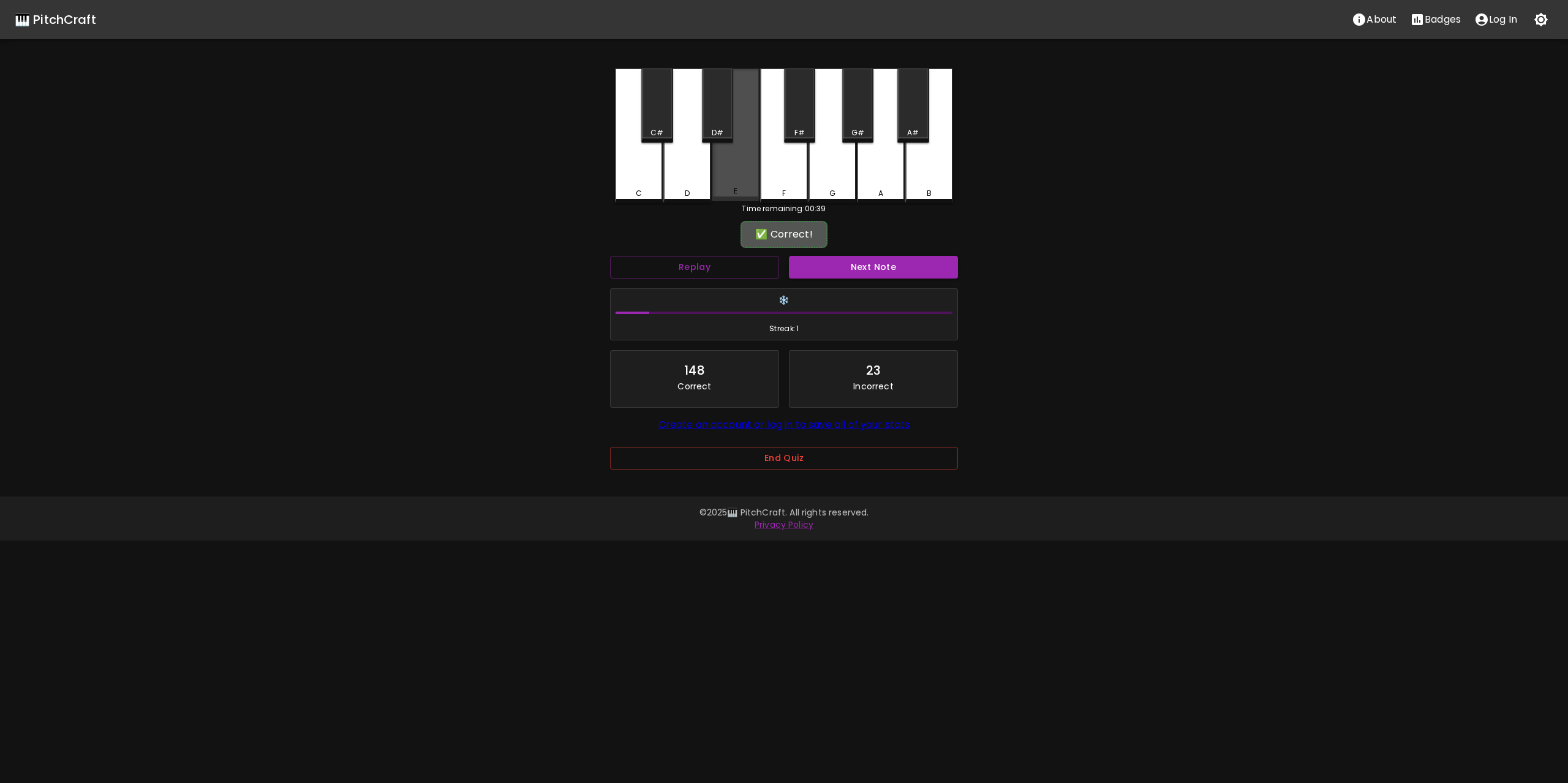
click at [728, 167] on div "E" at bounding box center [735, 135] width 48 height 133
click at [876, 270] on button "Next Note" at bounding box center [873, 267] width 169 height 23
click at [794, 168] on div "F" at bounding box center [783, 135] width 48 height 133
click at [858, 271] on button "Next Note" at bounding box center [873, 267] width 169 height 23
click at [684, 167] on div "D" at bounding box center [687, 135] width 48 height 133
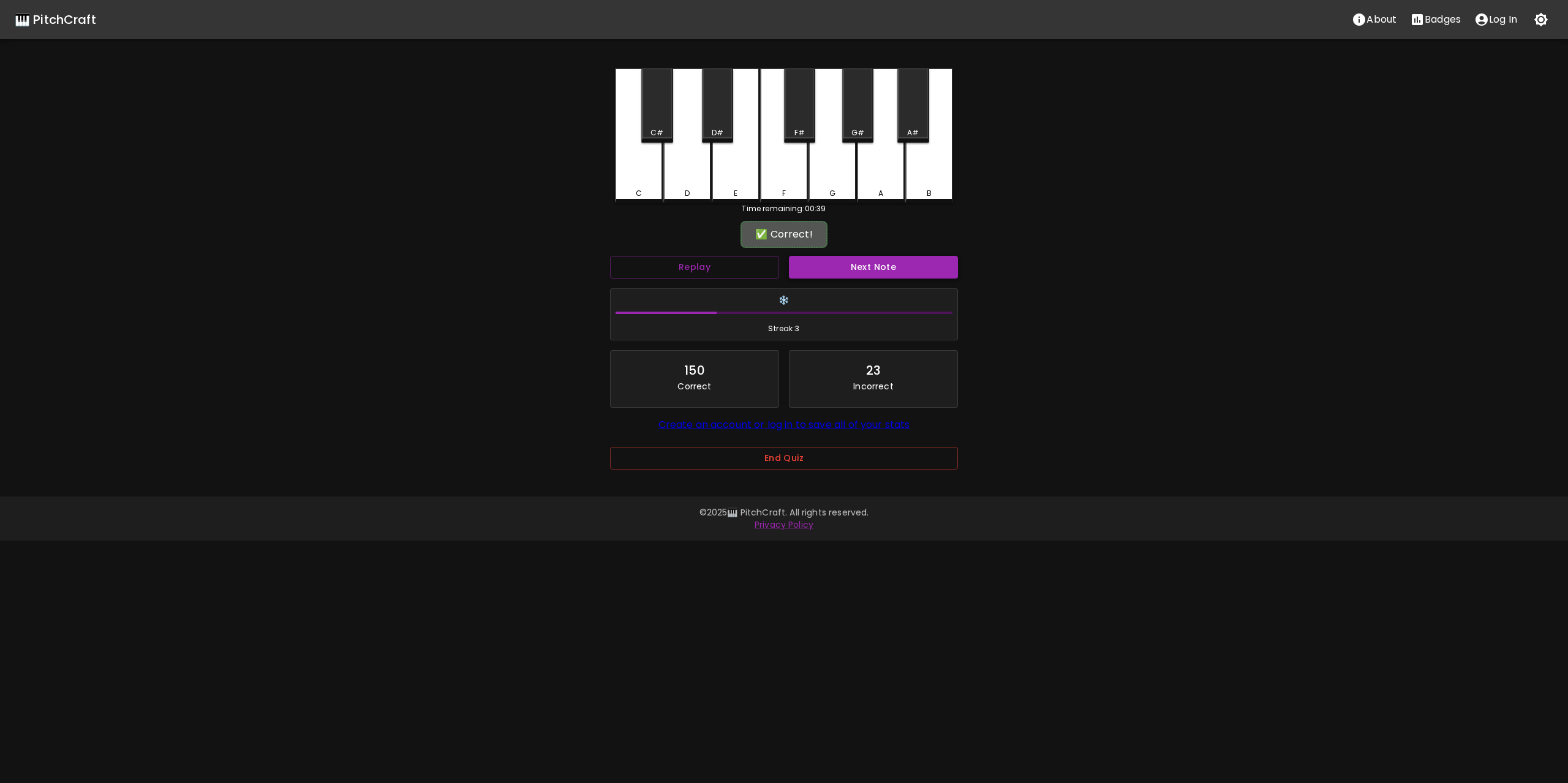
click at [862, 268] on button "Next Note" at bounding box center [873, 267] width 169 height 23
click at [748, 168] on div "E" at bounding box center [735, 135] width 48 height 133
click at [870, 270] on button "Next Note" at bounding box center [873, 267] width 169 height 23
click at [833, 168] on div "G" at bounding box center [832, 135] width 48 height 133
click at [873, 273] on button "Next Note" at bounding box center [873, 267] width 169 height 23
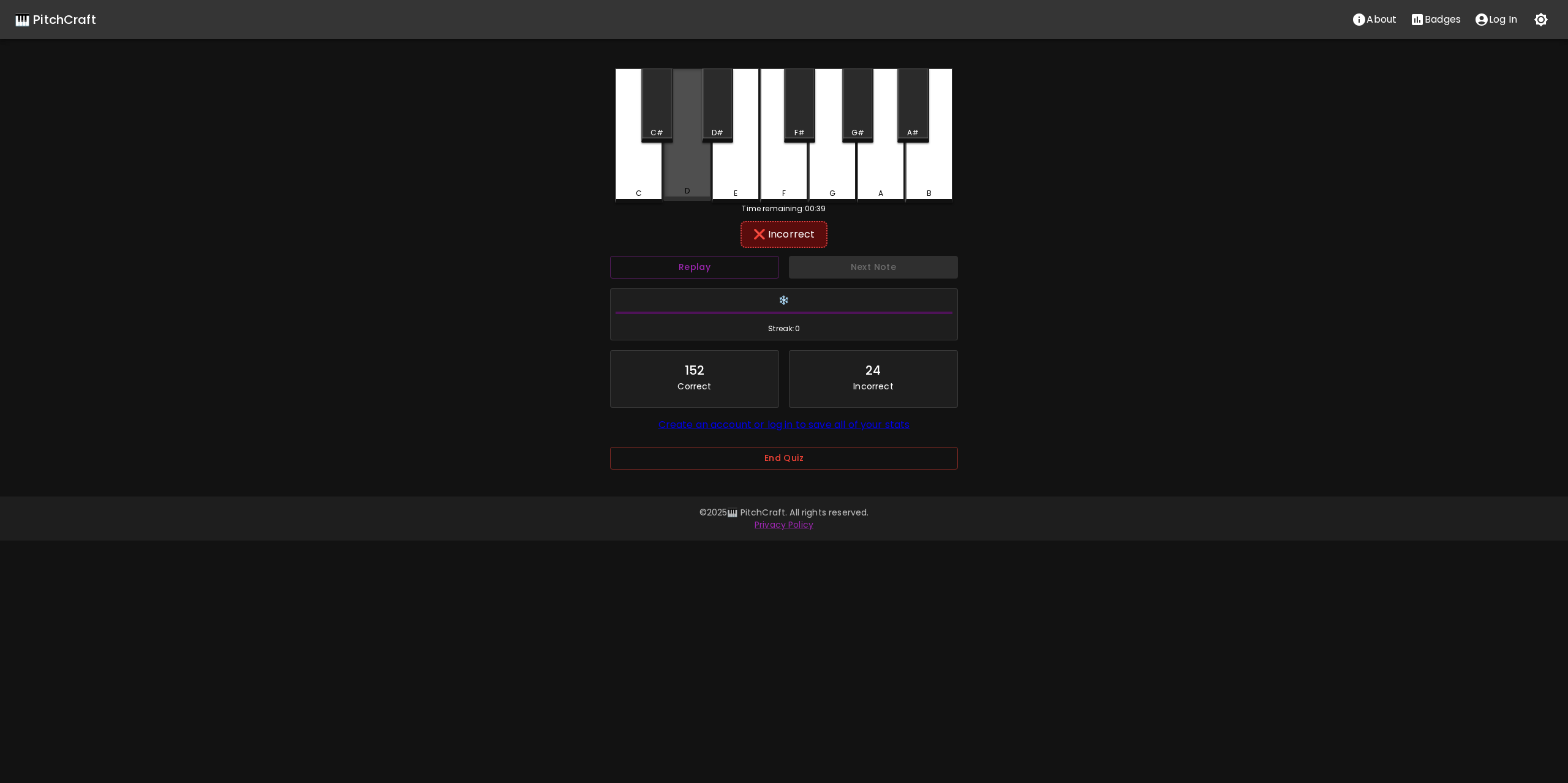
drag, startPoint x: 697, startPoint y: 172, endPoint x: 712, endPoint y: 171, distance: 15.0
click at [697, 172] on div "D" at bounding box center [687, 135] width 48 height 133
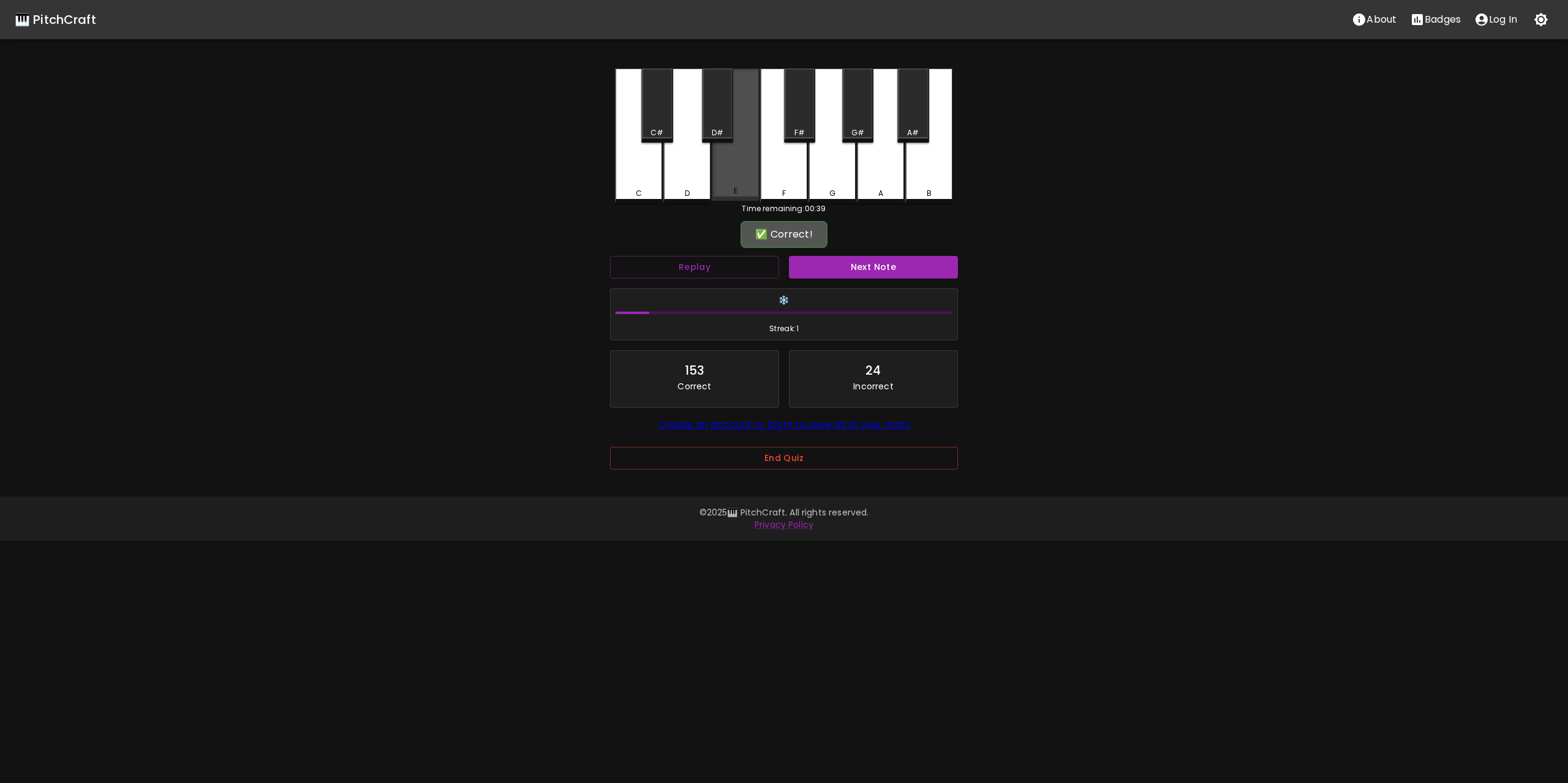
click at [737, 170] on div "E" at bounding box center [735, 135] width 48 height 133
click at [873, 265] on button "Next Note" at bounding box center [873, 267] width 169 height 23
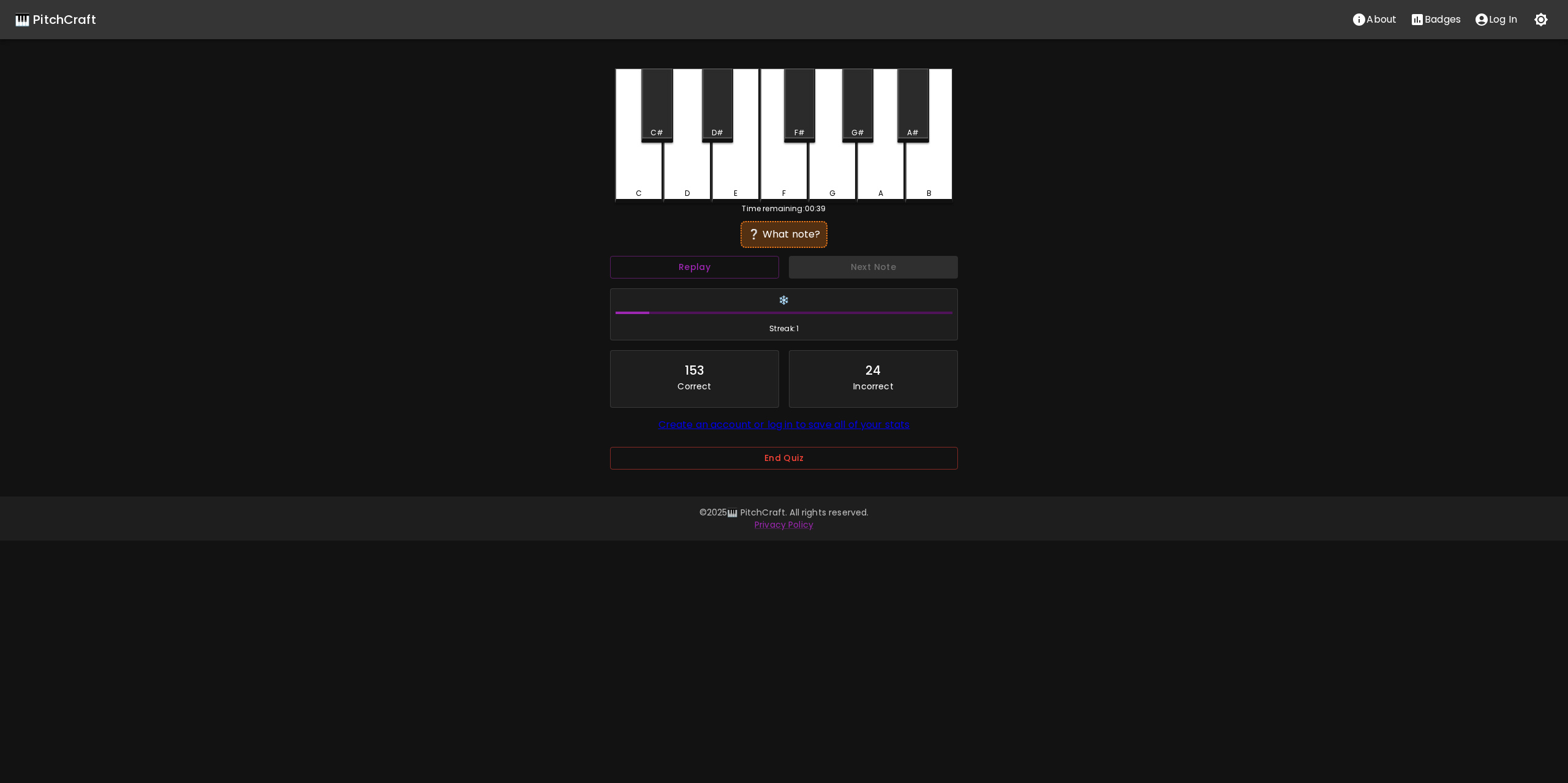
click at [742, 166] on div "E" at bounding box center [735, 136] width 48 height 134
click at [881, 271] on button "Next Note" at bounding box center [873, 267] width 169 height 23
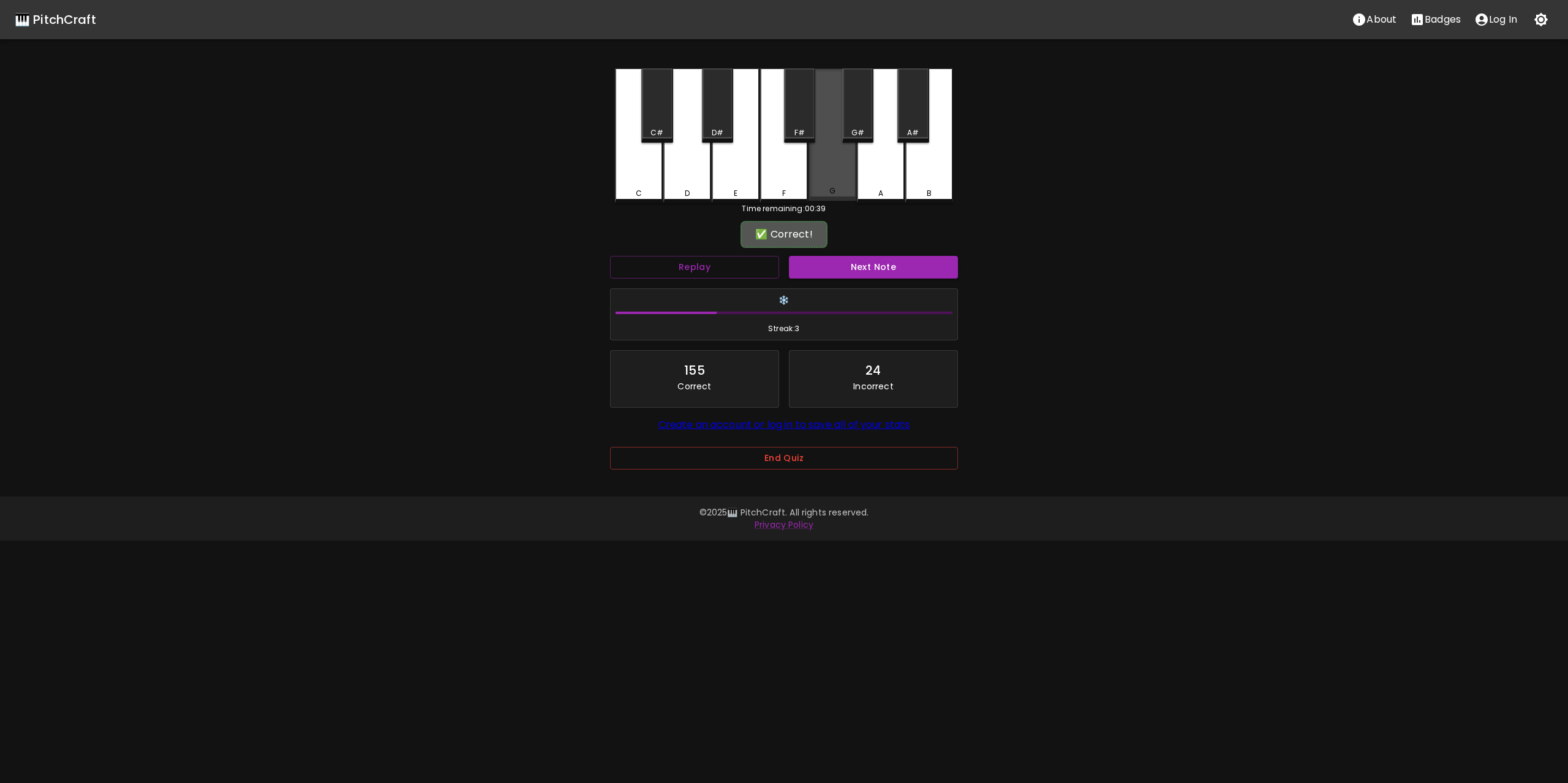
click at [822, 165] on div "G" at bounding box center [832, 135] width 48 height 133
click at [867, 271] on button "Next Note" at bounding box center [873, 267] width 169 height 23
click at [643, 164] on div "C" at bounding box center [638, 135] width 48 height 133
click at [899, 271] on button "Next Note" at bounding box center [873, 267] width 169 height 23
click at [823, 168] on div "G" at bounding box center [832, 135] width 48 height 133
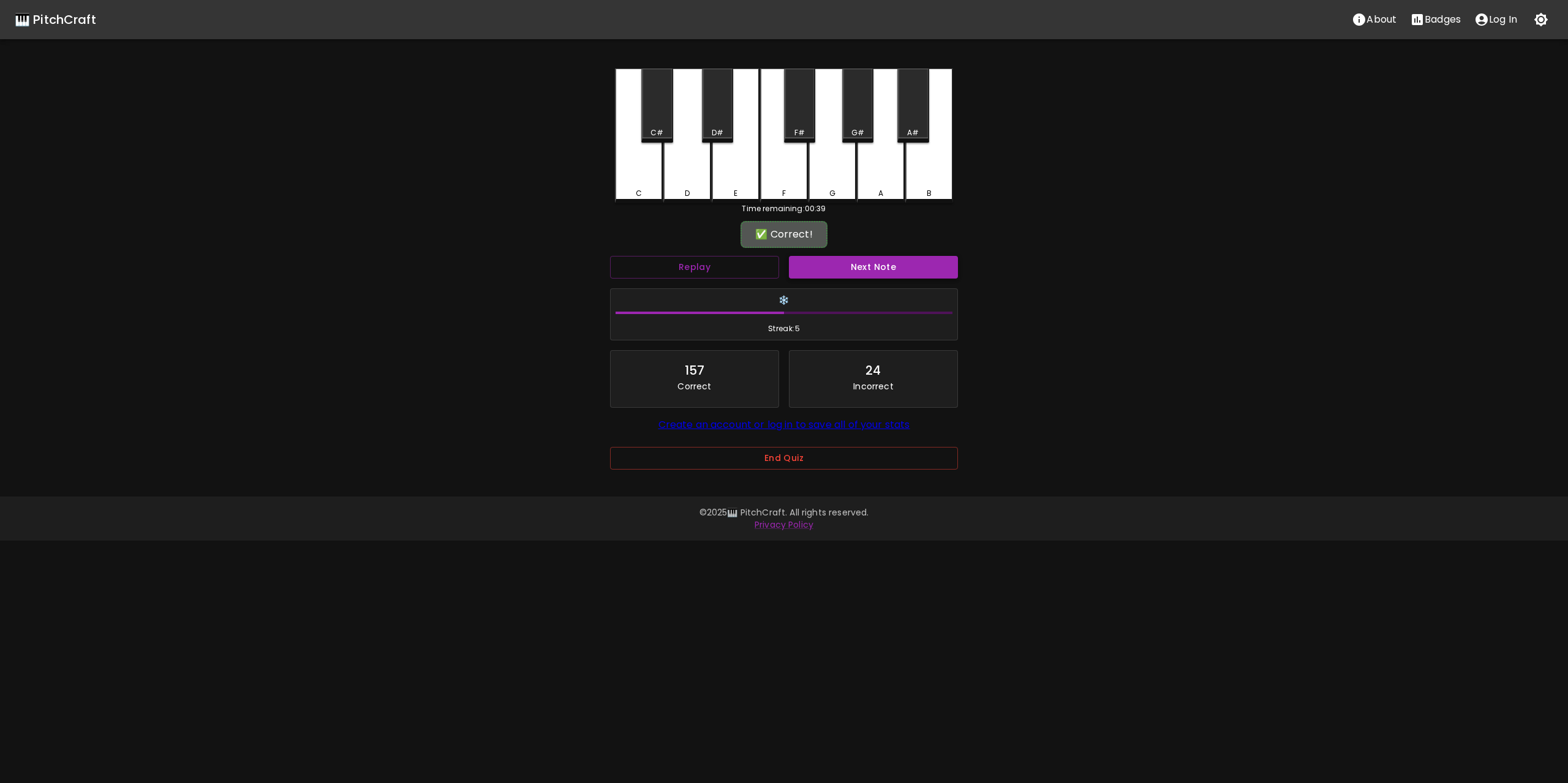
click at [836, 262] on button "Next Note" at bounding box center [873, 267] width 169 height 23
click at [647, 163] on div "C" at bounding box center [638, 135] width 48 height 133
click at [867, 271] on button "Next Note" at bounding box center [873, 267] width 169 height 23
click at [657, 171] on div "C" at bounding box center [638, 135] width 48 height 133
click at [870, 268] on button "Next Note" at bounding box center [873, 267] width 169 height 23
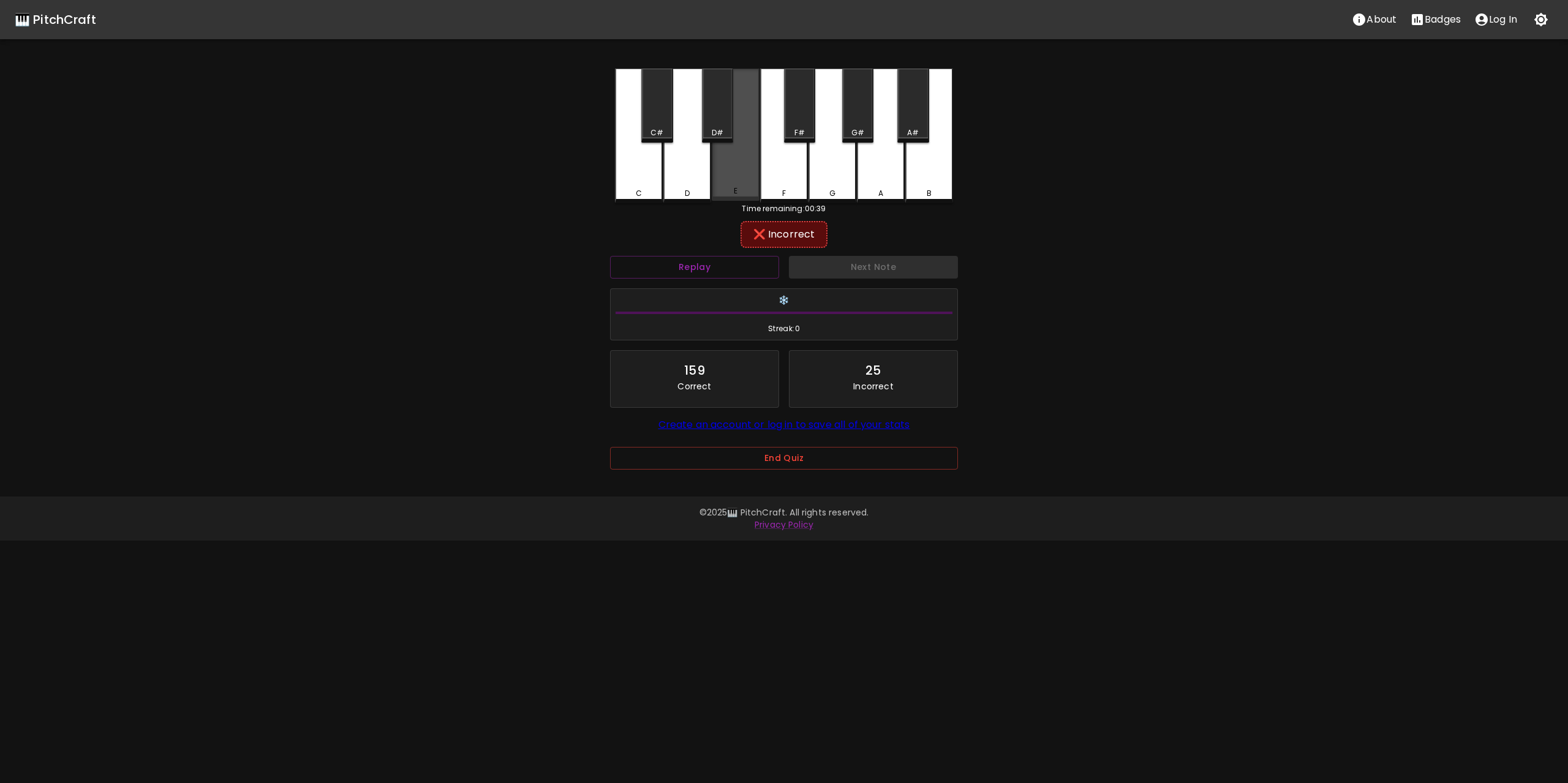
click at [733, 165] on div "E" at bounding box center [735, 135] width 48 height 133
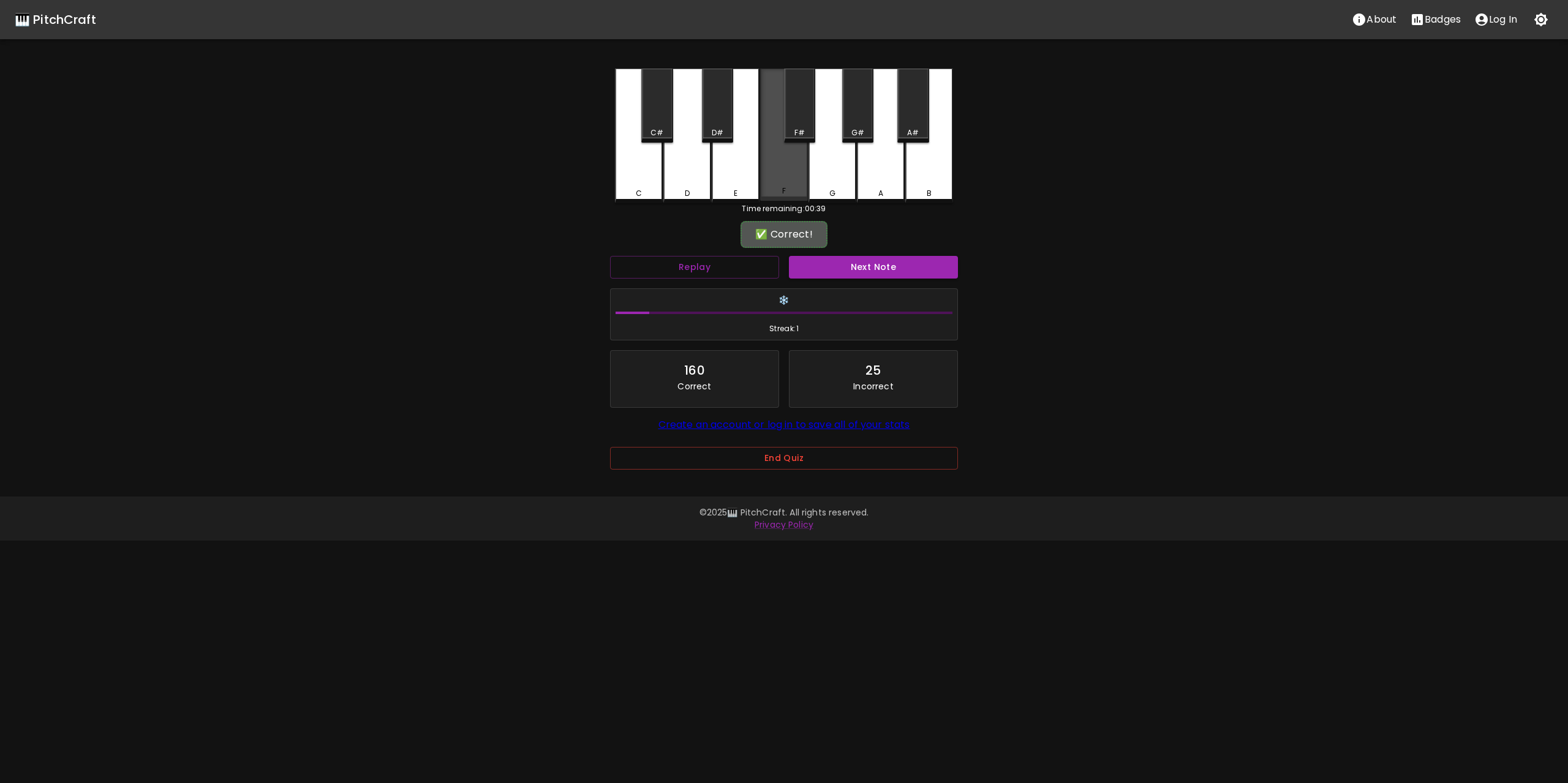
click at [793, 165] on div "F" at bounding box center [783, 135] width 48 height 133
click at [864, 271] on button "Next Note" at bounding box center [873, 267] width 169 height 23
click at [782, 164] on div "F" at bounding box center [783, 135] width 48 height 133
click at [870, 270] on button "Next Note" at bounding box center [873, 267] width 169 height 23
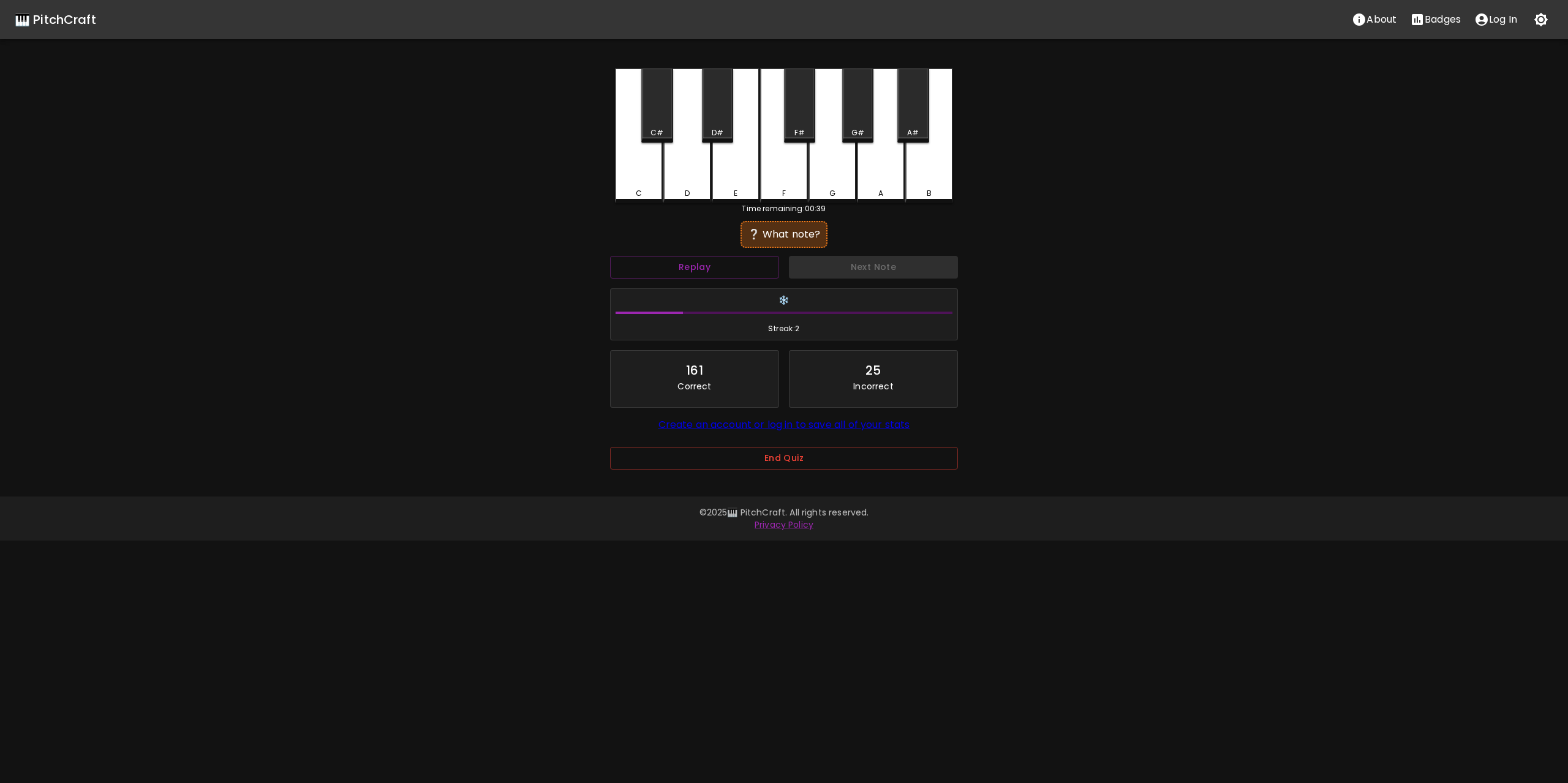
click at [781, 168] on div "F" at bounding box center [783, 136] width 48 height 134
click at [856, 268] on button "Next Note" at bounding box center [873, 267] width 169 height 23
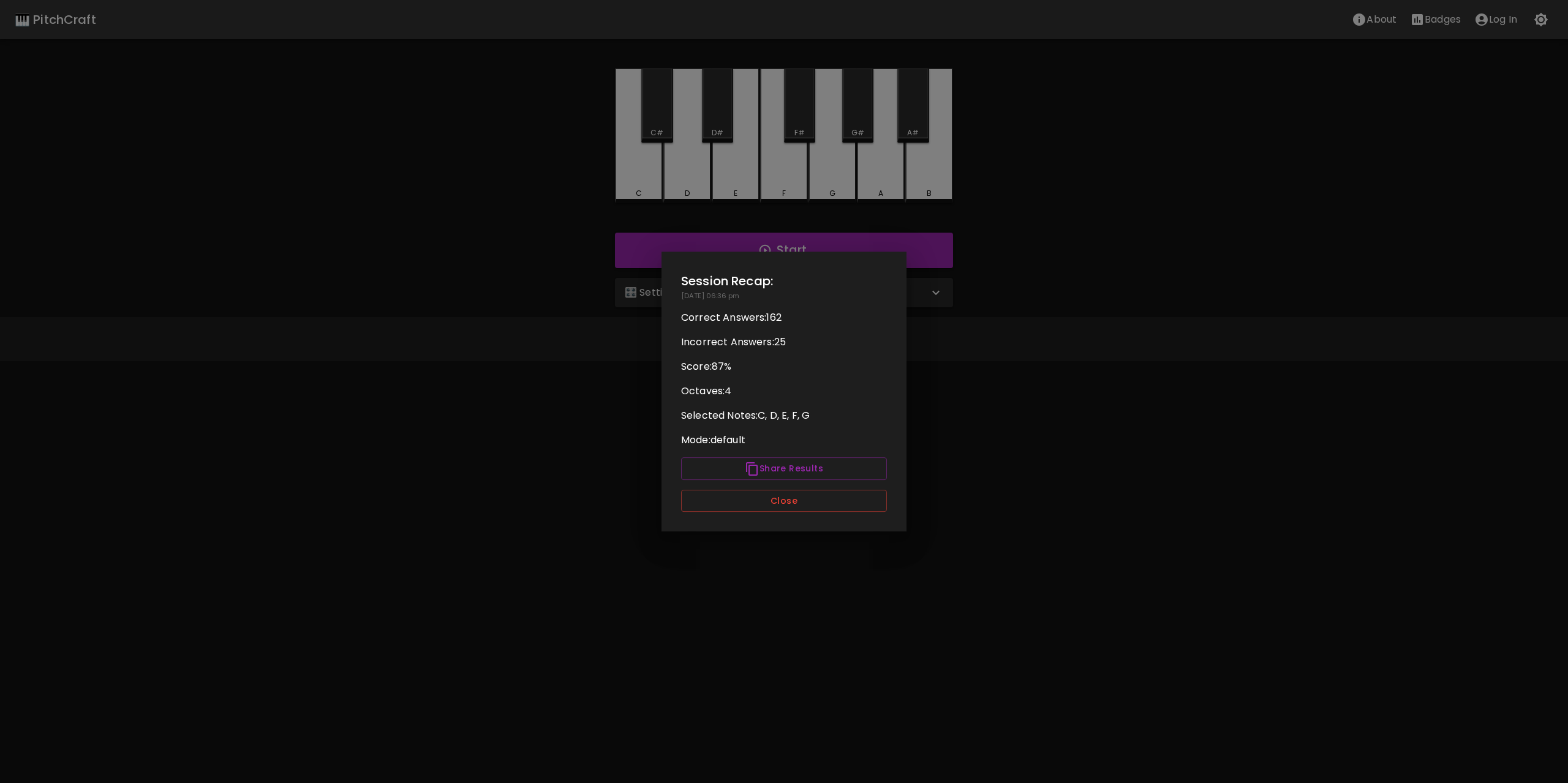
click at [1072, 258] on div at bounding box center [784, 391] width 1568 height 783
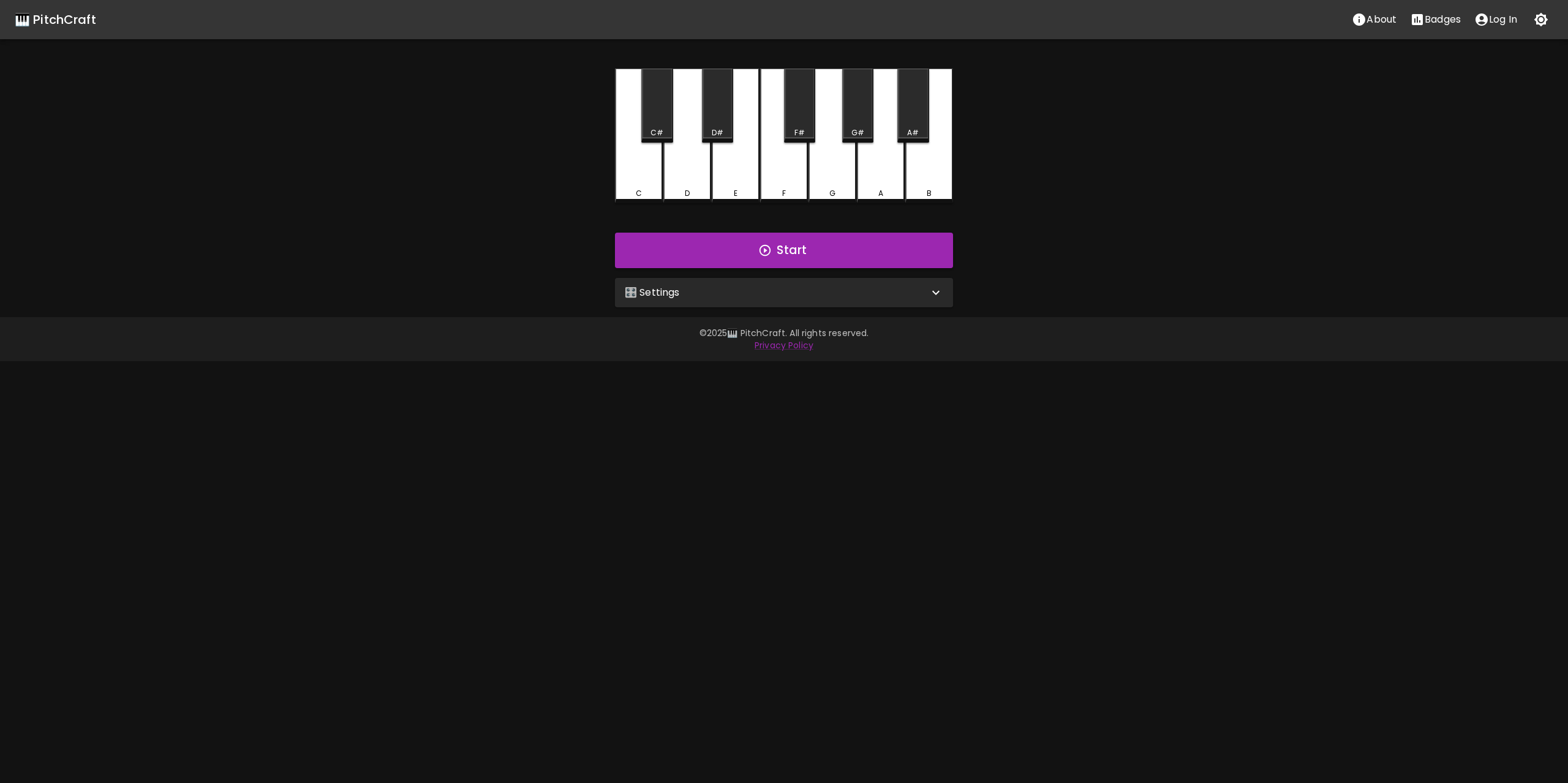
click at [851, 293] on div "🎛️ Settings" at bounding box center [776, 292] width 304 height 15
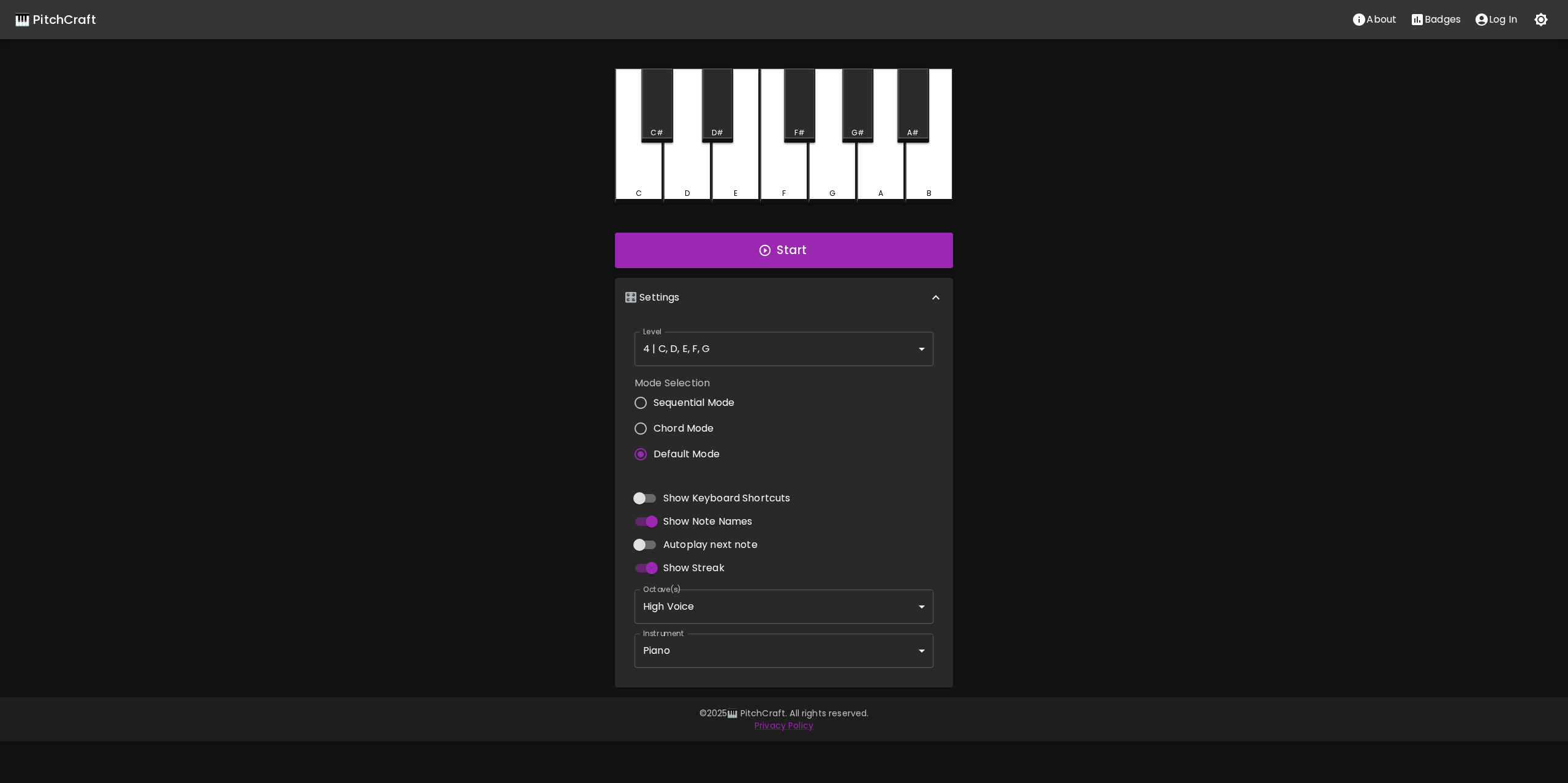
click at [642, 546] on input "Autoplay next note" at bounding box center [639, 545] width 70 height 24
checkbox input "true"
click at [746, 594] on body "🎹 PitchCraft About Badges Log In C C# D D# E F F# G G# A A# B Start 🎛️ Settings…" at bounding box center [784, 370] width 1568 height 741
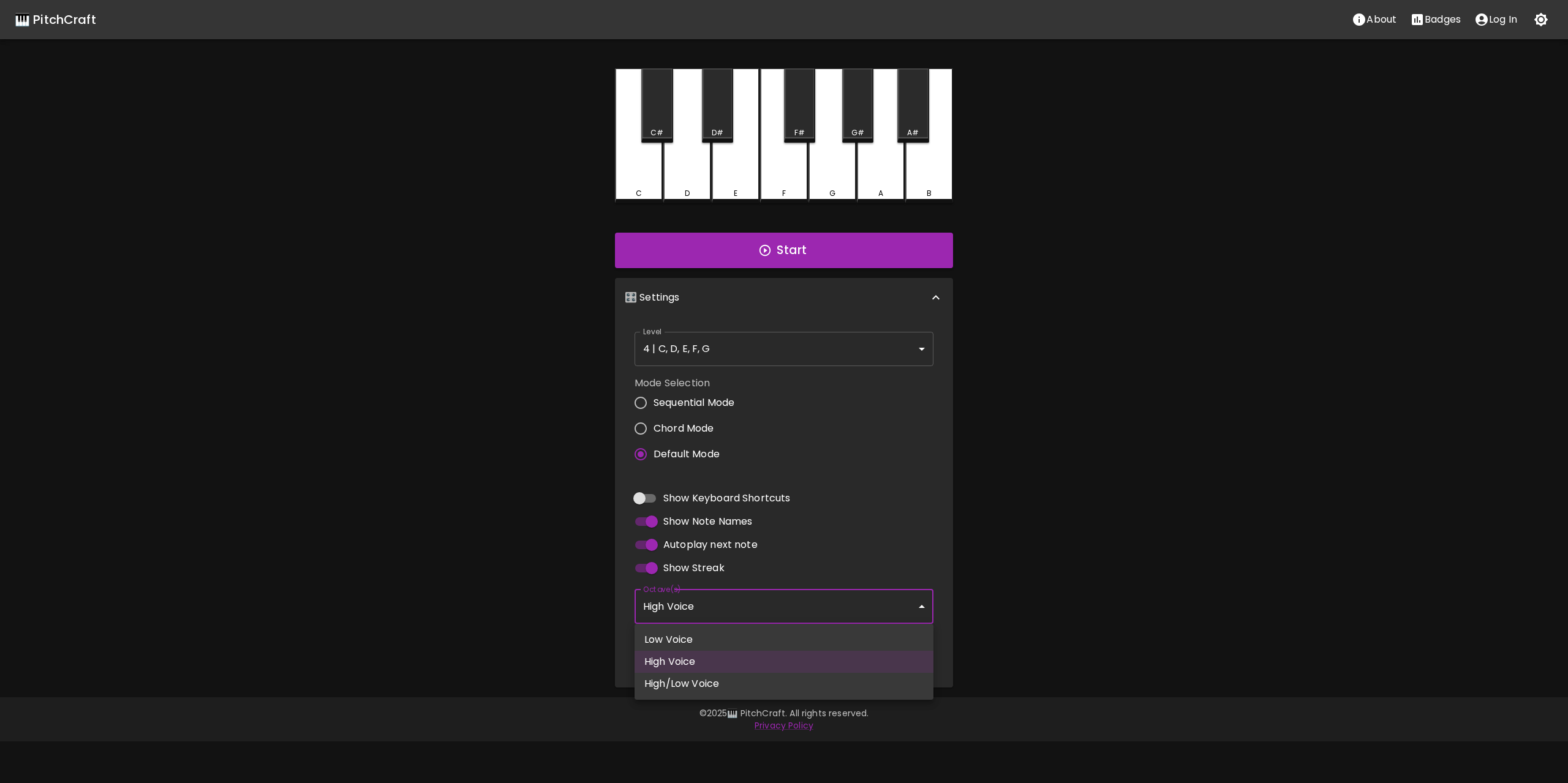
click at [1021, 577] on div at bounding box center [784, 391] width 1568 height 783
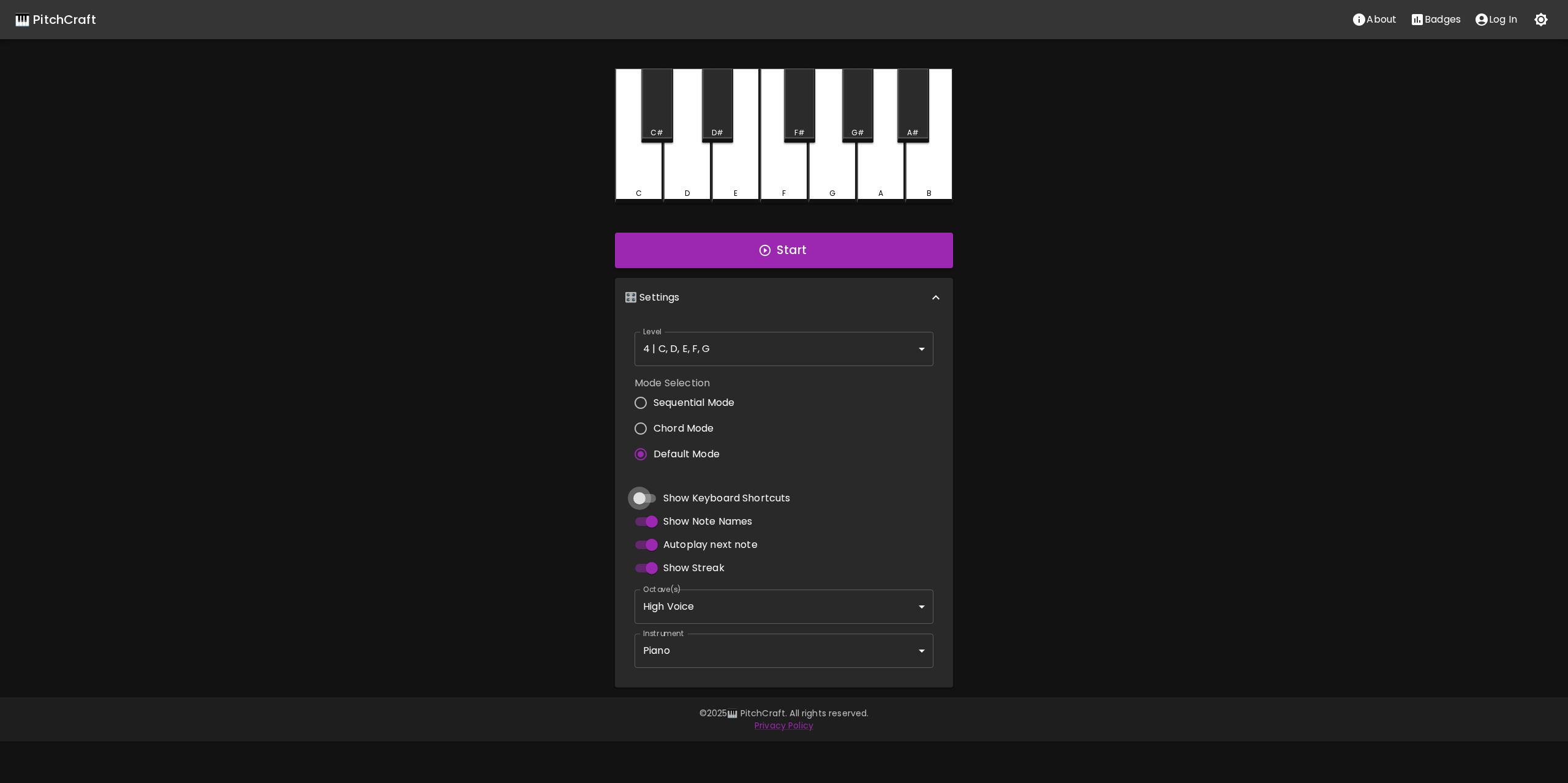
click at [647, 498] on input "Show Keyboard Shortcuts" at bounding box center [639, 498] width 70 height 24
checkbox input "true"
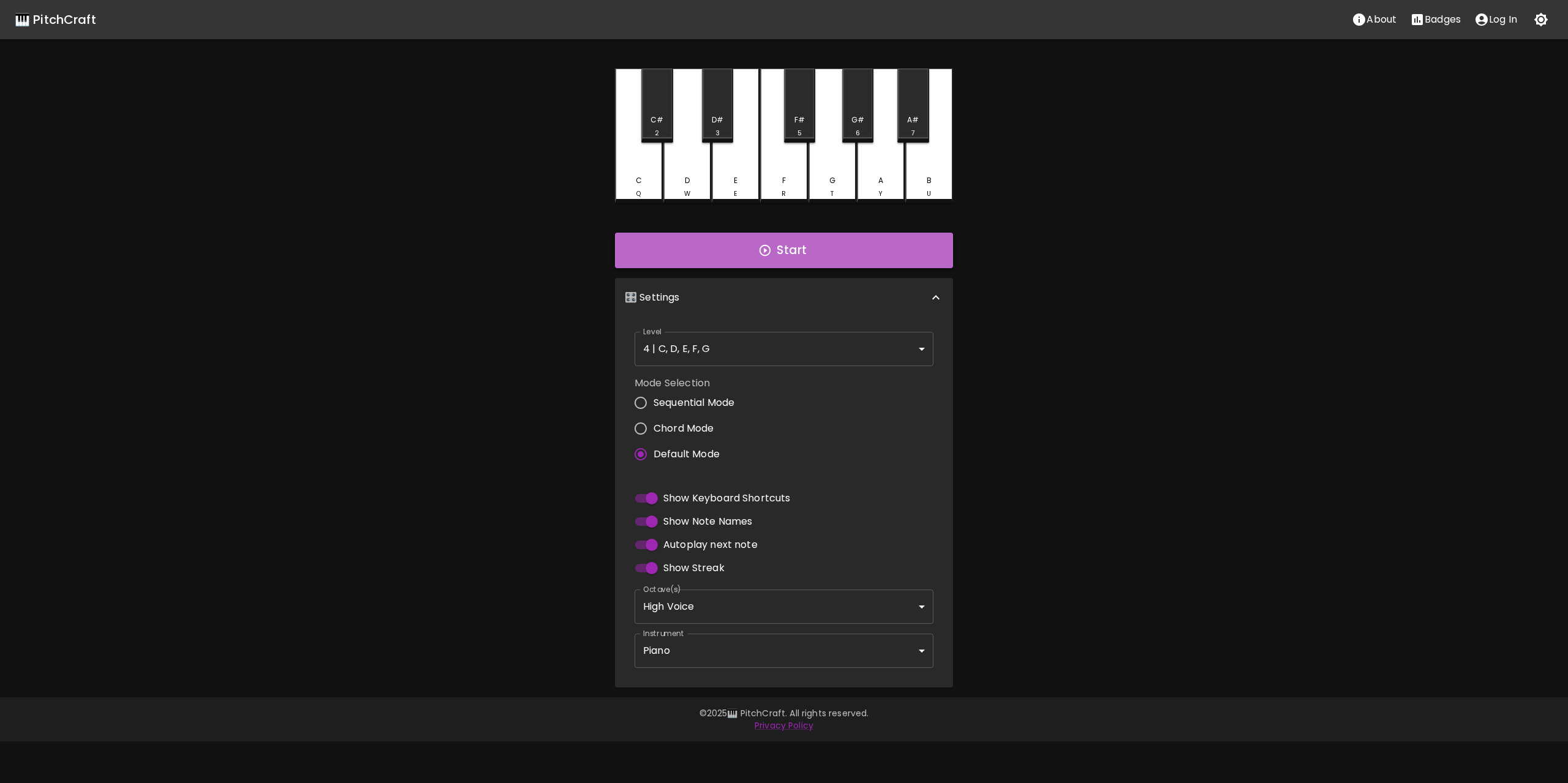
click at [885, 243] on button "Start" at bounding box center [783, 251] width 338 height 36
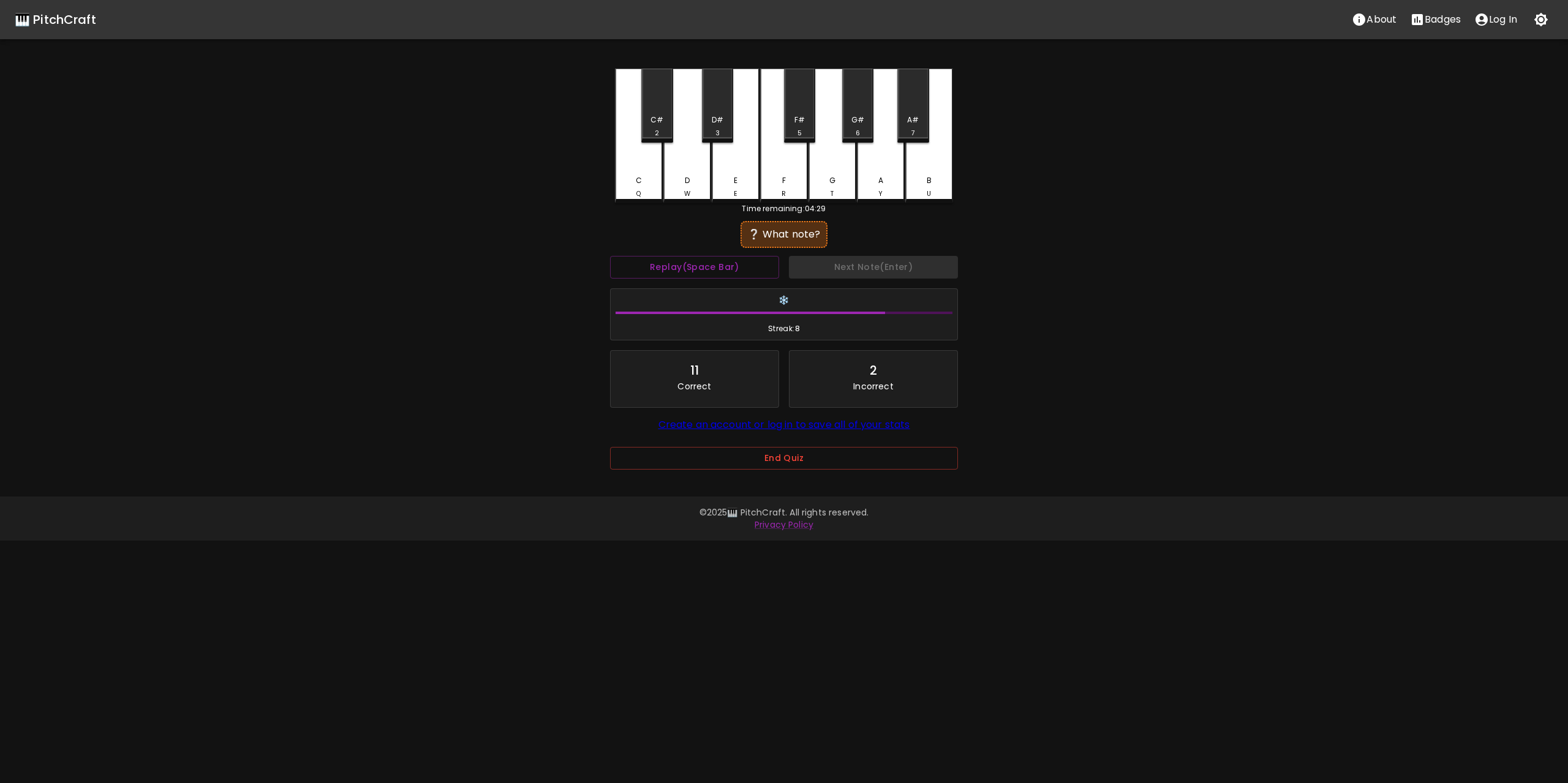
drag, startPoint x: 727, startPoint y: 268, endPoint x: 1122, endPoint y: 272, distance: 395.0
click at [1121, 272] on div "🎹 PitchCraft About Badges Log In C Q C# 2 D W D# 3 E E F R F# 5 G T G# 6 A Y A#…" at bounding box center [784, 244] width 1568 height 487
click at [610, 256] on button "Replay (Space Bar)" at bounding box center [695, 267] width 169 height 23
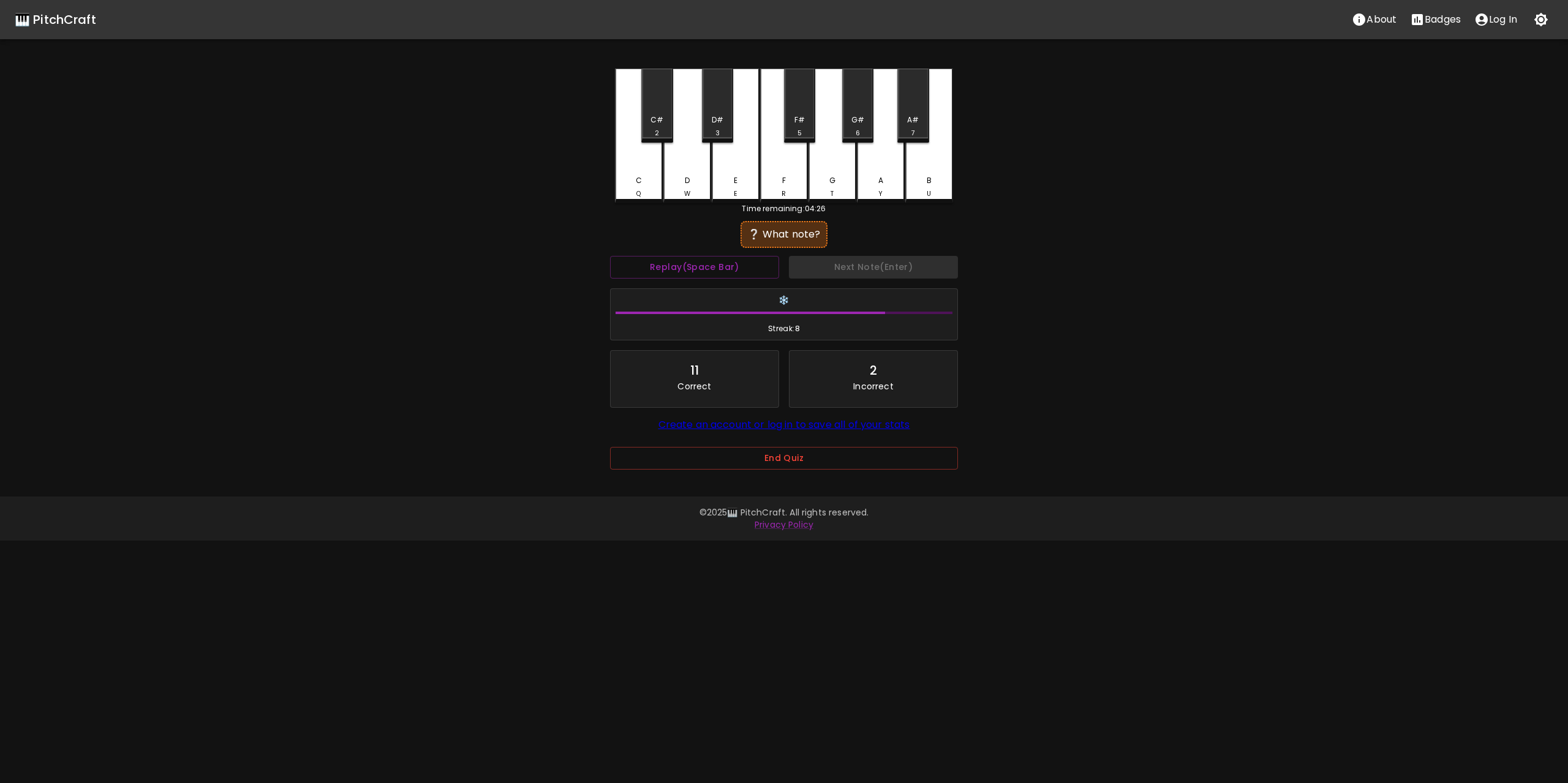
click at [610, 256] on button "Replay (Space Bar)" at bounding box center [695, 267] width 169 height 23
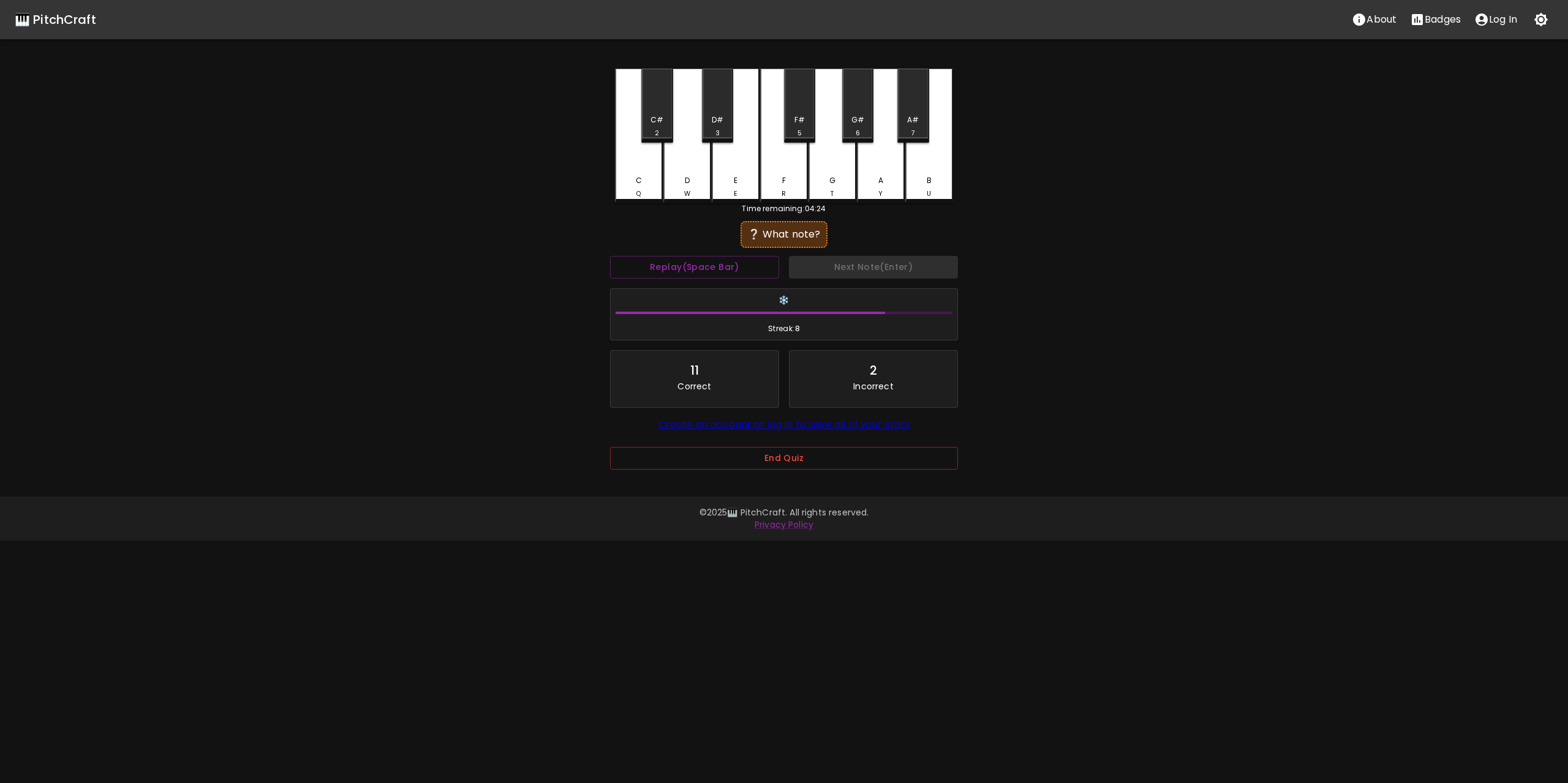
click at [610, 256] on button "Replay (Space Bar)" at bounding box center [695, 267] width 169 height 23
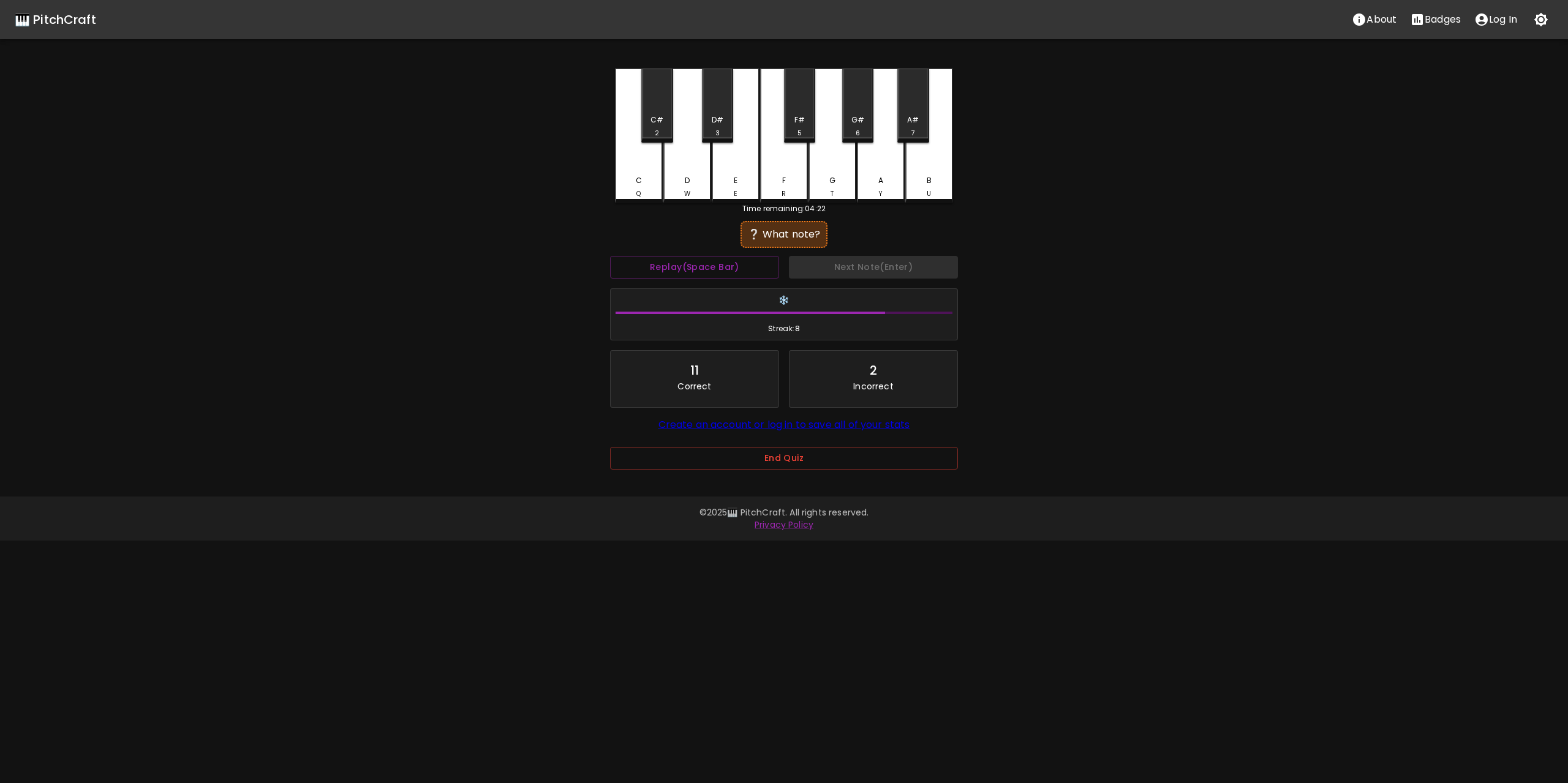
click at [610, 256] on button "Replay (Space Bar)" at bounding box center [695, 267] width 169 height 23
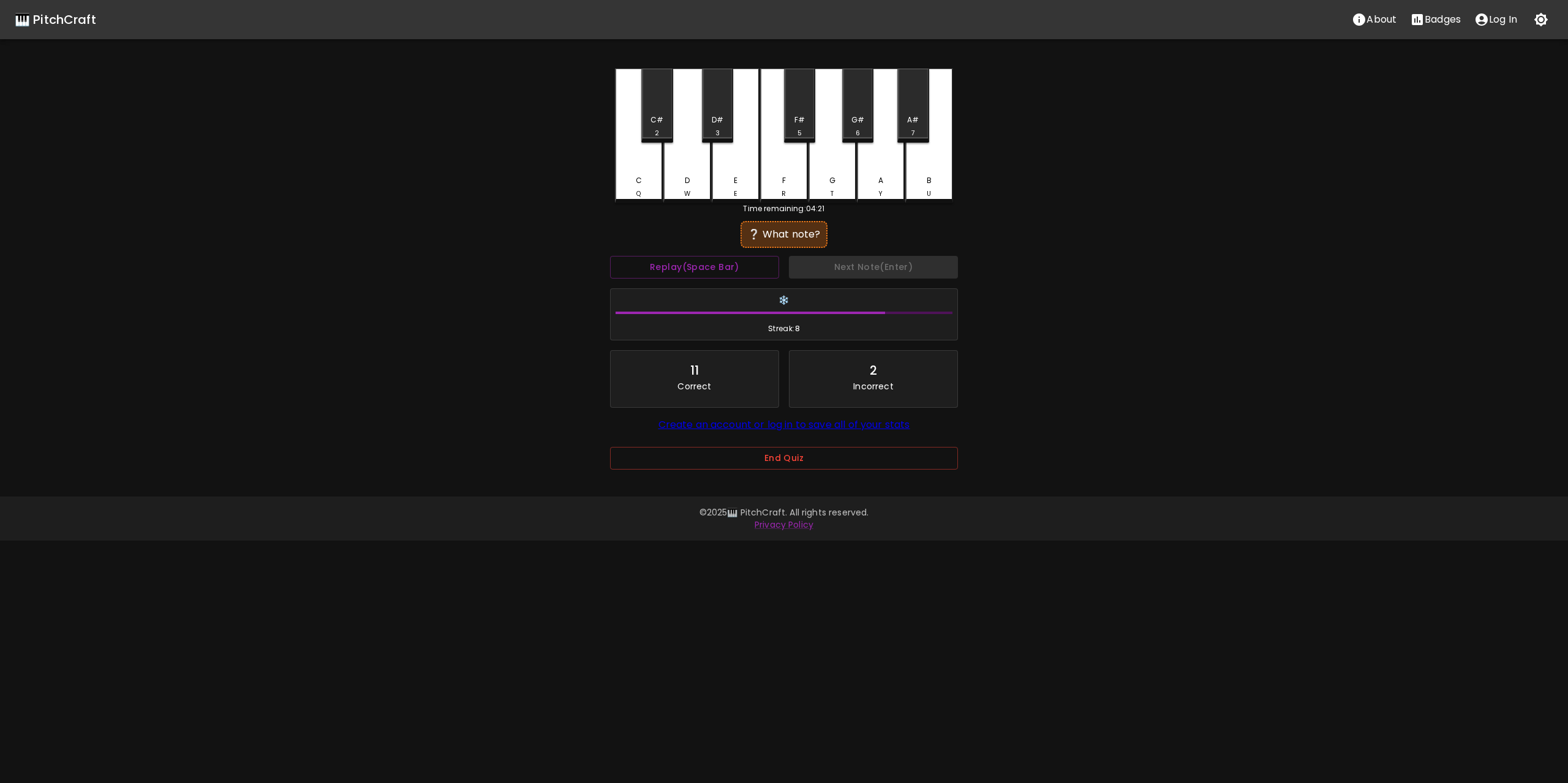
click at [610, 256] on button "Replay (Space Bar)" at bounding box center [695, 267] width 169 height 23
click at [816, 458] on button "End Quiz" at bounding box center [784, 458] width 347 height 23
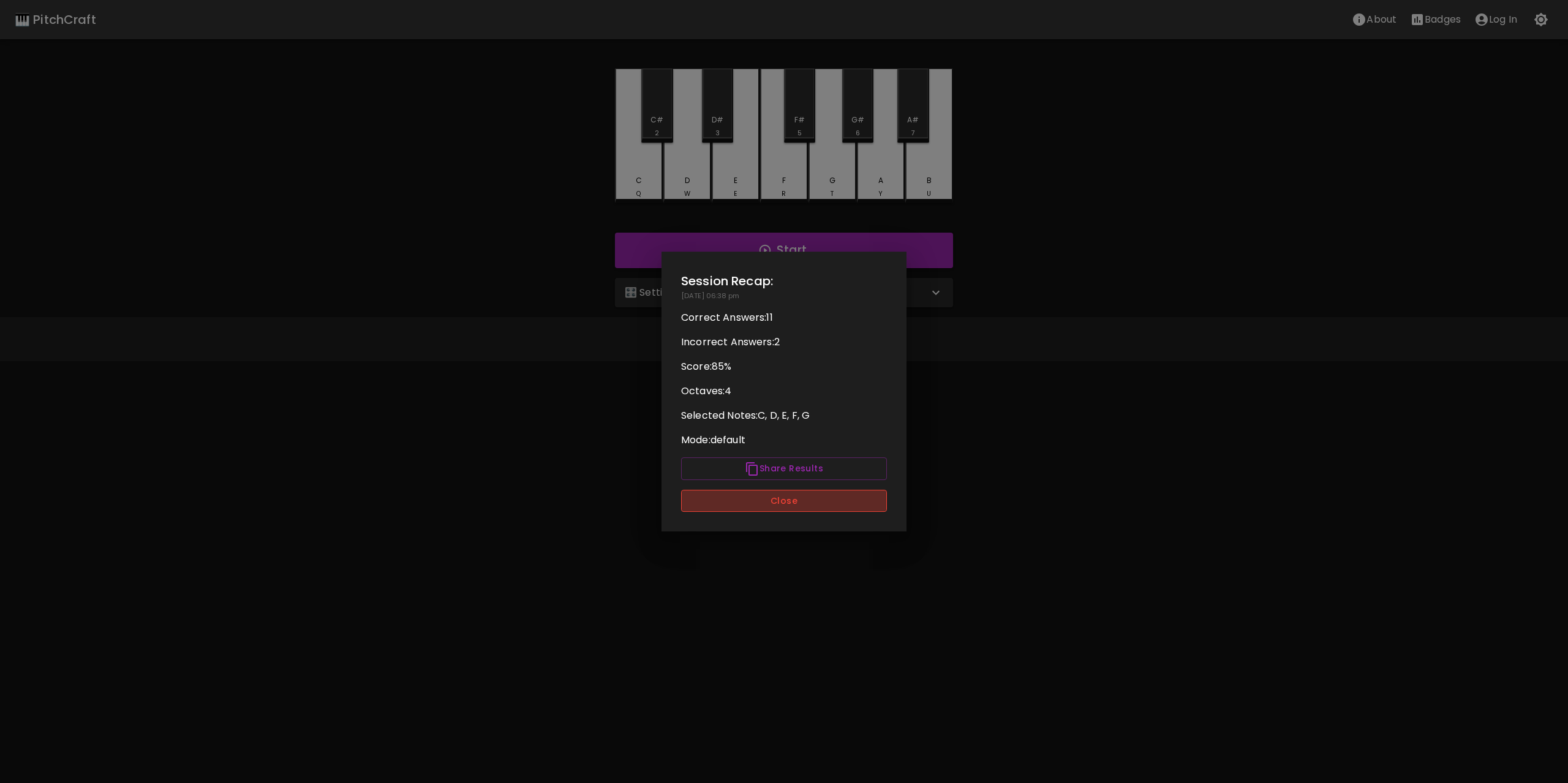
click at [800, 505] on button "Close" at bounding box center [784, 501] width 206 height 23
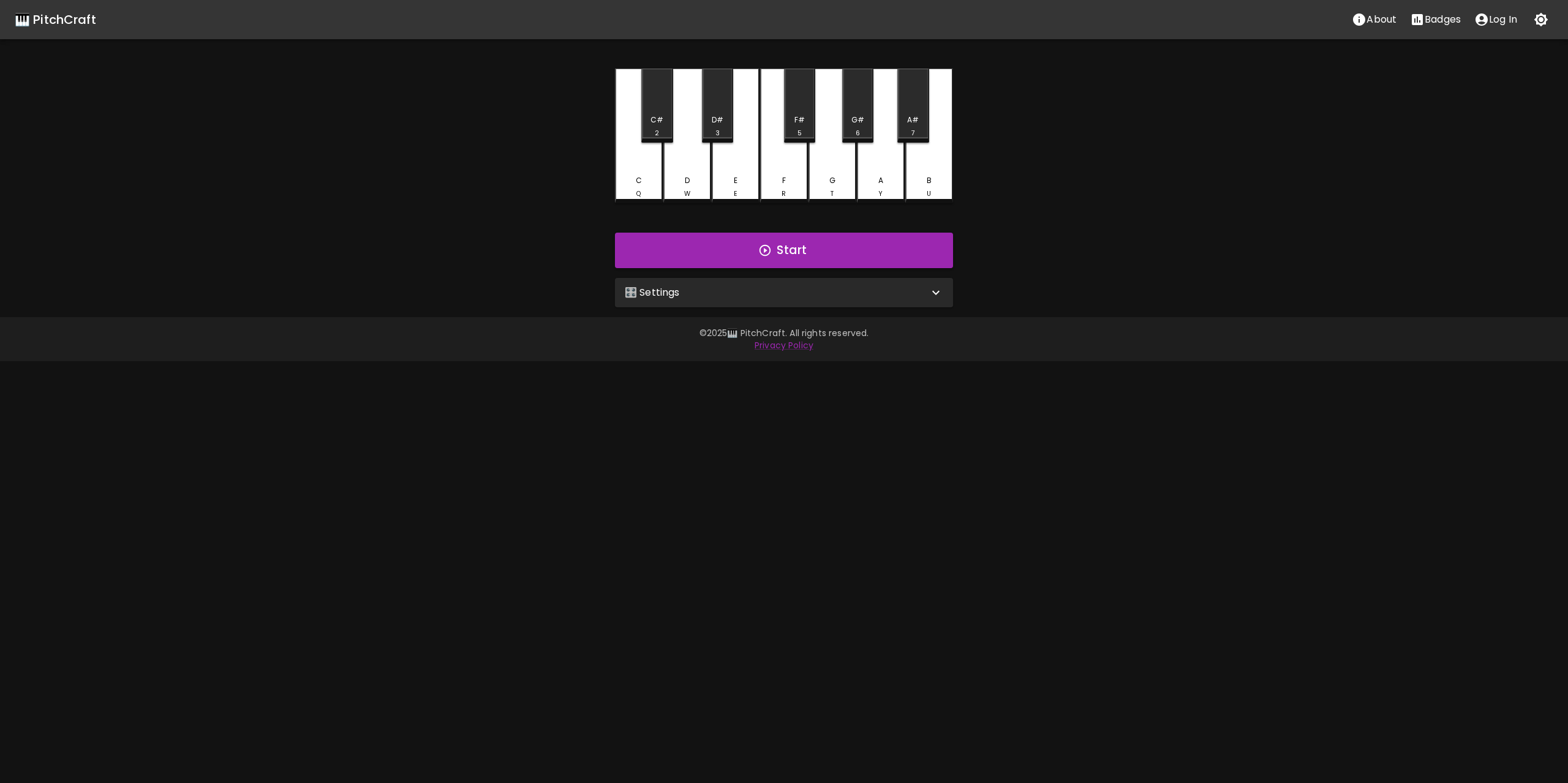
click at [785, 290] on div "🎛️ Settings" at bounding box center [776, 292] width 304 height 15
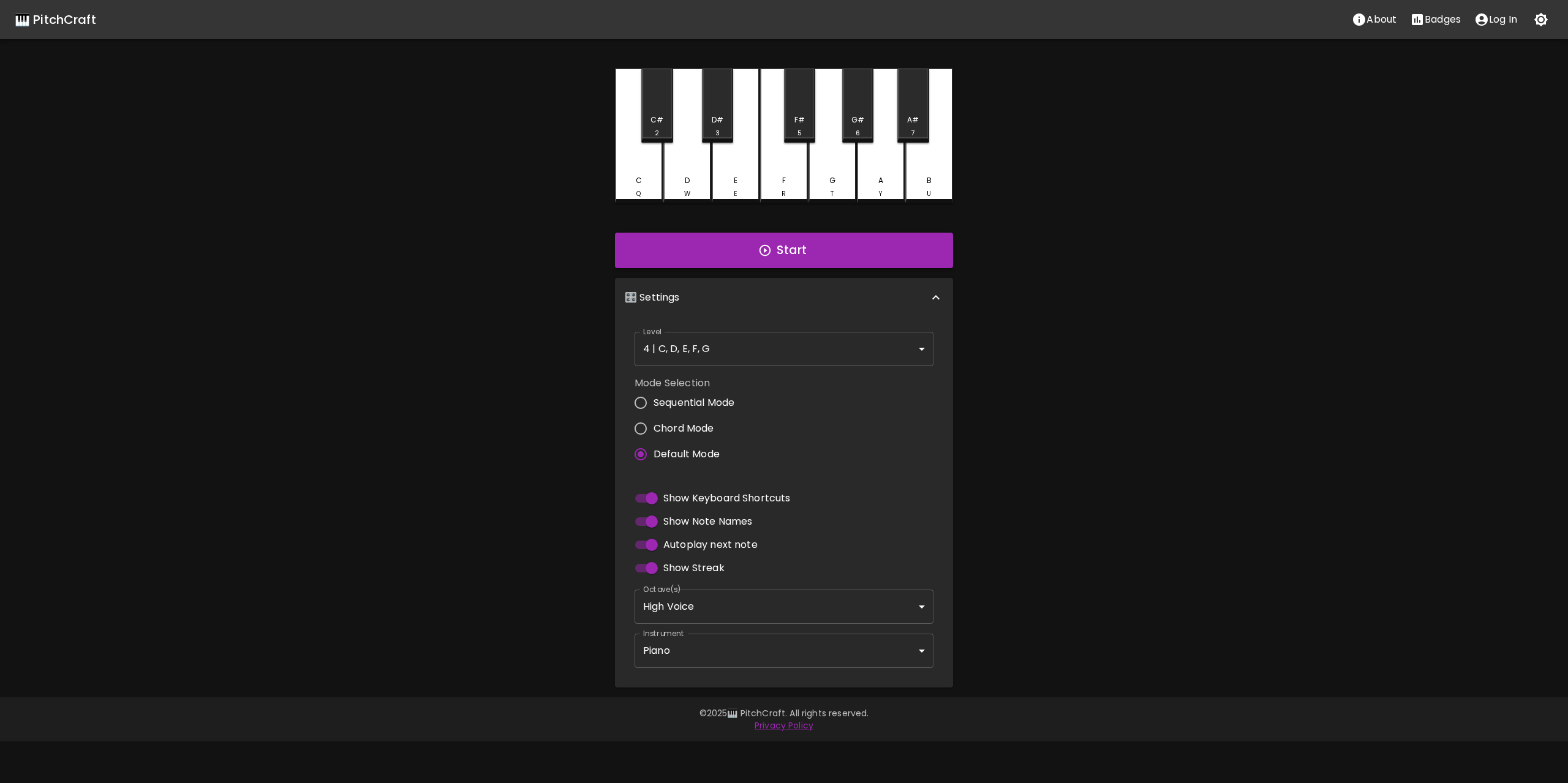
click at [650, 497] on input "Show Keyboard Shortcuts" at bounding box center [651, 498] width 70 height 24
checkbox input "false"
click at [844, 253] on button "Start" at bounding box center [783, 251] width 338 height 36
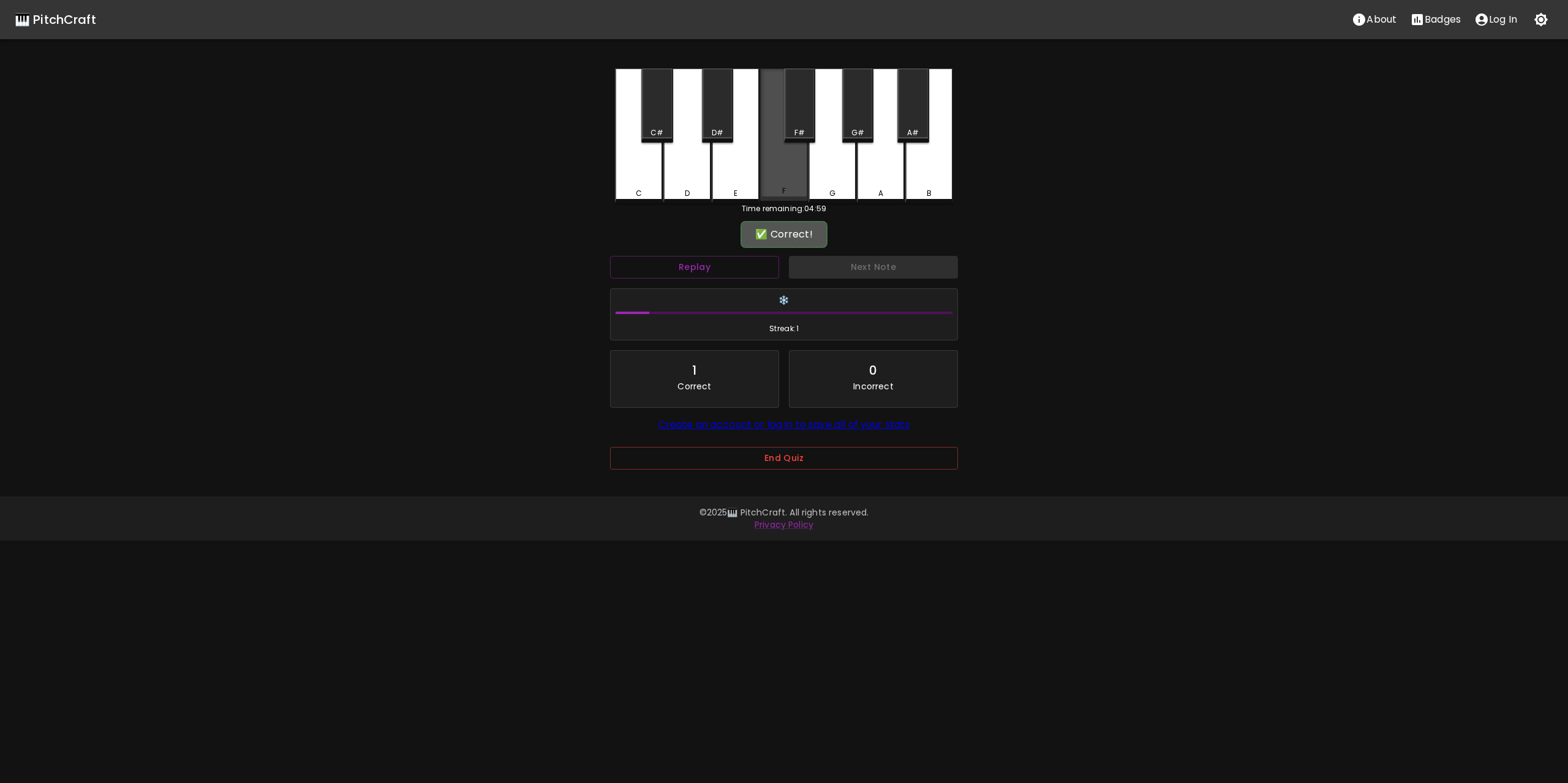
click at [773, 173] on div "F" at bounding box center [783, 135] width 48 height 133
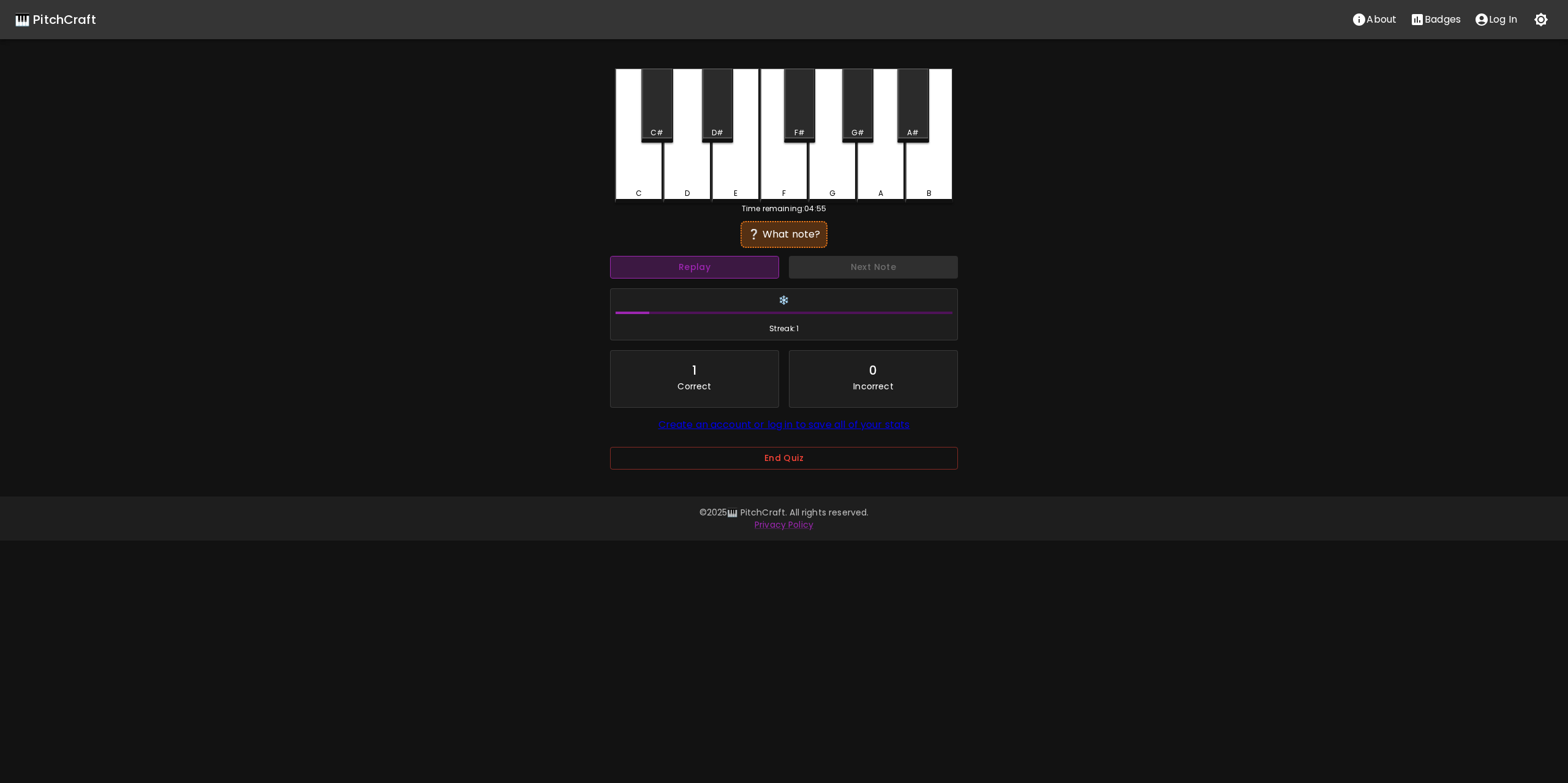
click at [723, 270] on button "Replay" at bounding box center [695, 267] width 169 height 23
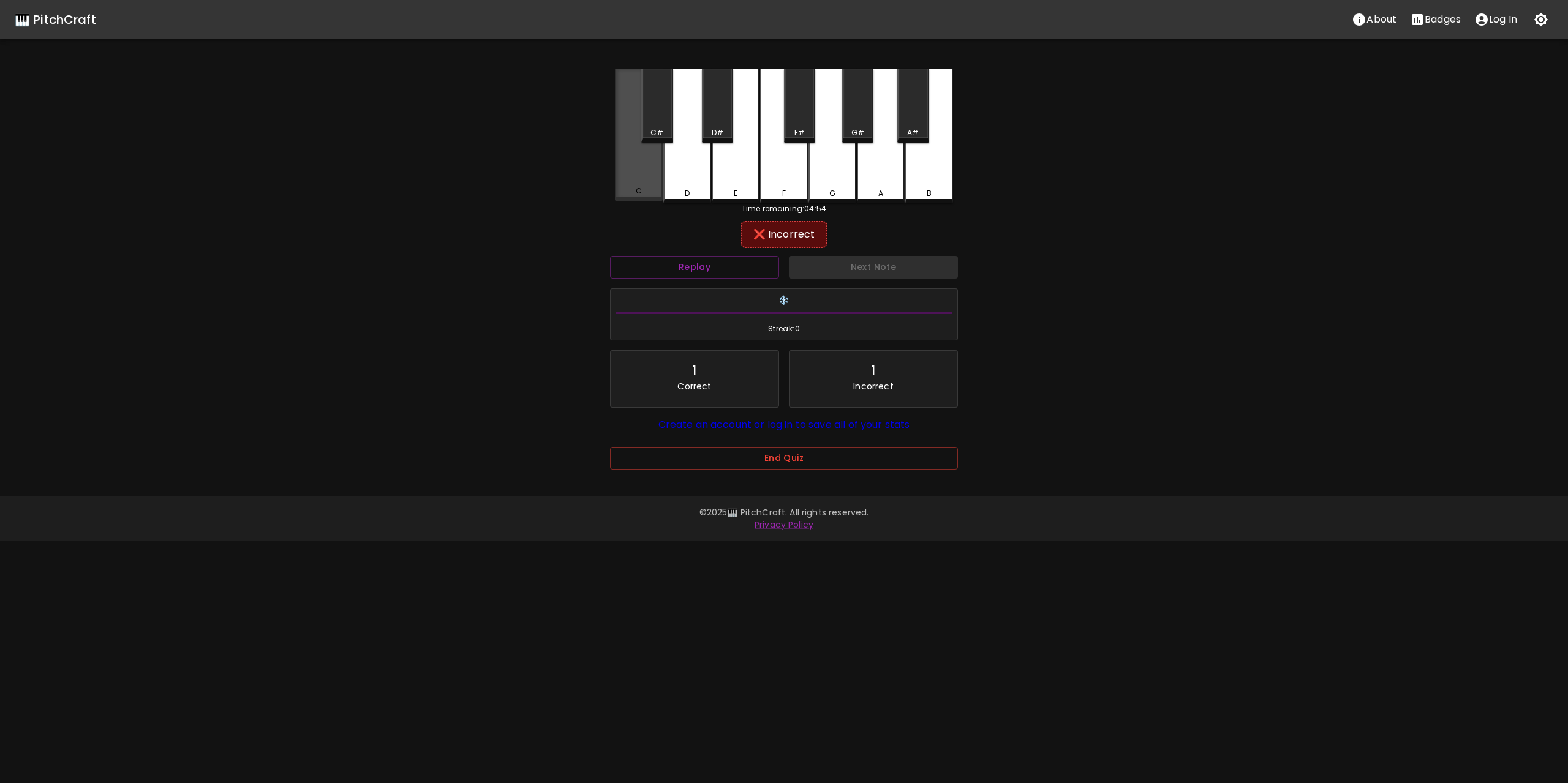
click at [657, 178] on div "C" at bounding box center [638, 135] width 48 height 133
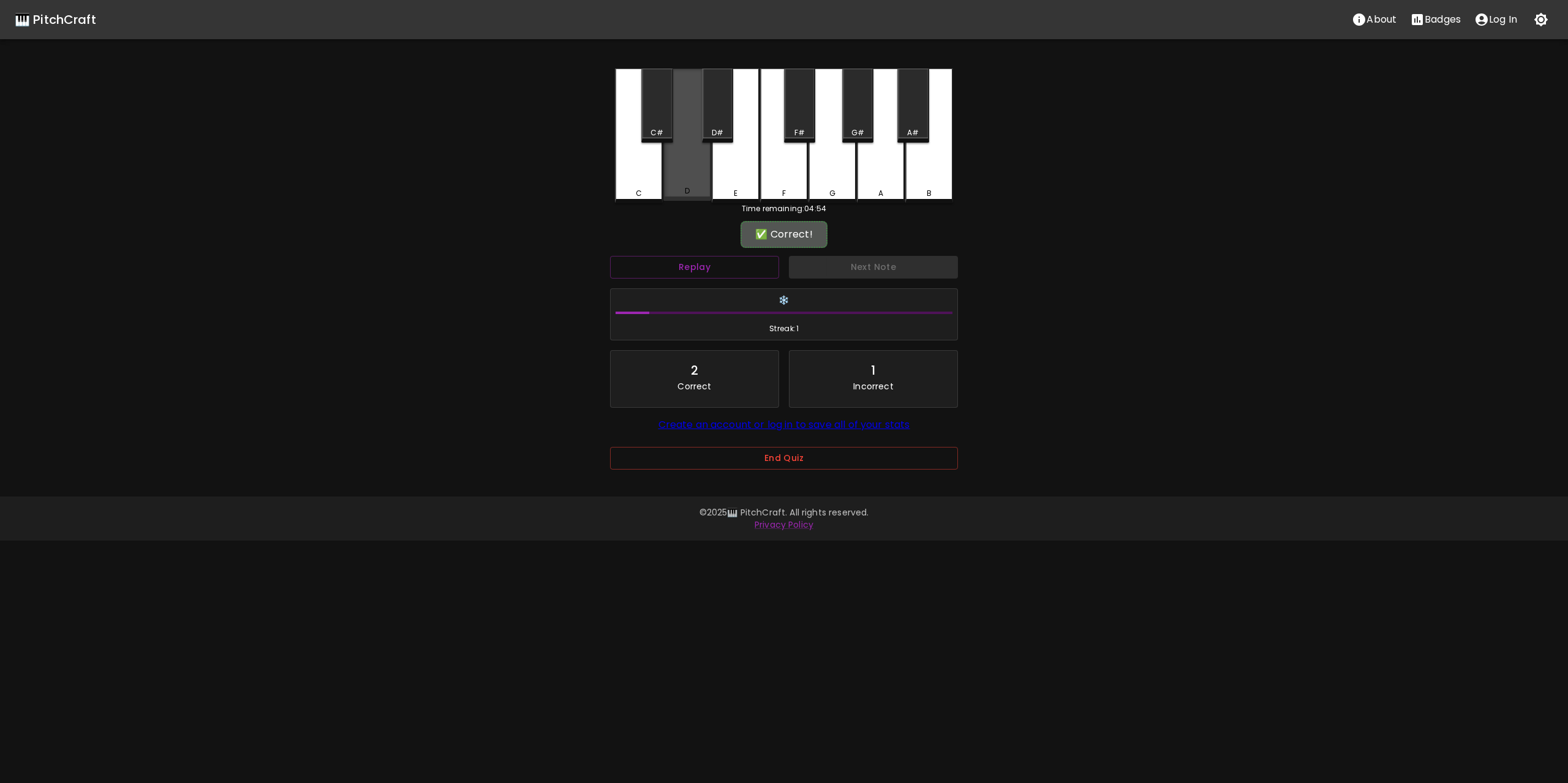
click at [689, 171] on div "D" at bounding box center [687, 135] width 48 height 133
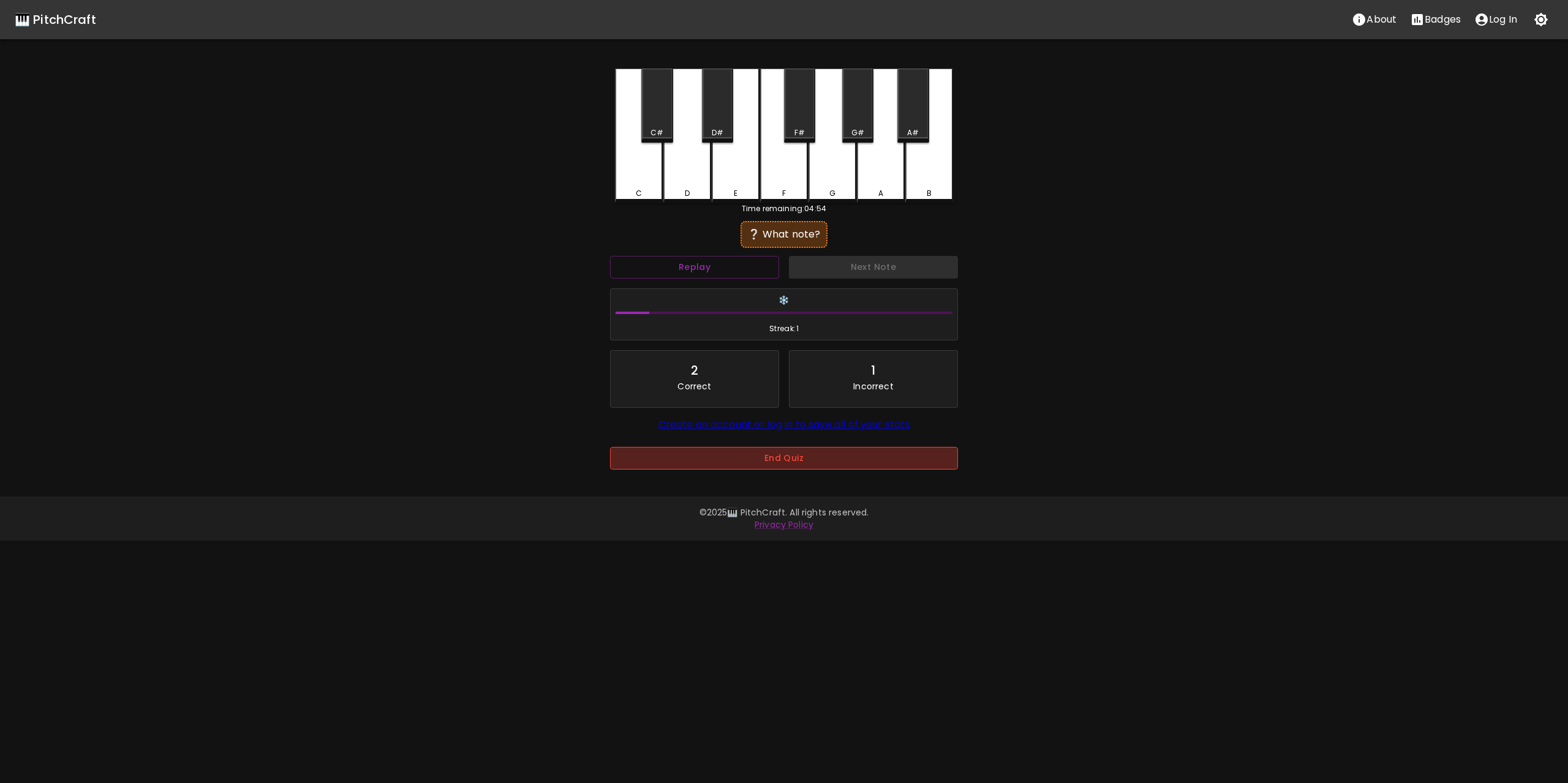
click at [817, 454] on button "End Quiz" at bounding box center [784, 458] width 347 height 23
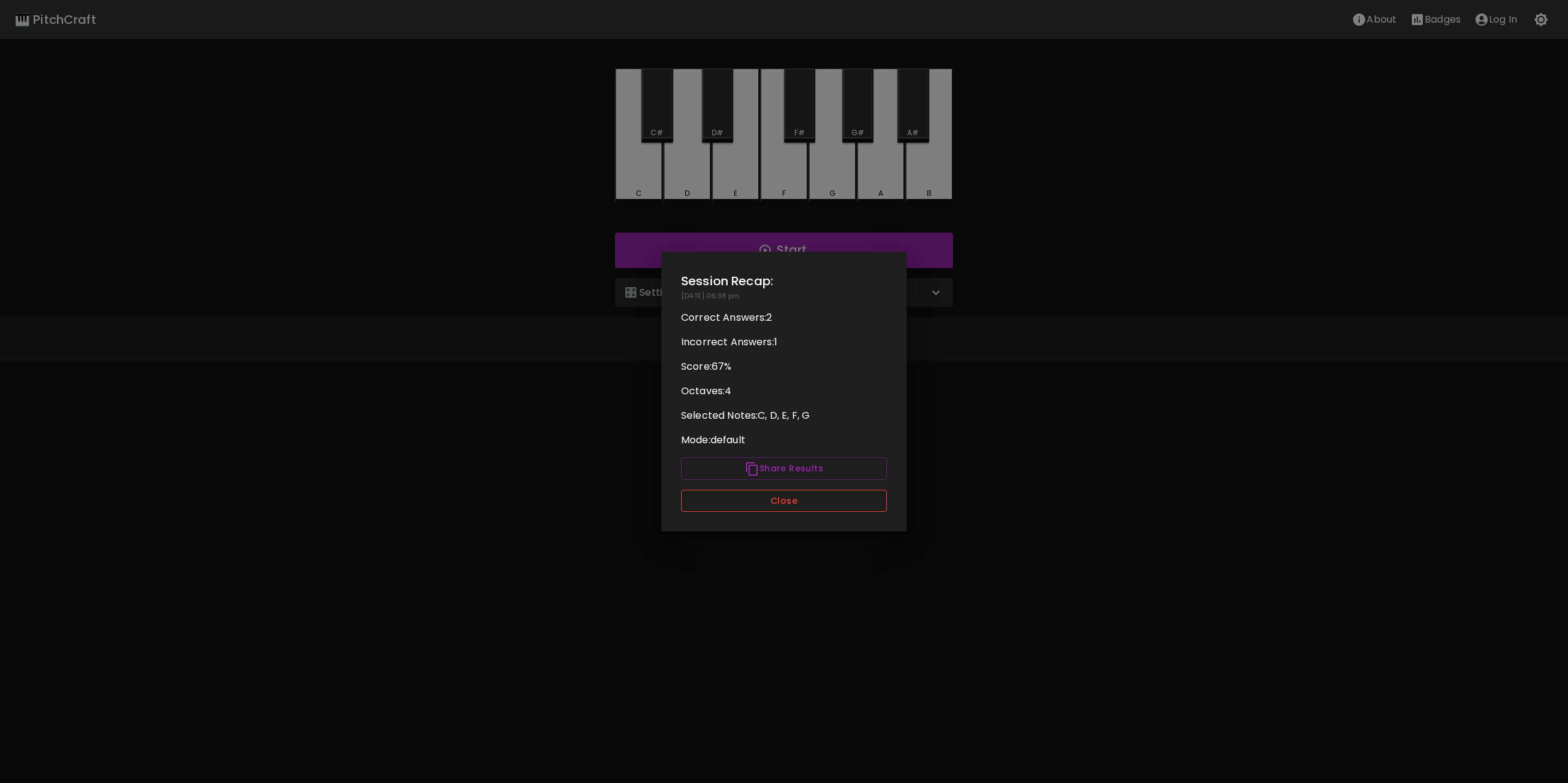
click at [788, 501] on button "Close" at bounding box center [784, 501] width 206 height 23
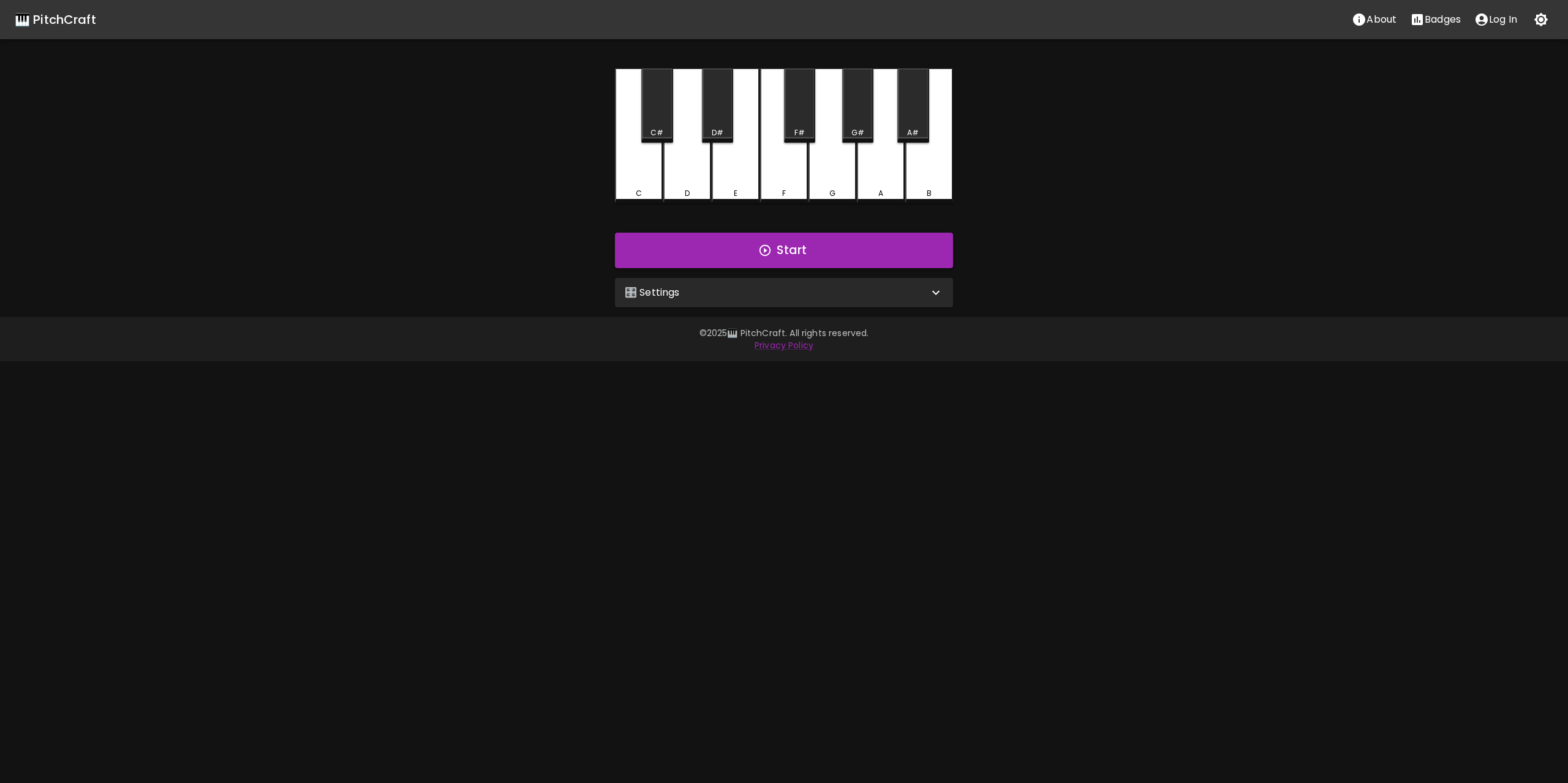
click at [714, 280] on div "🎛️ Settings" at bounding box center [783, 292] width 338 height 30
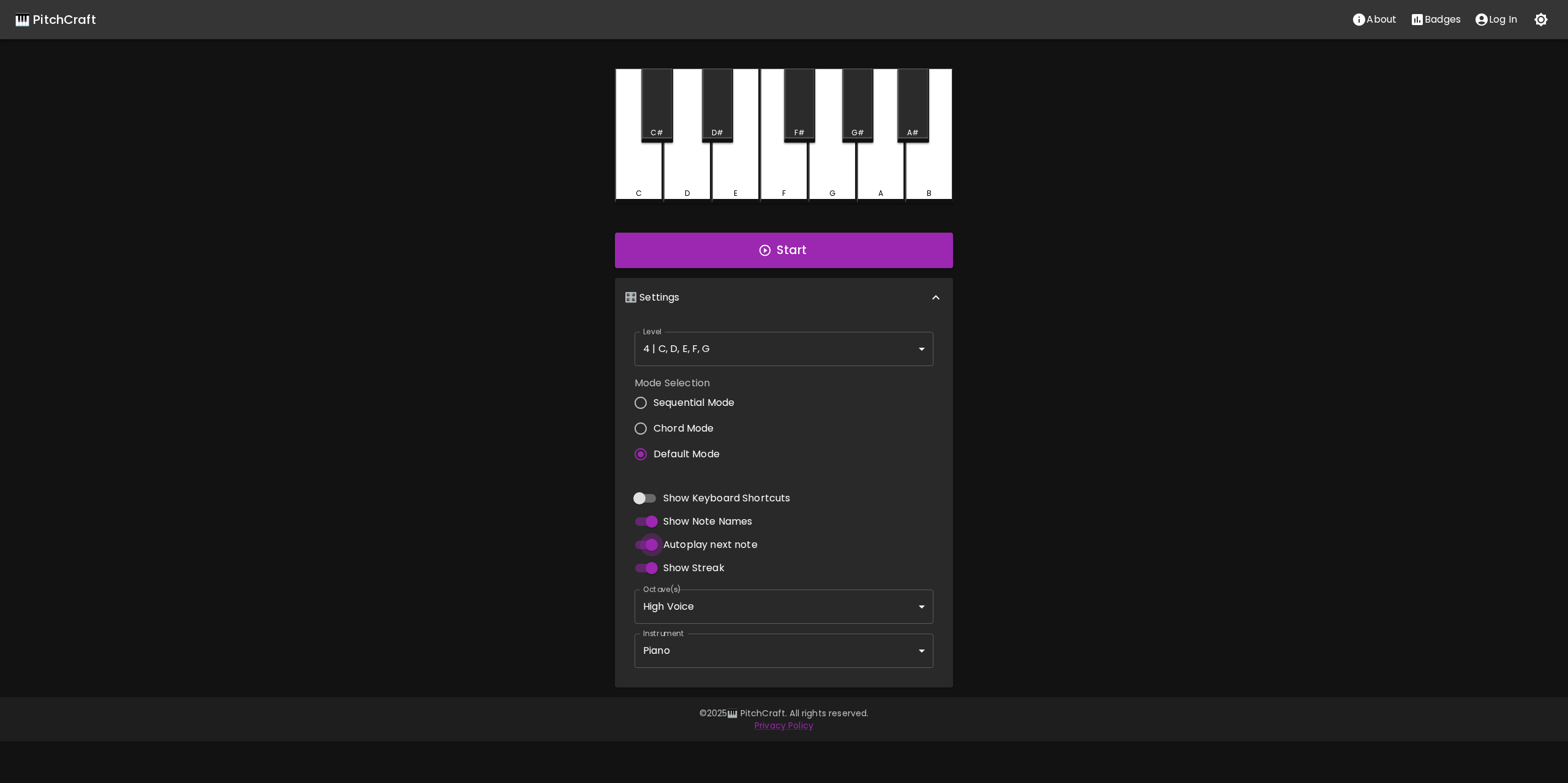
click at [650, 543] on input "Autoplay next note" at bounding box center [651, 545] width 70 height 24
checkbox input "false"
click at [1058, 493] on div "🎹 PitchCraft About Badges Log In C C# D D# E F F# G G# A A# B Start 🎛️ Settings…" at bounding box center [784, 344] width 1568 height 688
